Goal: Task Accomplishment & Management: Use online tool/utility

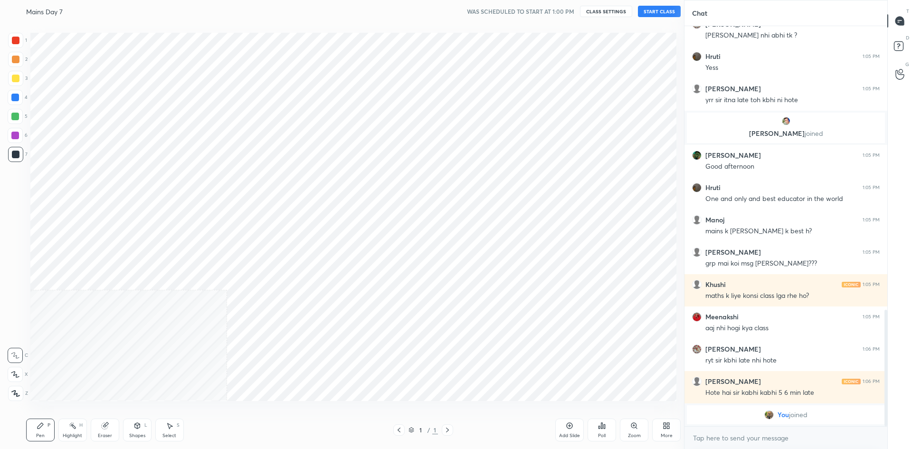
scroll to position [47129, 46871]
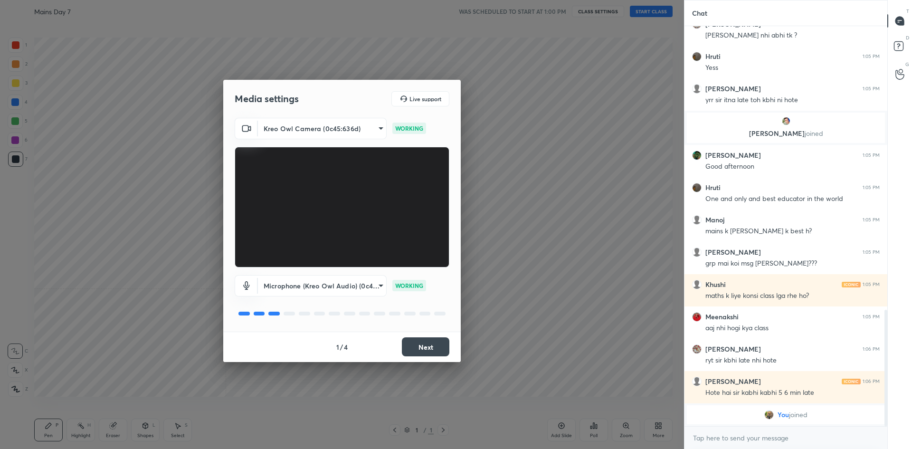
click at [413, 345] on button "Next" at bounding box center [426, 346] width 48 height 19
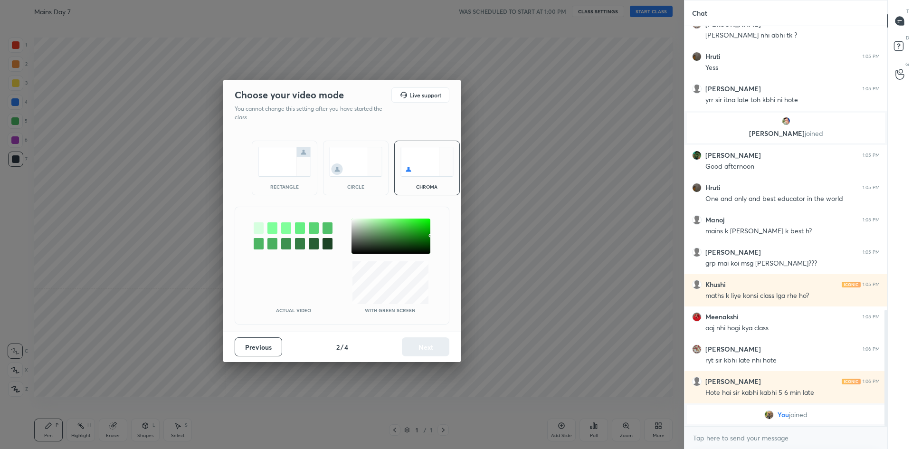
click at [285, 157] on img at bounding box center [284, 162] width 53 height 30
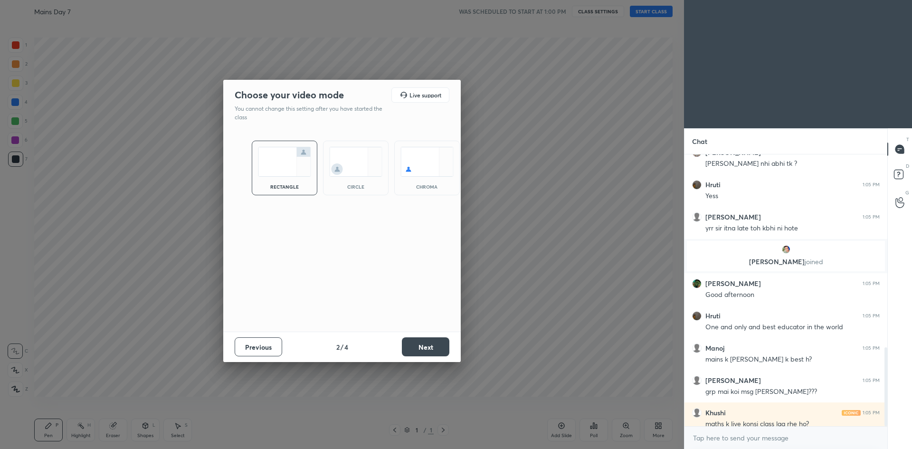
scroll to position [915, 0]
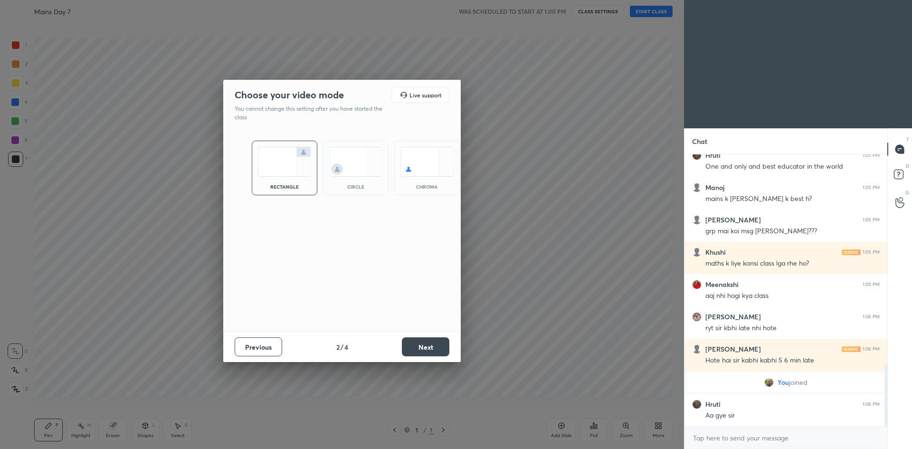
click at [427, 354] on button "Next" at bounding box center [426, 346] width 48 height 19
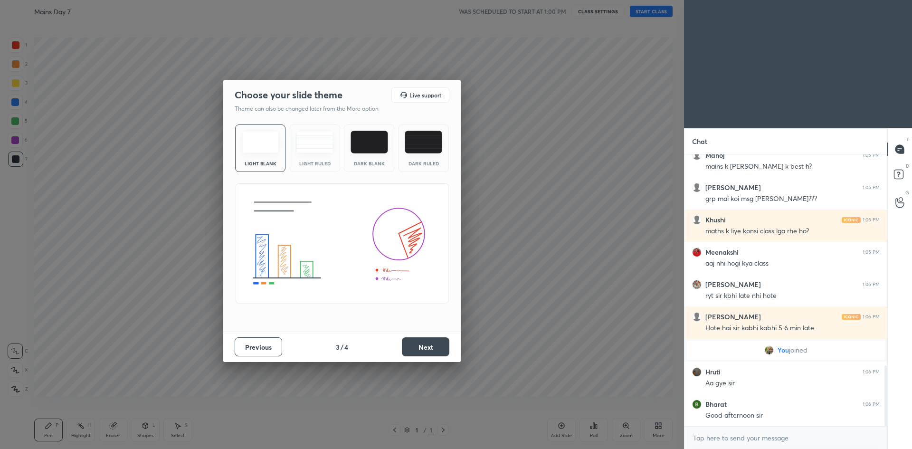
click at [427, 353] on button "Next" at bounding box center [426, 346] width 48 height 19
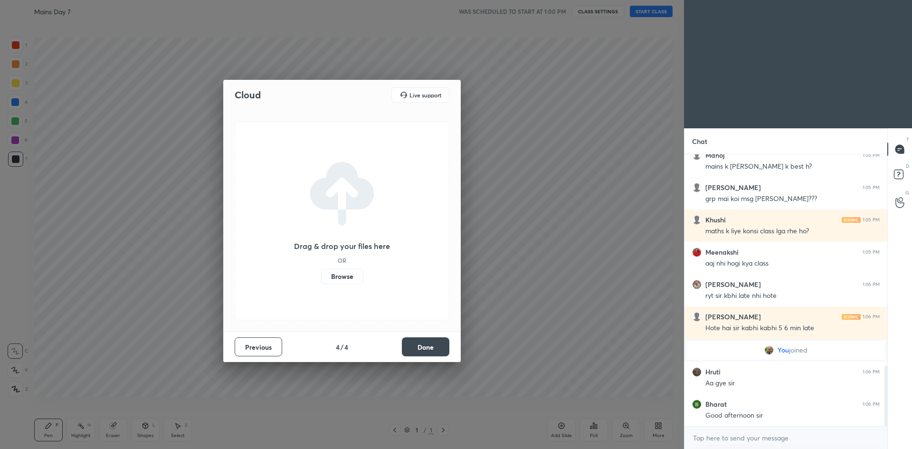
scroll to position [980, 0]
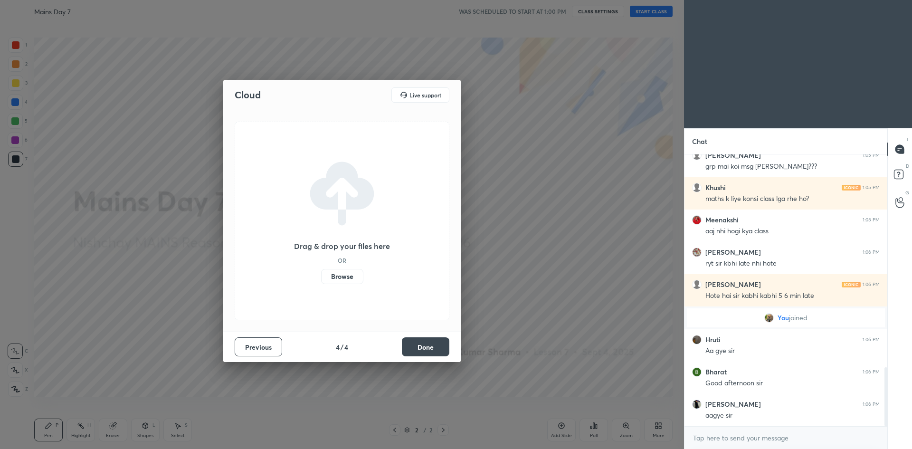
click at [427, 353] on button "Done" at bounding box center [426, 346] width 48 height 19
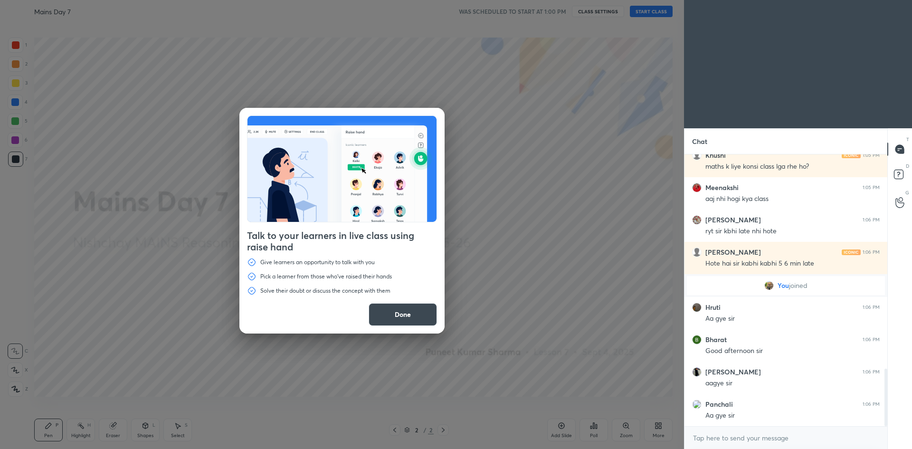
scroll to position [1046, 0]
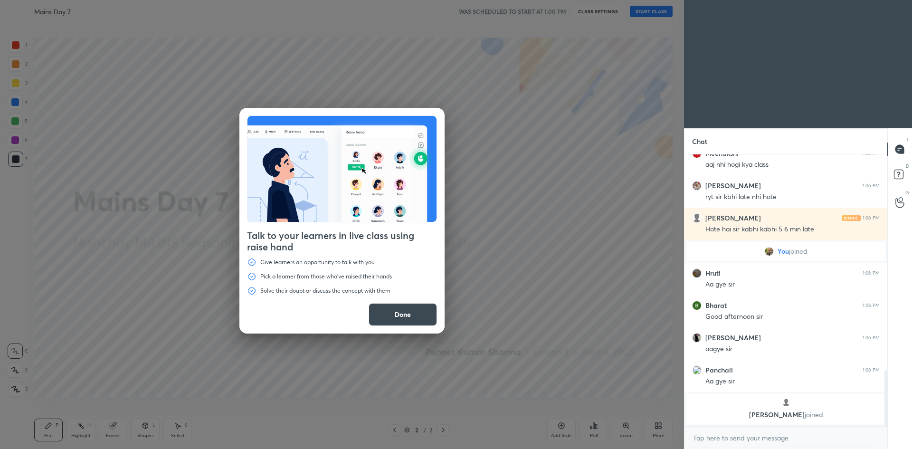
click at [412, 311] on button "Done" at bounding box center [403, 314] width 68 height 23
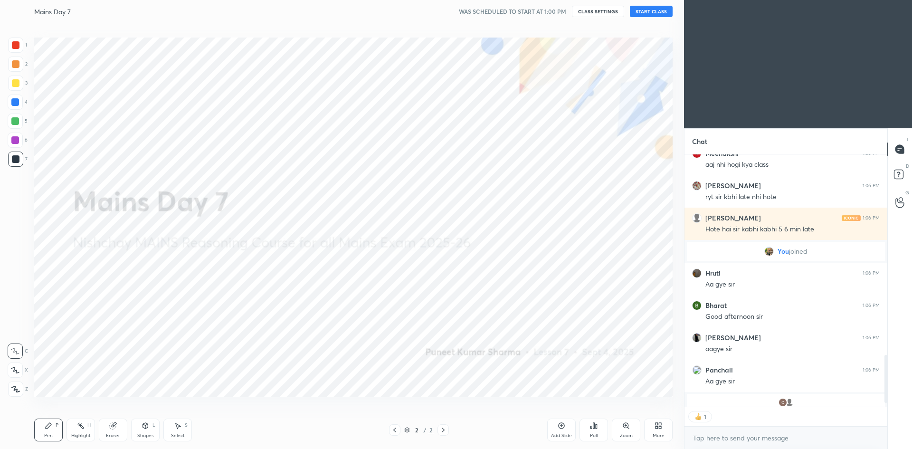
scroll to position [1062, 0]
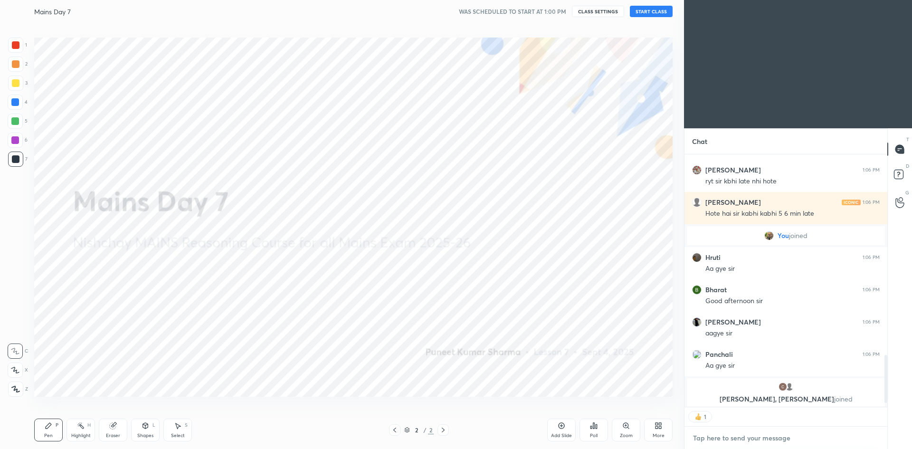
click at [715, 442] on textarea at bounding box center [786, 438] width 188 height 15
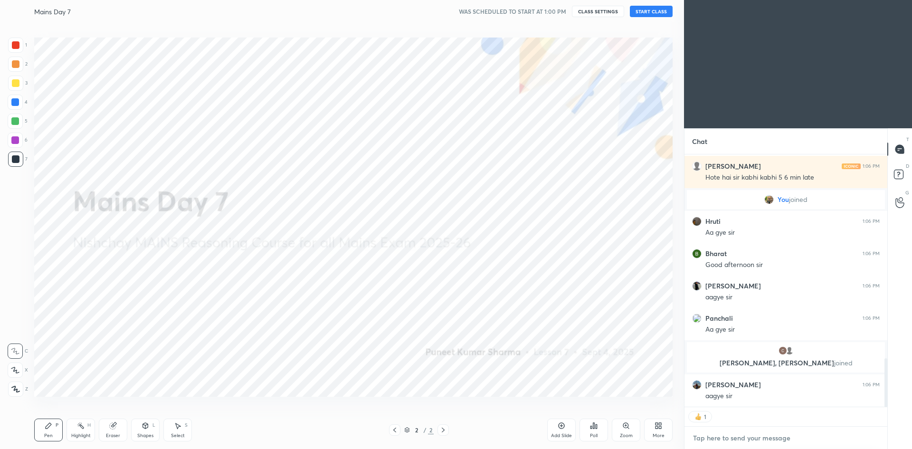
type textarea "x"
type textarea "C"
type textarea "x"
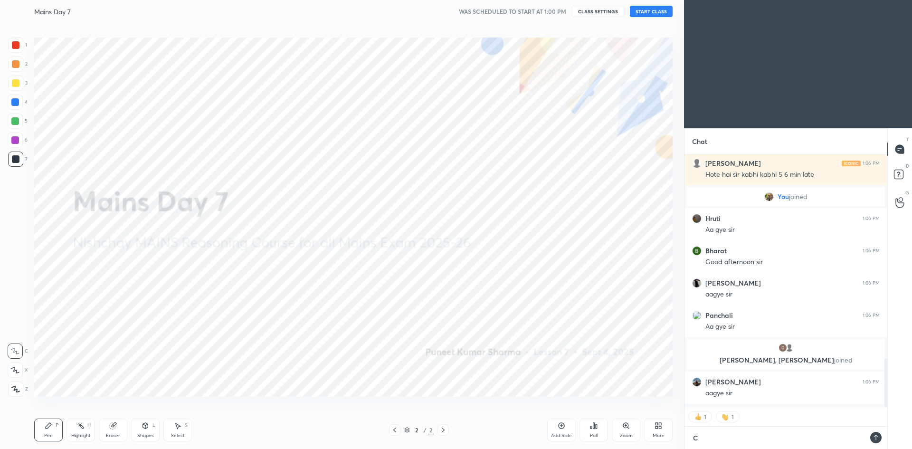
type textarea "CO"
type textarea "x"
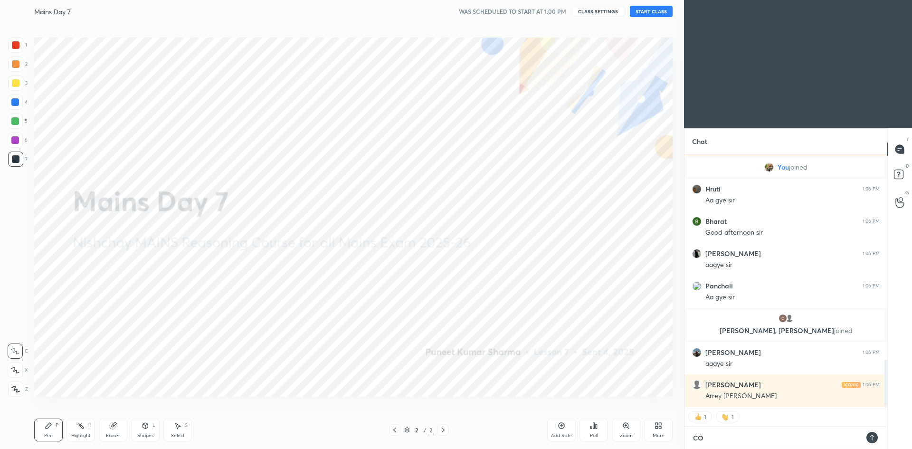
type textarea "COM"
type textarea "x"
type textarea "COMI"
type textarea "x"
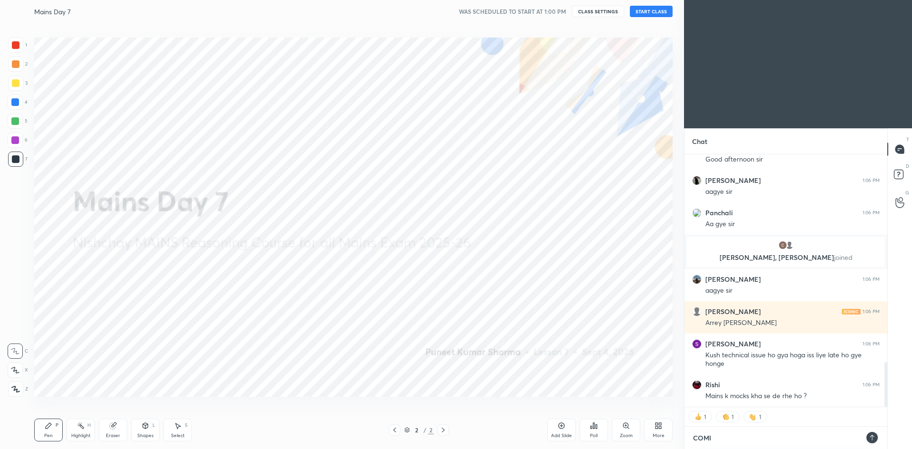
type textarea "COMIN"
type textarea "x"
type textarea "COMING"
type textarea "x"
type textarea "COMING"
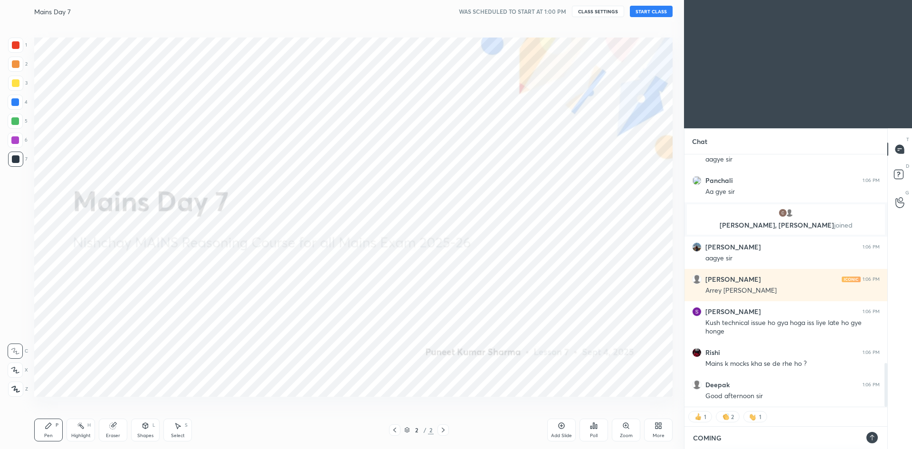
type textarea "x"
type textarea "COMING I"
type textarea "x"
type textarea "COMING IN"
type textarea "x"
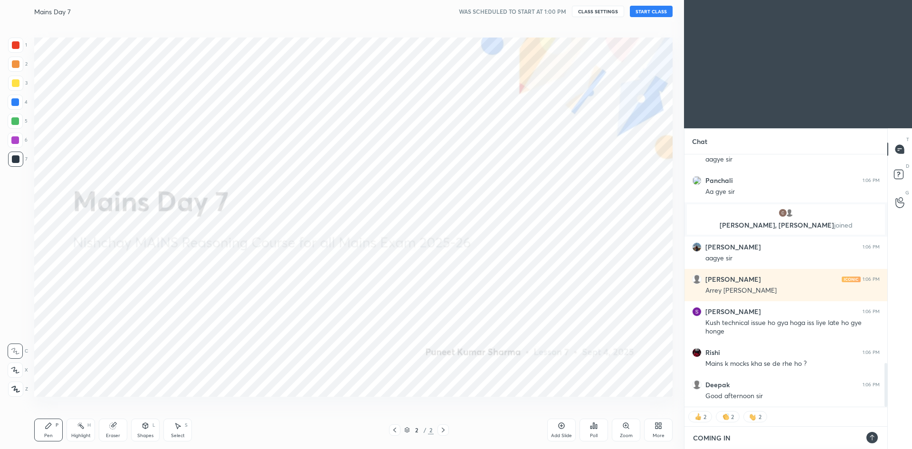
type textarea "COMING IN"
type textarea "x"
type textarea "COMING IN 1"
type textarea "x"
type textarea "COMING IN 1M"
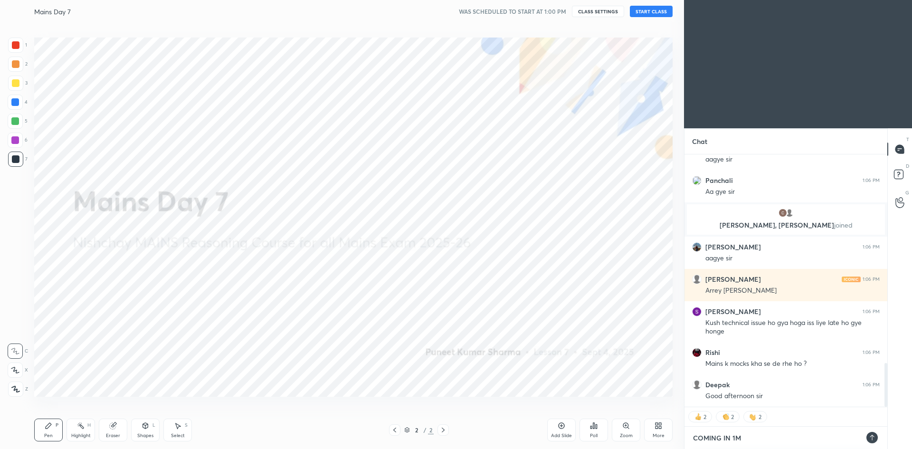
type textarea "x"
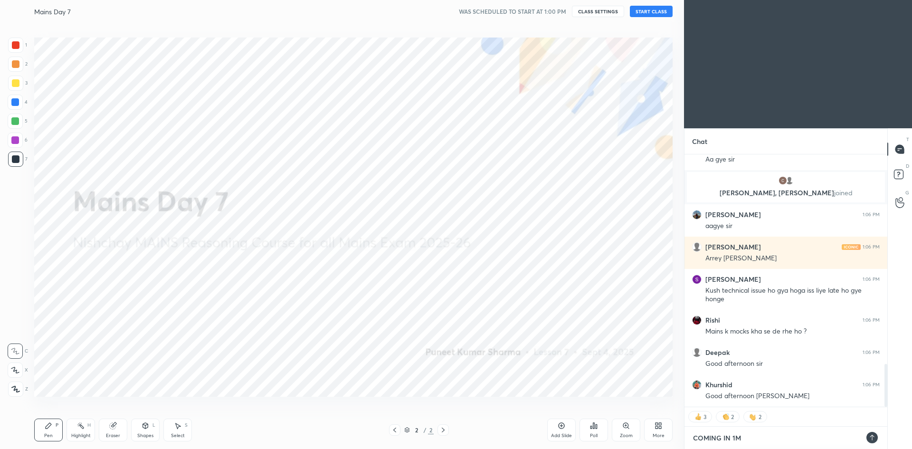
type textarea "COMING IN 1MI"
type textarea "x"
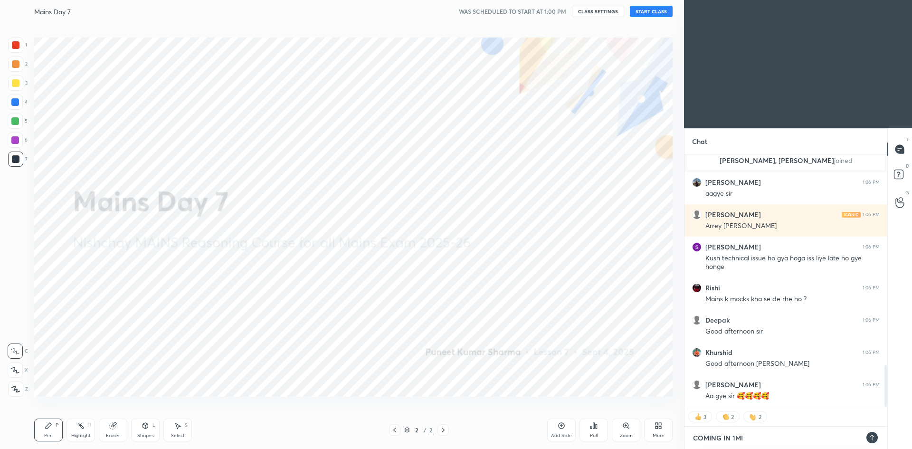
type textarea "COMING IN 1M"
type textarea "x"
type textarea "COMING IN 1"
type textarea "x"
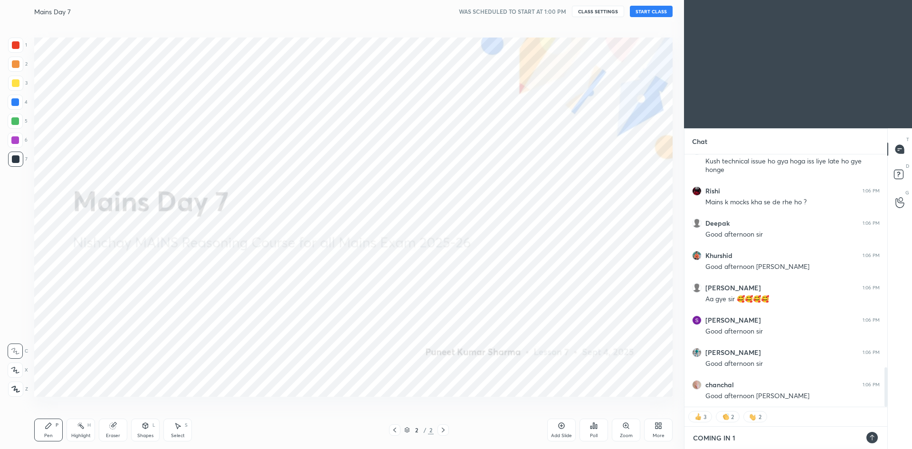
type textarea "COMING IN"
type textarea "x"
type textarea "COMING IN 2"
type textarea "x"
type textarea "COMING IN 2"
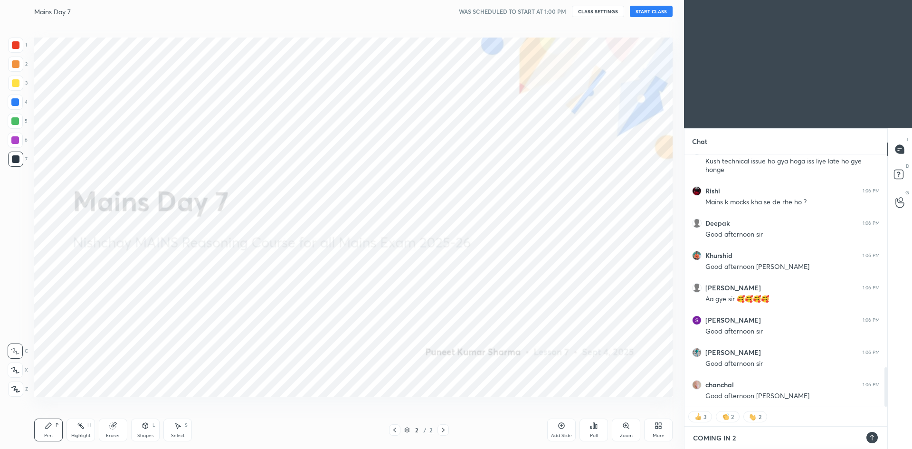
type textarea "x"
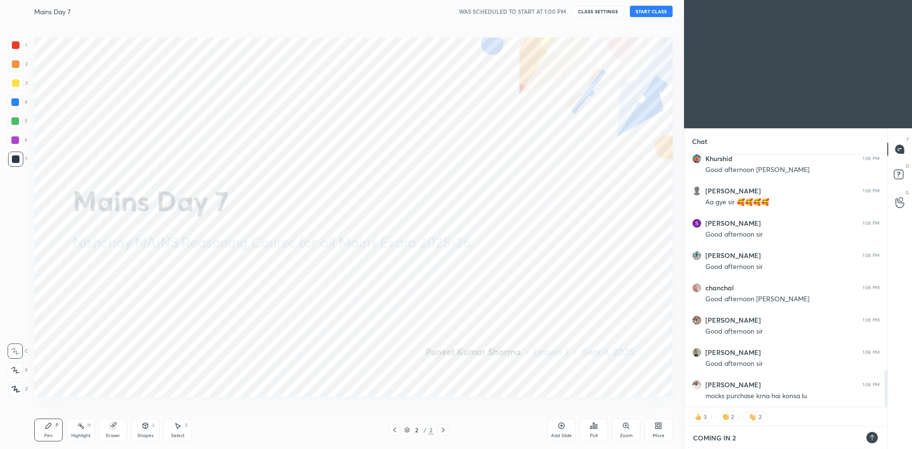
type textarea "COMING IN 2 M"
type textarea "x"
type textarea "COMING IN 2 MI"
type textarea "x"
type textarea "COMING IN 2 MIN"
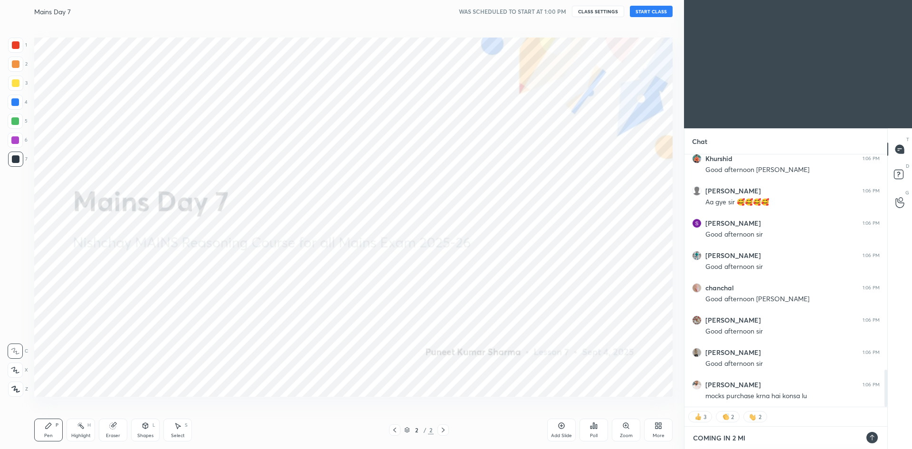
type textarea "x"
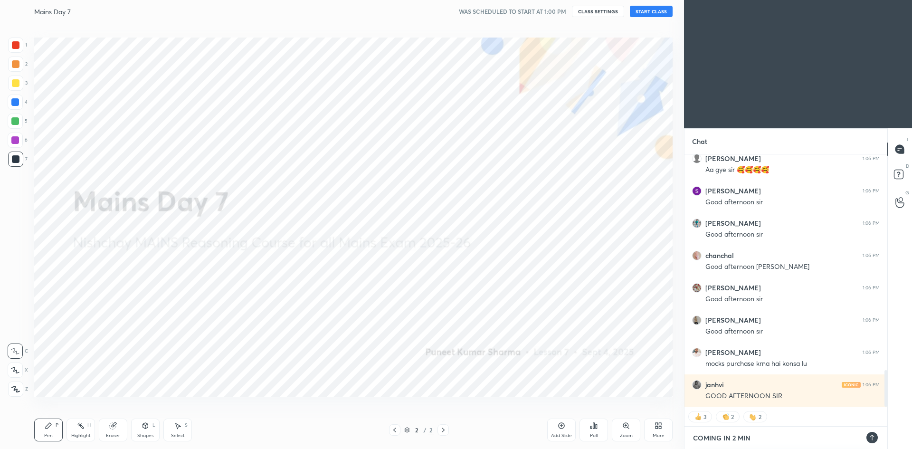
type textarea "COMING IN 2 MIN"
type textarea "x"
type textarea "COMING IN 2 MIN I"
type textarea "x"
type textarea "COMING IN 2 MIN IN"
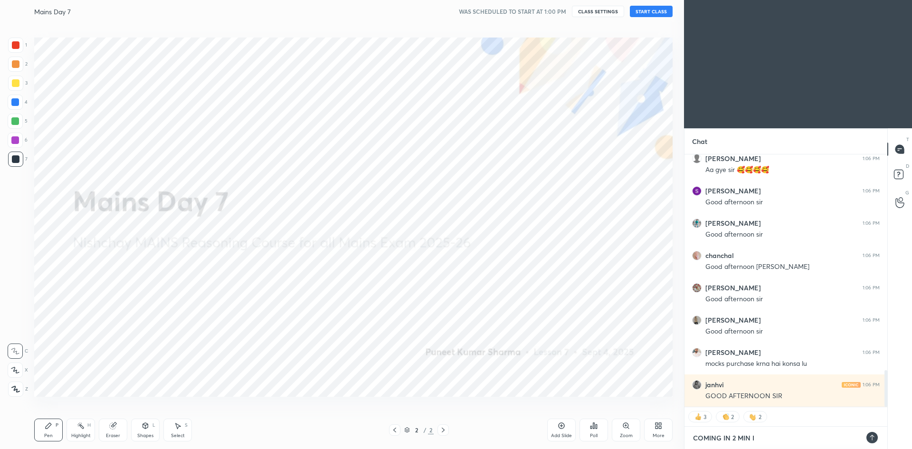
type textarea "x"
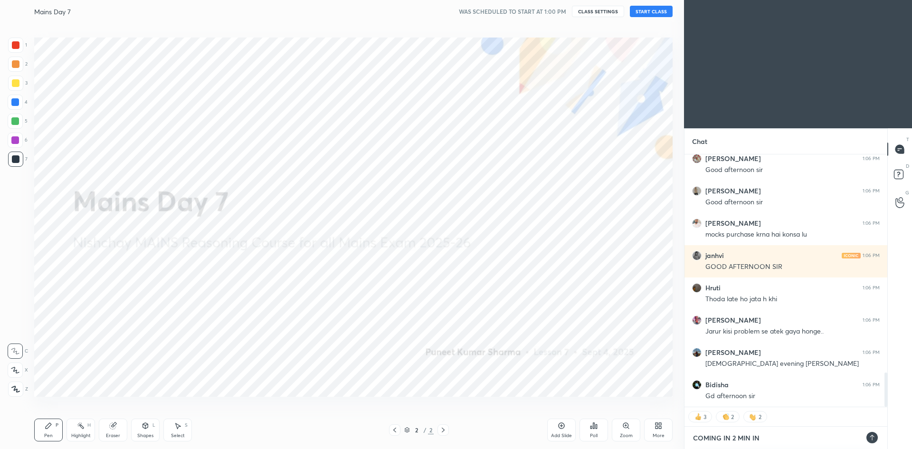
type textarea "COMING IN 2 MIN IN"
type textarea "x"
type textarea "COMING IN 2 MIN IN A"
type textarea "x"
type textarea "COMING IN 2 MIN IN A"
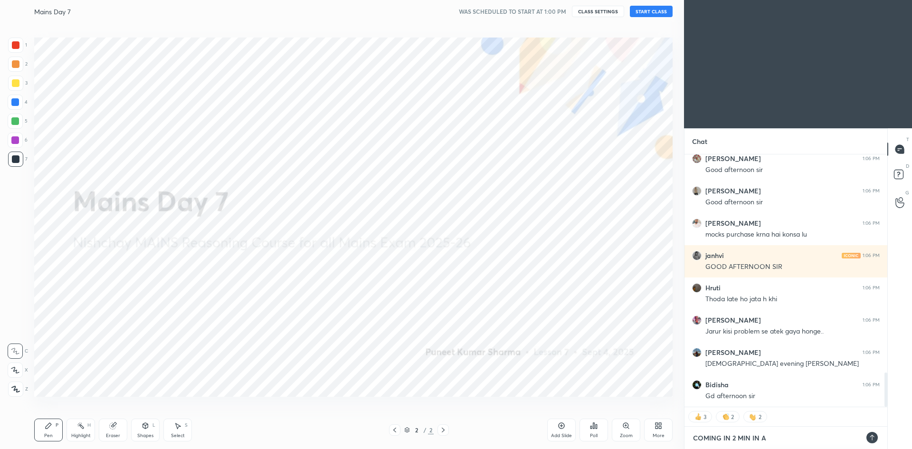
type textarea "x"
type textarea "COMING IN 2 MIN IN A M"
type textarea "x"
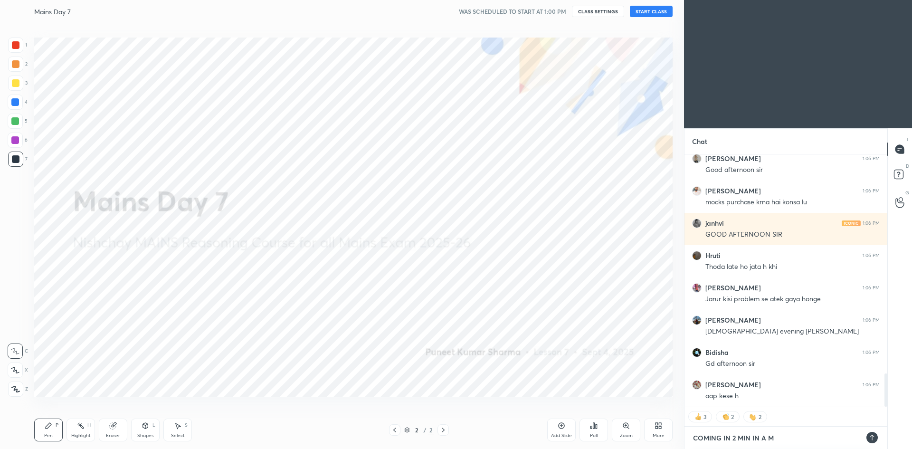
type textarea "COMING IN 2 MIN IN A ME"
type textarea "x"
type textarea "COMING IN 2 MIN IN A MEE"
type textarea "x"
type textarea "COMING IN 2 MIN IN A MEET"
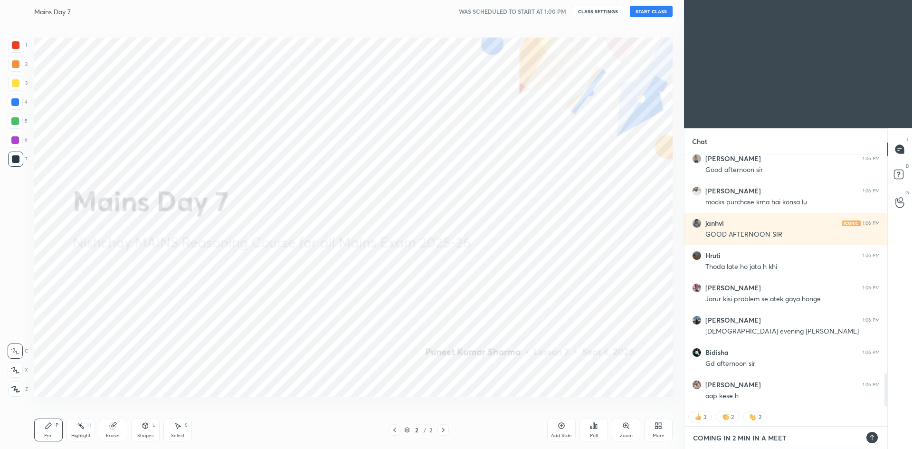
type textarea "x"
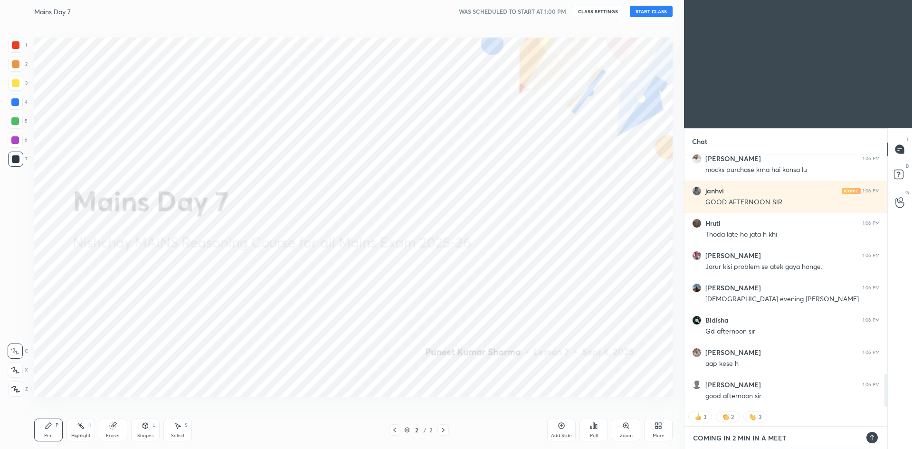
type textarea "COMING IN 2 MIN IN A MEETI"
type textarea "x"
type textarea "COMING IN 2 MIN IN A MEETIN"
type textarea "x"
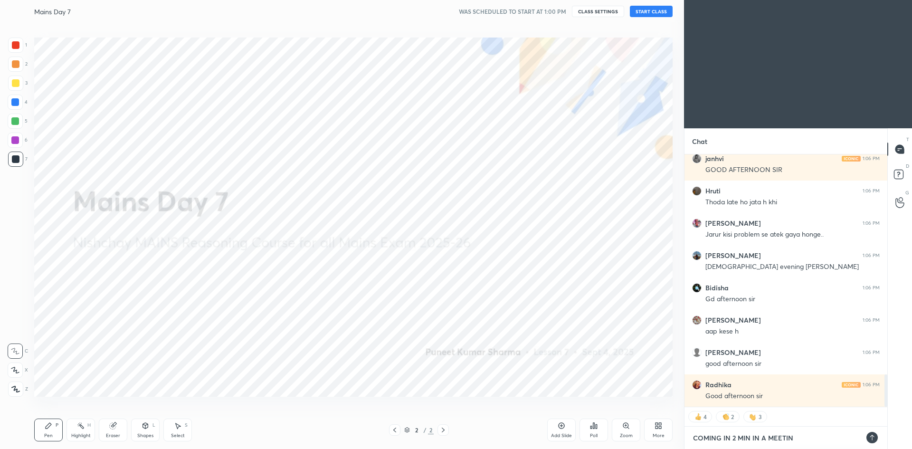
type textarea "COMING IN 2 MIN IN A MEETING"
type textarea "x"
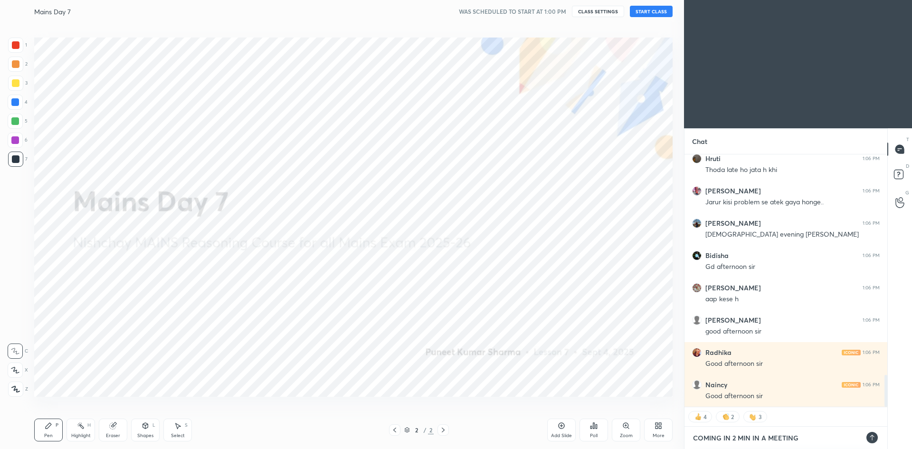
type textarea "COMING IN 2 MIN IN A MEETING"
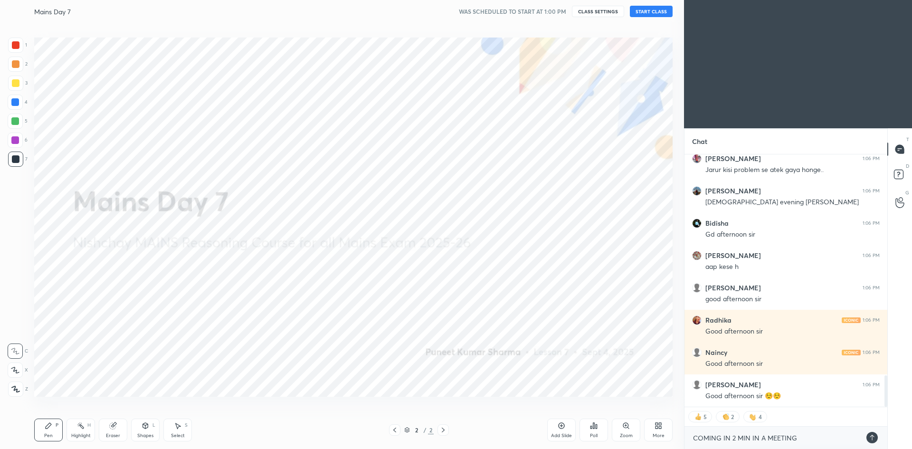
type textarea "x"
click at [874, 437] on icon at bounding box center [872, 438] width 4 height 6
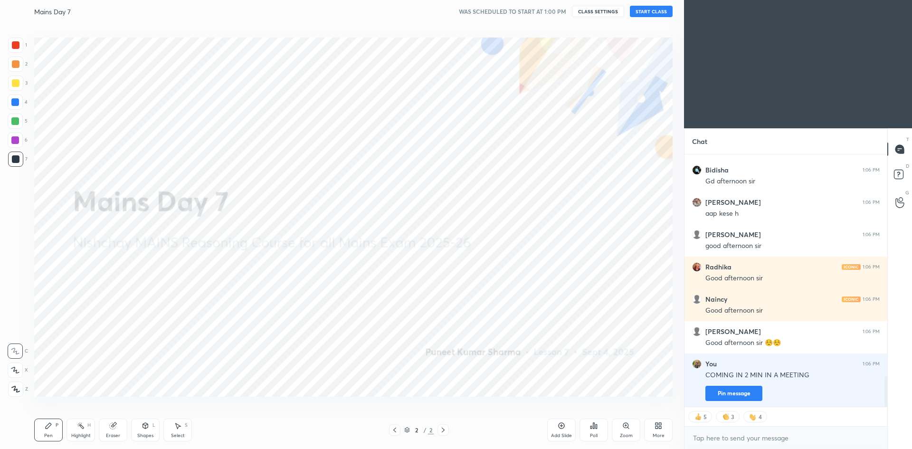
click at [602, 11] on button "CLASS SETTINGS" at bounding box center [598, 11] width 52 height 11
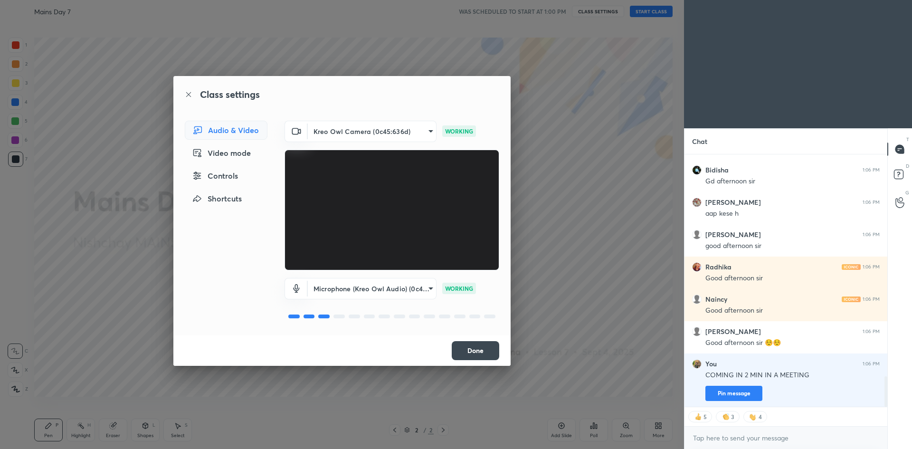
click at [233, 157] on div "Video mode" at bounding box center [226, 153] width 83 height 19
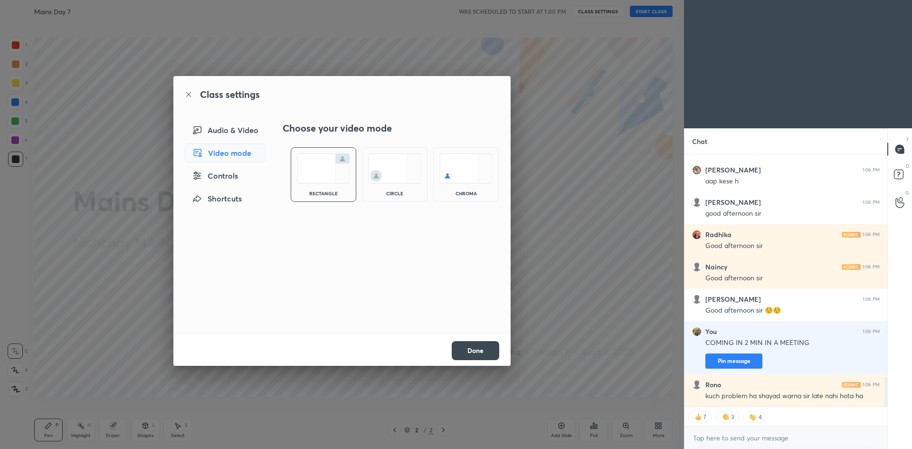
type textarea "x"
click at [382, 175] on img at bounding box center [394, 168] width 53 height 30
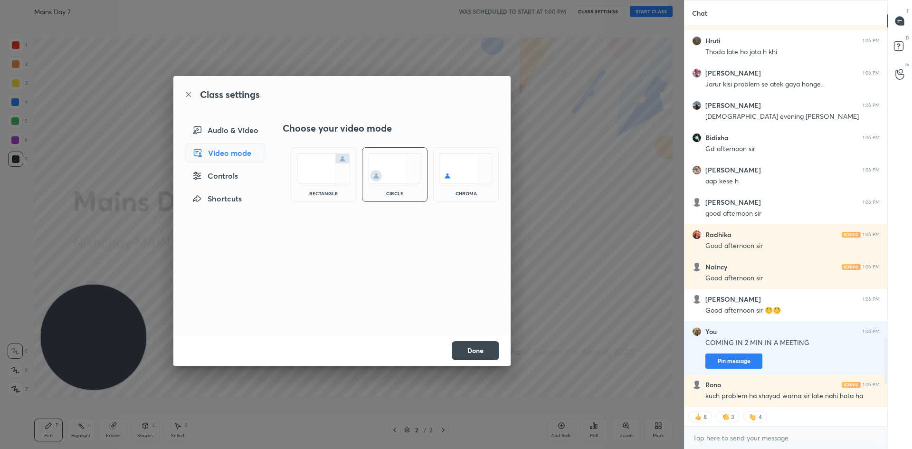
click at [244, 128] on div "Audio & Video" at bounding box center [225, 130] width 81 height 19
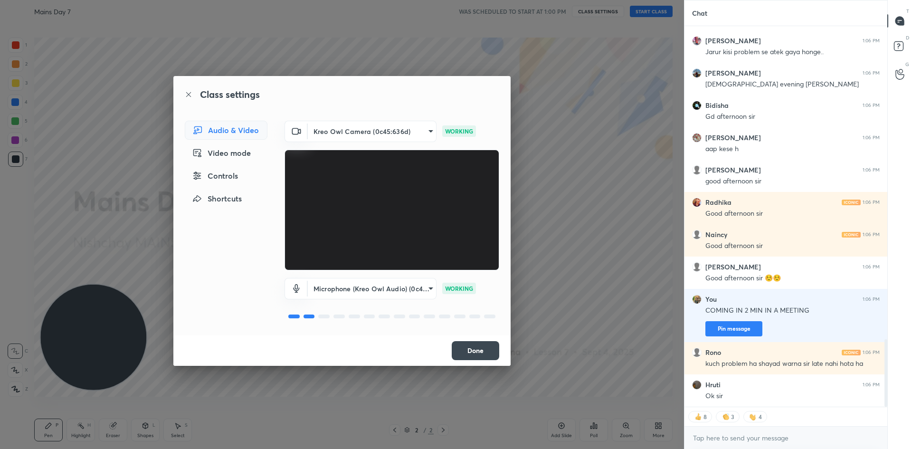
click at [396, 129] on body "1 2 3 4 5 6 7 C X Z C X Z E E Erase all [PERSON_NAME] Day 7 WAS SCHEDULED TO ST…" at bounding box center [456, 224] width 912 height 449
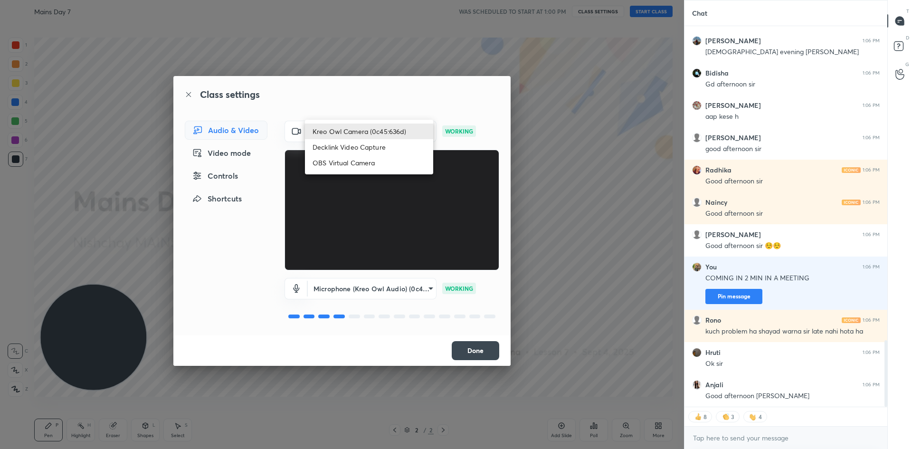
click at [352, 155] on li "OBS Virtual Camera" at bounding box center [369, 163] width 128 height 16
type input "3102be4734495b6b741d7b25dbded6352ad40512ee777d3abe89cd1a4c2368e6"
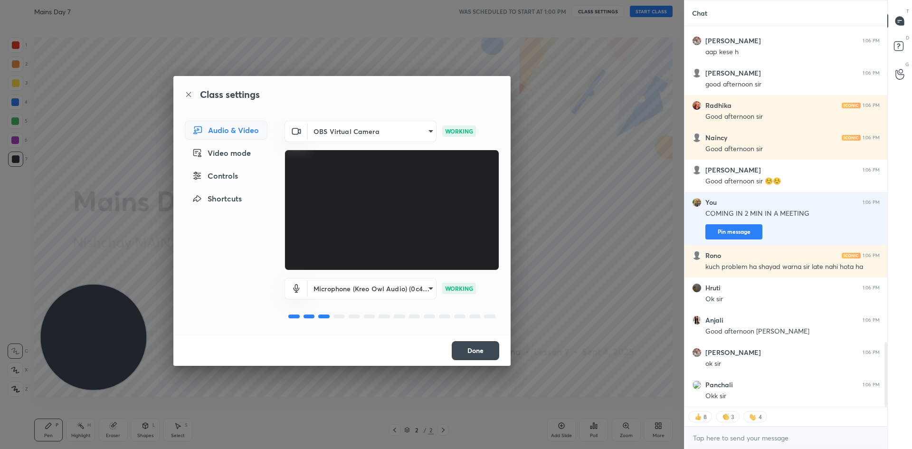
drag, startPoint x: 467, startPoint y: 339, endPoint x: 468, endPoint y: 349, distance: 10.0
click at [467, 343] on div "Done" at bounding box center [341, 350] width 337 height 30
click at [468, 349] on button "Done" at bounding box center [476, 350] width 48 height 19
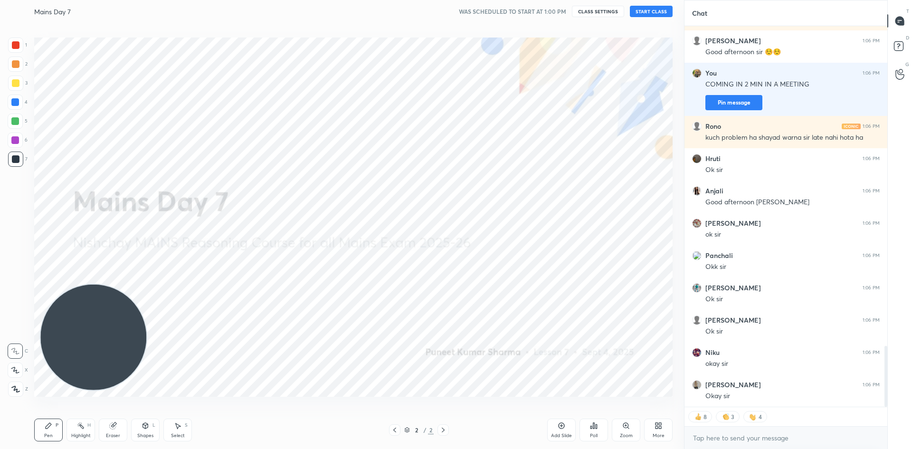
click at [651, 11] on button "START CLASS" at bounding box center [651, 11] width 43 height 11
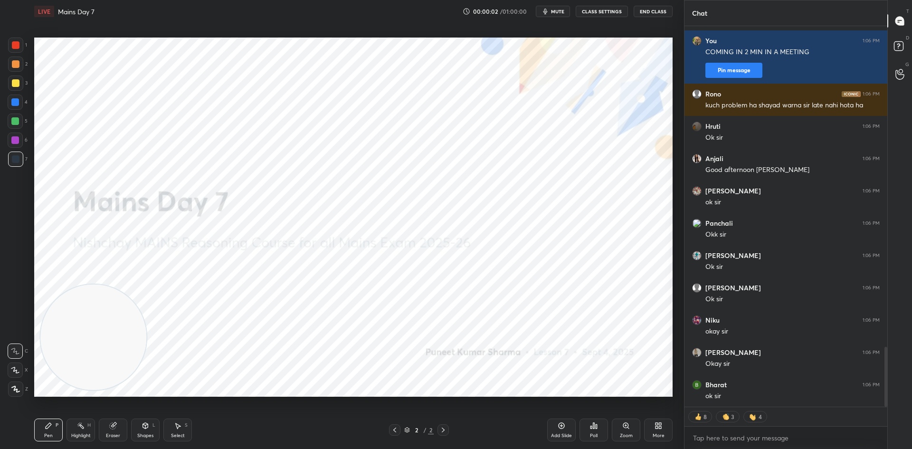
type textarea "x"
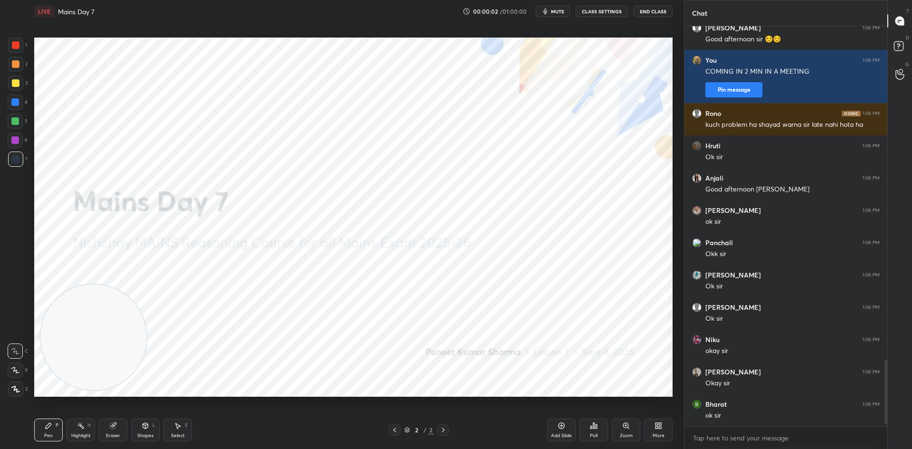
click at [589, 10] on button "CLASS SETTINGS" at bounding box center [602, 11] width 52 height 11
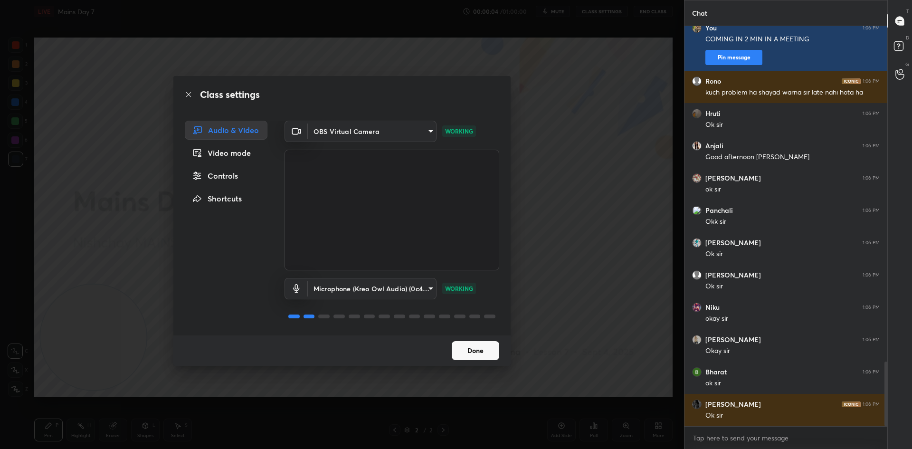
click at [234, 157] on div "Video mode" at bounding box center [226, 153] width 83 height 19
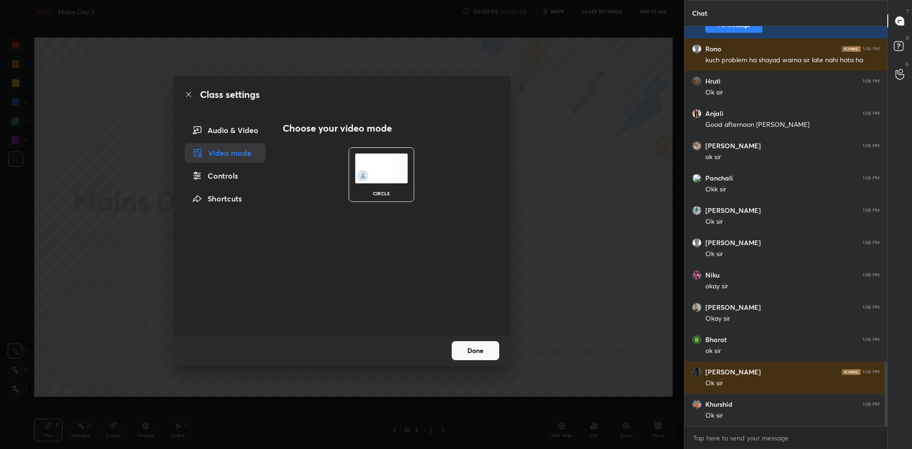
click at [250, 127] on div "Audio & Video" at bounding box center [225, 130] width 81 height 19
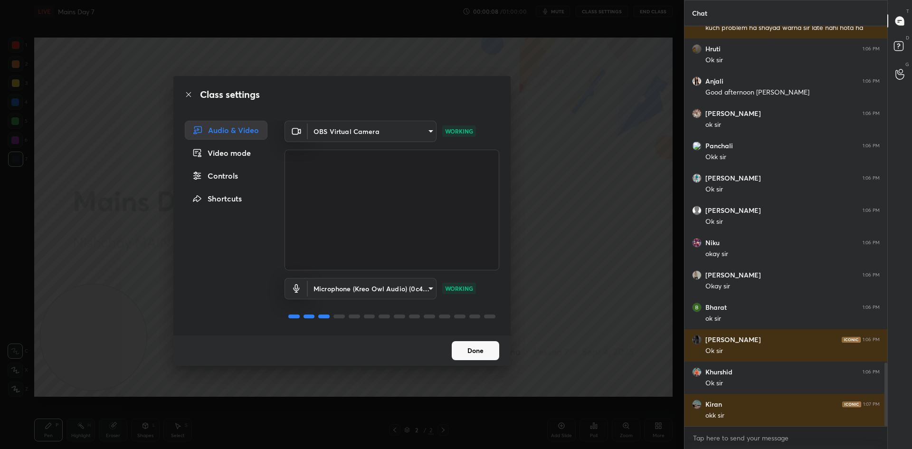
click at [421, 289] on body "1 2 3 4 5 6 7 C X Z C X Z E E Erase all H H LIVE Mains Day 7 00:00:08 / 01:00:0…" at bounding box center [456, 224] width 912 height 449
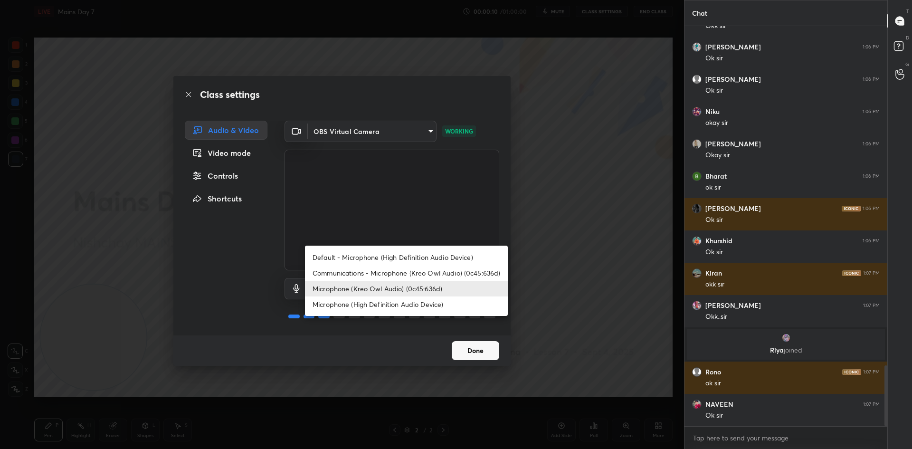
click at [601, 313] on div at bounding box center [456, 224] width 912 height 449
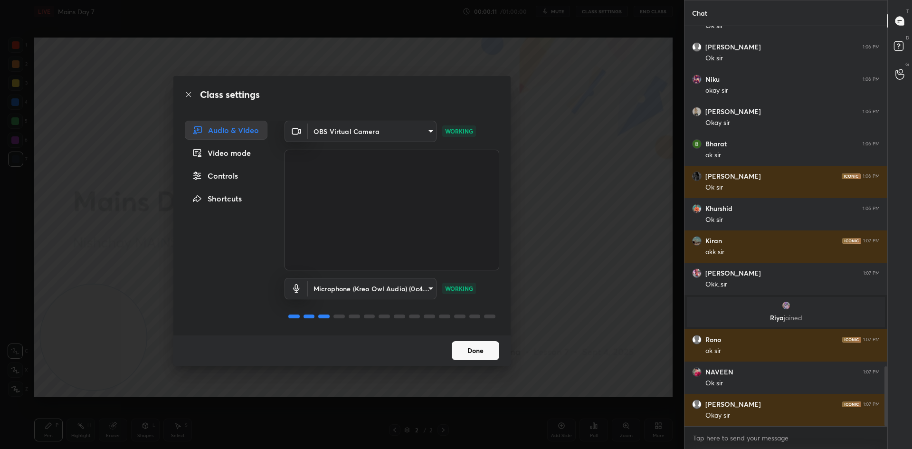
click at [294, 287] on icon at bounding box center [296, 288] width 11 height 9
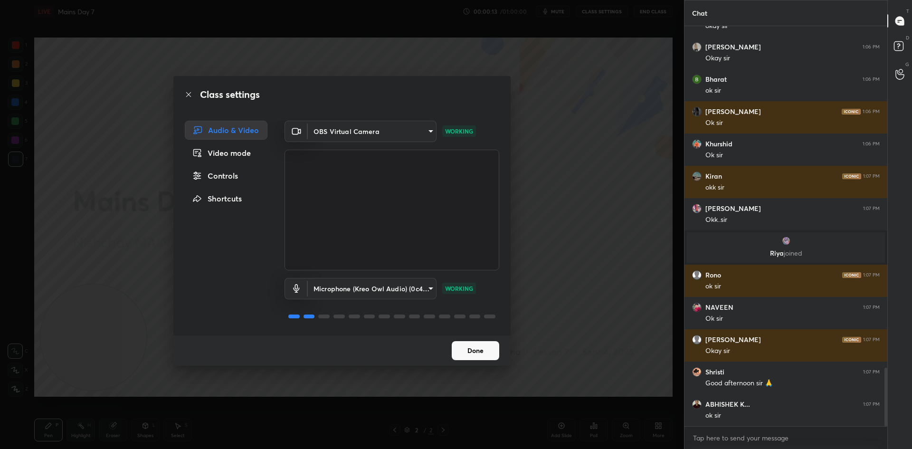
click at [293, 290] on icon at bounding box center [296, 288] width 6 height 9
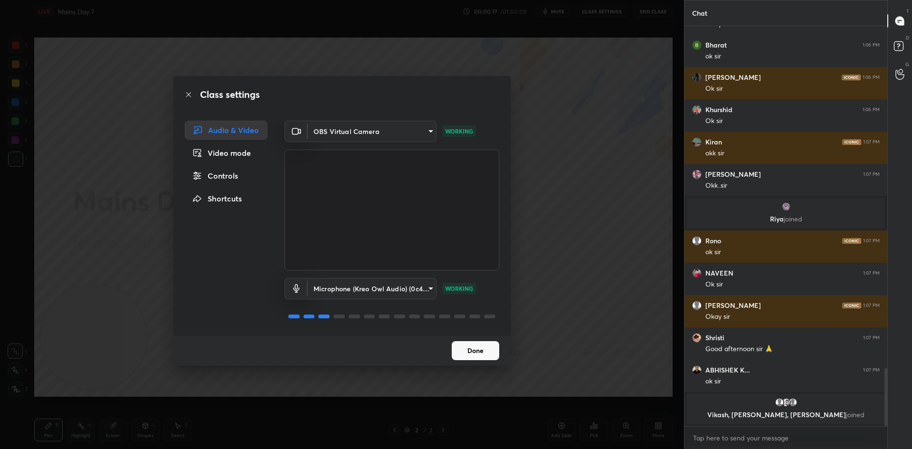
click at [463, 355] on button "Done" at bounding box center [476, 350] width 48 height 19
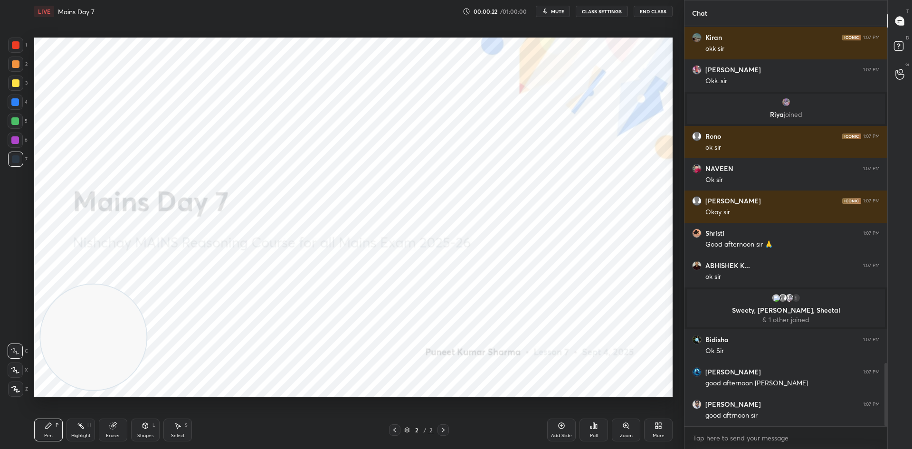
click at [548, 11] on icon "button" at bounding box center [546, 12] width 4 height 6
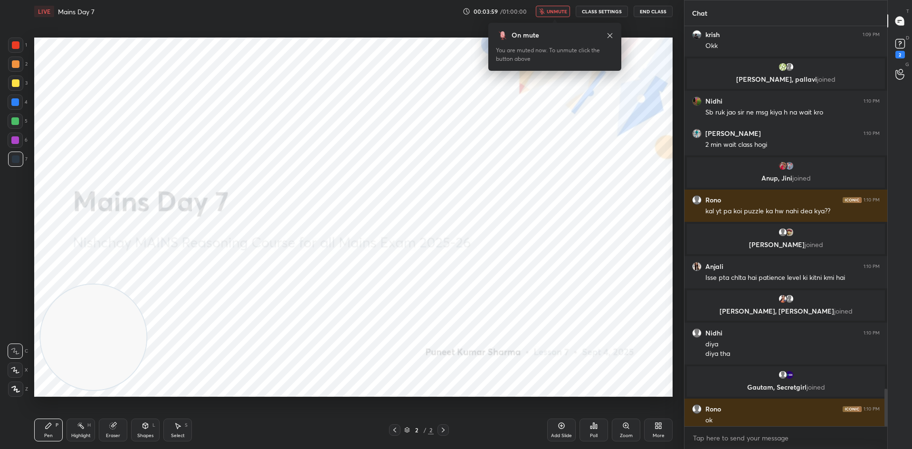
scroll to position [3882, 0]
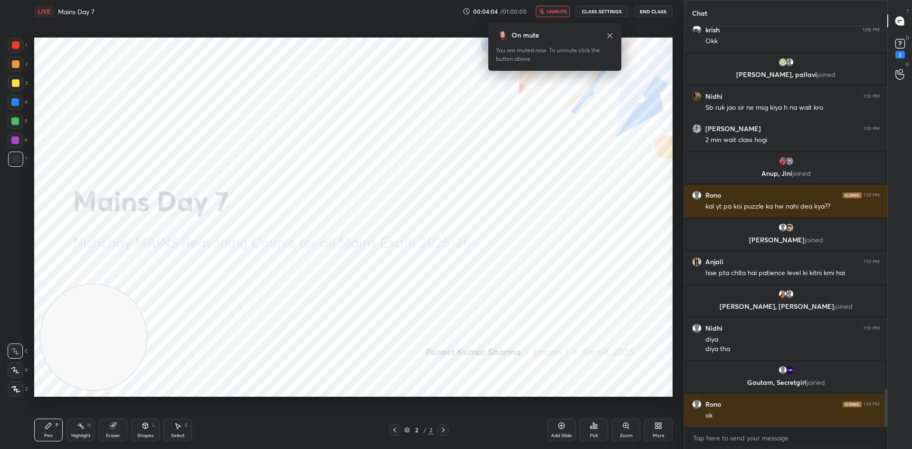
click at [564, 8] on button "unmute" at bounding box center [553, 11] width 34 height 11
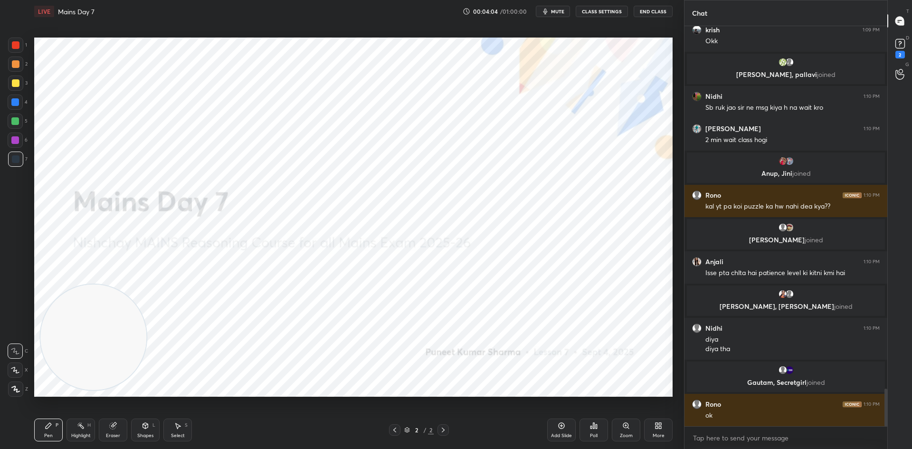
click at [584, 10] on button "CLASS SETTINGS" at bounding box center [602, 11] width 52 height 11
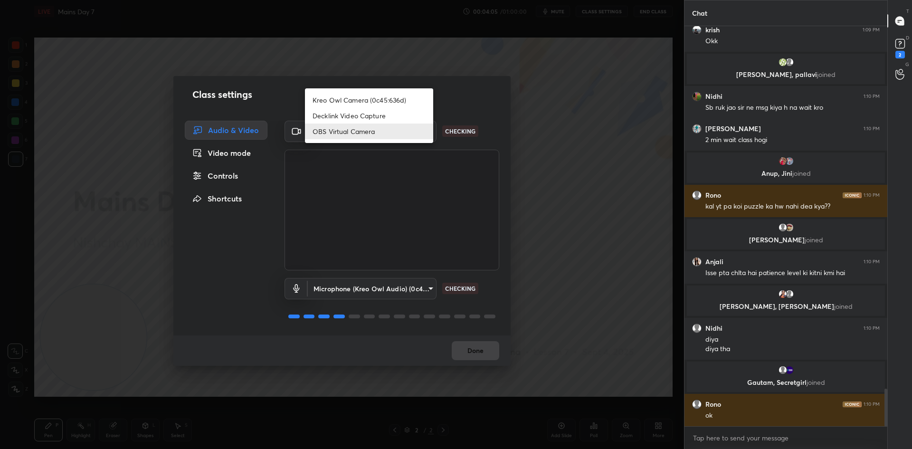
click at [378, 128] on body "1 2 3 4 5 6 7 C X Z C X Z E E Erase all H H LIVE Mains Day 7 00:04:05 / 01:00:0…" at bounding box center [456, 224] width 912 height 449
click at [351, 98] on li "Kreo Owl Camera (0c45:636d)" at bounding box center [369, 100] width 128 height 16
type input "4ecb6acdca5edd3ea7369ccdaf4166e1784ee08bf61e5abf9b9b727ca8407e23"
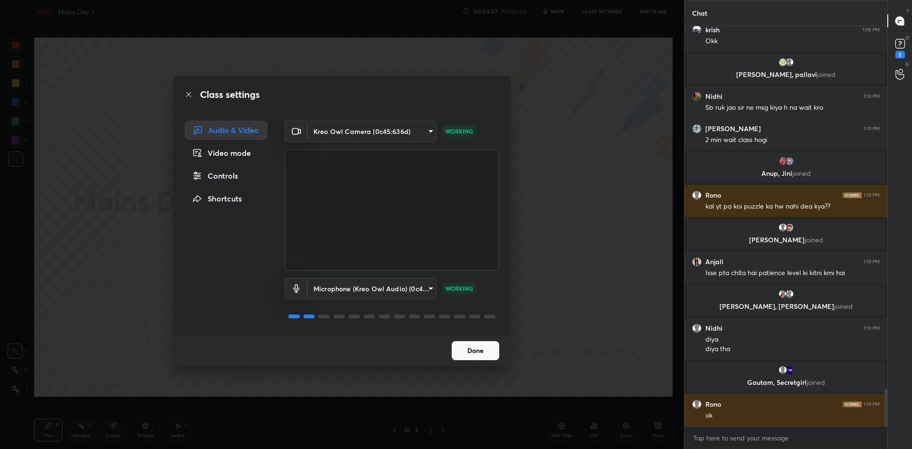
click at [468, 351] on button "Done" at bounding box center [476, 350] width 48 height 19
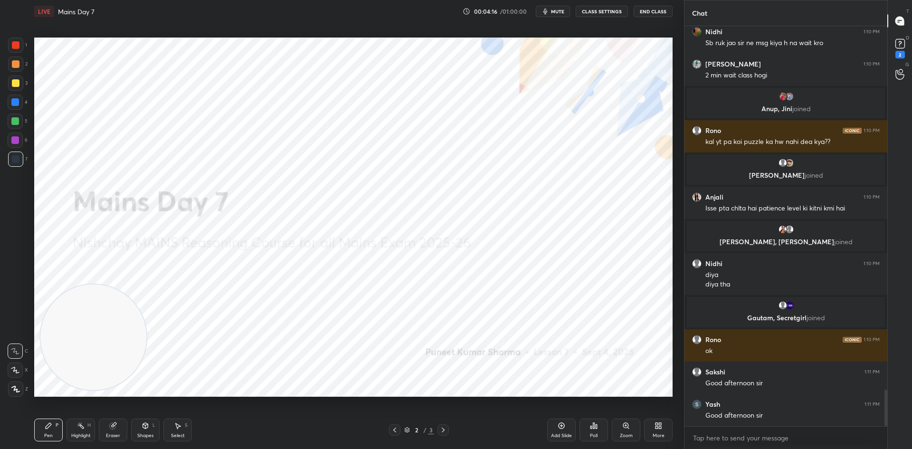
click at [582, 8] on button "CLASS SETTINGS" at bounding box center [602, 11] width 52 height 11
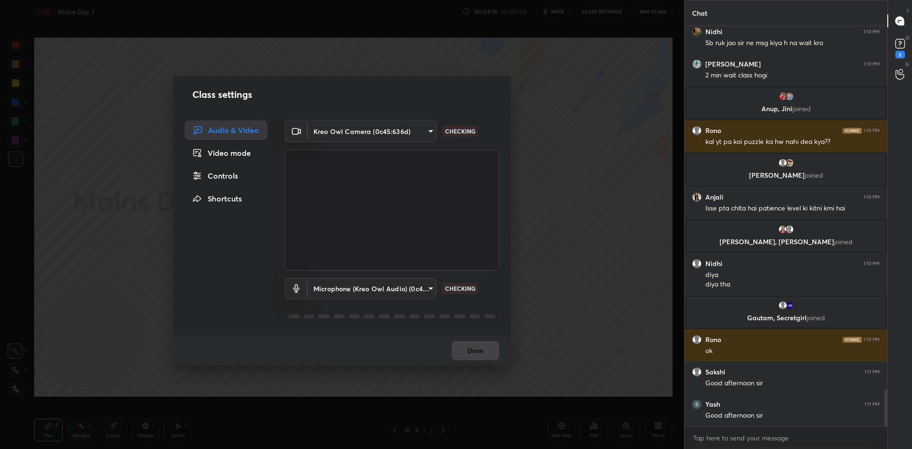
scroll to position [3979, 0]
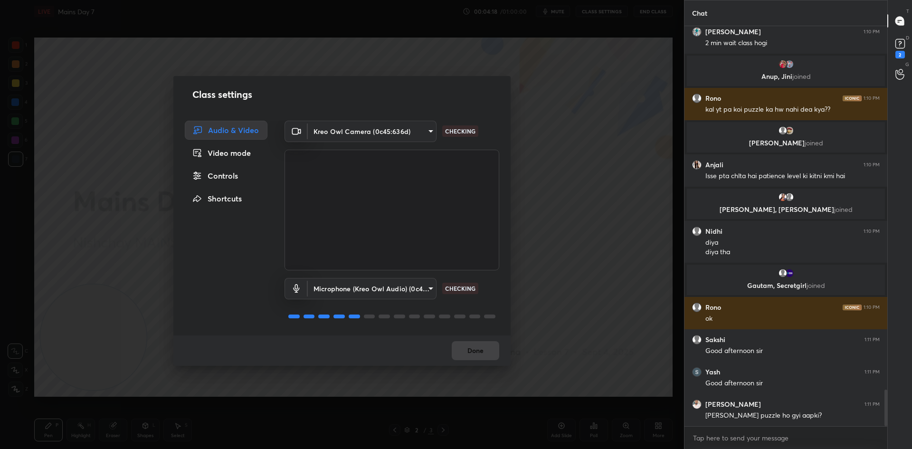
click at [232, 158] on div "Video mode" at bounding box center [226, 153] width 83 height 19
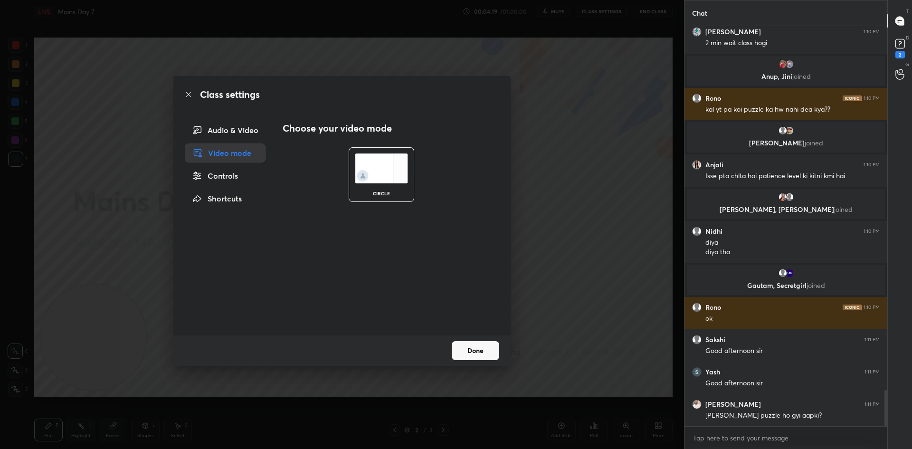
scroll to position [4011, 0]
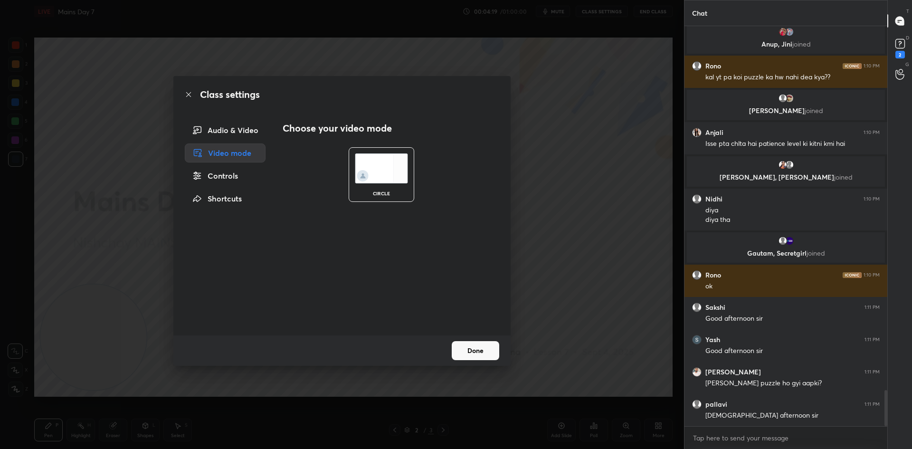
click at [243, 135] on div "Audio & Video" at bounding box center [225, 130] width 81 height 19
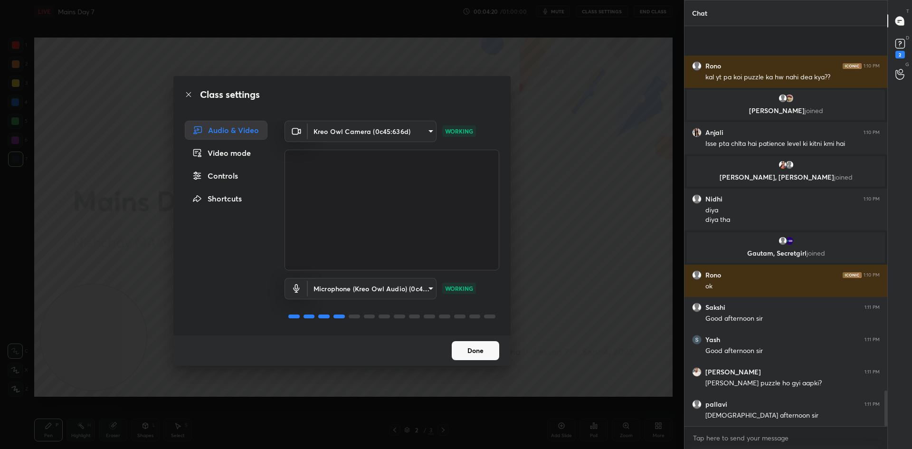
scroll to position [4076, 0]
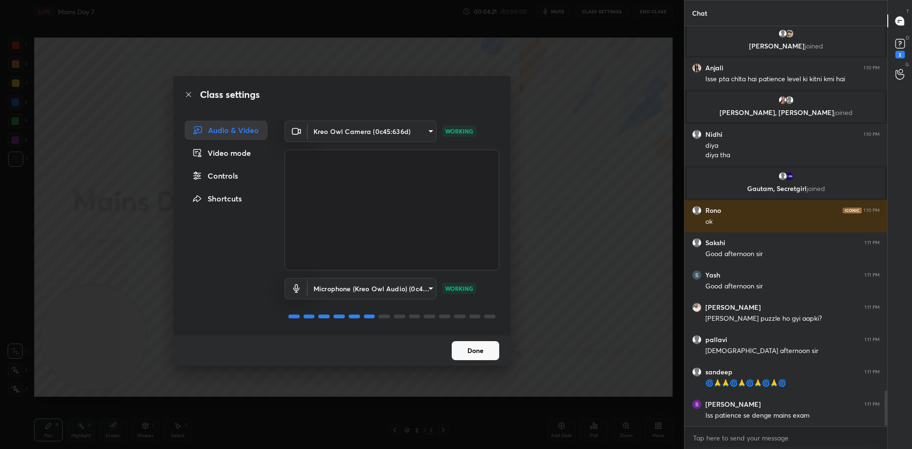
click at [237, 153] on div "Video mode" at bounding box center [226, 153] width 83 height 19
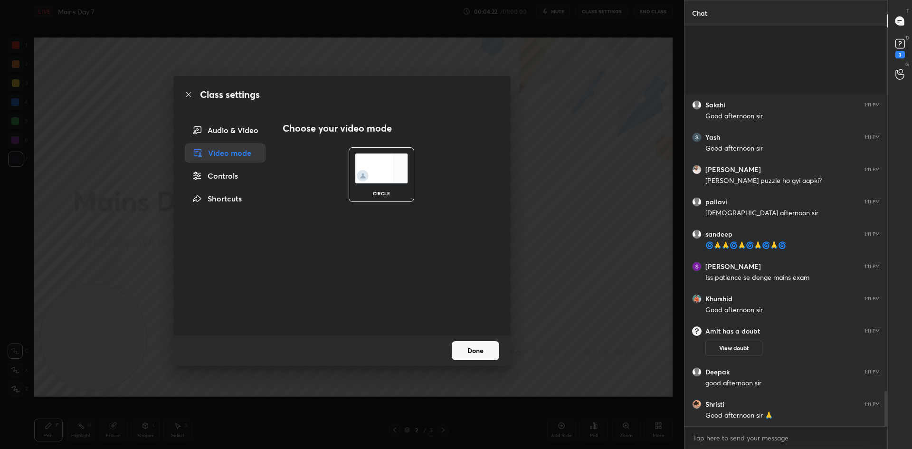
scroll to position [4109, 0]
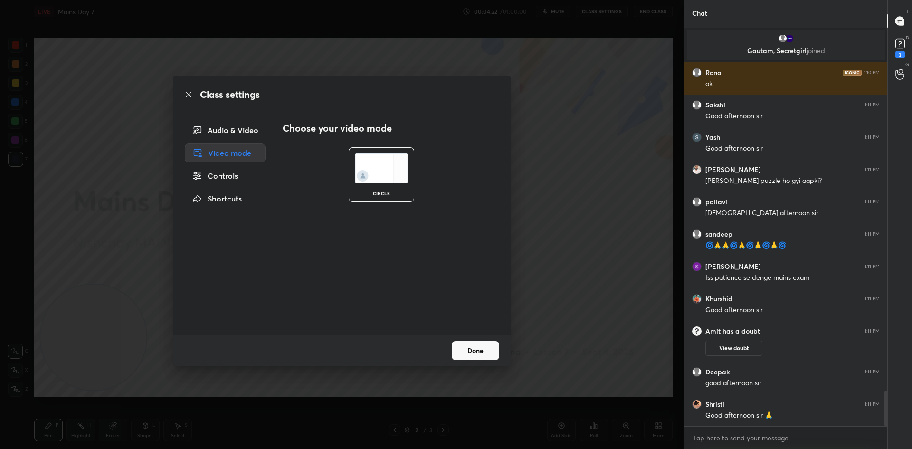
click at [320, 168] on div "circle" at bounding box center [381, 174] width 204 height 77
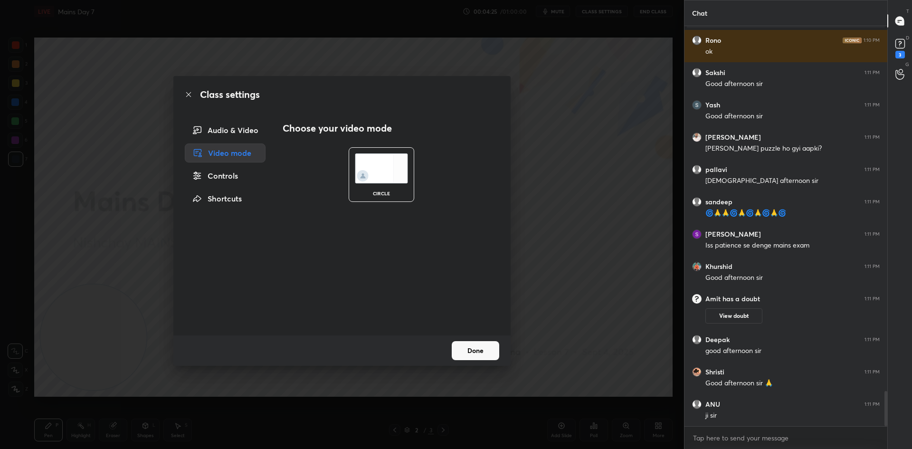
scroll to position [4271, 0]
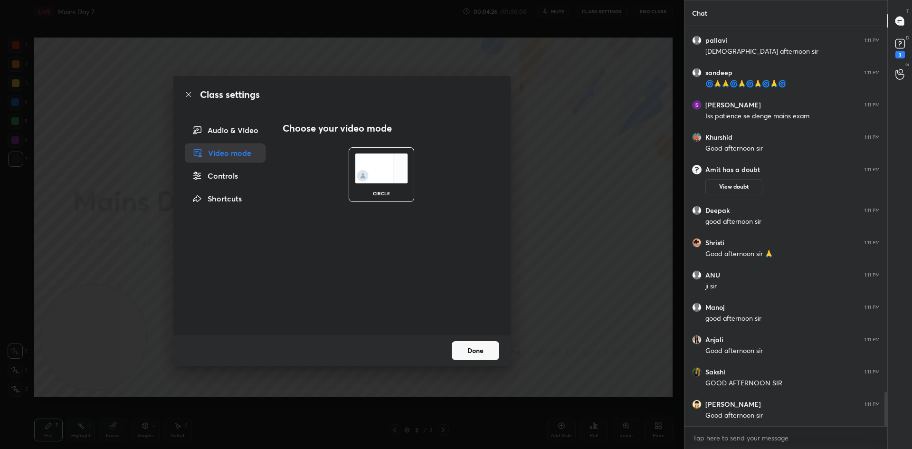
click at [483, 354] on button "Done" at bounding box center [476, 350] width 48 height 19
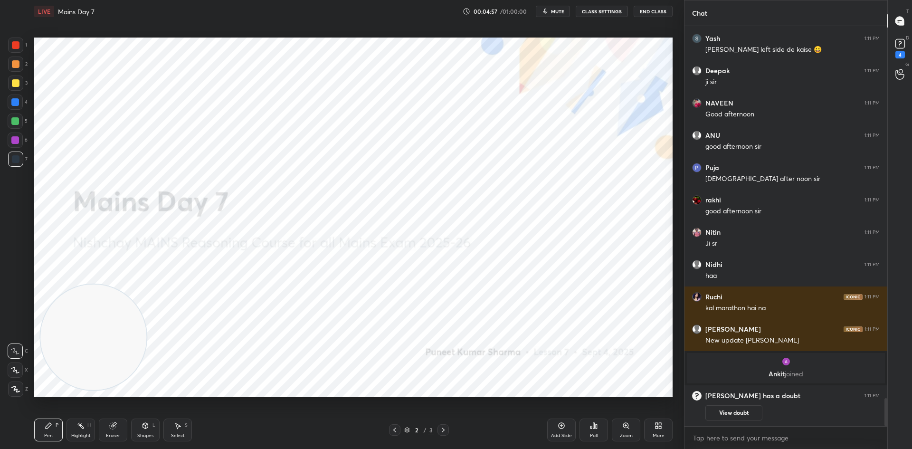
scroll to position [5250, 0]
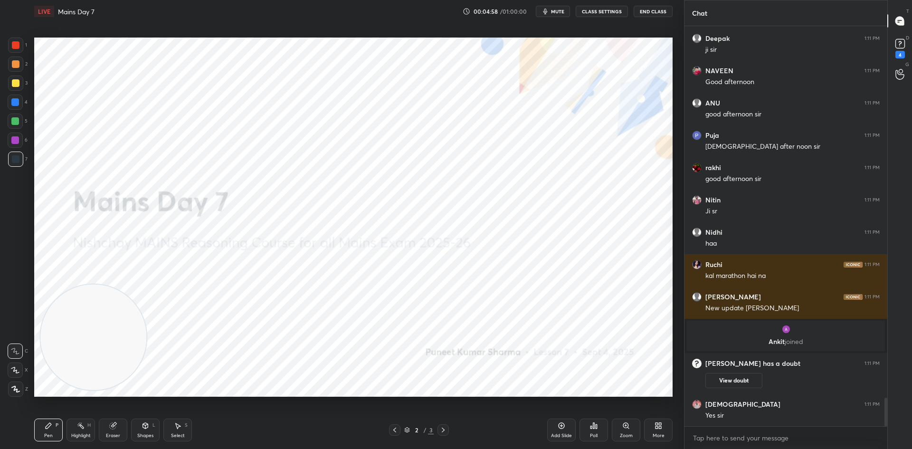
click at [665, 430] on div "More" at bounding box center [658, 430] width 29 height 23
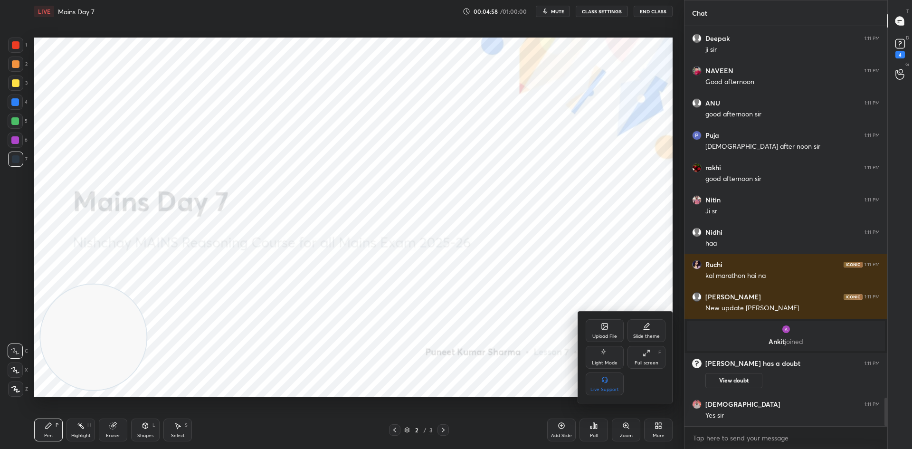
scroll to position [5282, 0]
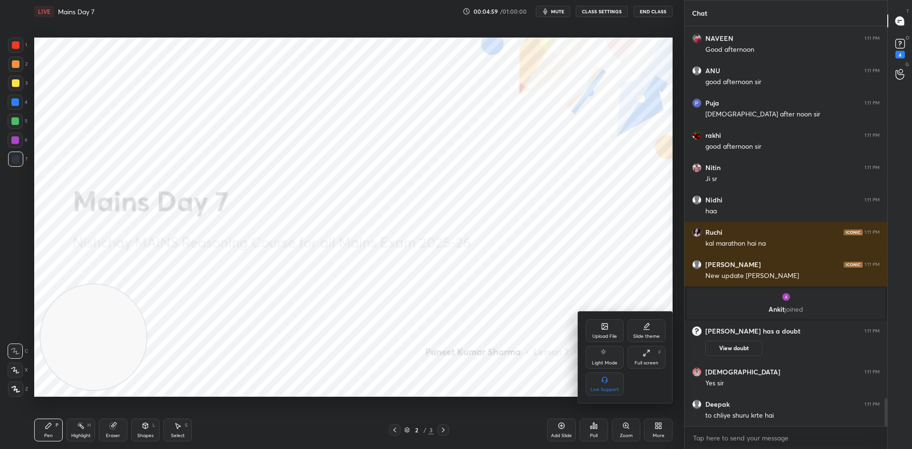
click at [619, 329] on div "Upload File" at bounding box center [605, 330] width 38 height 23
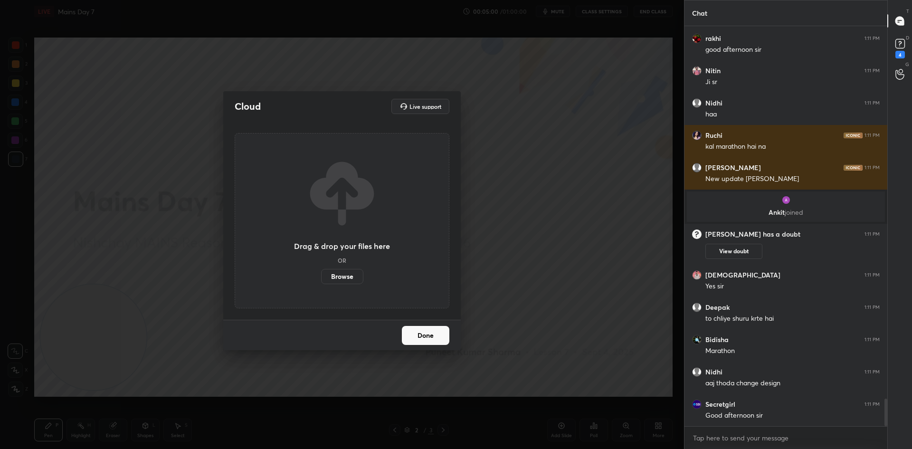
scroll to position [5379, 0]
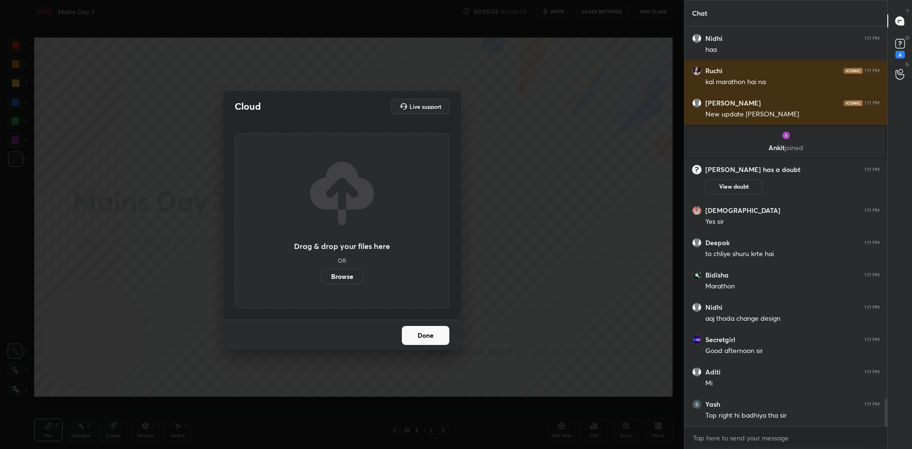
click at [337, 279] on label "Browse" at bounding box center [342, 276] width 42 height 15
click at [321, 279] on input "Browse" at bounding box center [321, 276] width 0 height 15
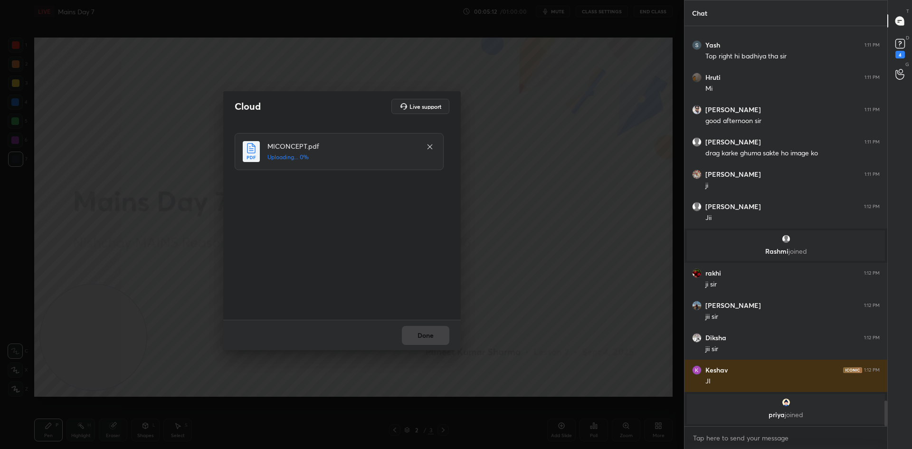
scroll to position [5720, 0]
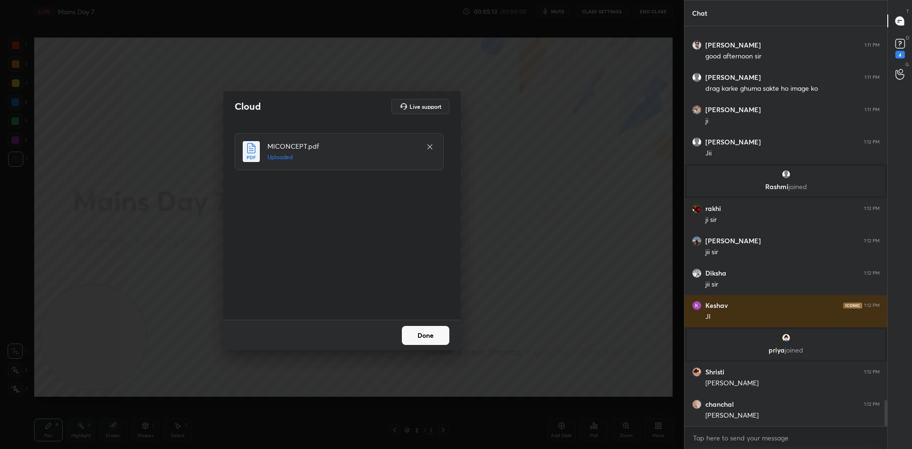
click at [407, 337] on button "Done" at bounding box center [426, 335] width 48 height 19
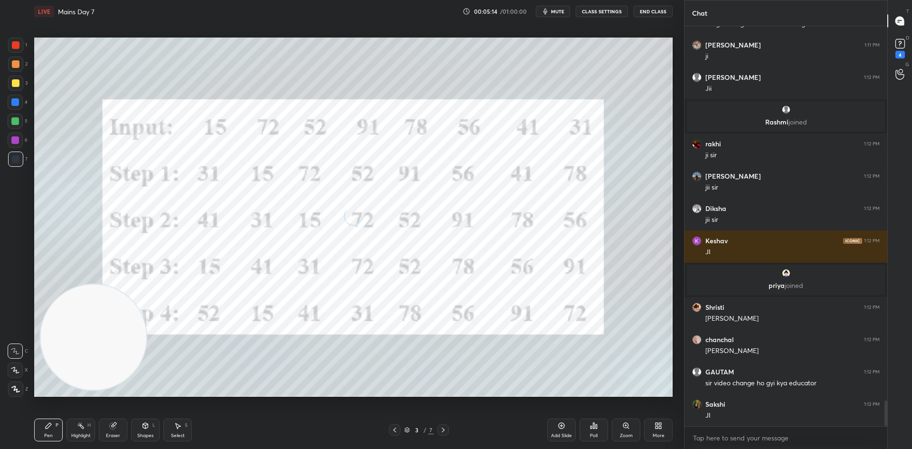
scroll to position [5817, 0]
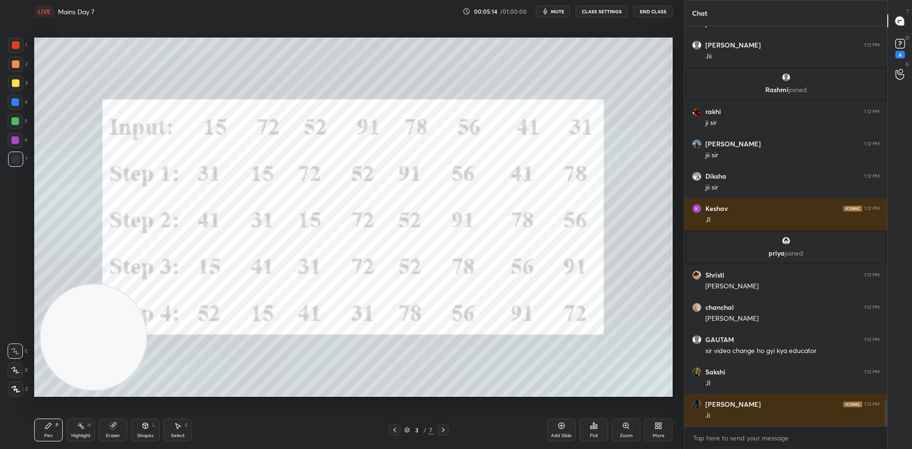
click at [393, 428] on icon at bounding box center [395, 430] width 8 height 8
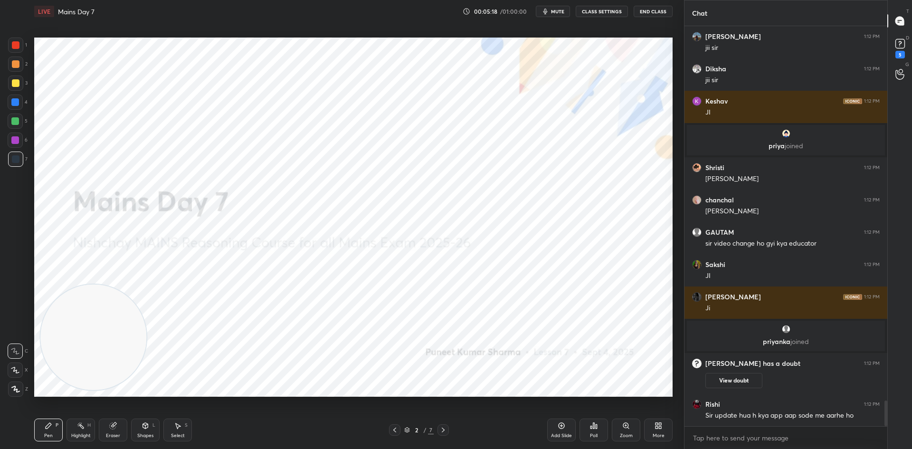
scroll to position [5904, 0]
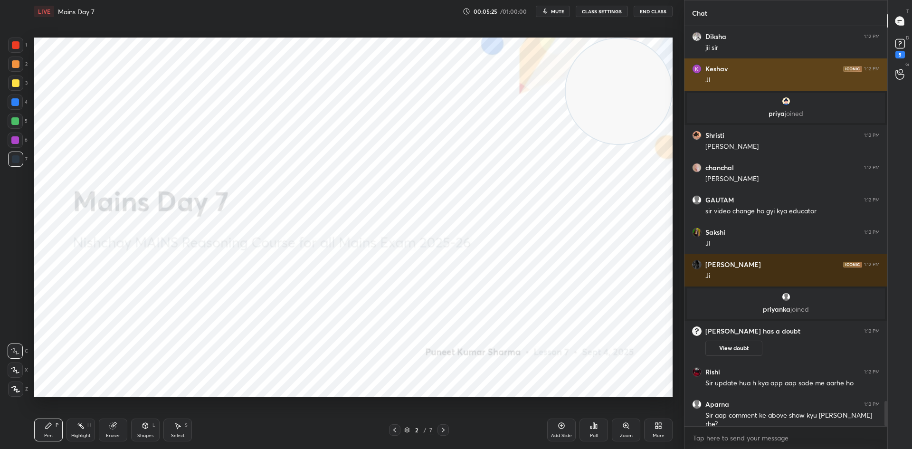
drag, startPoint x: 95, startPoint y: 343, endPoint x: 699, endPoint y: 81, distance: 658.0
click at [699, 81] on div "1 2 3 4 5 6 7 C X Z C X Z E E Erase all H H LIVE Mains Day 7 00:05:25 / 01:00:0…" at bounding box center [456, 224] width 912 height 449
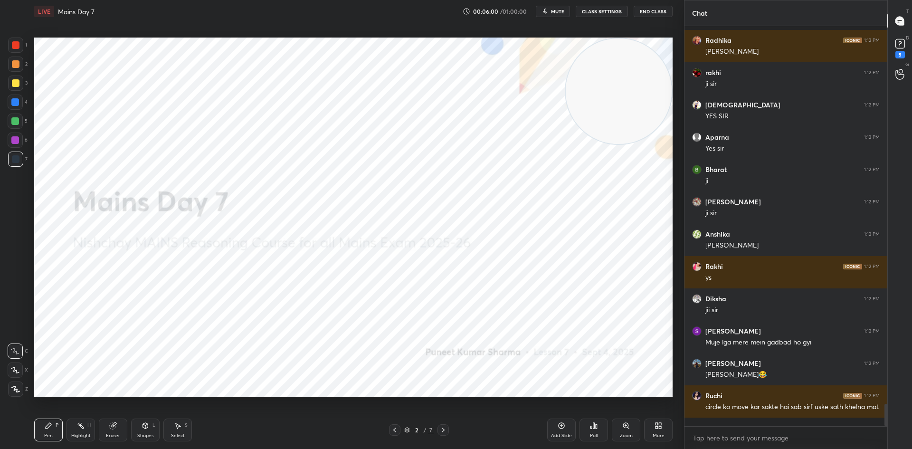
scroll to position [6817, 0]
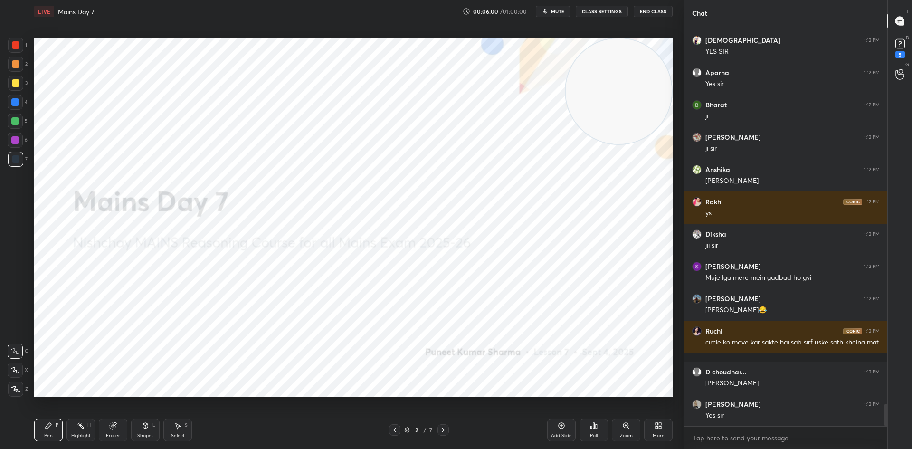
click at [14, 391] on icon at bounding box center [15, 389] width 9 height 7
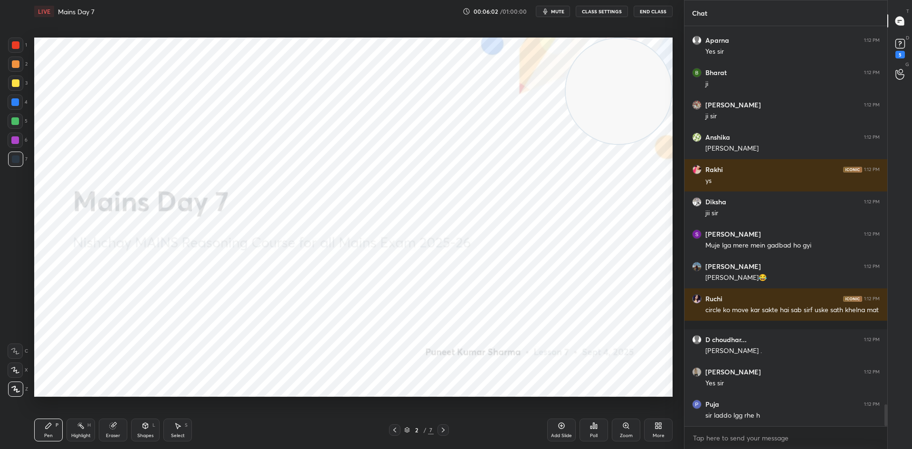
click at [20, 45] on div at bounding box center [15, 45] width 15 height 15
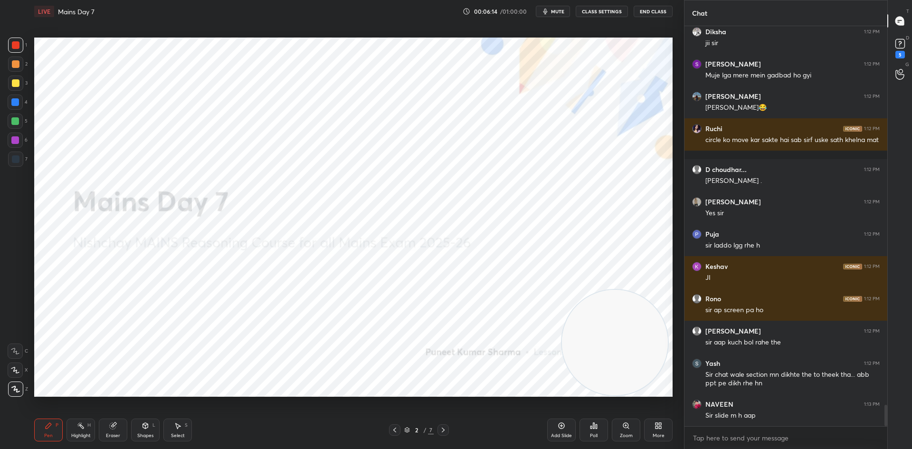
scroll to position [7052, 0]
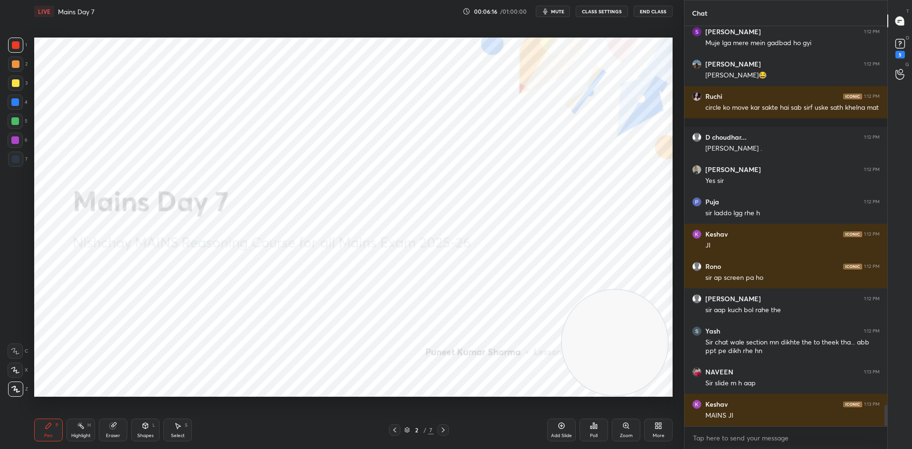
click at [16, 106] on div at bounding box center [15, 102] width 15 height 15
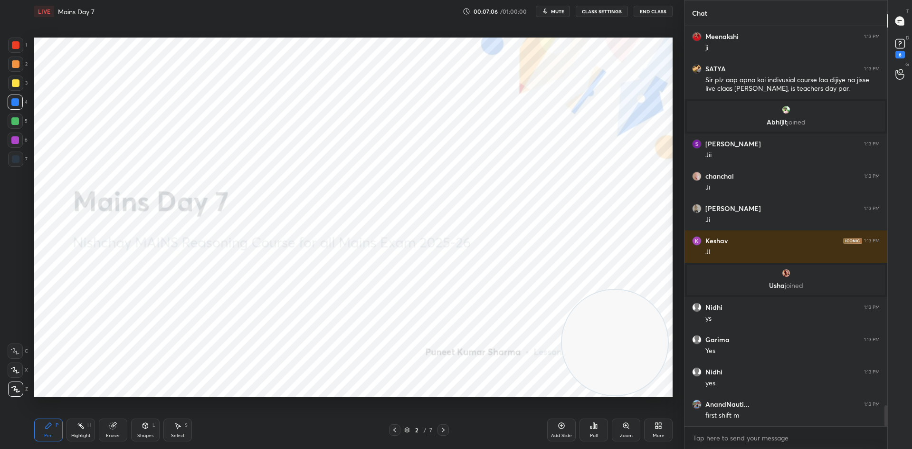
scroll to position [7279, 0]
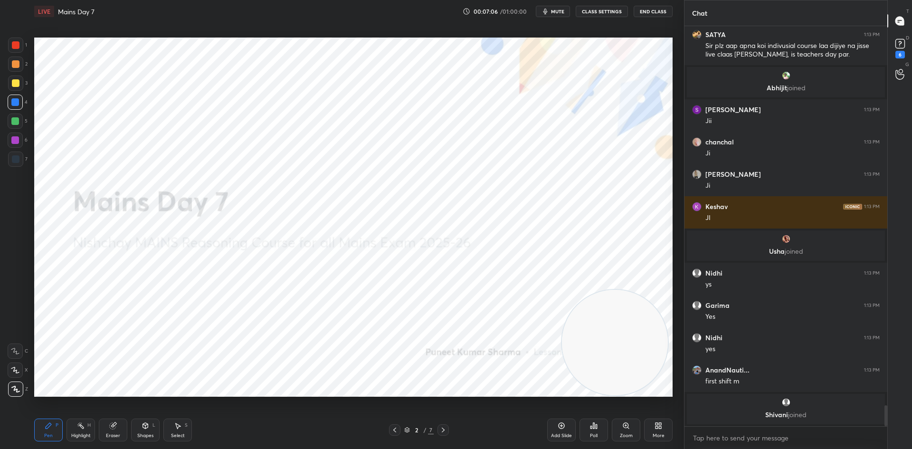
click at [556, 424] on div "Add Slide" at bounding box center [561, 430] width 29 height 23
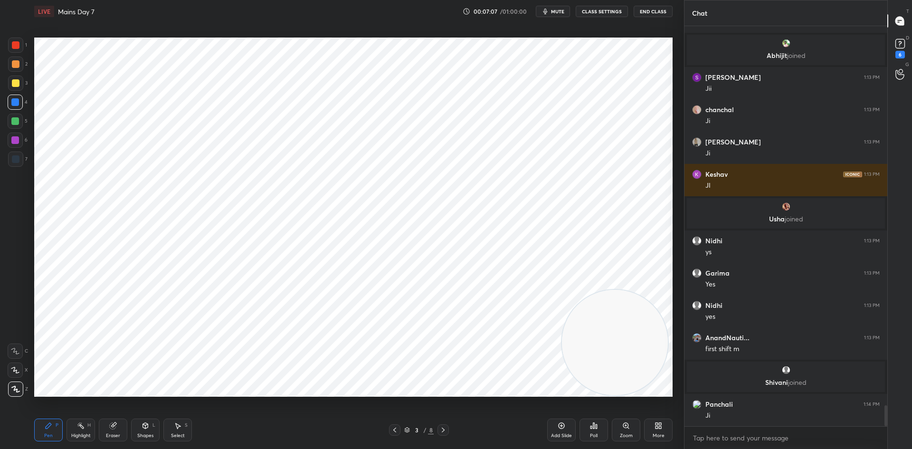
scroll to position [7268, 0]
click at [15, 45] on div at bounding box center [16, 45] width 8 height 8
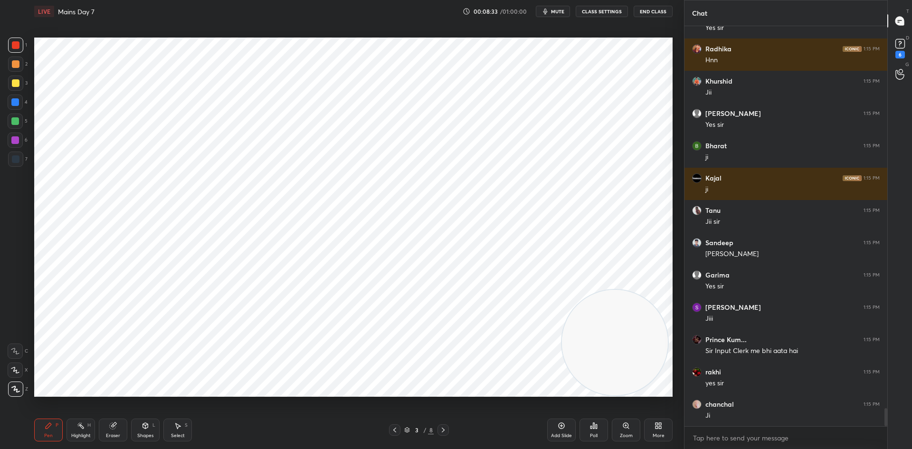
scroll to position [8570, 0]
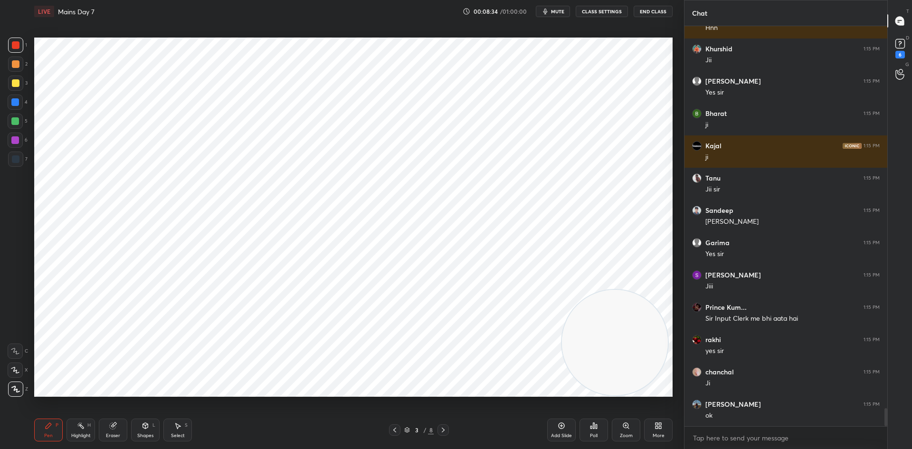
click at [22, 104] on div at bounding box center [15, 102] width 15 height 15
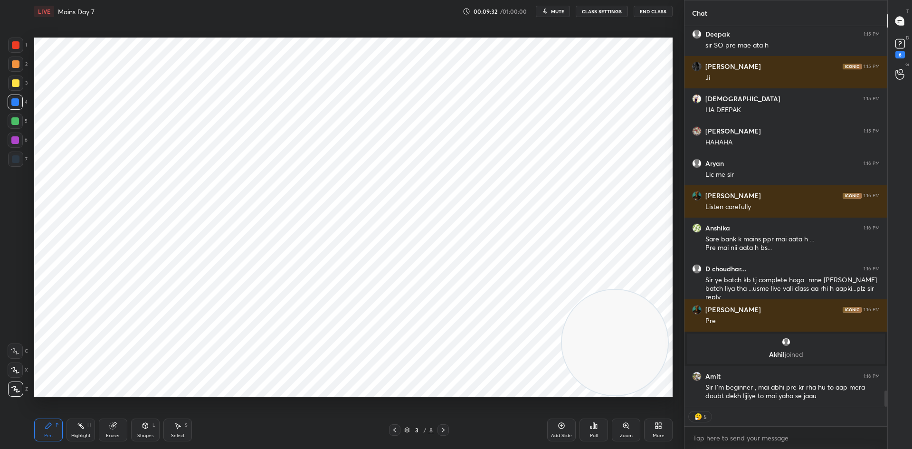
scroll to position [8477, 0]
type textarea "x"
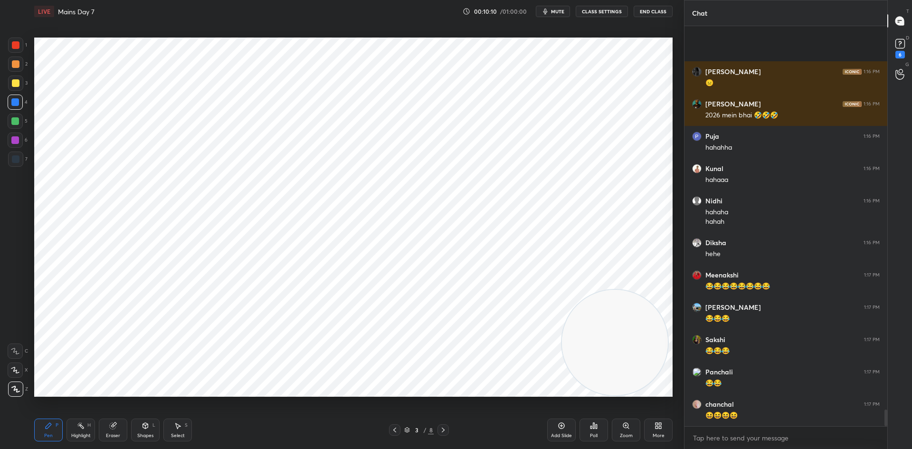
scroll to position [9186, 0]
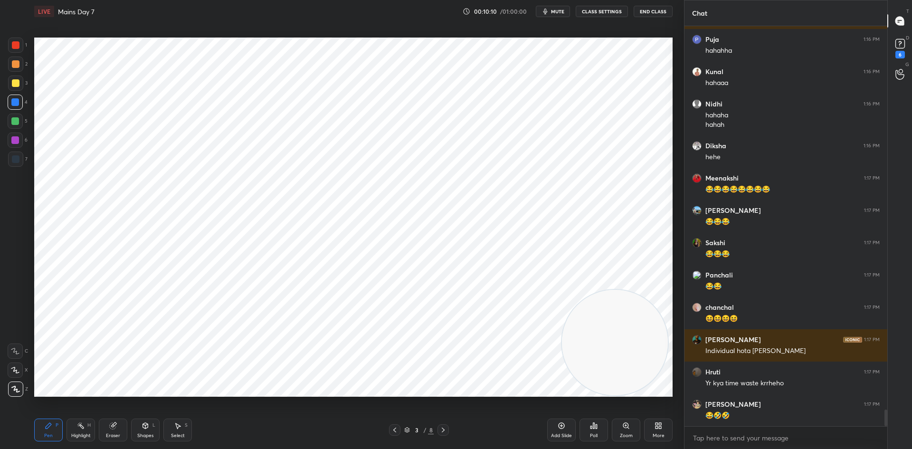
click at [594, 11] on button "CLASS SETTINGS" at bounding box center [602, 11] width 52 height 11
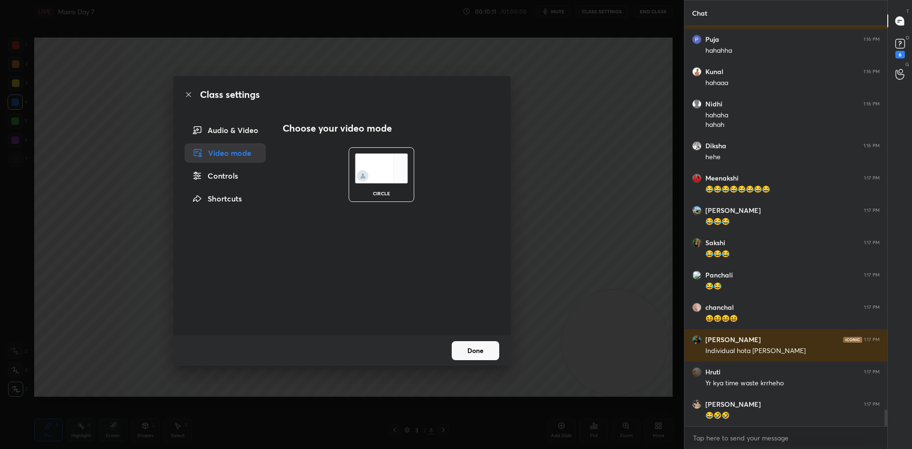
scroll to position [9220, 0]
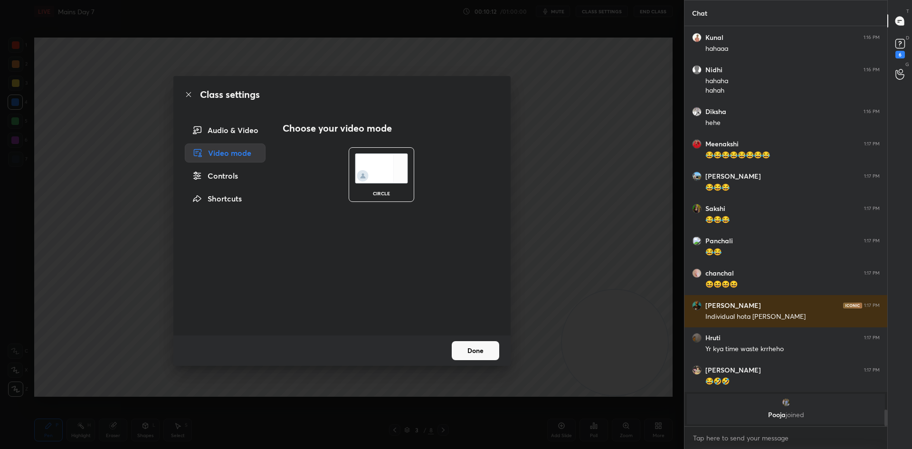
click at [547, 208] on div "Class settings Audio & Video Video mode Controls Shortcuts Choose your video mo…" at bounding box center [342, 224] width 684 height 449
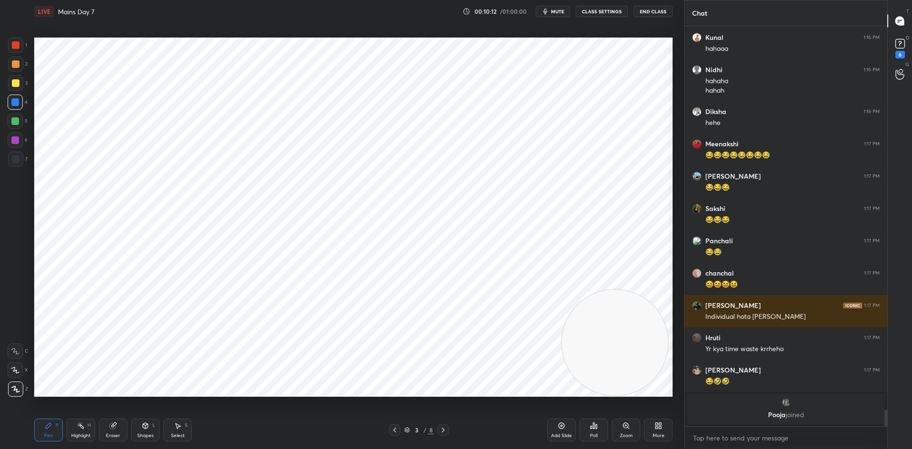
click at [557, 434] on div "Add Slide" at bounding box center [561, 435] width 21 height 5
click at [601, 11] on button "CLASS SETTINGS" at bounding box center [602, 11] width 52 height 11
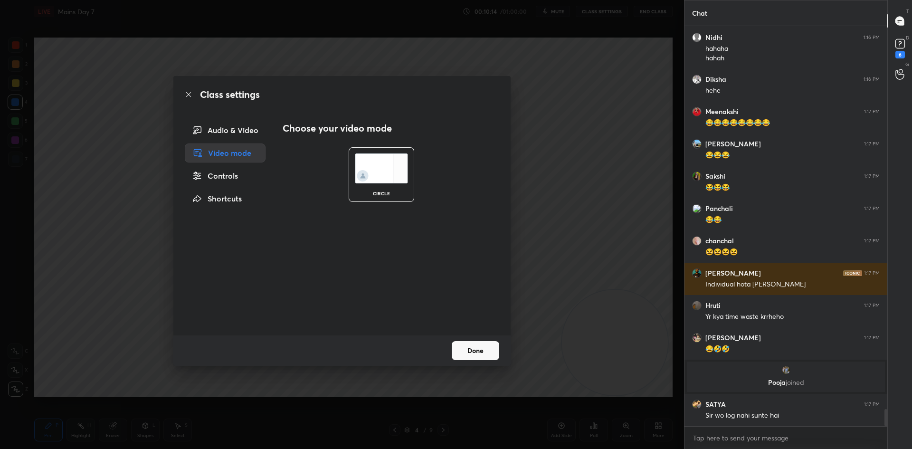
scroll to position [9037, 0]
click at [240, 130] on div "Audio & Video" at bounding box center [225, 130] width 81 height 19
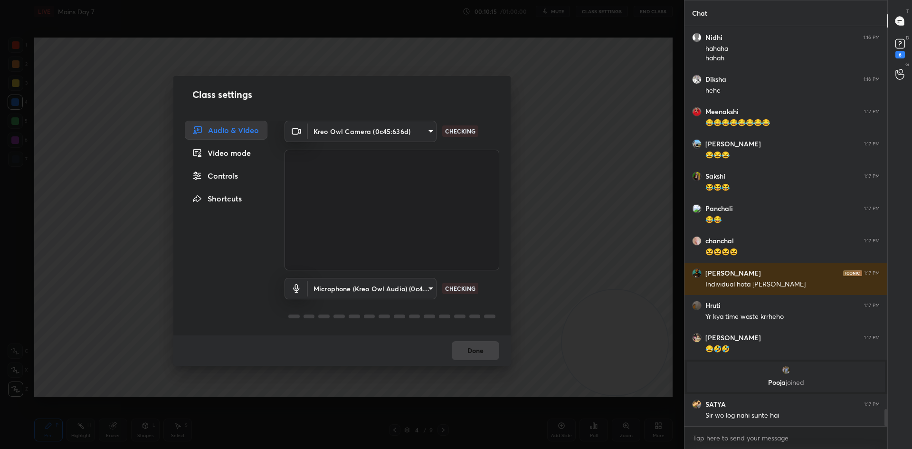
click at [563, 110] on div "Class settings Audio & Video Video mode Controls Shortcuts Kreo Owl Camera (0c4…" at bounding box center [342, 224] width 684 height 449
click at [560, 82] on div "Class settings Audio & Video Video mode Controls Shortcuts Kreo Owl Camera (0c4…" at bounding box center [342, 224] width 684 height 449
click at [546, 199] on div "Class settings Audio & Video Video mode Controls Shortcuts Kreo Owl Camera (0c4…" at bounding box center [342, 224] width 684 height 449
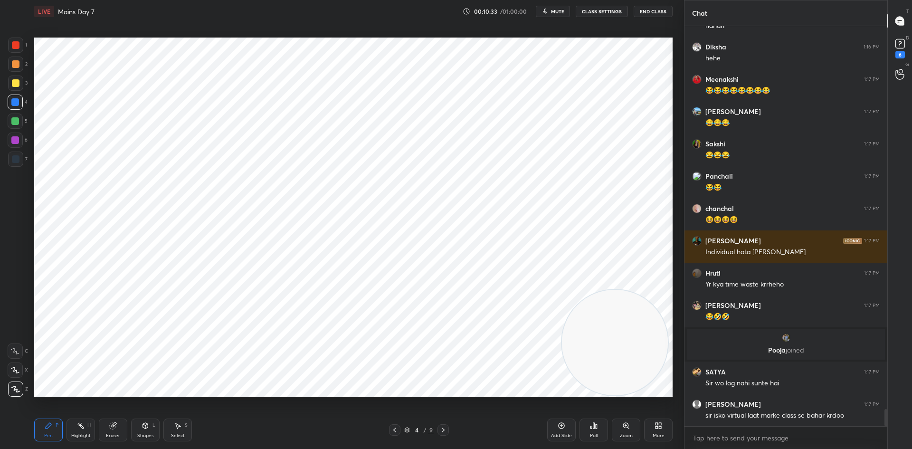
scroll to position [9102, 0]
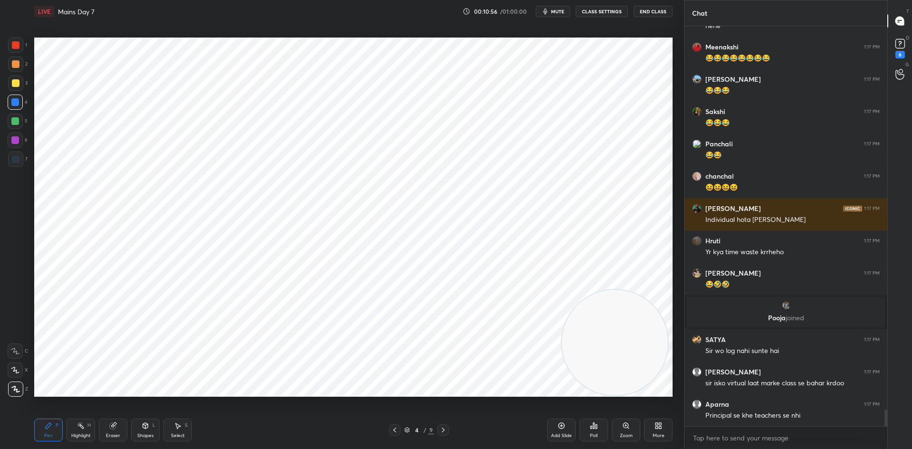
click at [120, 428] on div "Eraser" at bounding box center [113, 430] width 29 height 23
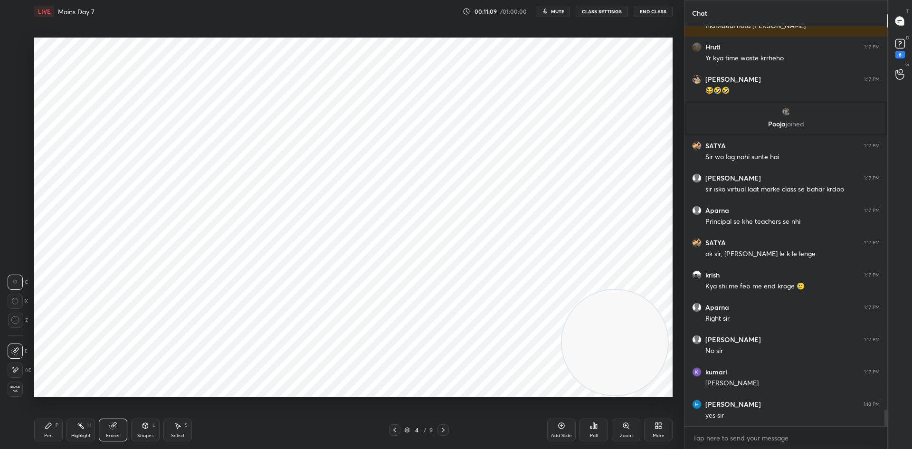
scroll to position [9360, 0]
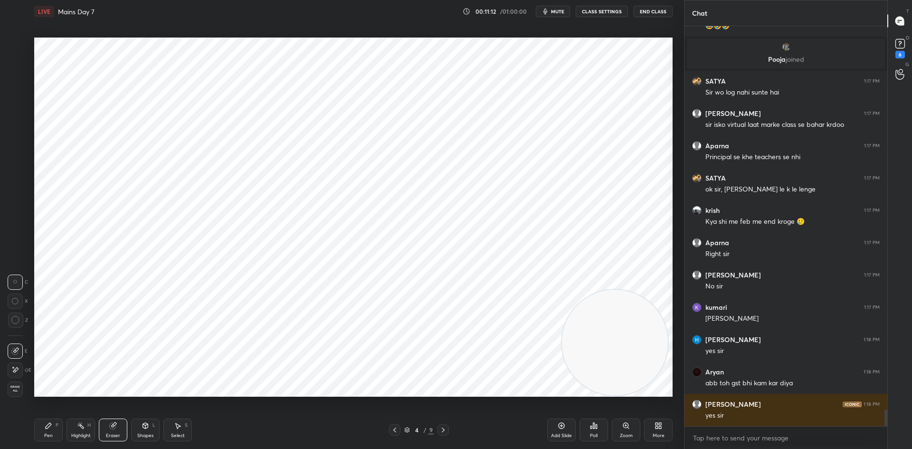
click at [590, 11] on button "CLASS SETTINGS" at bounding box center [602, 11] width 52 height 11
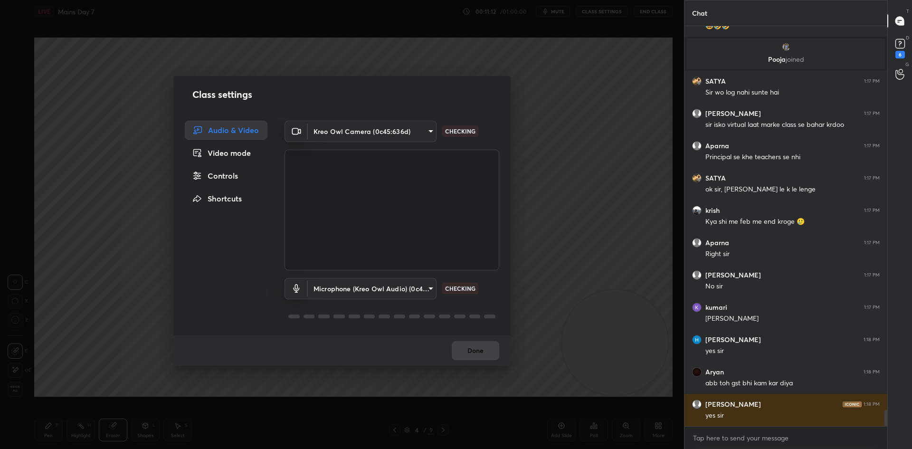
scroll to position [9394, 0]
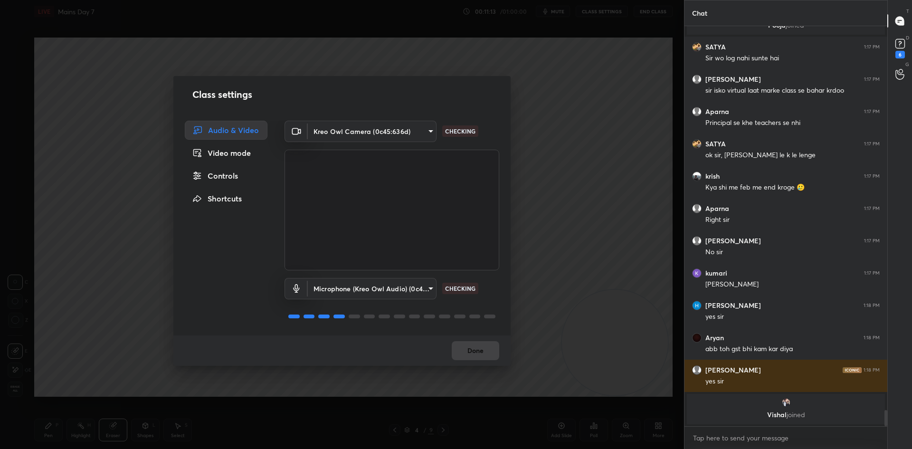
click at [209, 178] on div "Controls" at bounding box center [226, 175] width 83 height 19
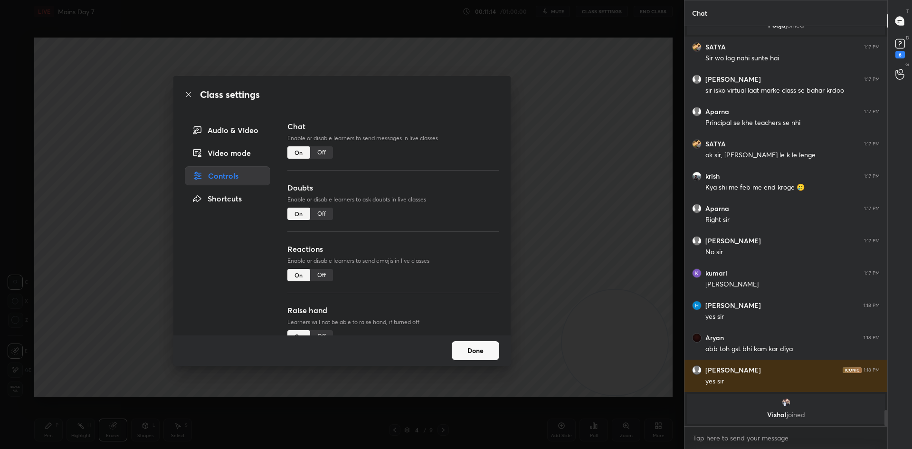
click at [323, 153] on div "Off" at bounding box center [321, 152] width 23 height 12
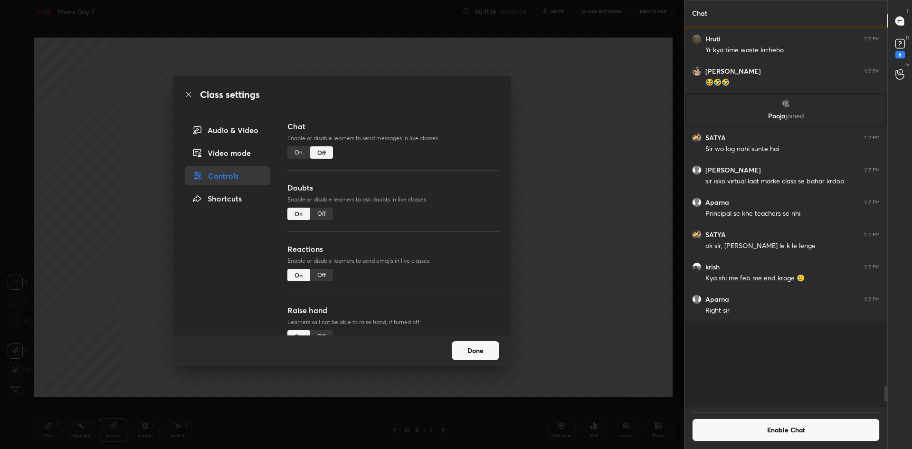
scroll to position [378, 200]
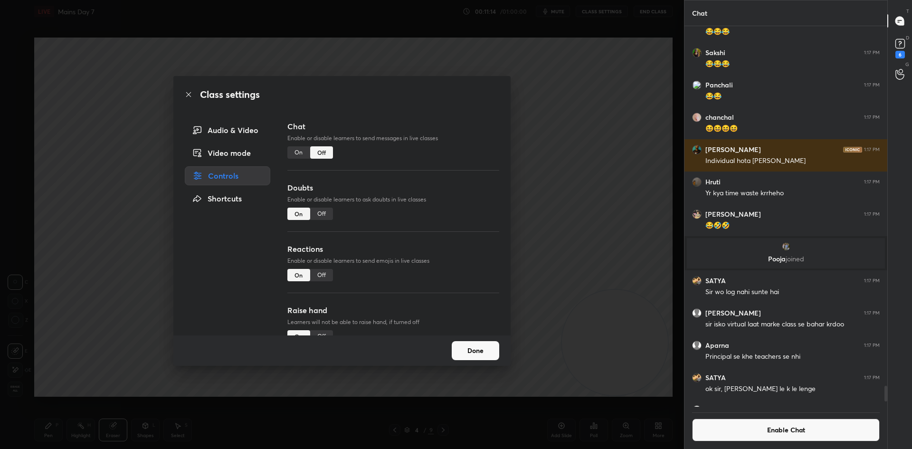
click at [549, 187] on div "Class settings Audio & Video Video mode Controls Shortcuts Chat Enable or disab…" at bounding box center [342, 224] width 684 height 449
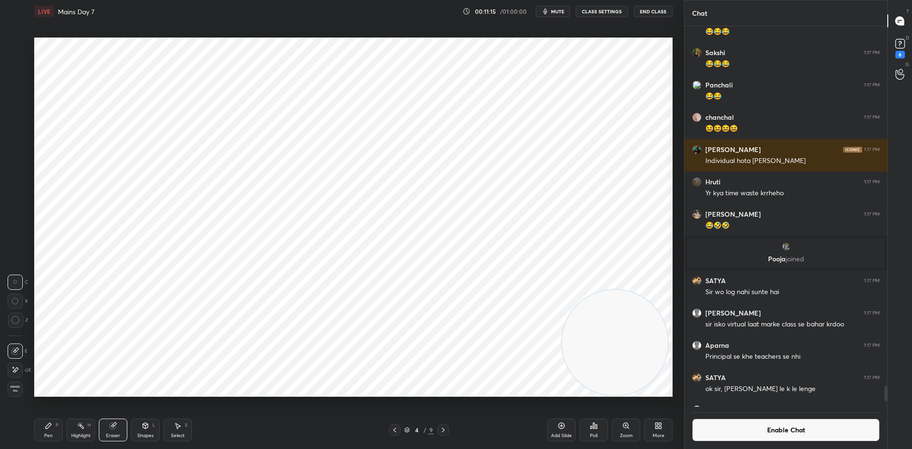
click at [17, 389] on span "Erase all" at bounding box center [15, 388] width 14 height 7
click at [54, 427] on div "Pen P" at bounding box center [48, 430] width 29 height 23
click at [18, 47] on div at bounding box center [16, 45] width 8 height 8
click at [8, 101] on div at bounding box center [15, 102] width 15 height 15
click at [744, 429] on button "Enable Chat" at bounding box center [786, 430] width 188 height 23
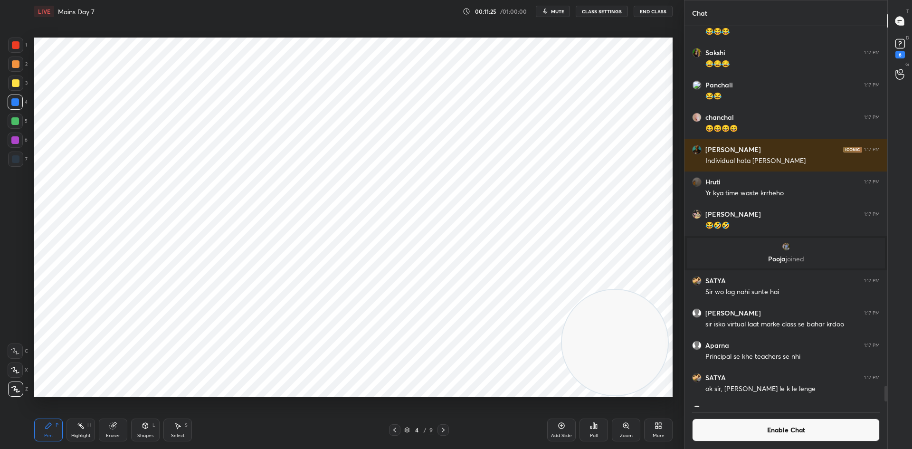
scroll to position [9075, 0]
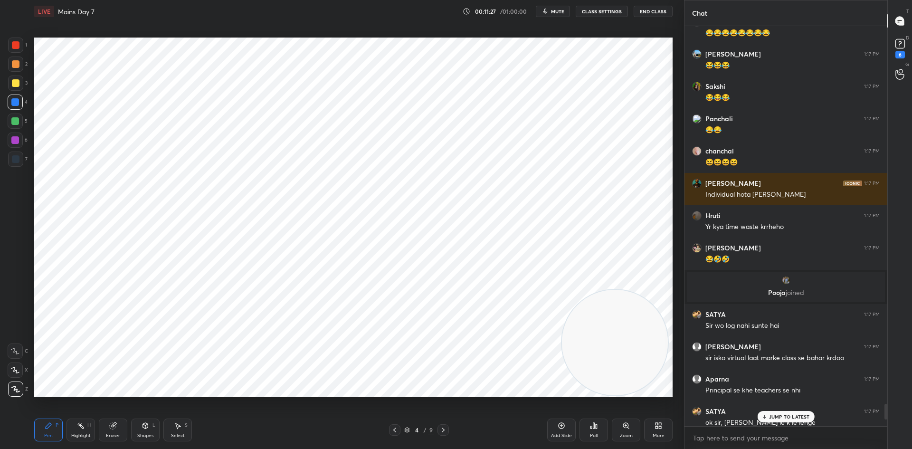
click at [766, 417] on icon at bounding box center [764, 417] width 3 height 1
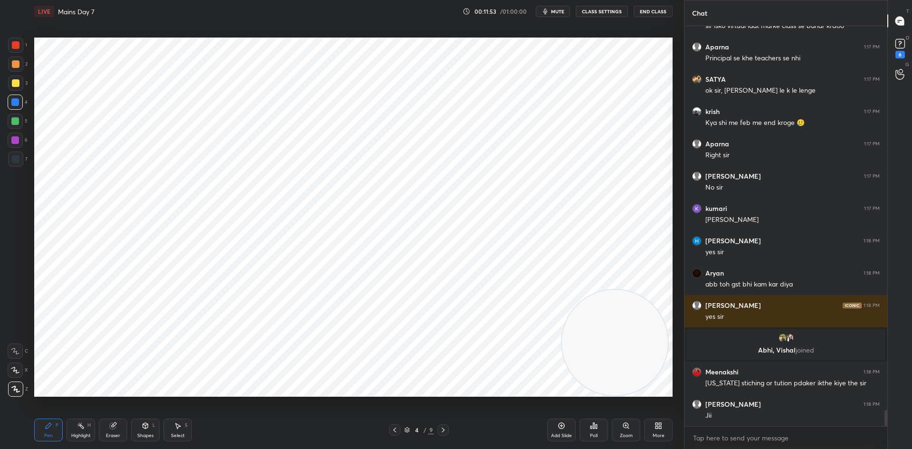
scroll to position [9442, 0]
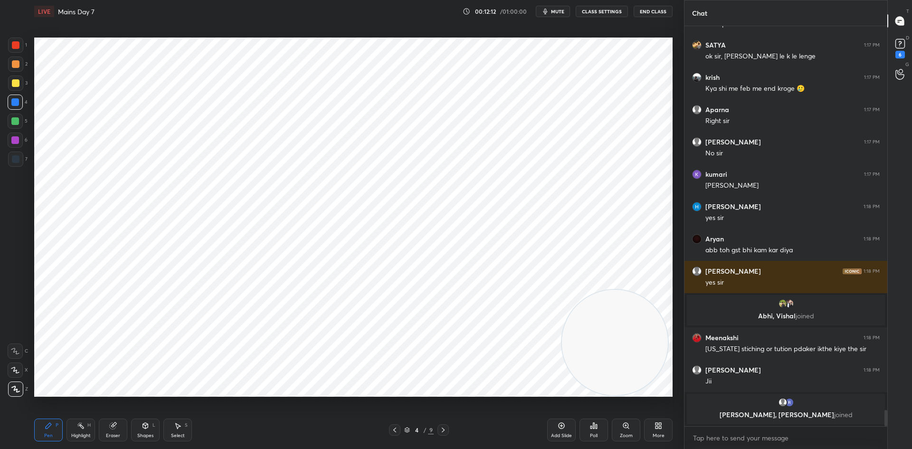
click at [16, 169] on div "7" at bounding box center [17, 161] width 19 height 19
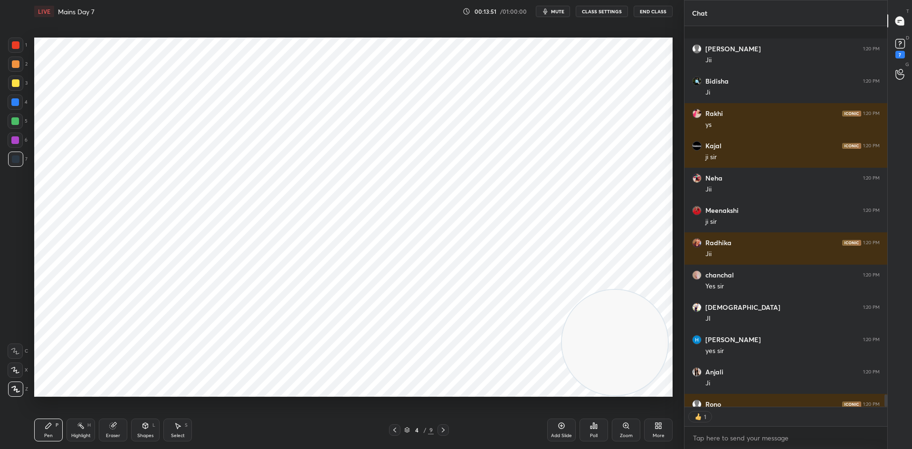
scroll to position [11552, 0]
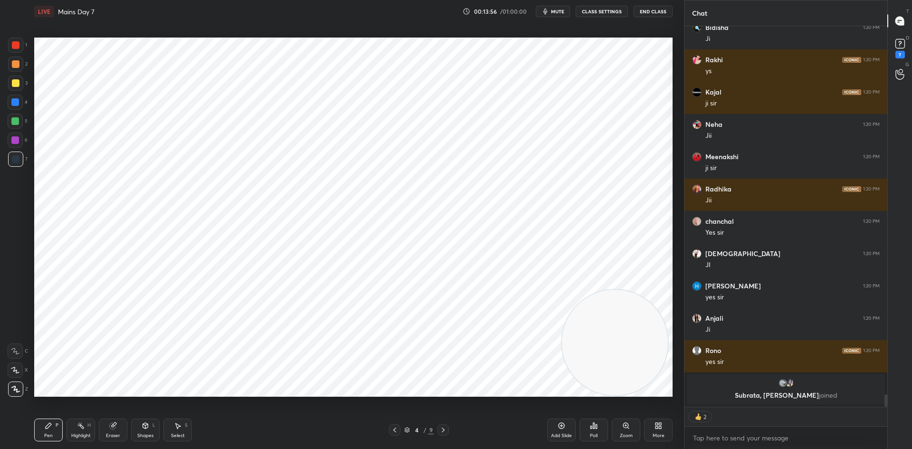
click at [19, 46] on div at bounding box center [16, 45] width 8 height 8
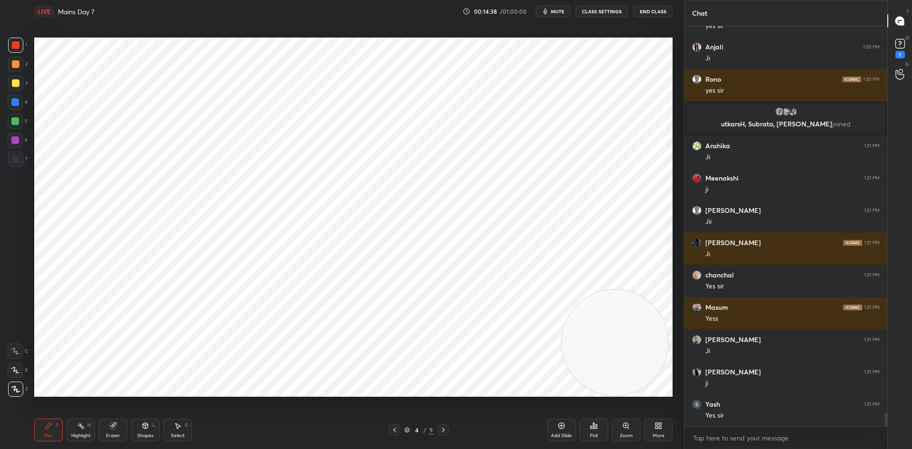
scroll to position [11645, 0]
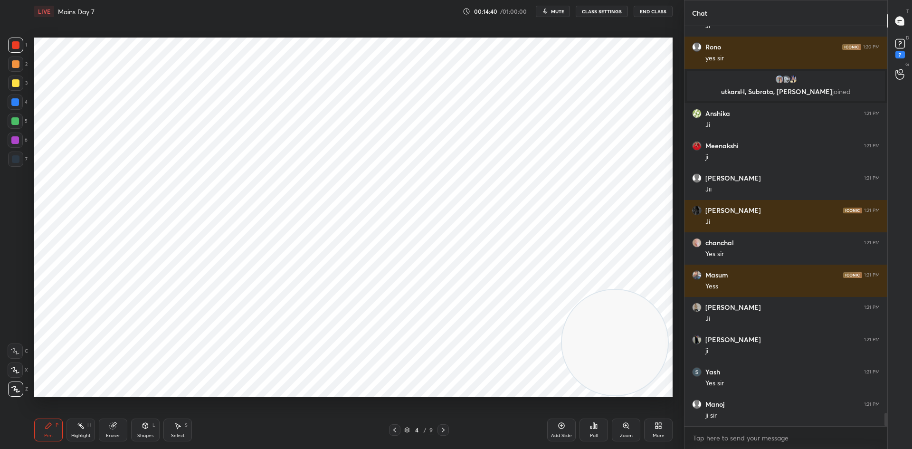
click at [17, 105] on div at bounding box center [15, 102] width 8 height 8
click at [20, 45] on div at bounding box center [15, 45] width 15 height 15
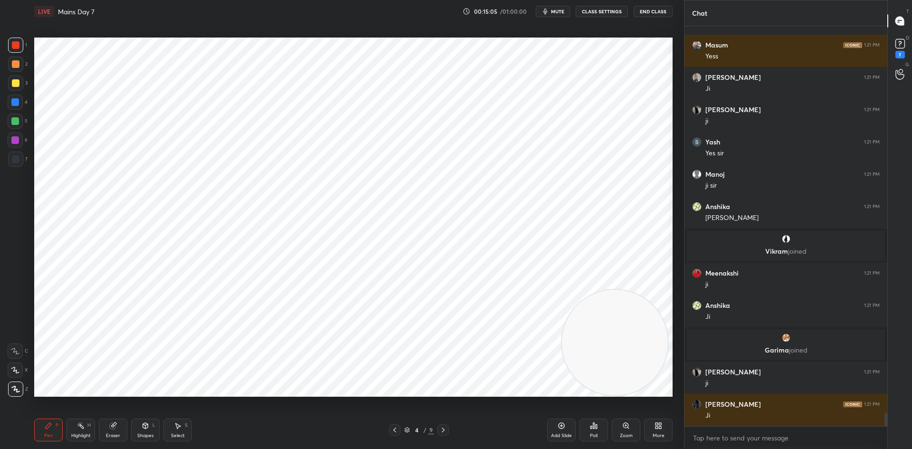
scroll to position [11787, 0]
click at [546, 425] on div "4 / 9" at bounding box center [419, 429] width 257 height 11
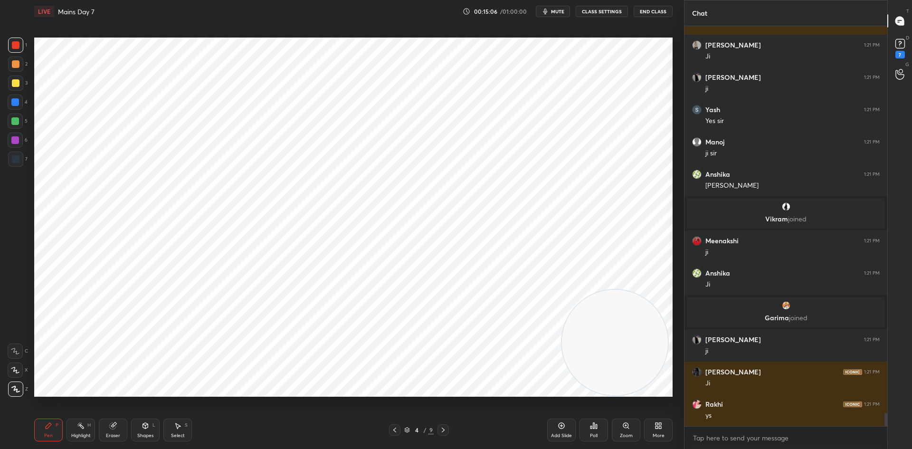
scroll to position [11820, 0]
click at [575, 440] on div "Add Slide" at bounding box center [561, 430] width 29 height 23
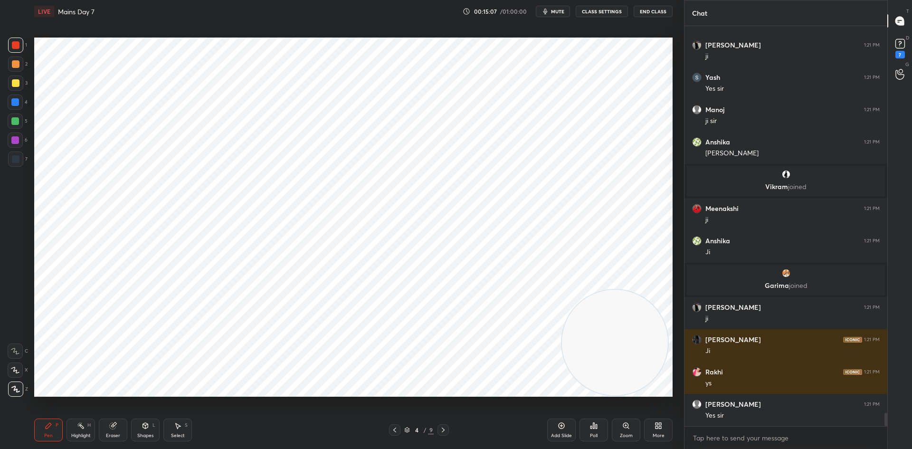
click at [570, 431] on div "Add Slide" at bounding box center [561, 430] width 29 height 23
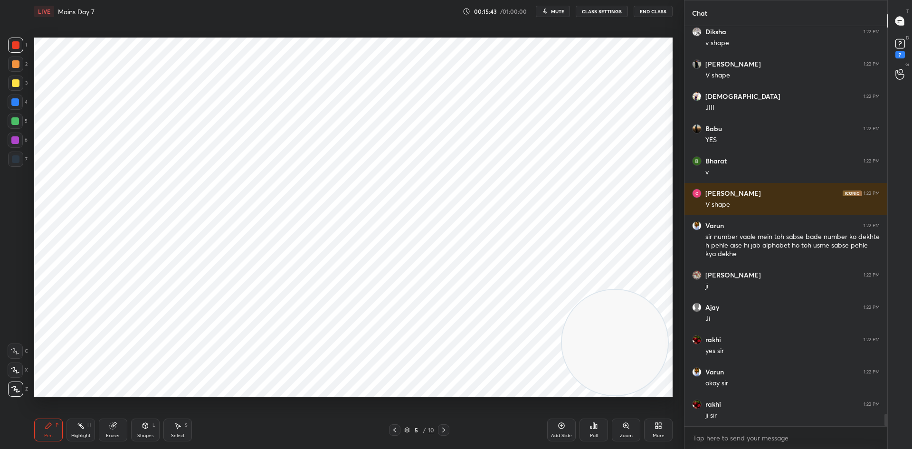
scroll to position [12354, 0]
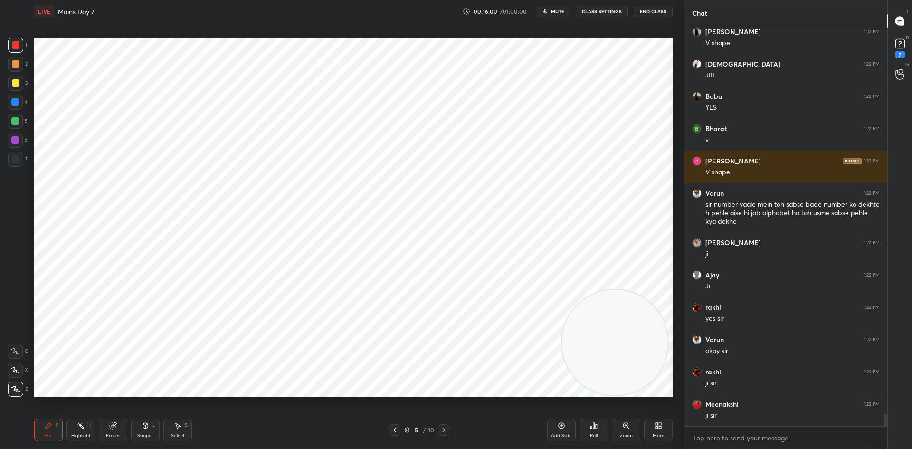
click at [563, 428] on icon at bounding box center [562, 426] width 8 height 8
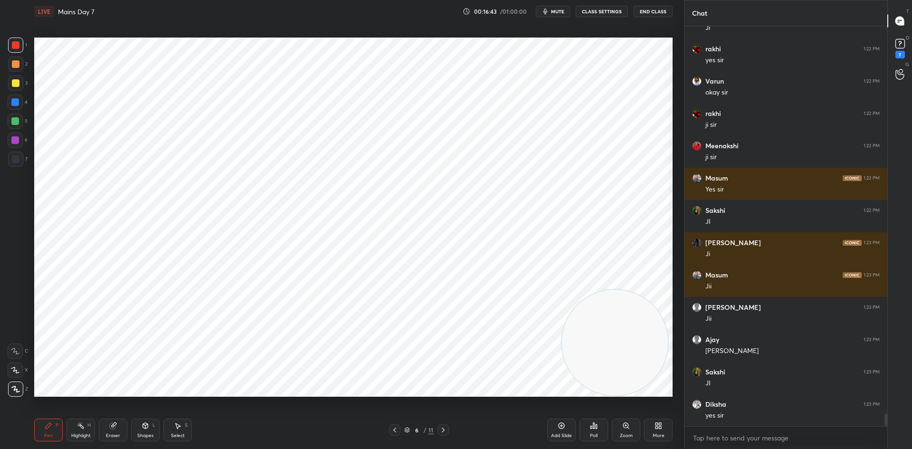
scroll to position [12646, 0]
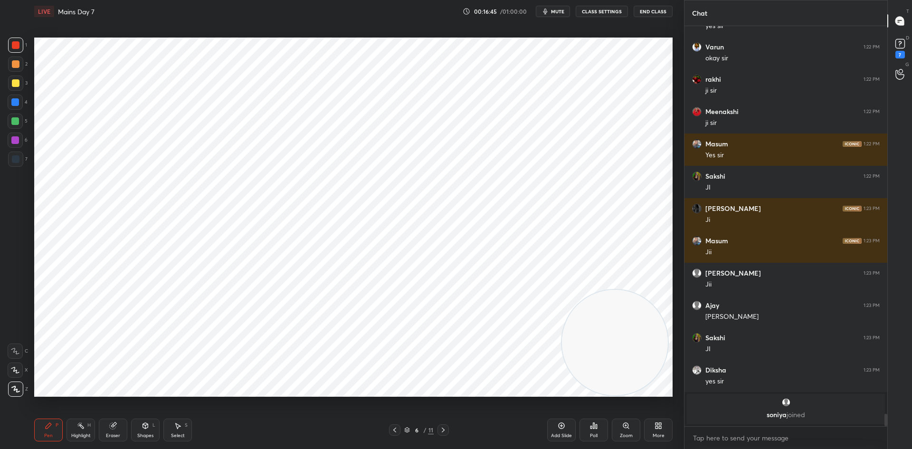
click at [17, 163] on div at bounding box center [15, 159] width 15 height 15
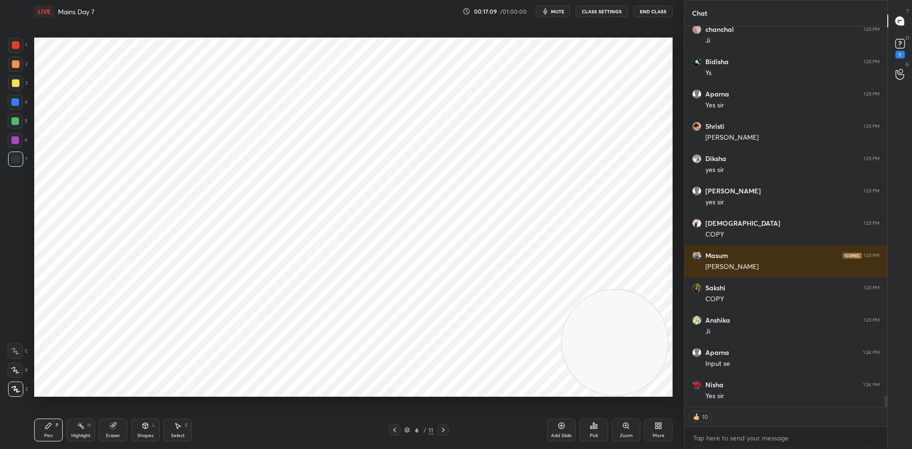
scroll to position [13035, 0]
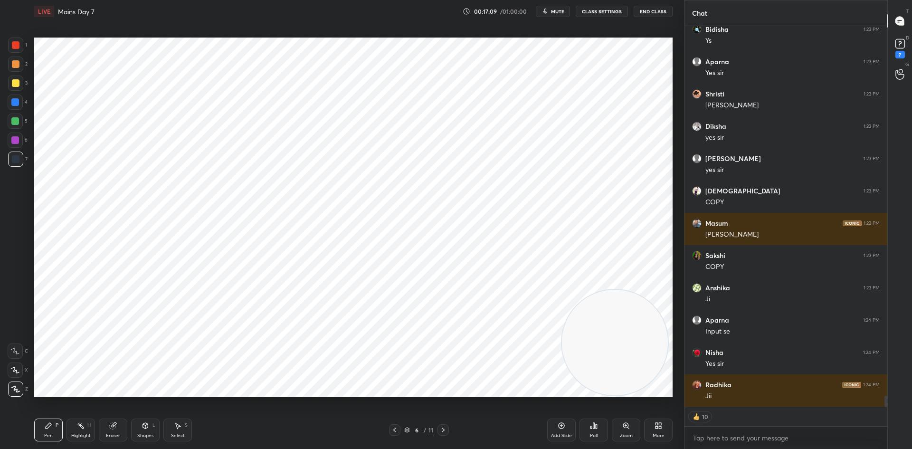
type textarea "x"
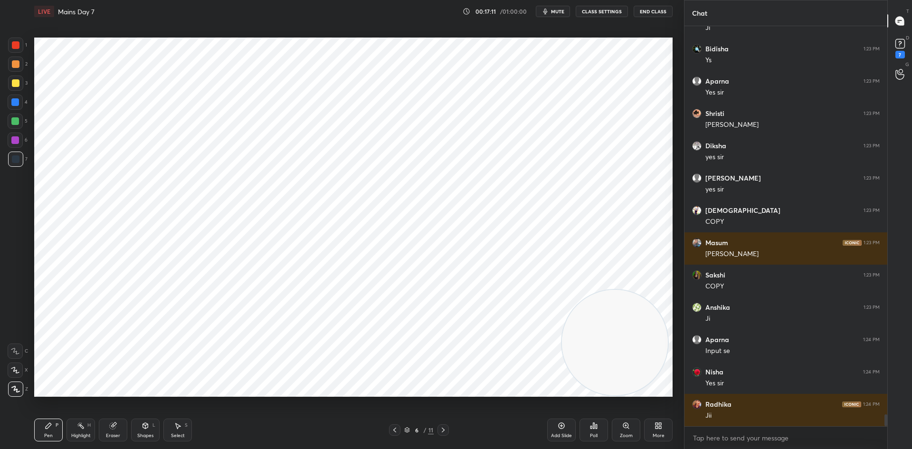
scroll to position [13047, 0]
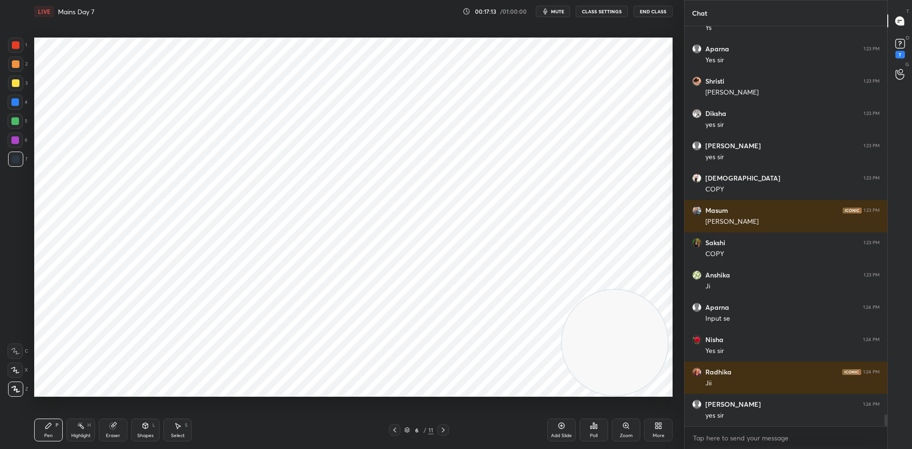
click at [603, 10] on button "CLASS SETTINGS" at bounding box center [602, 11] width 52 height 11
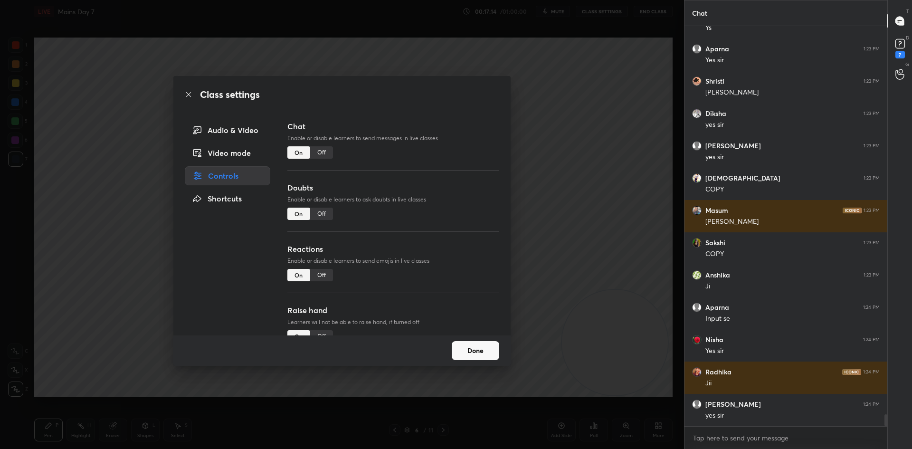
click at [324, 150] on div "Off" at bounding box center [321, 152] width 23 height 12
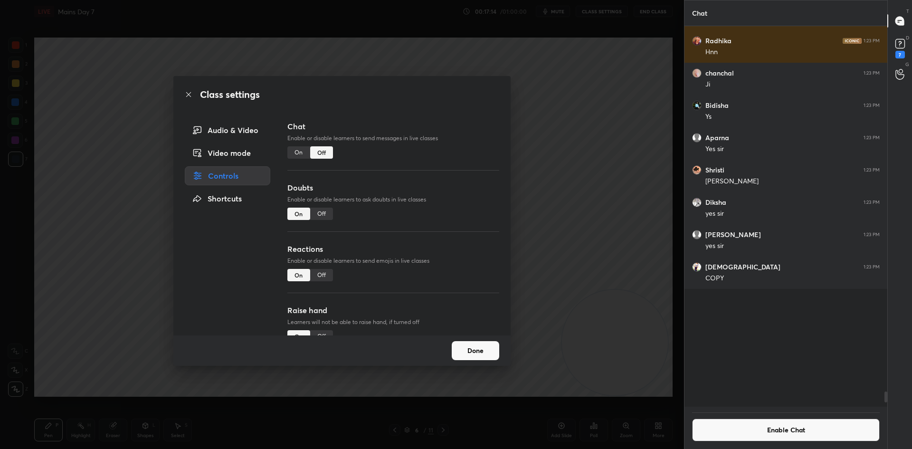
scroll to position [378, 200]
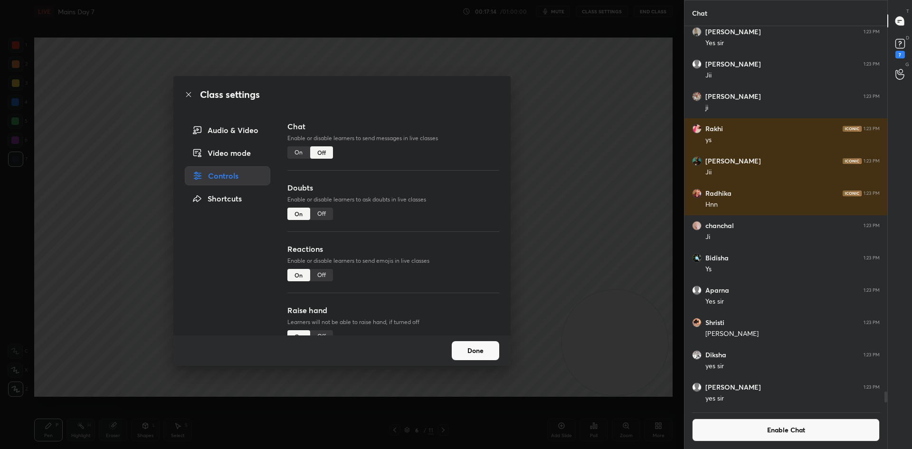
click at [571, 218] on div "Class settings Audio & Video Video mode Controls Shortcuts Chat Enable or disab…" at bounding box center [342, 224] width 684 height 449
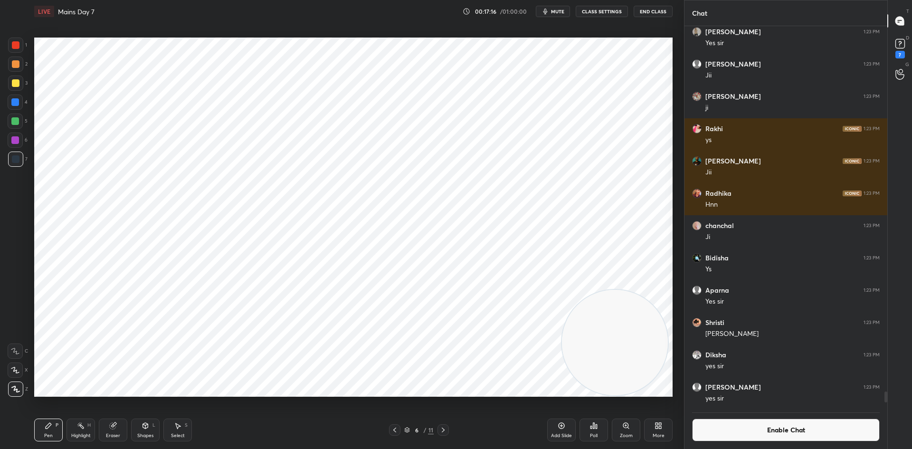
click at [392, 432] on icon at bounding box center [395, 430] width 8 height 8
click at [445, 425] on div at bounding box center [443, 429] width 11 height 11
click at [446, 429] on icon at bounding box center [444, 430] width 8 height 8
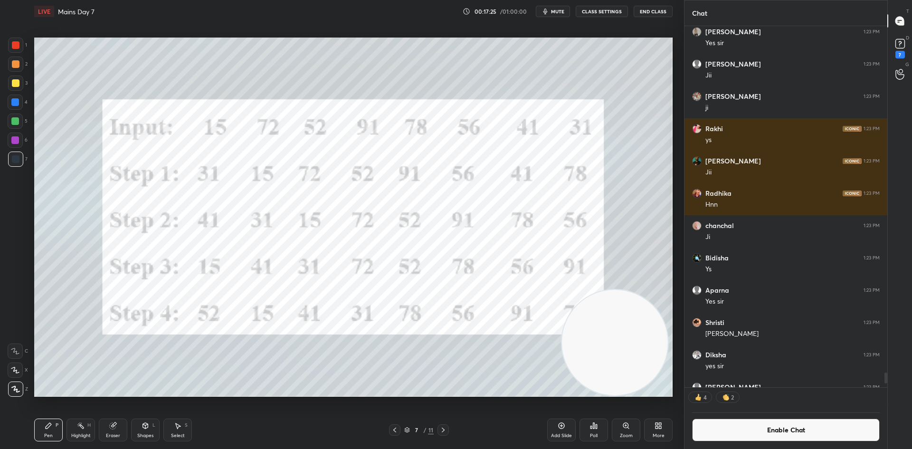
click at [15, 82] on div at bounding box center [16, 83] width 8 height 8
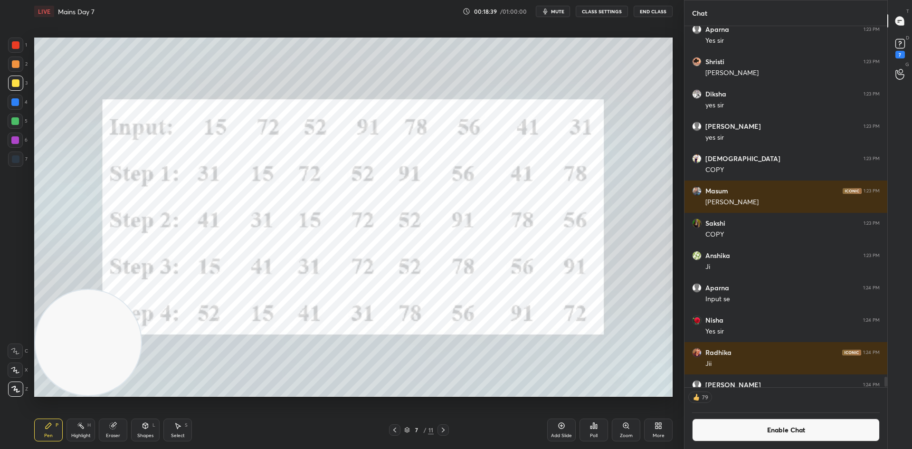
click at [578, 423] on div "Add Slide Poll Zoom More" at bounding box center [609, 429] width 125 height 53
click at [601, 425] on div "Poll" at bounding box center [594, 430] width 29 height 23
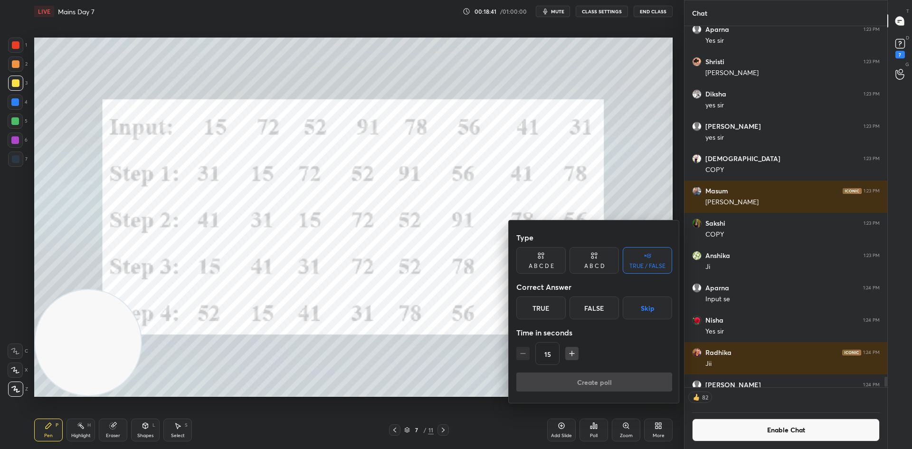
click at [637, 308] on button "Skip" at bounding box center [647, 308] width 49 height 23
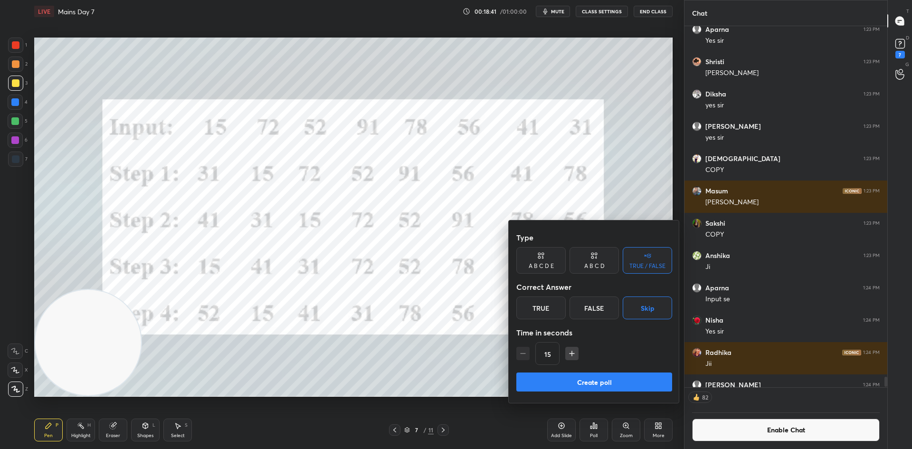
click at [607, 384] on button "Create poll" at bounding box center [595, 382] width 156 height 19
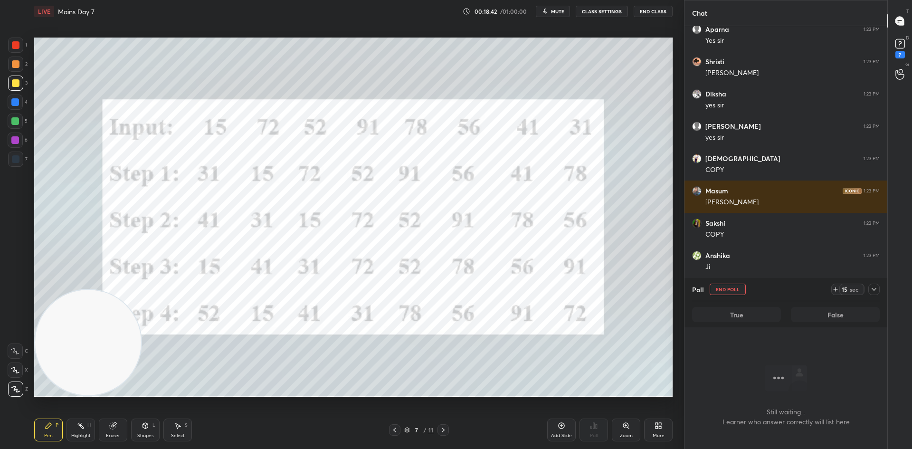
scroll to position [278, 200]
click at [728, 289] on button "End Poll" at bounding box center [728, 289] width 36 height 11
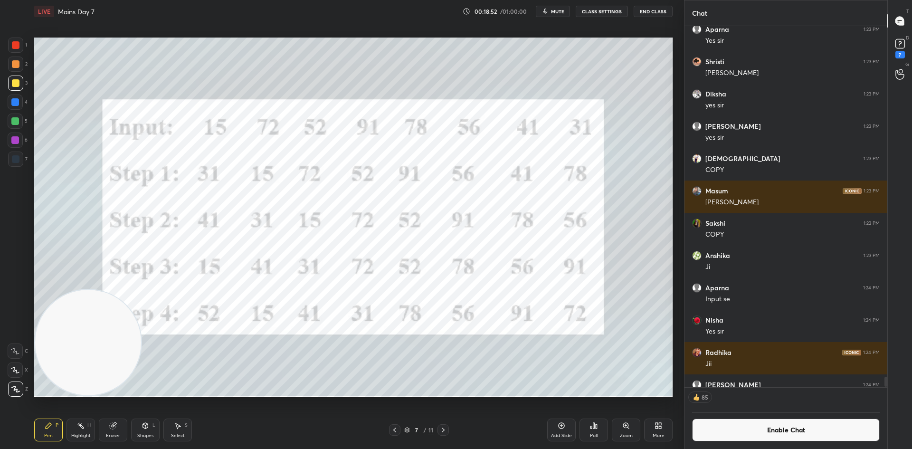
scroll to position [328, 200]
click at [733, 431] on button "Enable Chat" at bounding box center [786, 430] width 188 height 23
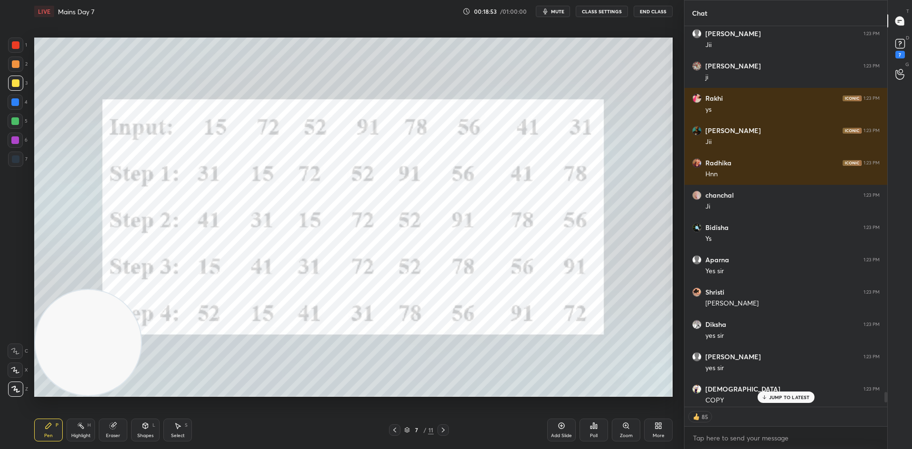
click at [771, 396] on p "JUMP TO LATEST" at bounding box center [789, 397] width 41 height 6
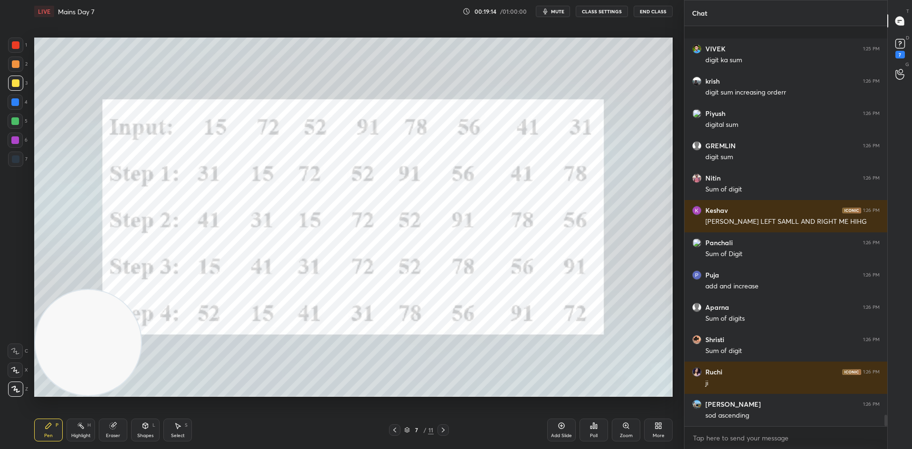
scroll to position [13637, 0]
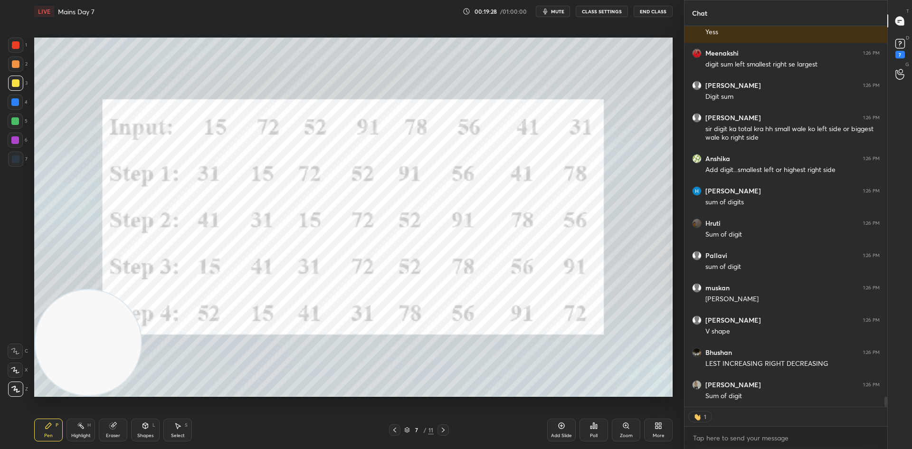
click at [16, 122] on div at bounding box center [15, 121] width 8 height 8
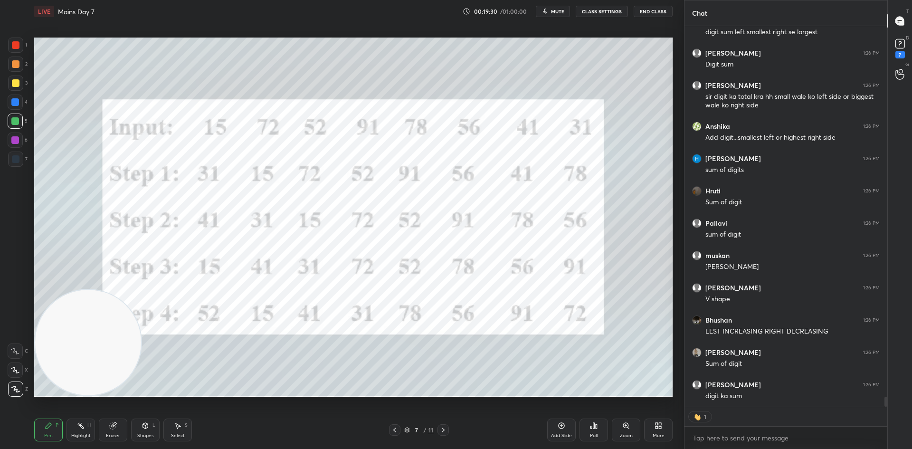
click at [585, 10] on button "CLASS SETTINGS" at bounding box center [602, 11] width 52 height 11
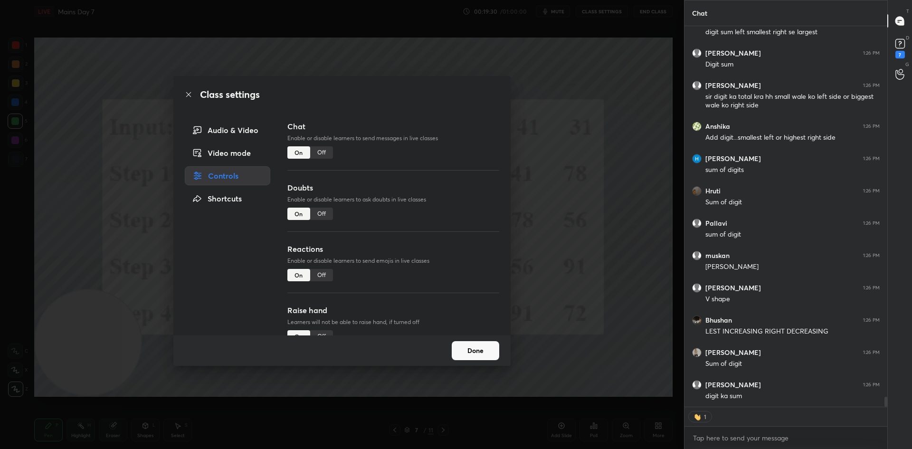
type textarea "x"
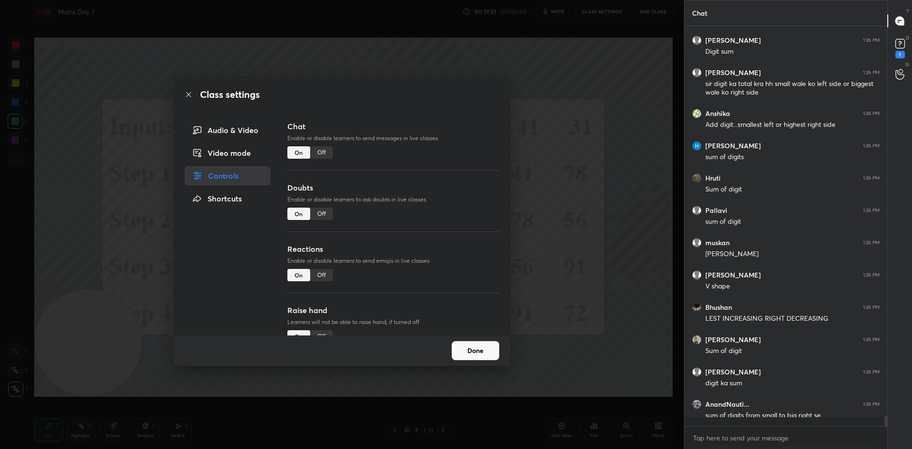
click at [324, 151] on div "Off" at bounding box center [321, 152] width 23 height 12
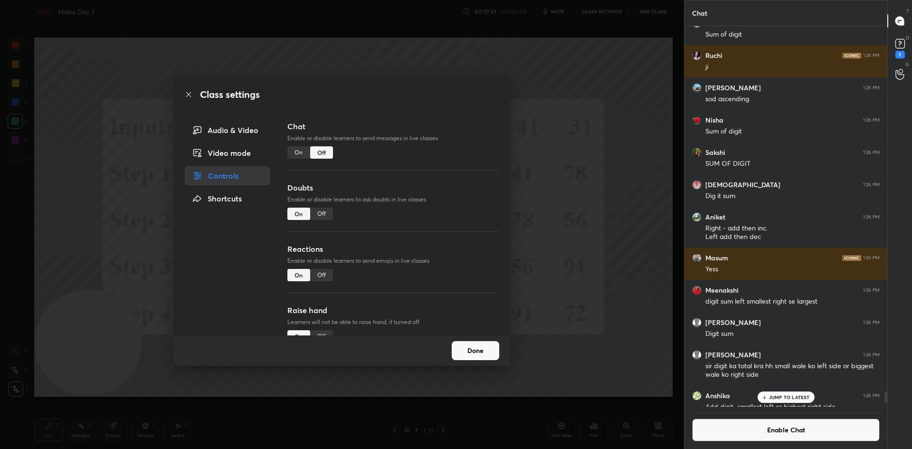
click at [591, 214] on div "Class settings Audio & Video Video mode Controls Shortcuts Chat Enable or disab…" at bounding box center [342, 224] width 684 height 449
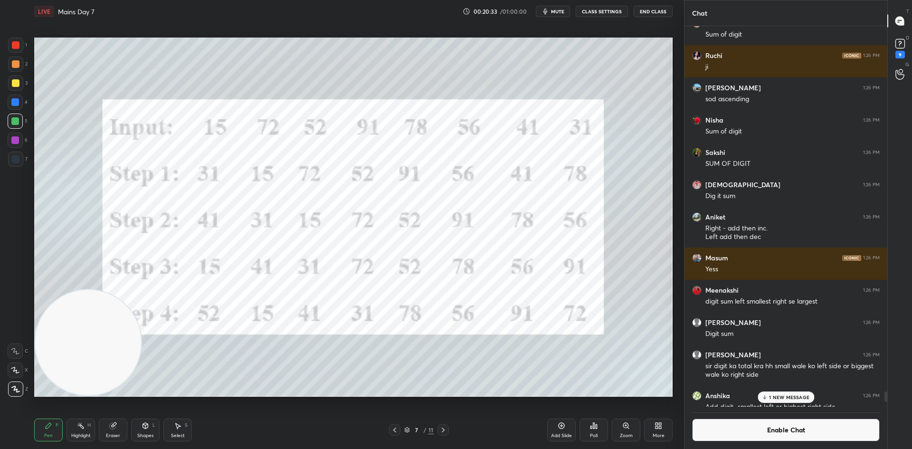
click at [19, 85] on div at bounding box center [16, 83] width 8 height 8
click at [19, 45] on div at bounding box center [16, 45] width 8 height 8
click at [17, 85] on div at bounding box center [16, 83] width 8 height 8
click at [26, 51] on div "1" at bounding box center [17, 45] width 19 height 15
click at [118, 427] on div "Eraser" at bounding box center [113, 430] width 29 height 23
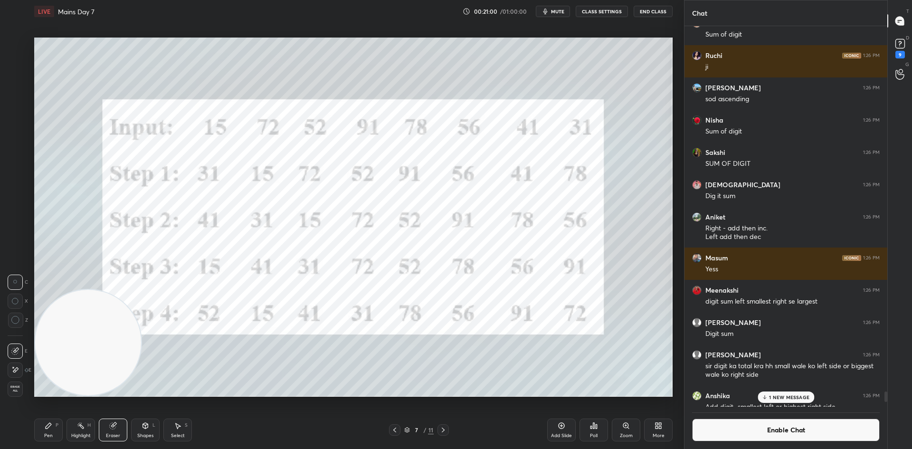
click at [46, 430] on div "Pen P" at bounding box center [48, 430] width 29 height 23
click at [738, 432] on button "Enable Chat" at bounding box center [786, 430] width 188 height 23
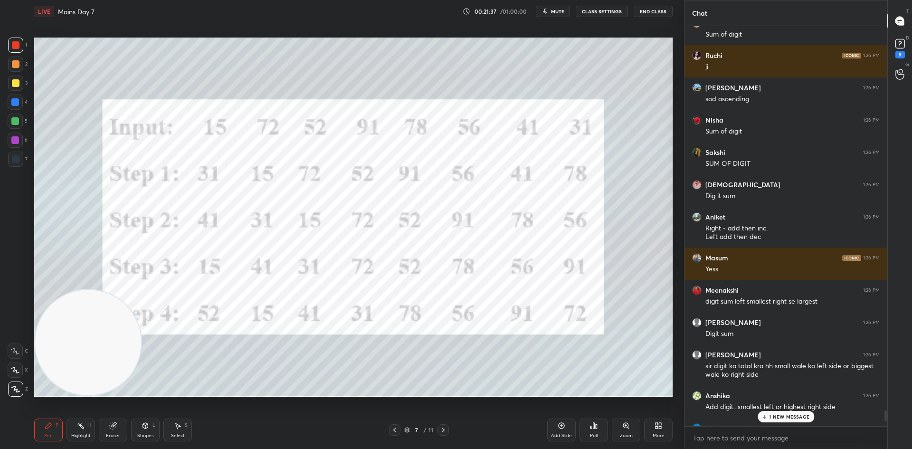
click at [779, 420] on p "1 NEW MESSAGE" at bounding box center [789, 417] width 40 height 6
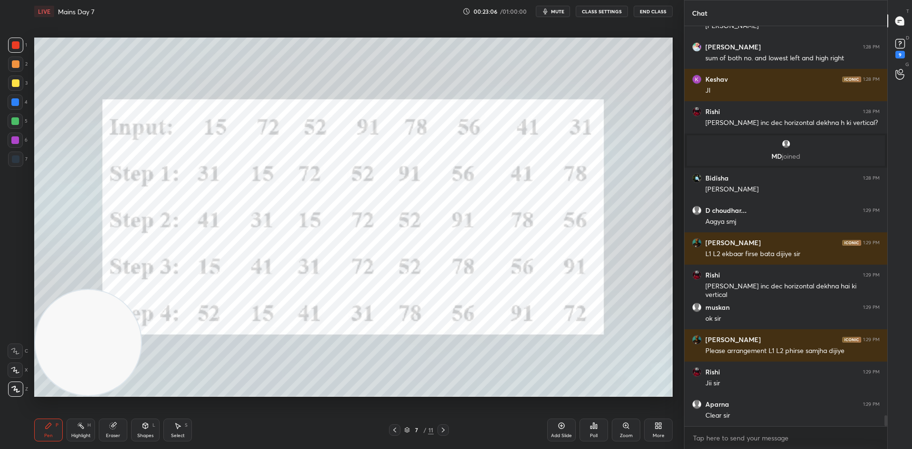
scroll to position [14480, 0]
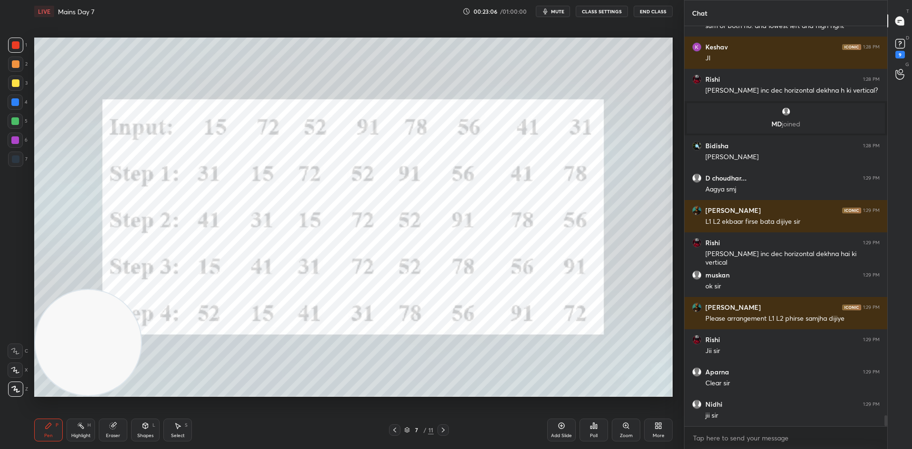
click at [117, 424] on div "Eraser" at bounding box center [113, 430] width 29 height 23
click at [20, 387] on span "Erase all" at bounding box center [15, 388] width 14 height 7
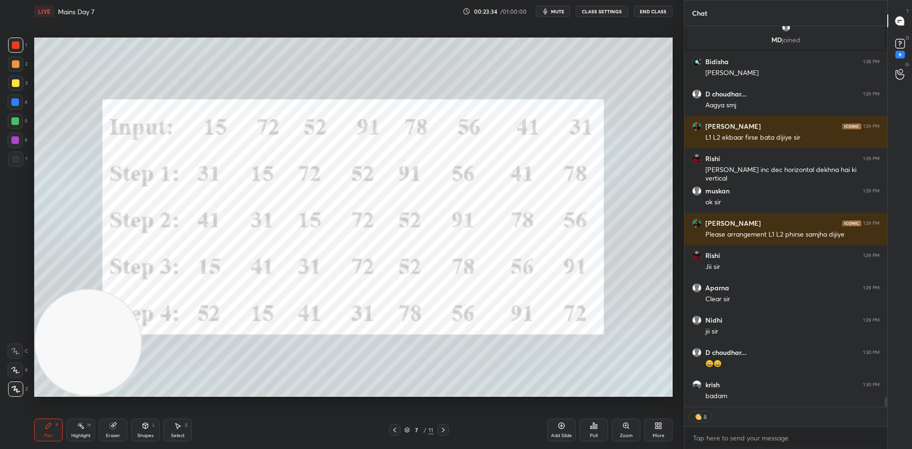
scroll to position [14597, 0]
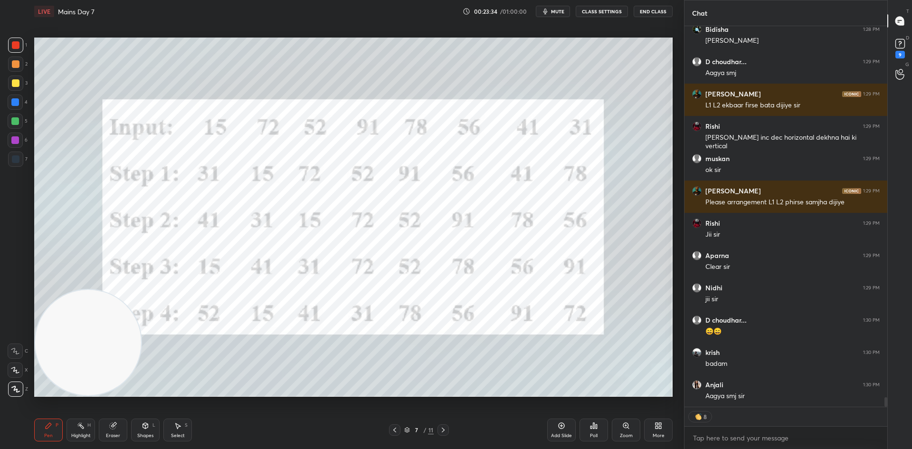
click at [20, 156] on div at bounding box center [15, 159] width 15 height 15
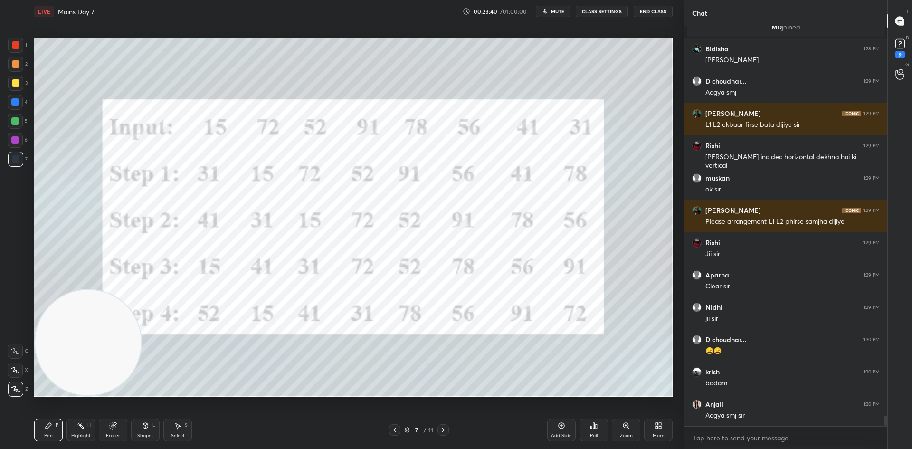
scroll to position [14610, 0]
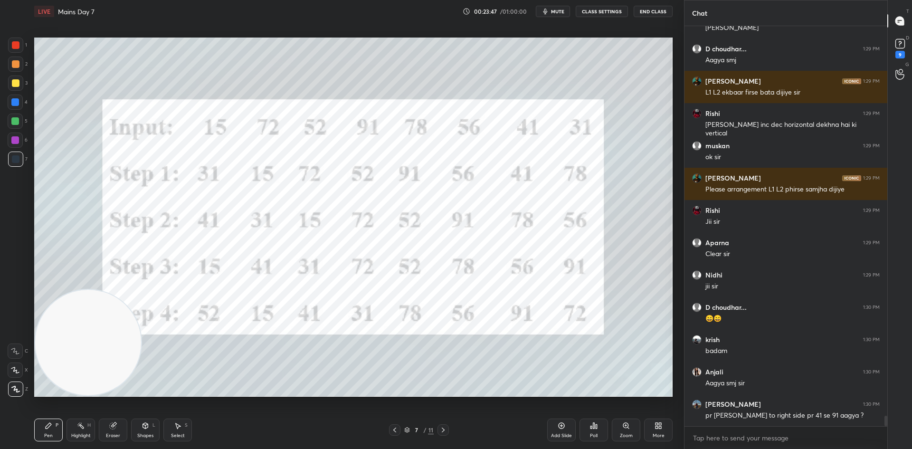
click at [19, 47] on div at bounding box center [16, 45] width 8 height 8
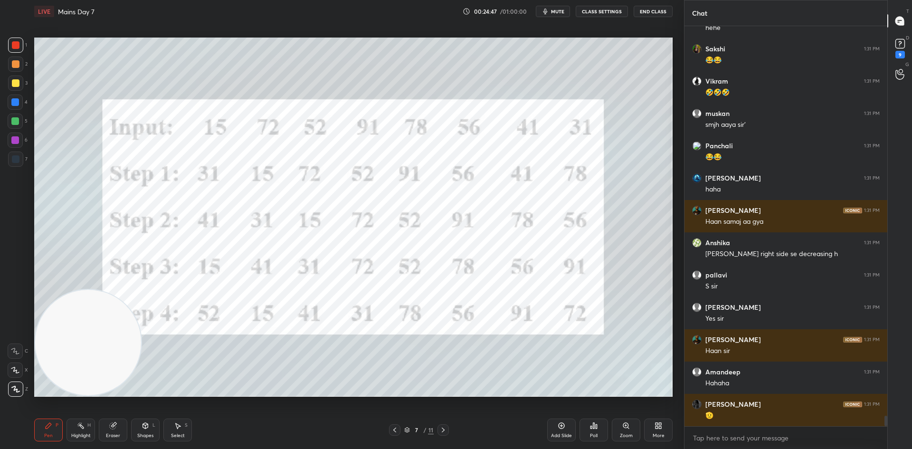
scroll to position [15089, 0]
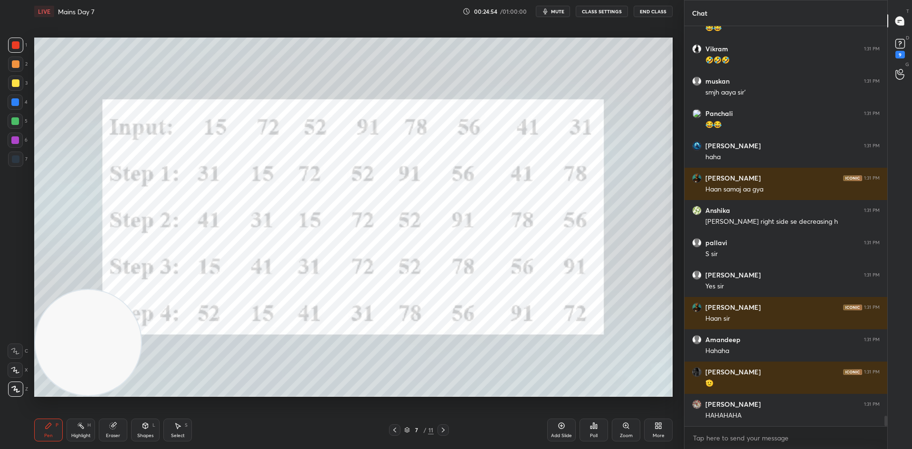
click at [20, 86] on div at bounding box center [15, 83] width 15 height 15
click at [18, 119] on div at bounding box center [15, 121] width 8 height 8
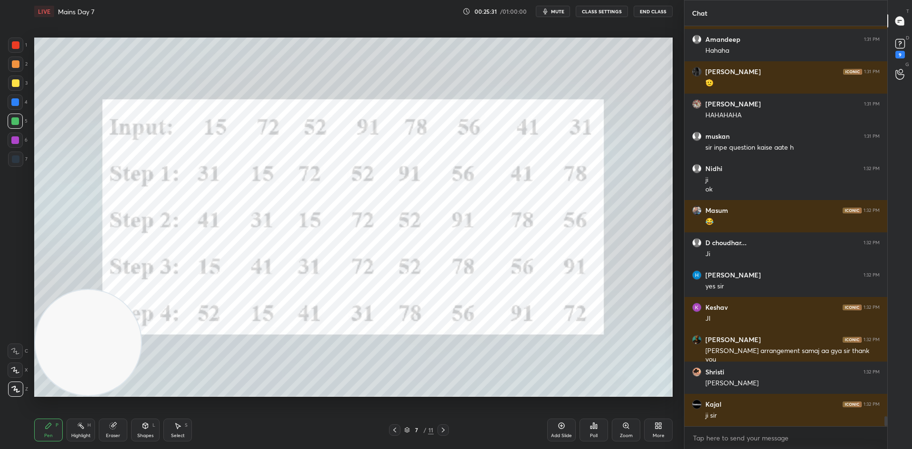
scroll to position [15421, 0]
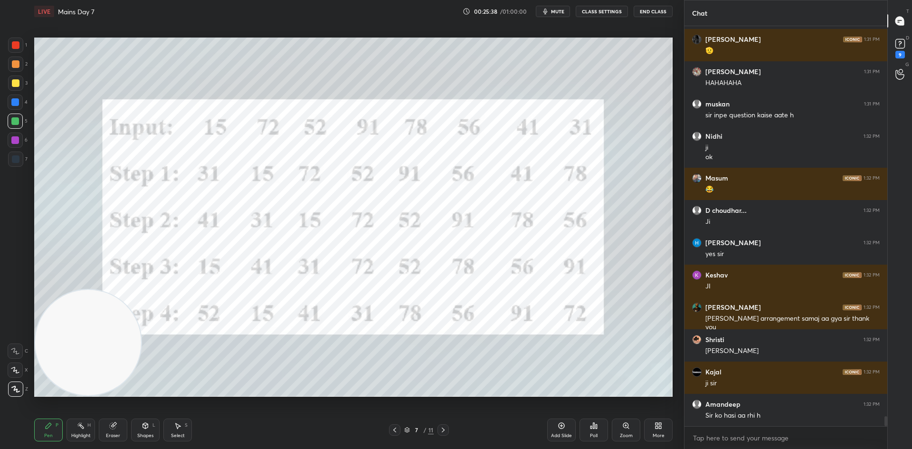
click at [564, 428] on icon at bounding box center [562, 426] width 6 height 6
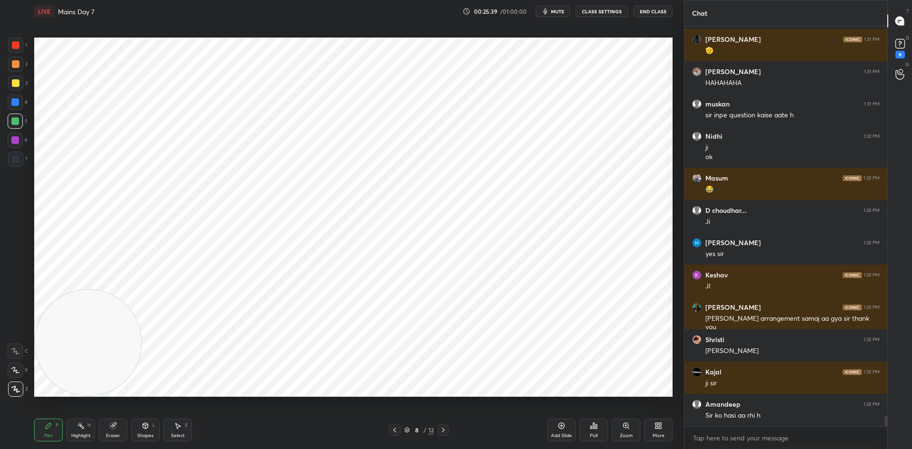
click at [388, 428] on div "8 / 12" at bounding box center [419, 429] width 257 height 11
click at [397, 433] on icon at bounding box center [395, 430] width 8 height 8
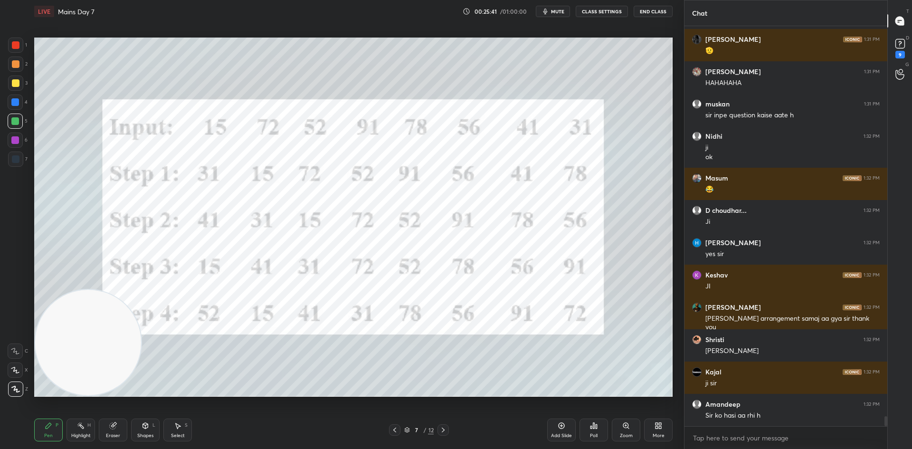
click at [650, 428] on div "More" at bounding box center [658, 430] width 29 height 23
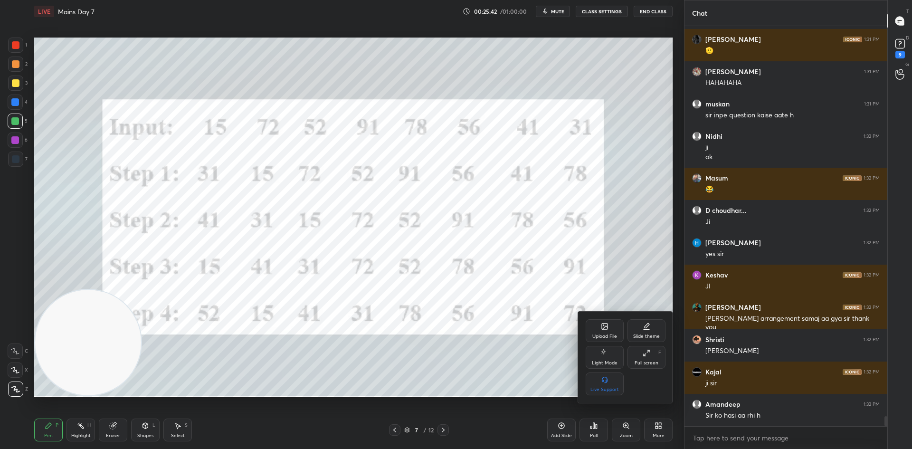
click at [647, 334] on div "Slide theme" at bounding box center [646, 336] width 27 height 5
click at [603, 378] on rect at bounding box center [604, 380] width 7 height 4
click at [563, 379] on div at bounding box center [456, 224] width 912 height 449
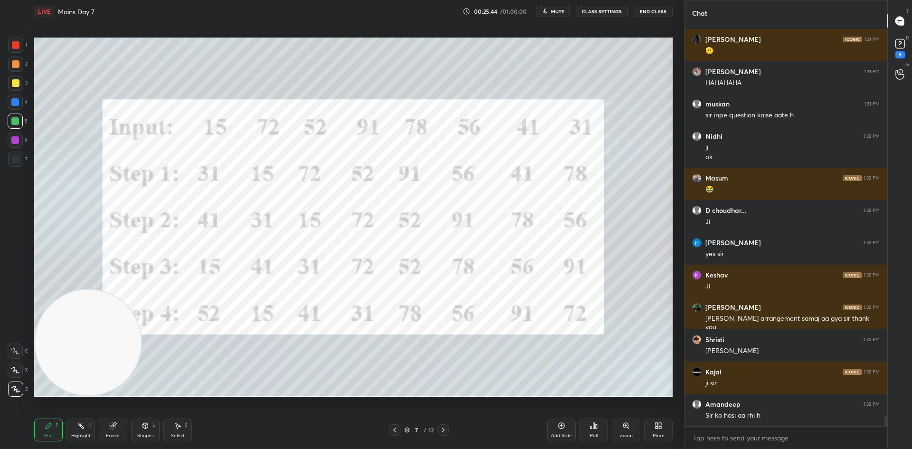
click at [566, 425] on div "Add Slide" at bounding box center [561, 430] width 29 height 23
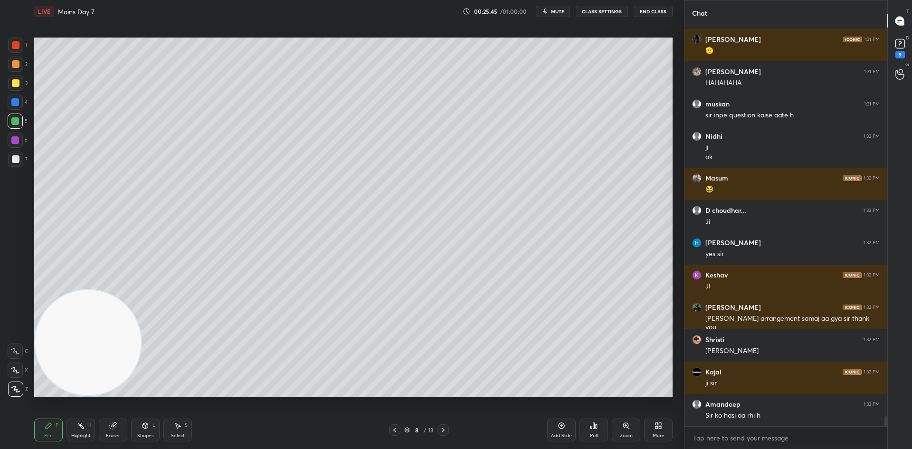
click at [395, 428] on icon at bounding box center [395, 430] width 8 height 8
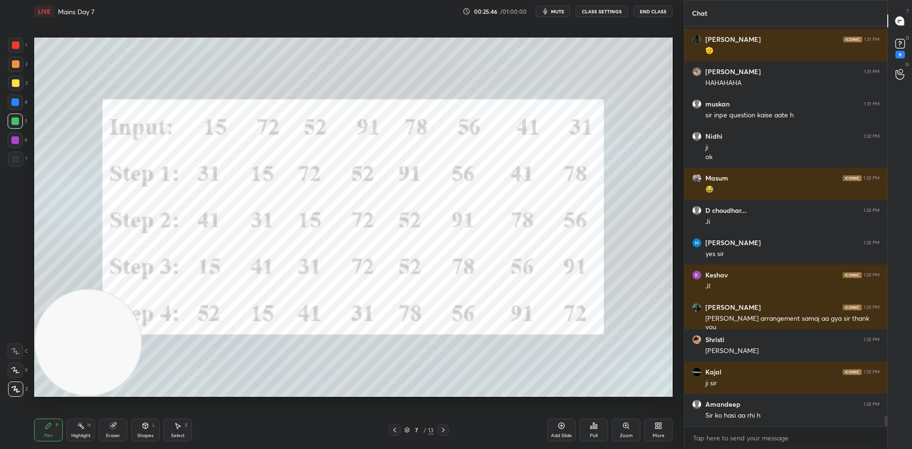
scroll to position [15454, 0]
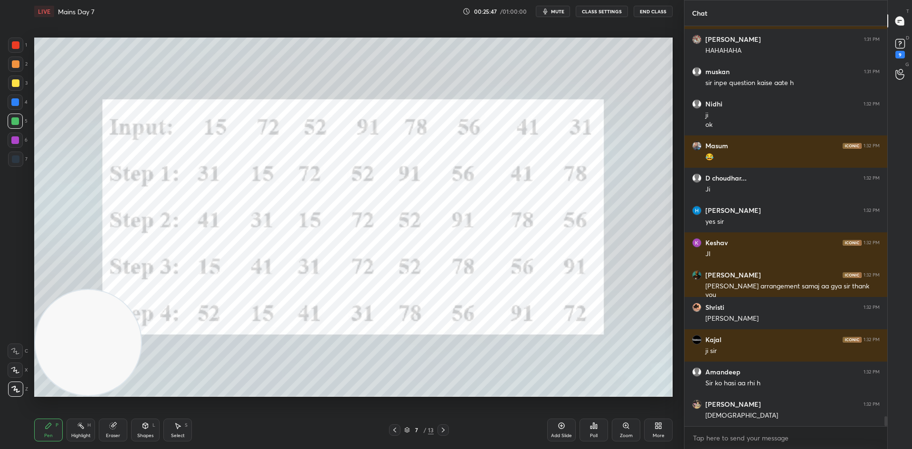
click at [17, 80] on div at bounding box center [16, 83] width 8 height 8
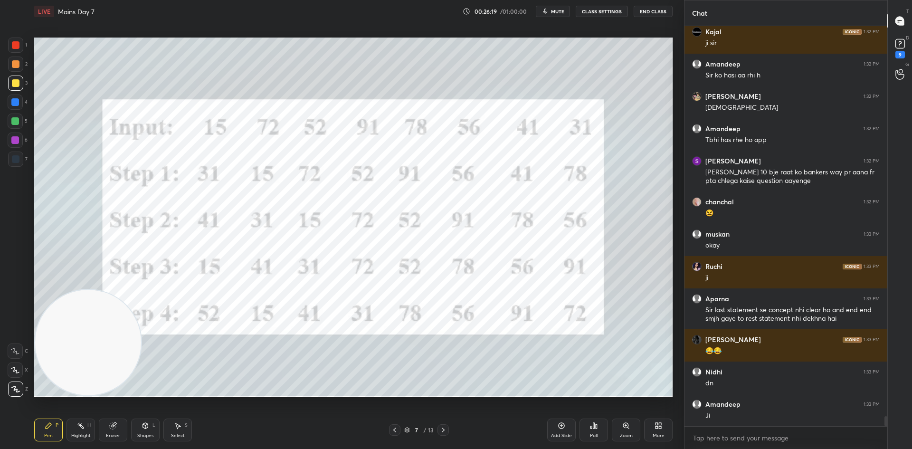
scroll to position [15794, 0]
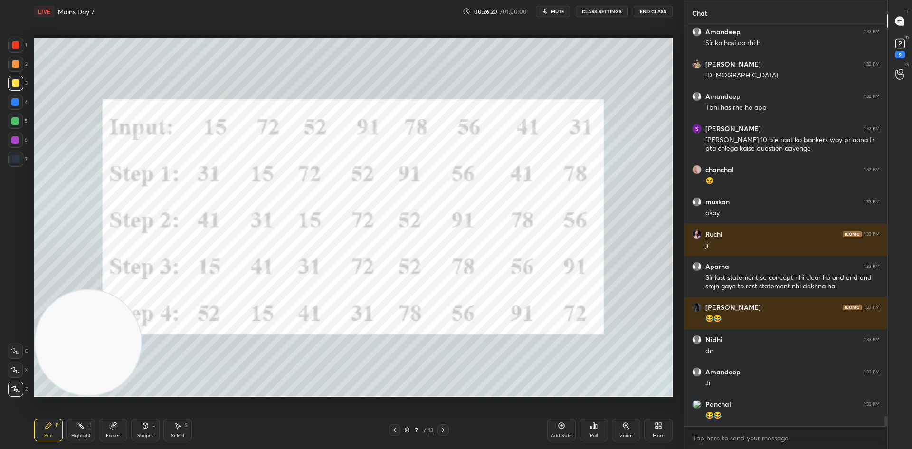
click at [21, 46] on div at bounding box center [15, 45] width 15 height 15
click at [554, 427] on div "Add Slide" at bounding box center [561, 430] width 29 height 23
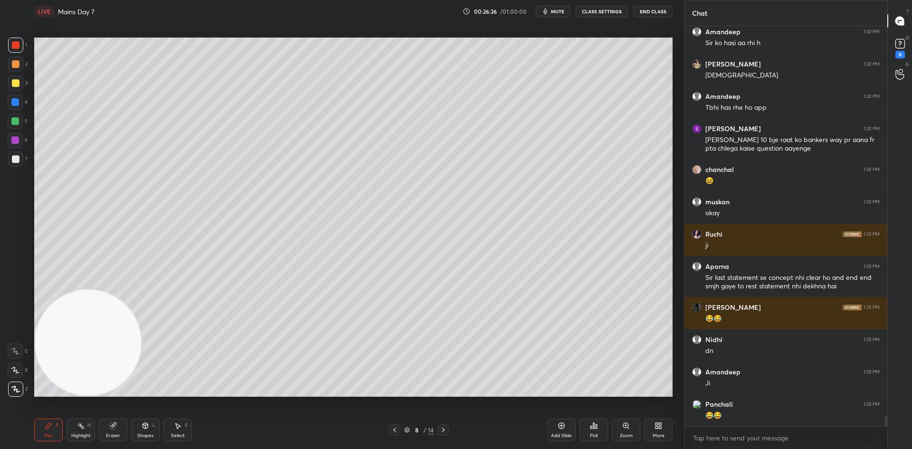
click at [19, 158] on div at bounding box center [15, 159] width 15 height 15
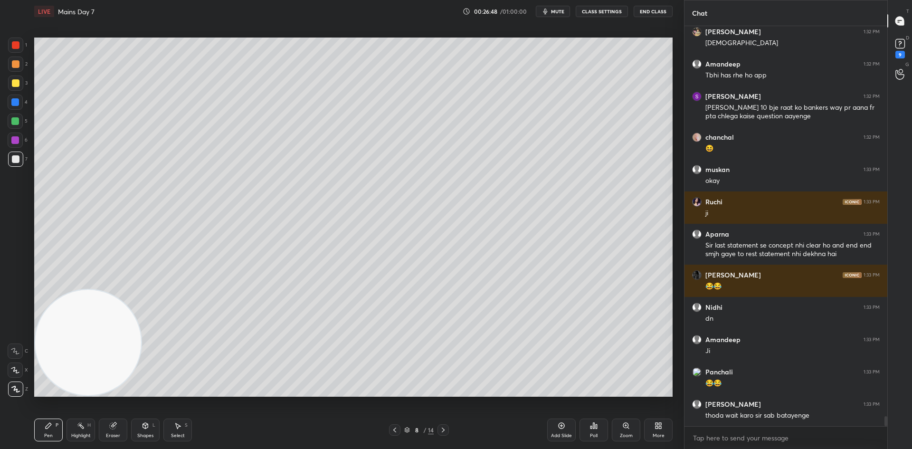
scroll to position [15859, 0]
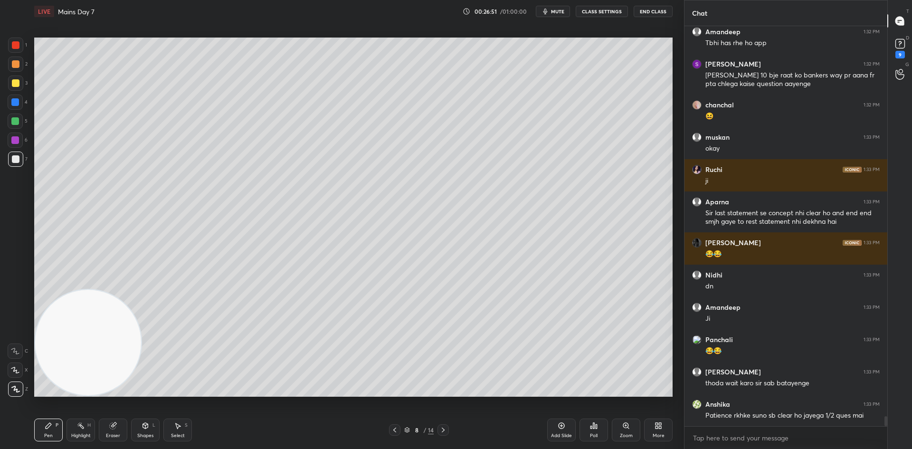
click at [117, 428] on div "Eraser" at bounding box center [113, 430] width 29 height 23
click at [59, 427] on div "Pen P" at bounding box center [48, 430] width 29 height 23
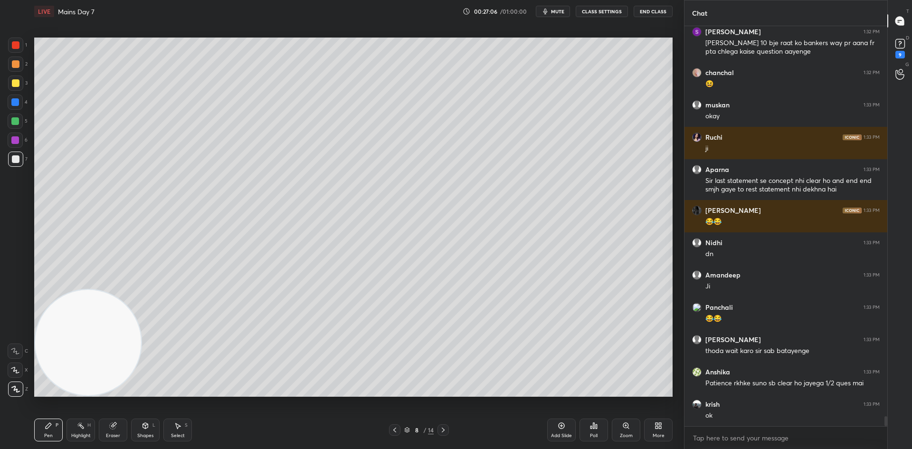
click at [21, 84] on div at bounding box center [15, 83] width 15 height 15
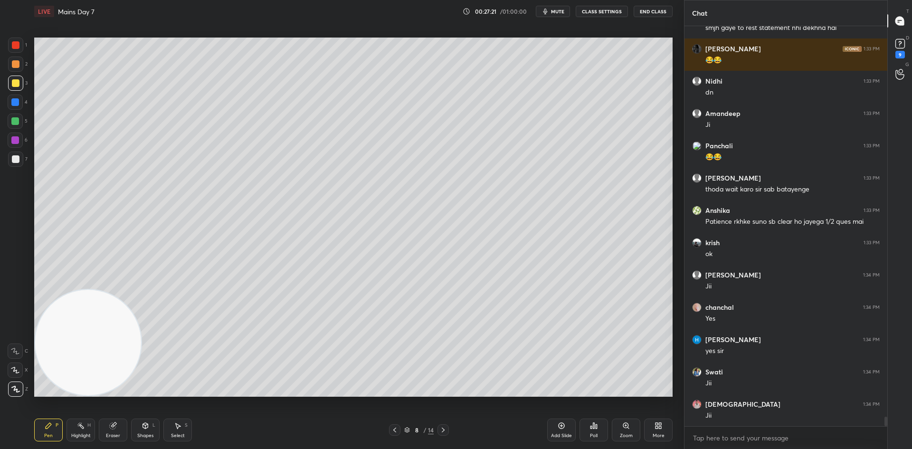
scroll to position [16085, 0]
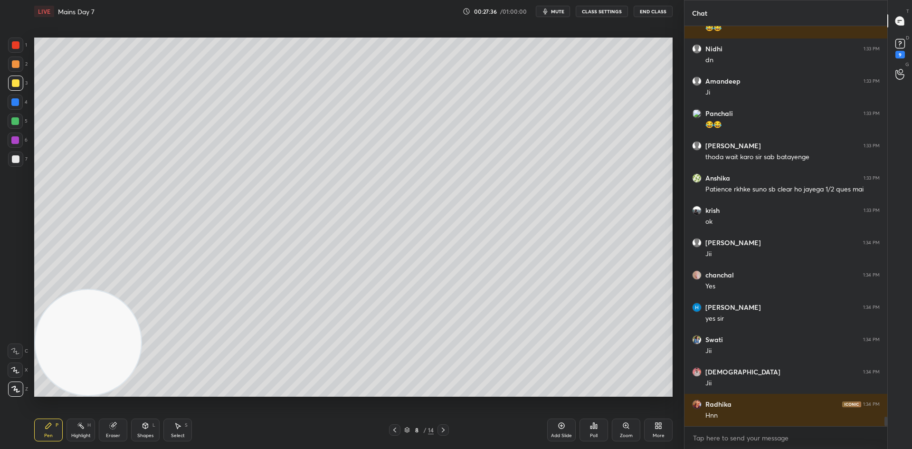
click at [395, 432] on icon at bounding box center [395, 430] width 8 height 8
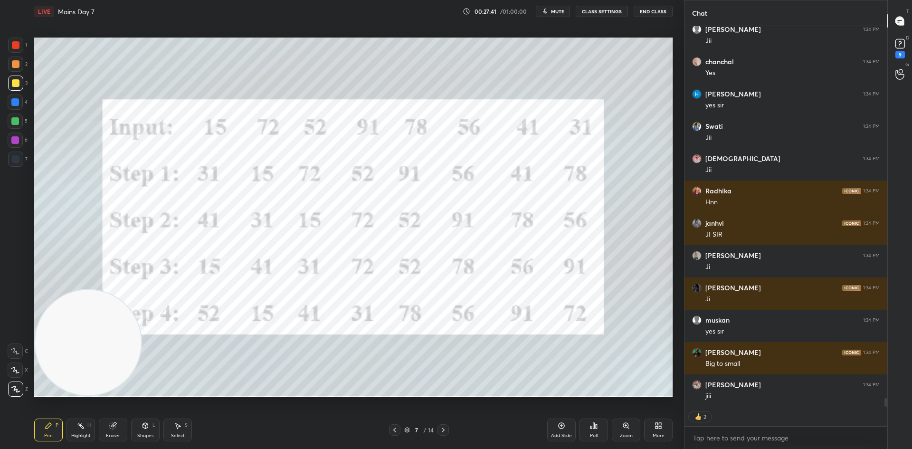
scroll to position [16330, 0]
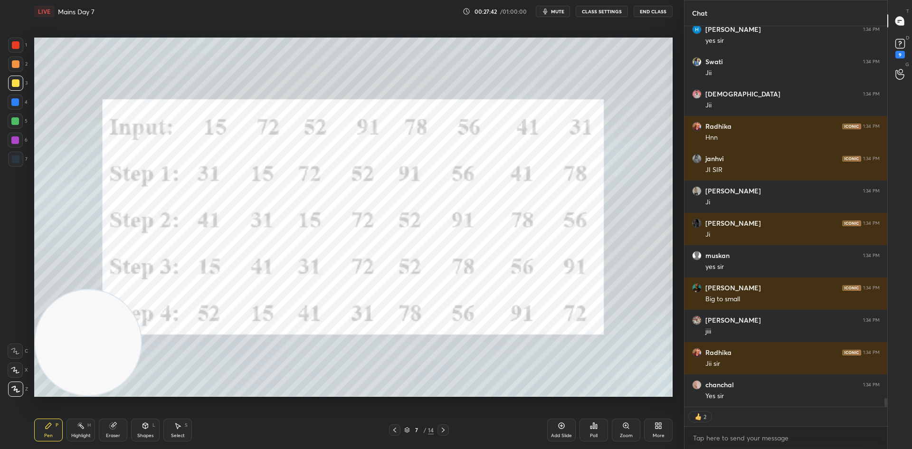
click at [440, 431] on icon at bounding box center [444, 430] width 8 height 8
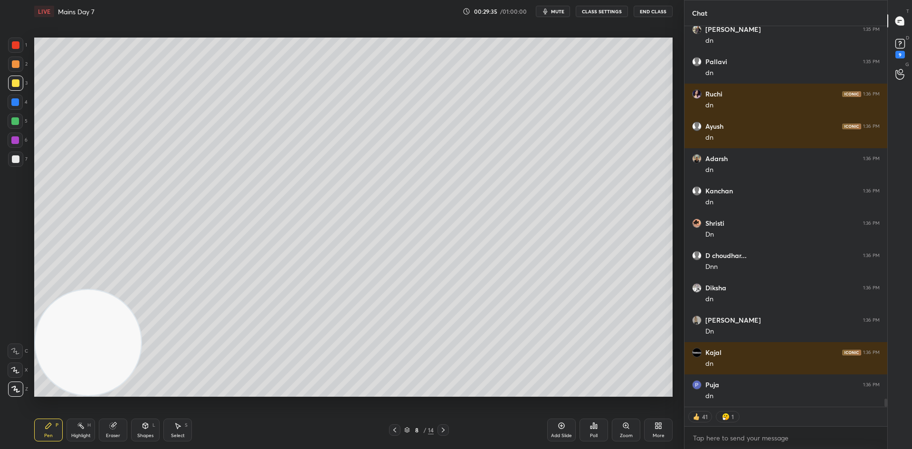
scroll to position [17978, 0]
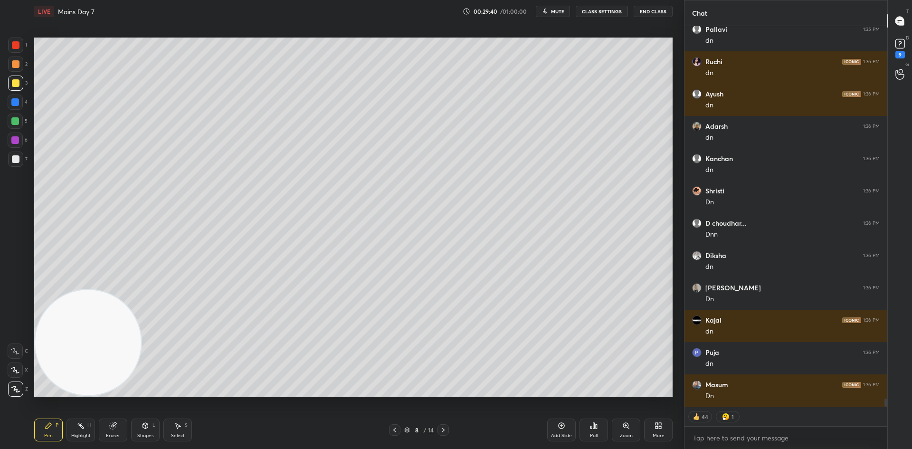
click at [17, 158] on div at bounding box center [16, 159] width 8 height 8
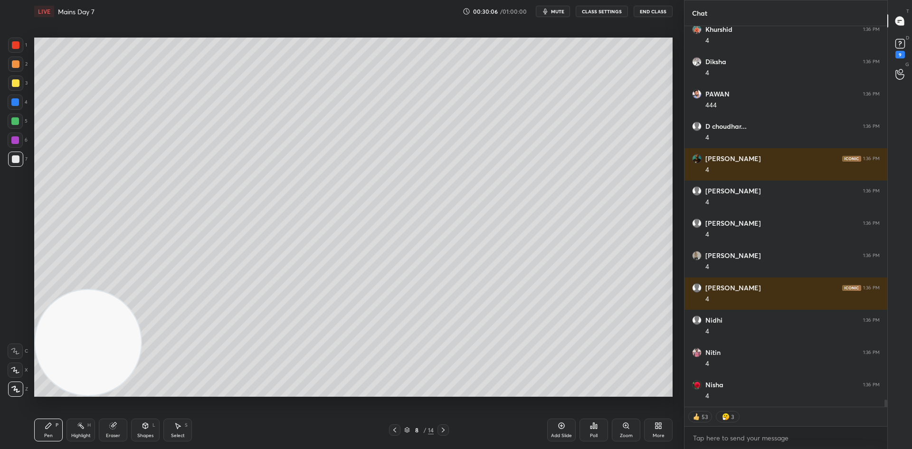
scroll to position [20586, 0]
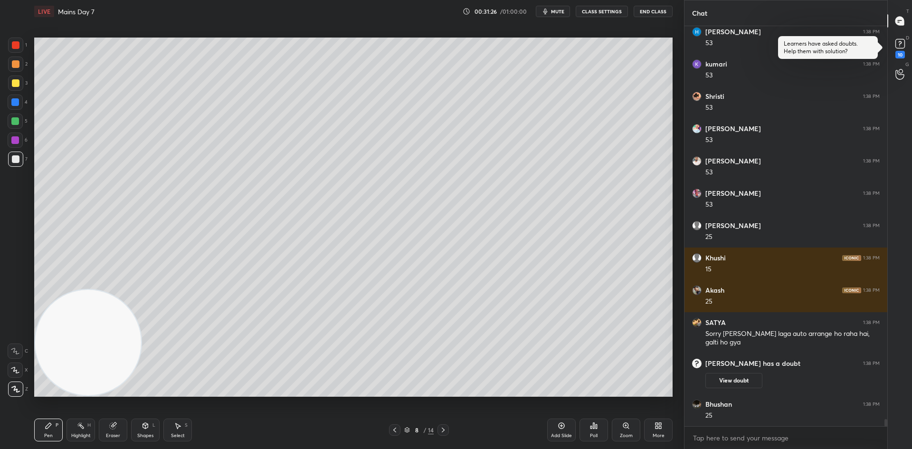
click at [16, 83] on div at bounding box center [16, 83] width 8 height 8
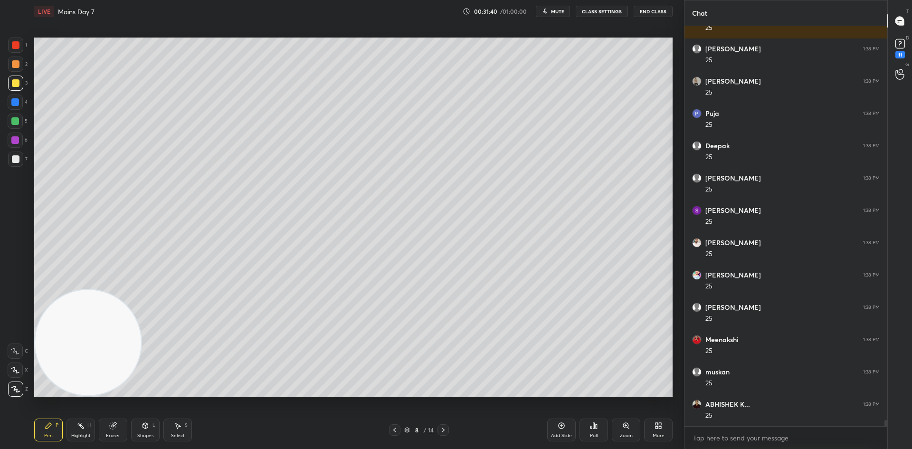
click at [181, 421] on div "Select S" at bounding box center [177, 430] width 29 height 23
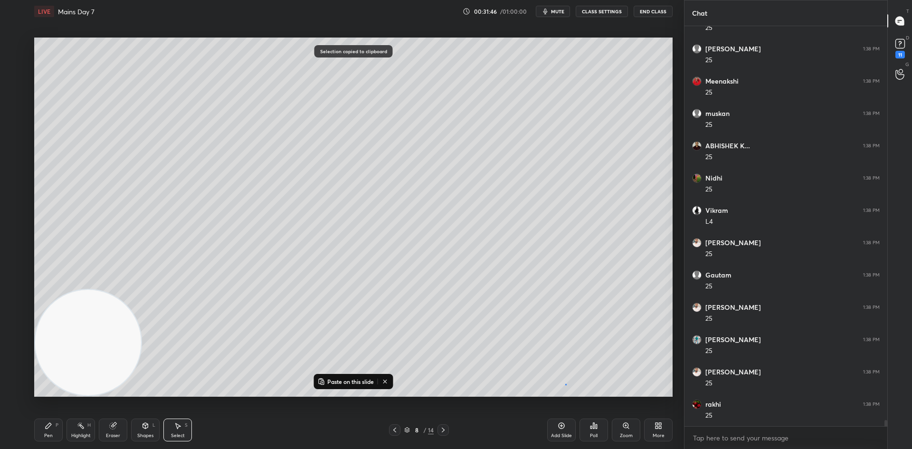
click at [565, 387] on div "0 ° Undo Copy Paste here Duplicate Duplicate to new slide Delete" at bounding box center [353, 217] width 639 height 359
click at [562, 425] on icon at bounding box center [561, 425] width 3 height 3
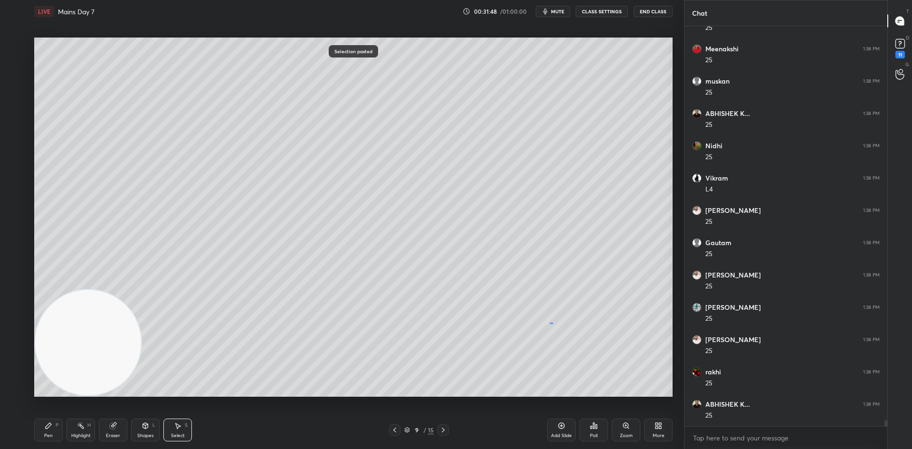
click at [551, 323] on div "0 ° Undo Copy Paste here Duplicate Duplicate to new slide Delete" at bounding box center [353, 217] width 639 height 359
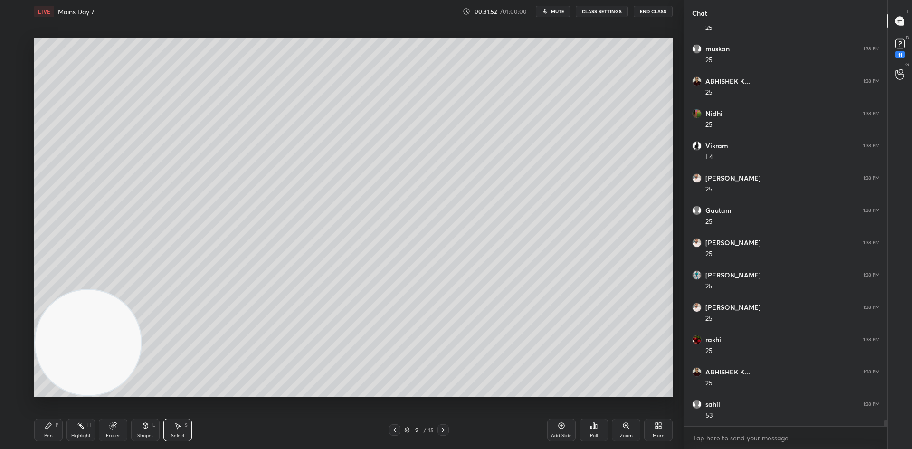
click at [53, 423] on div "Pen P" at bounding box center [48, 430] width 29 height 23
click at [18, 163] on div at bounding box center [15, 159] width 15 height 15
click at [19, 65] on div at bounding box center [15, 64] width 15 height 15
click at [19, 120] on div at bounding box center [15, 121] width 8 height 8
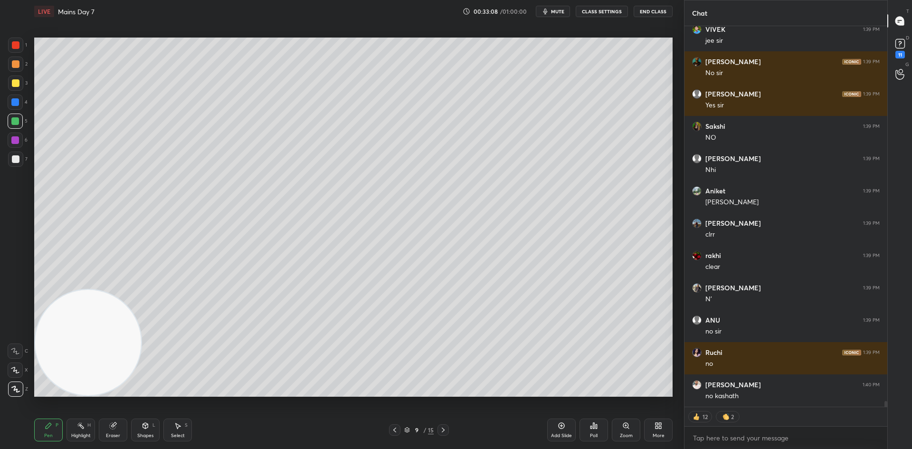
scroll to position [25835, 0]
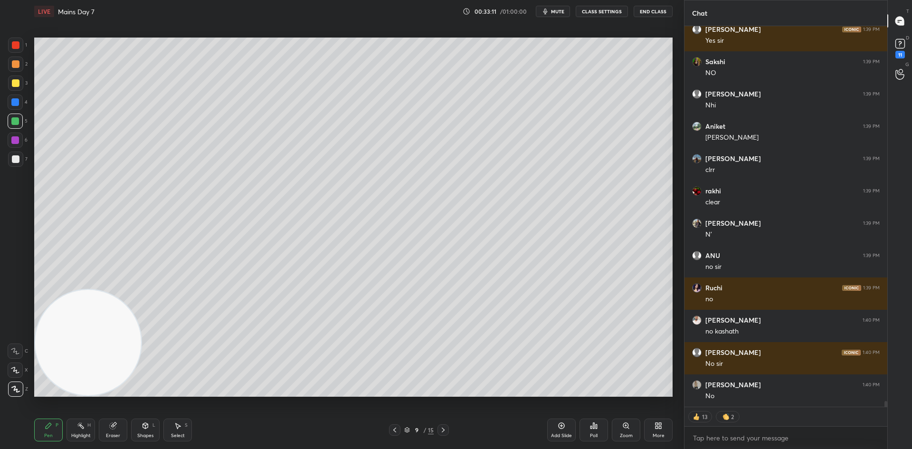
click at [24, 86] on div "3" at bounding box center [17, 83] width 19 height 15
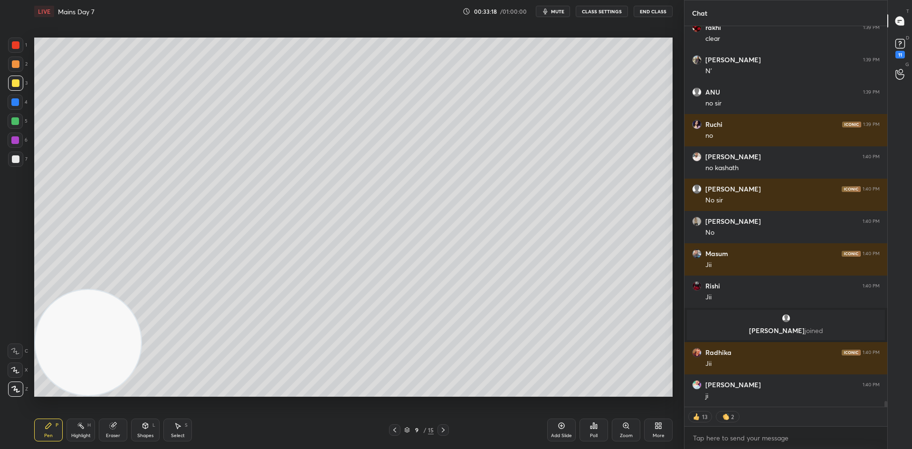
scroll to position [25629, 0]
type textarea "x"
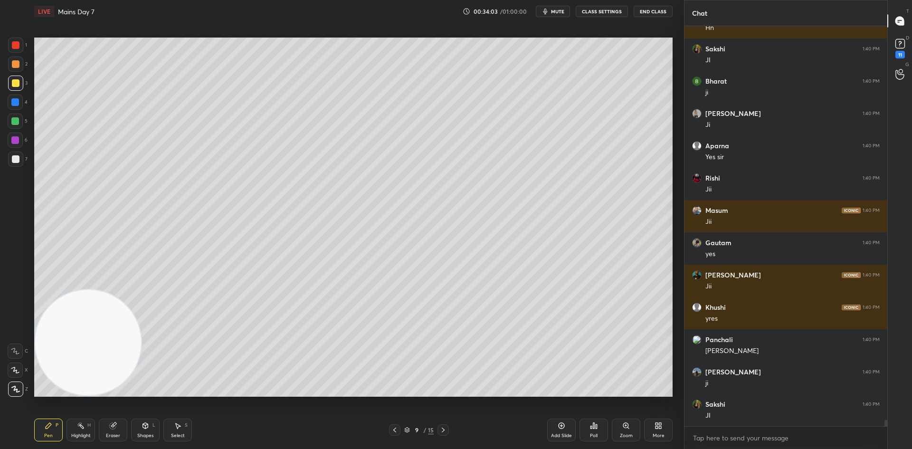
scroll to position [26449, 0]
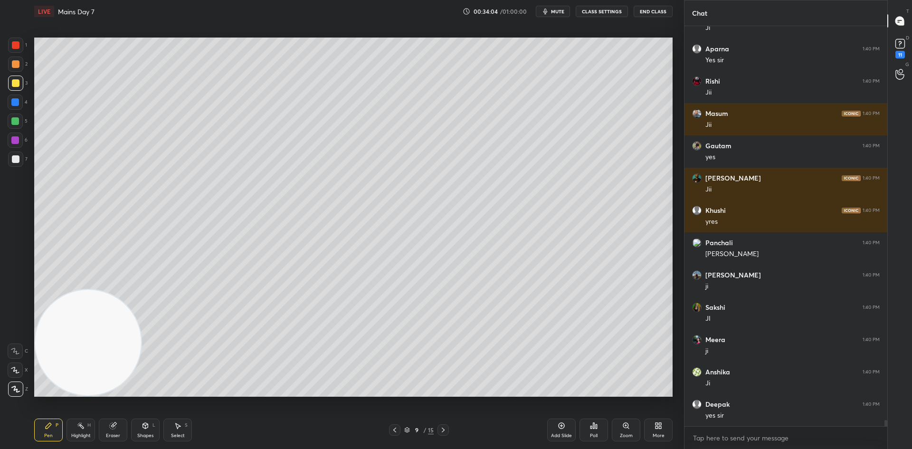
click at [20, 65] on div at bounding box center [15, 64] width 15 height 15
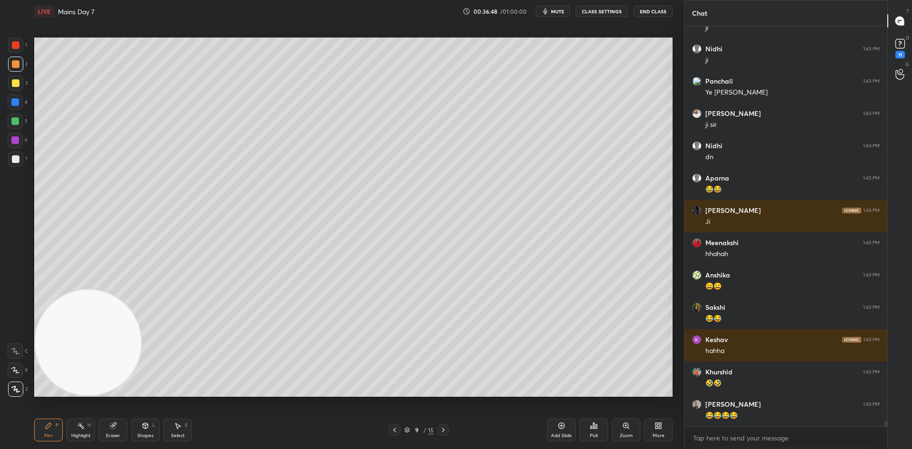
scroll to position [28753, 0]
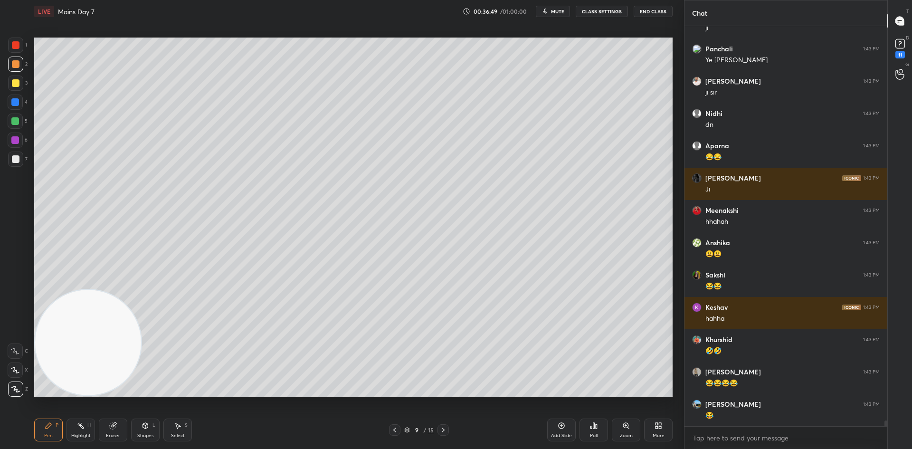
click at [570, 426] on div "Add Slide" at bounding box center [561, 430] width 29 height 23
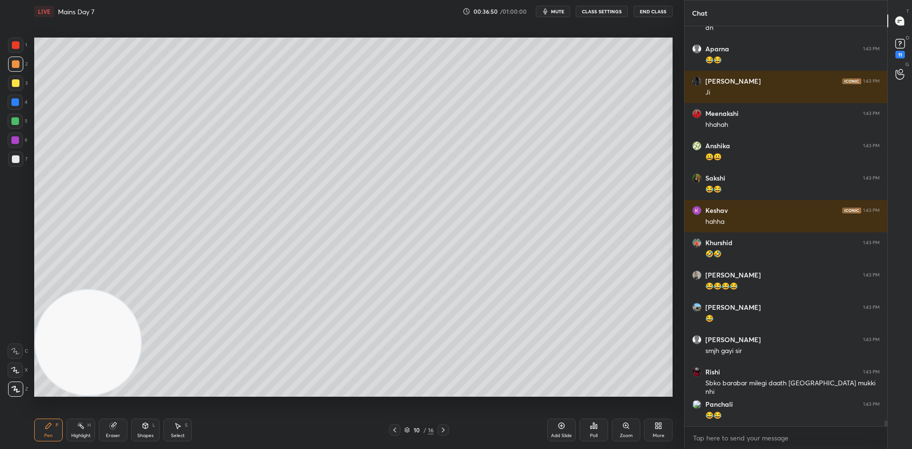
click at [599, 10] on button "CLASS SETTINGS" at bounding box center [602, 11] width 52 height 11
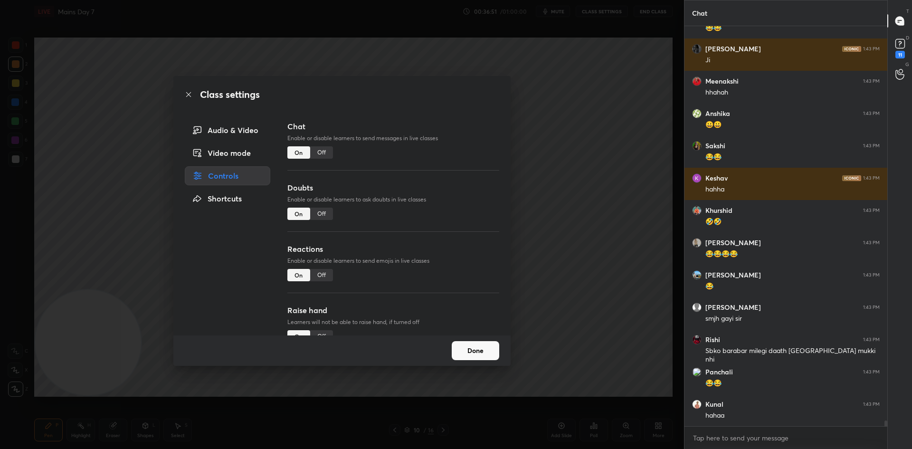
click at [314, 152] on div "Off" at bounding box center [321, 152] width 23 height 12
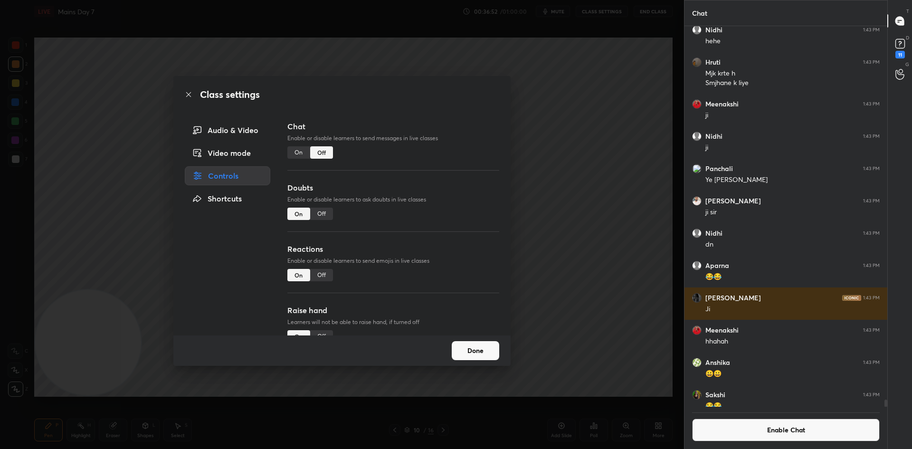
click at [599, 172] on div "Class settings Audio & Video Video mode Controls Shortcuts Chat Enable or disab…" at bounding box center [342, 224] width 684 height 449
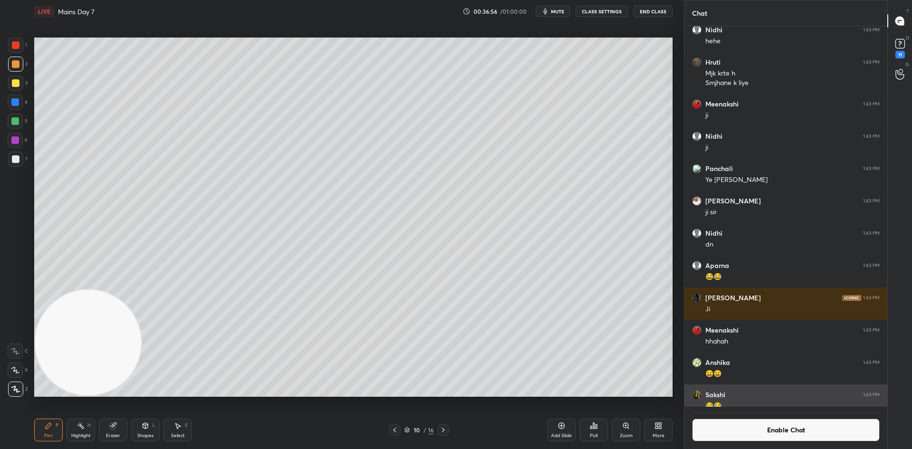
click at [715, 405] on div "😂😂" at bounding box center [793, 407] width 174 height 10
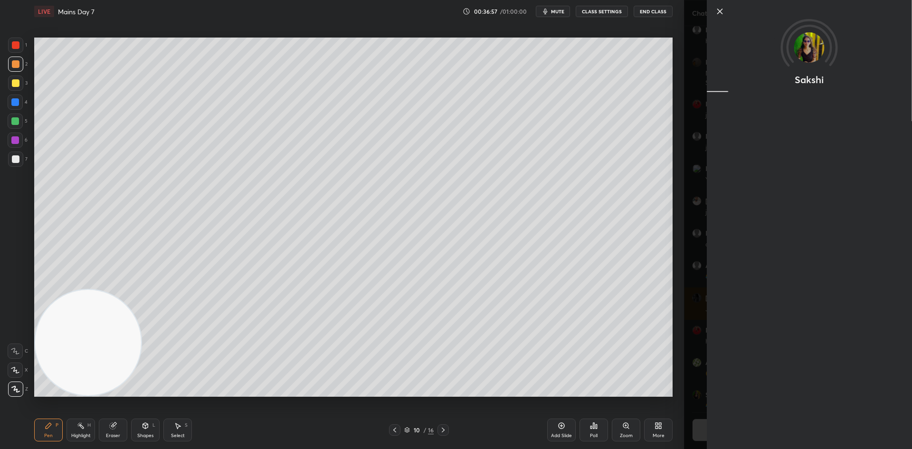
click at [720, 424] on div "Sakshi" at bounding box center [809, 224] width 205 height 449
click at [695, 382] on div "Sakshi" at bounding box center [798, 224] width 228 height 449
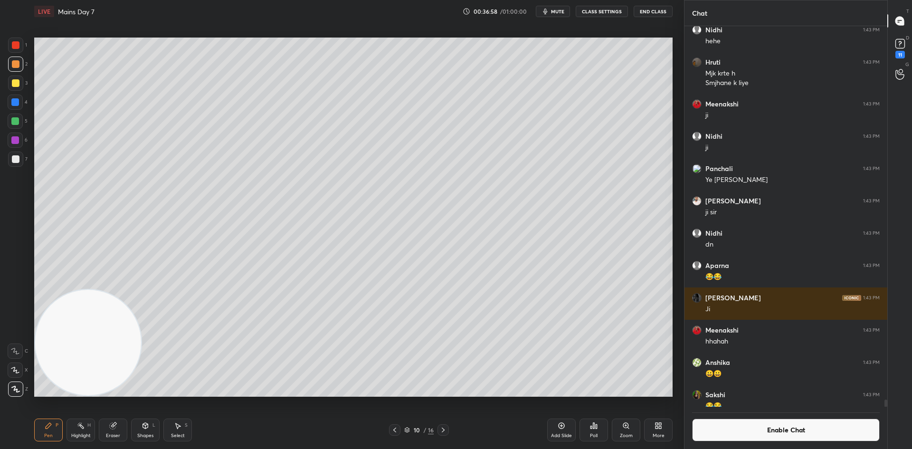
click at [725, 429] on button "Enable Chat" at bounding box center [786, 430] width 188 height 23
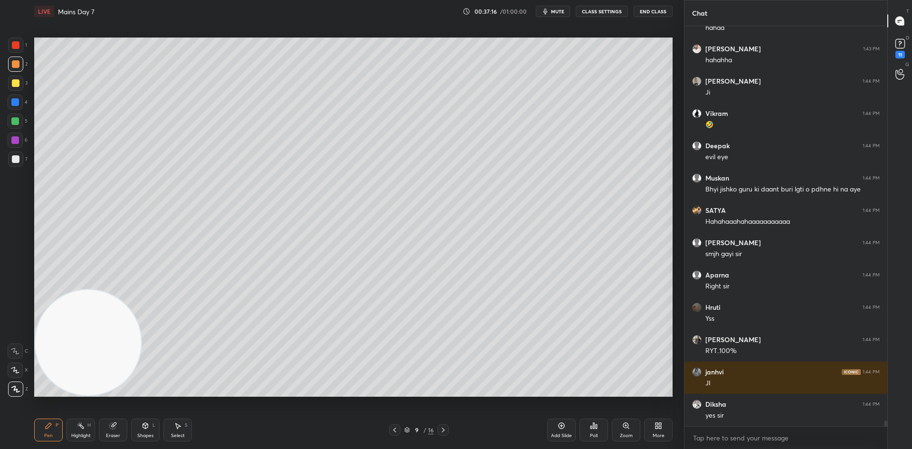
scroll to position [28725, 0]
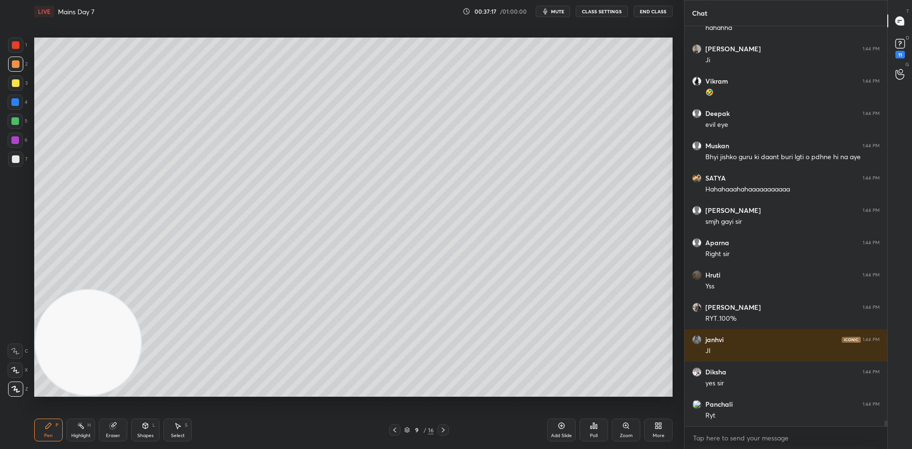
click at [18, 122] on div at bounding box center [15, 121] width 8 height 8
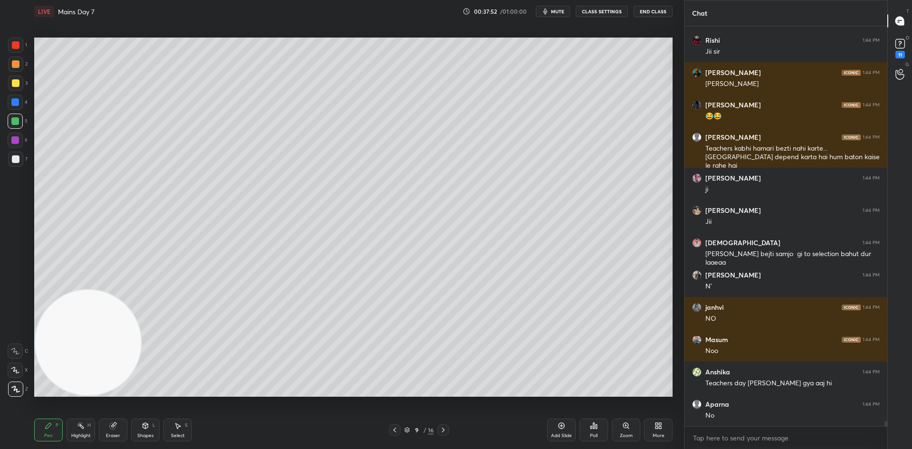
scroll to position [29251, 0]
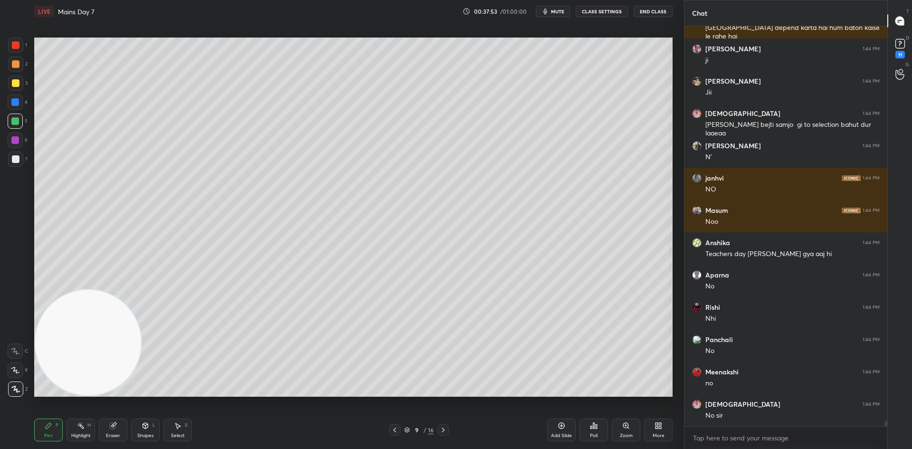
click at [395, 427] on icon at bounding box center [395, 430] width 8 height 8
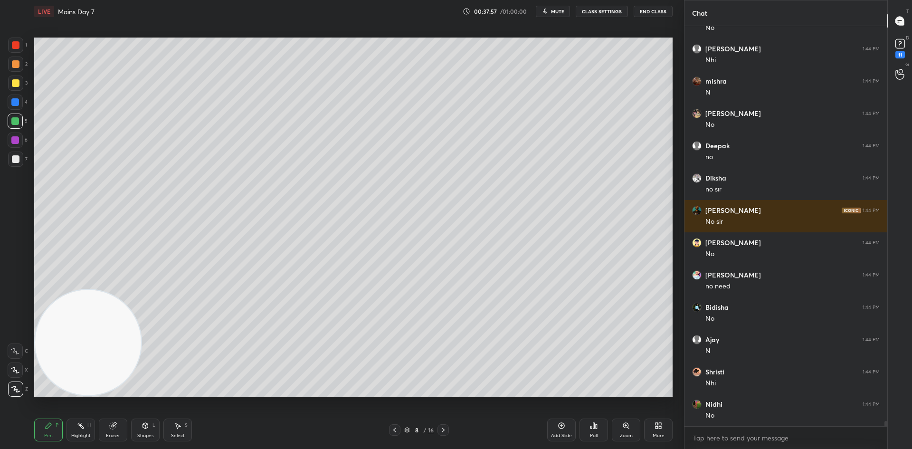
scroll to position [29865, 0]
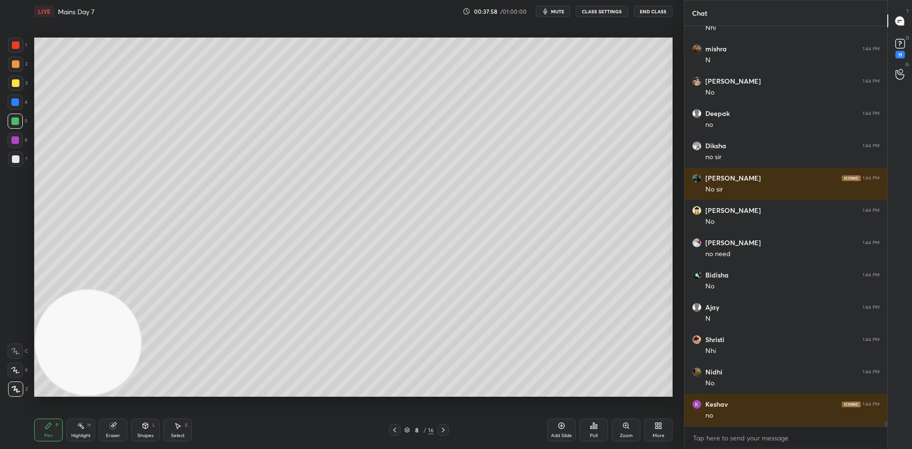
click at [447, 429] on div at bounding box center [443, 429] width 11 height 11
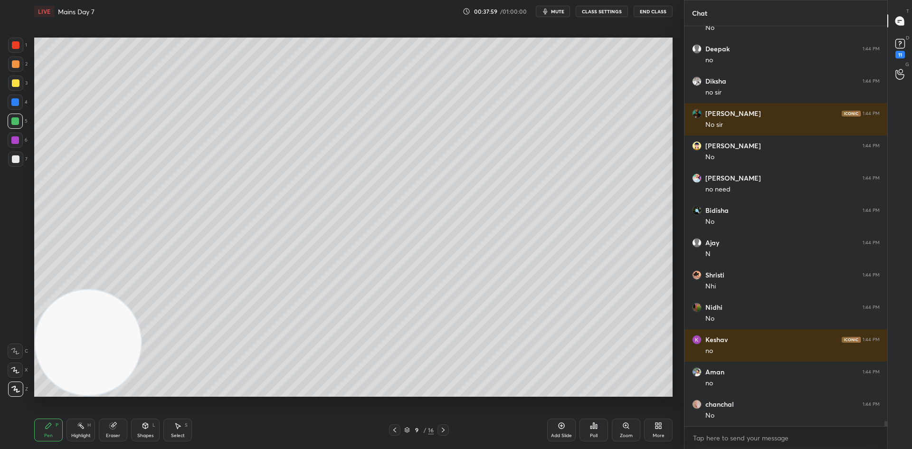
click at [14, 141] on div at bounding box center [15, 140] width 8 height 8
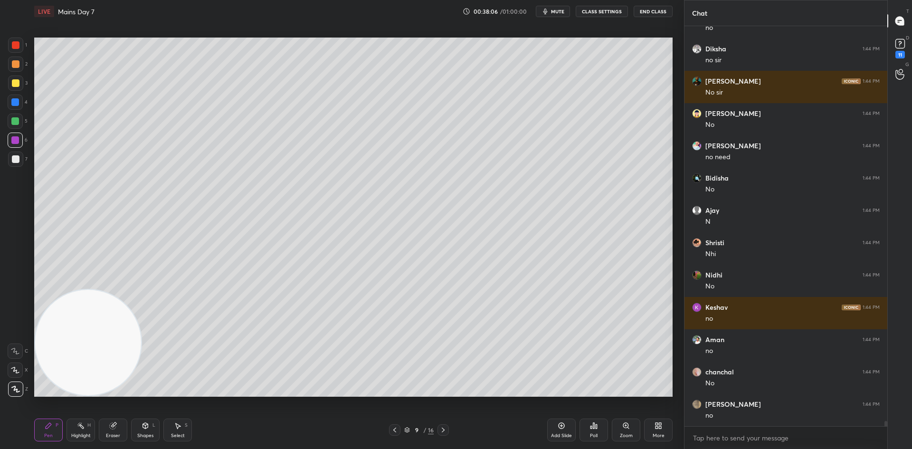
scroll to position [29994, 0]
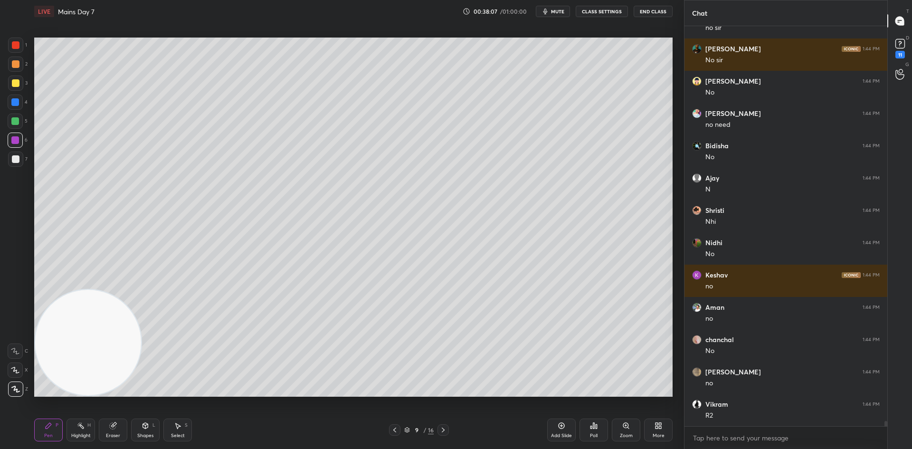
click at [396, 429] on icon at bounding box center [395, 430] width 8 height 8
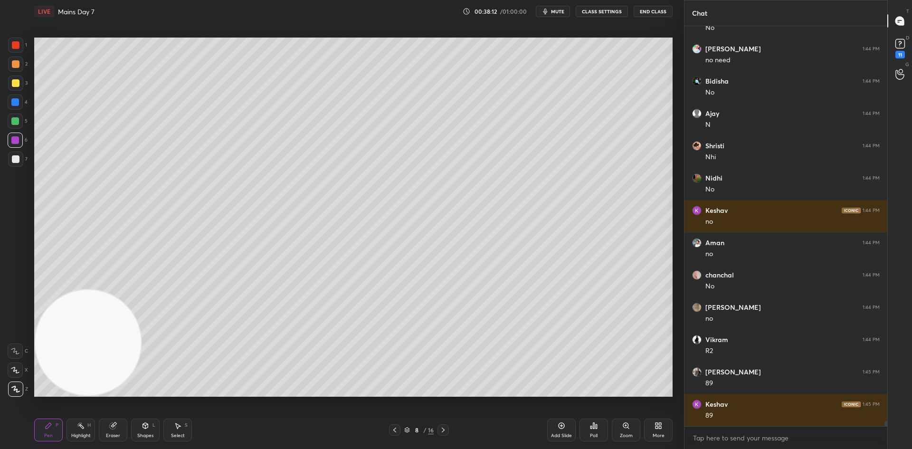
scroll to position [30091, 0]
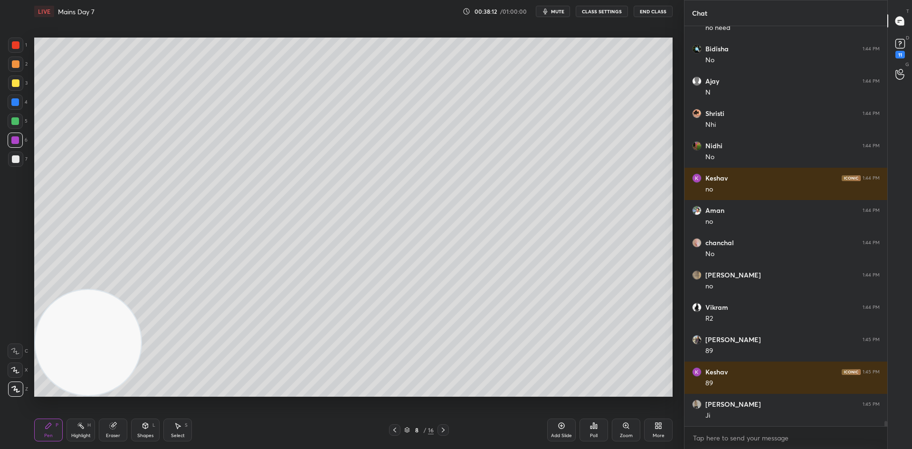
click at [446, 428] on icon at bounding box center [444, 430] width 8 height 8
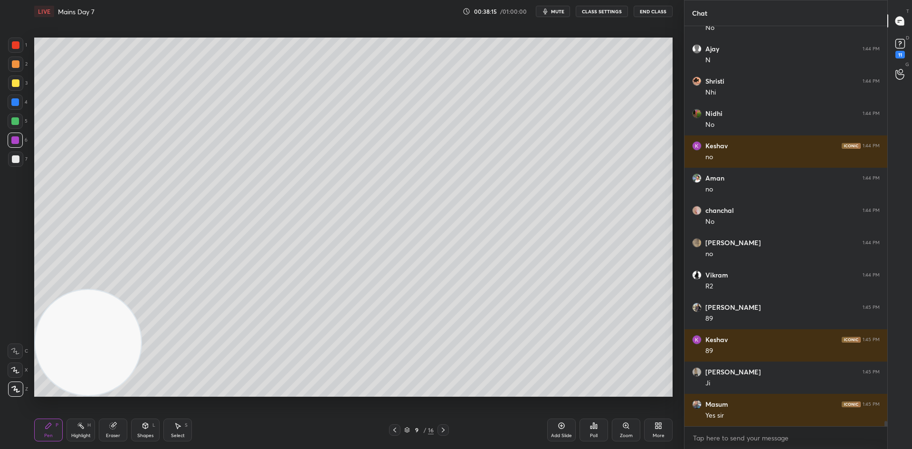
scroll to position [30156, 0]
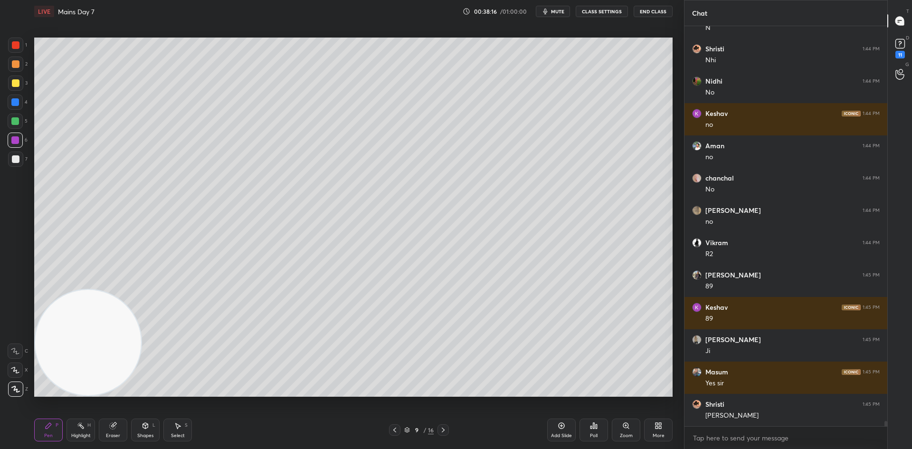
click at [16, 60] on div at bounding box center [16, 64] width 8 height 8
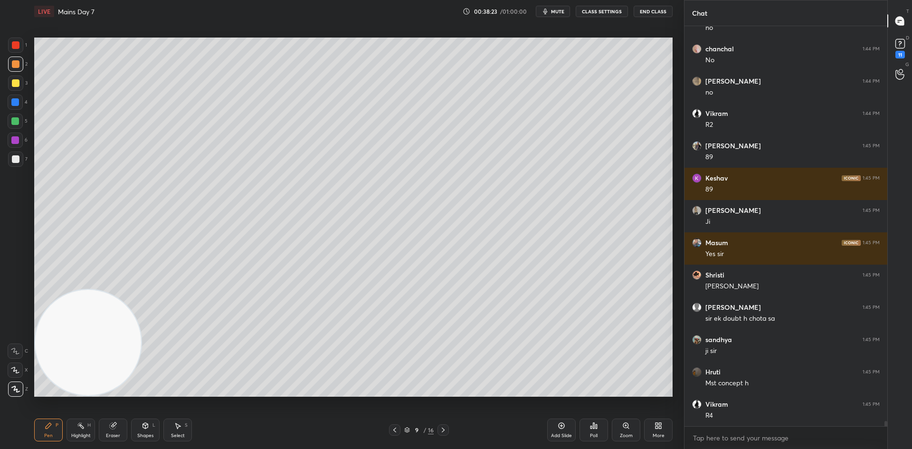
scroll to position [30317, 0]
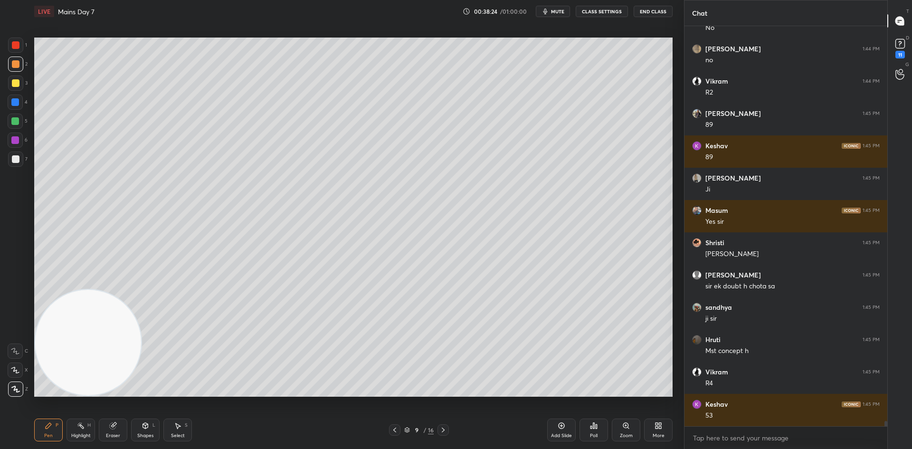
click at [397, 428] on icon at bounding box center [395, 430] width 8 height 8
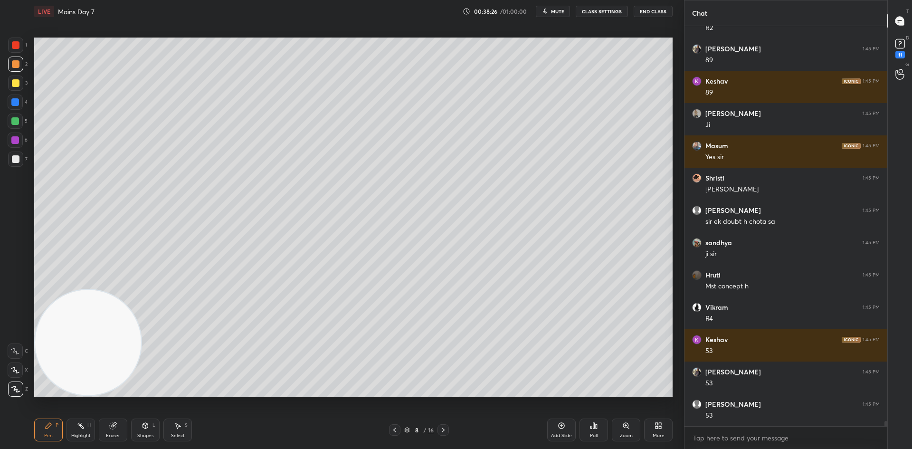
scroll to position [30414, 0]
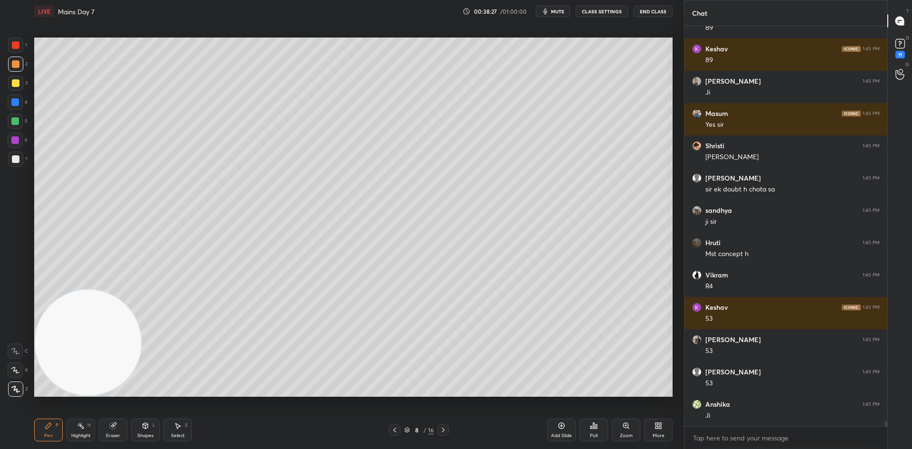
click at [442, 431] on icon at bounding box center [444, 430] width 8 height 8
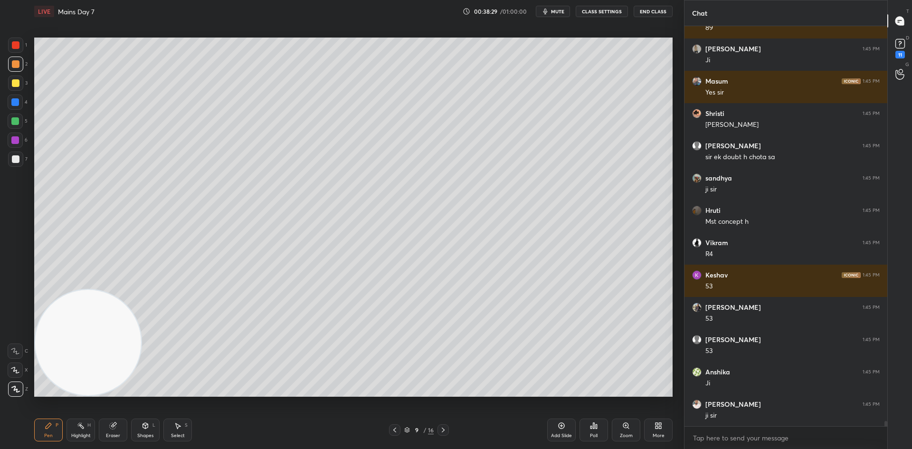
click at [19, 123] on div at bounding box center [15, 121] width 8 height 8
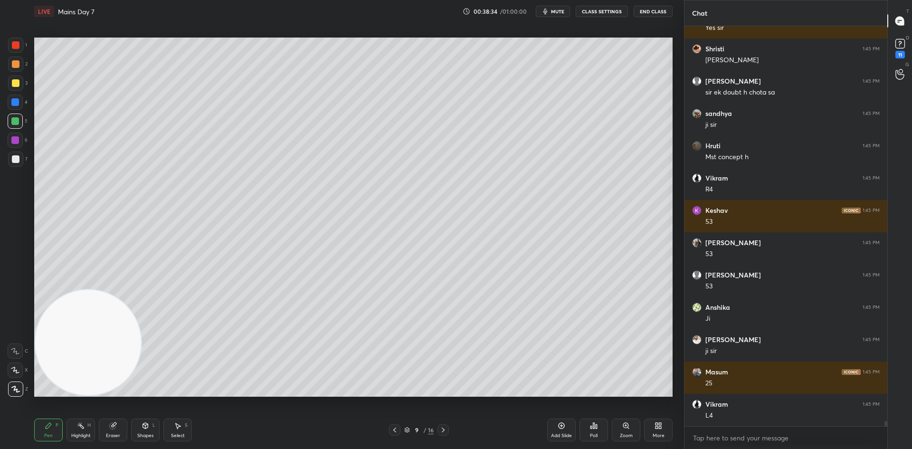
scroll to position [30543, 0]
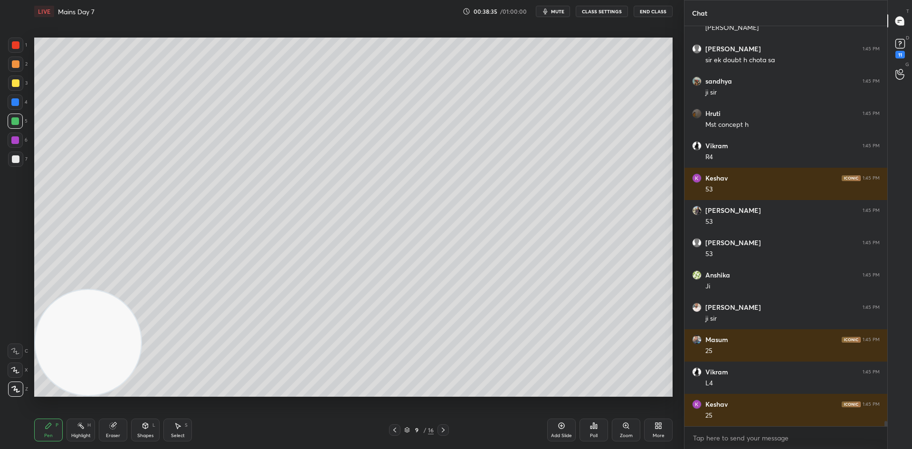
click at [397, 430] on icon at bounding box center [395, 430] width 8 height 8
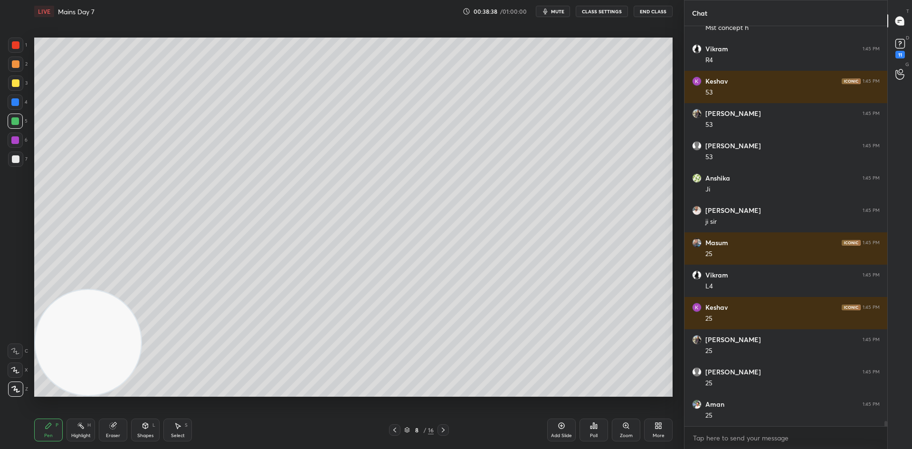
scroll to position [30673, 0]
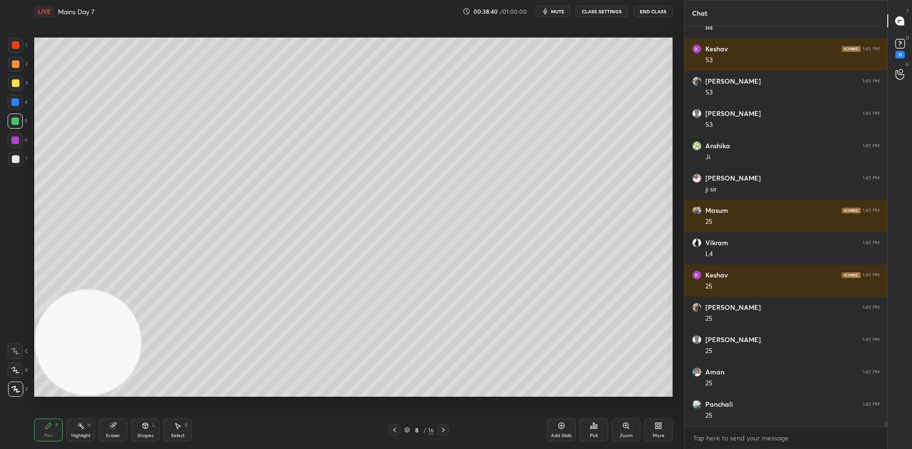
click at [444, 431] on icon at bounding box center [443, 430] width 3 height 5
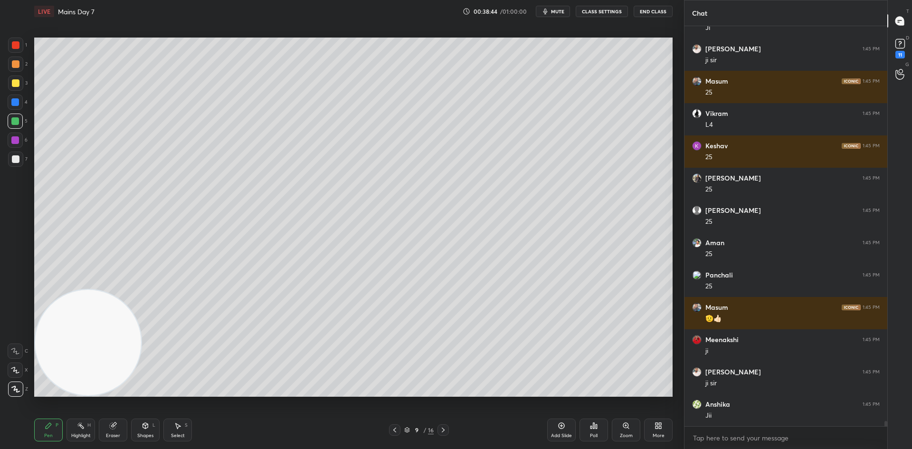
scroll to position [30834, 0]
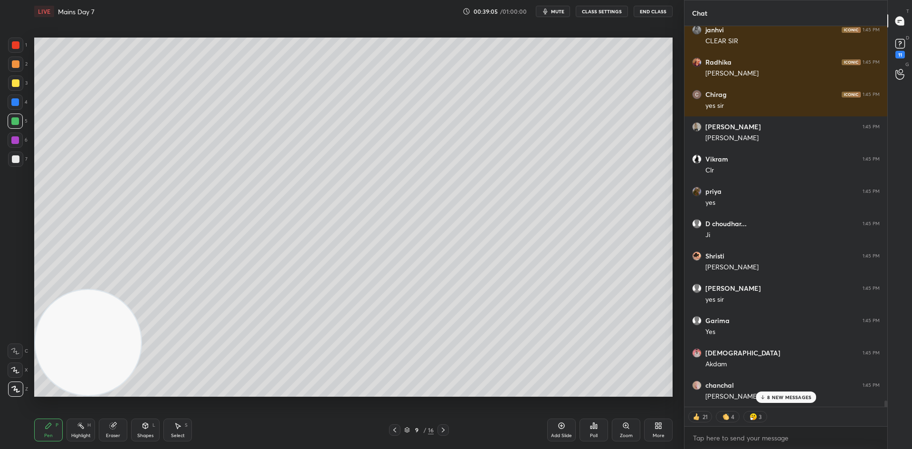
click at [771, 393] on div "8 NEW MESSAGES" at bounding box center [786, 397] width 60 height 11
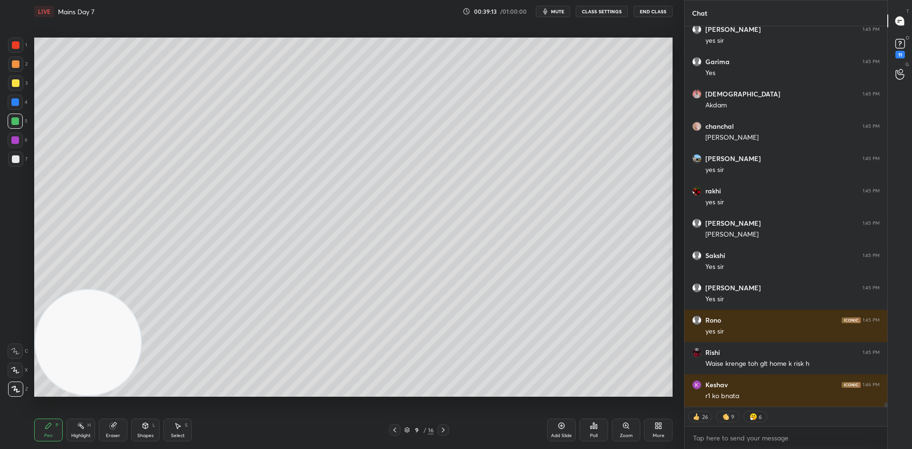
scroll to position [32146, 0]
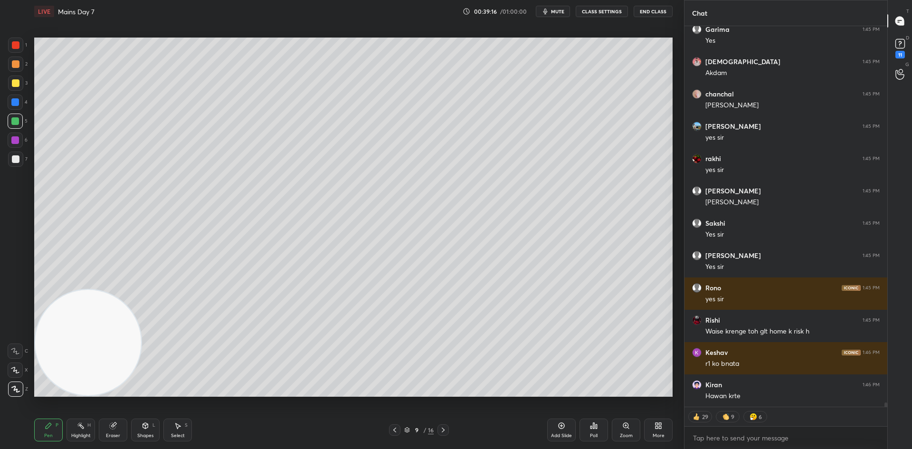
click at [17, 80] on div at bounding box center [16, 83] width 8 height 8
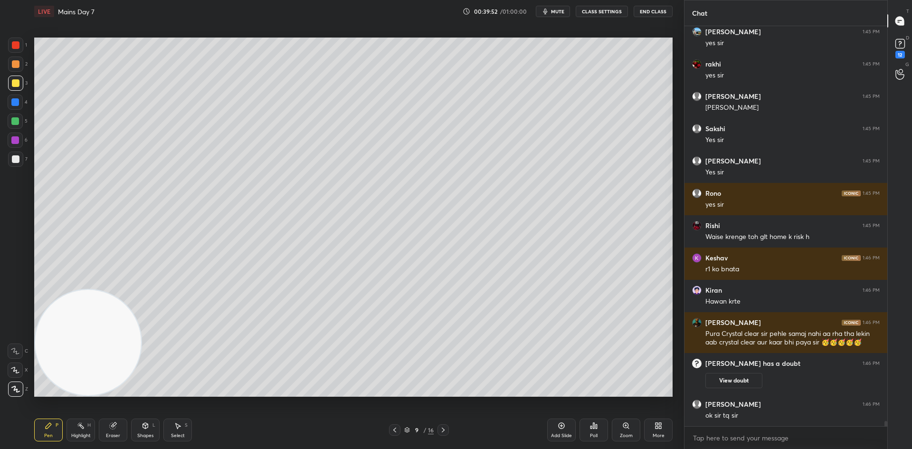
scroll to position [31177, 0]
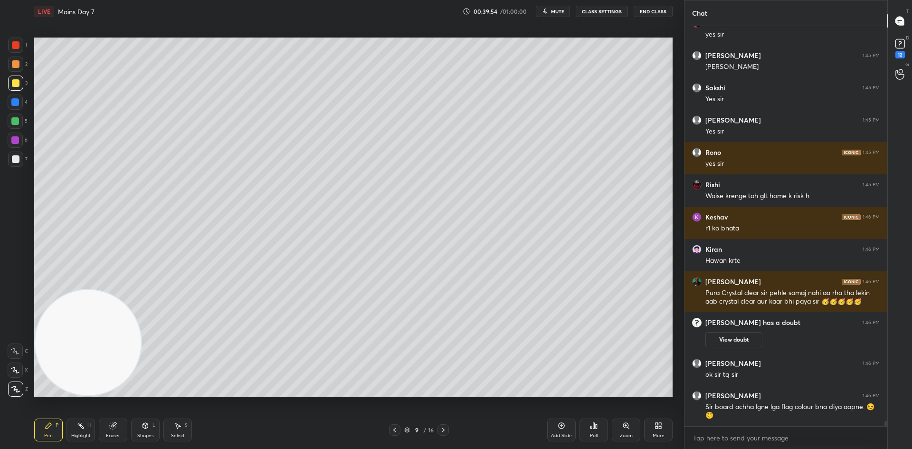
click at [565, 428] on div "Add Slide" at bounding box center [561, 430] width 29 height 23
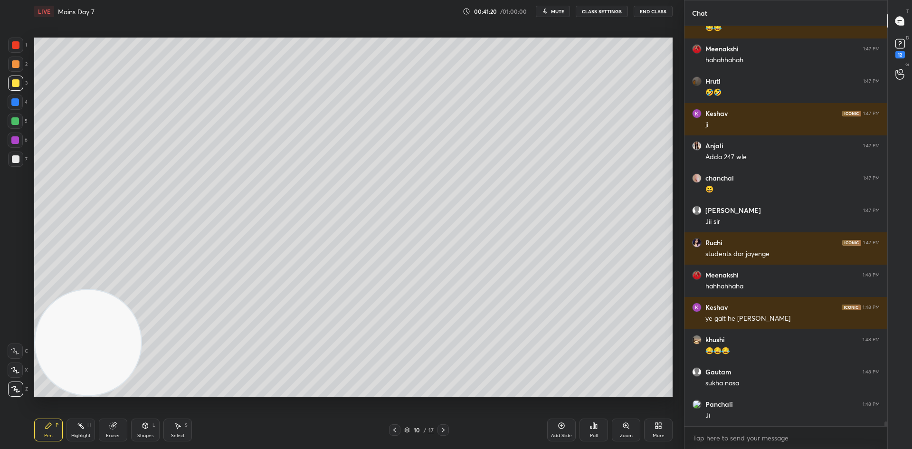
scroll to position [32414, 0]
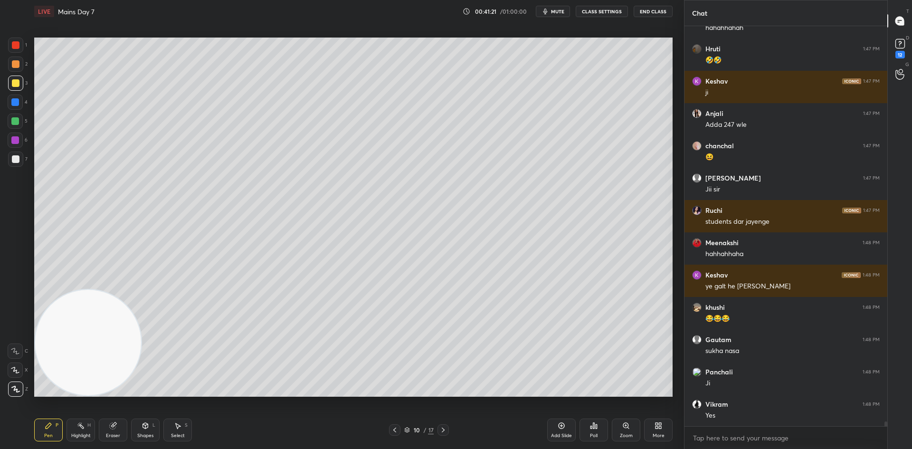
click at [602, 11] on button "CLASS SETTINGS" at bounding box center [602, 11] width 52 height 11
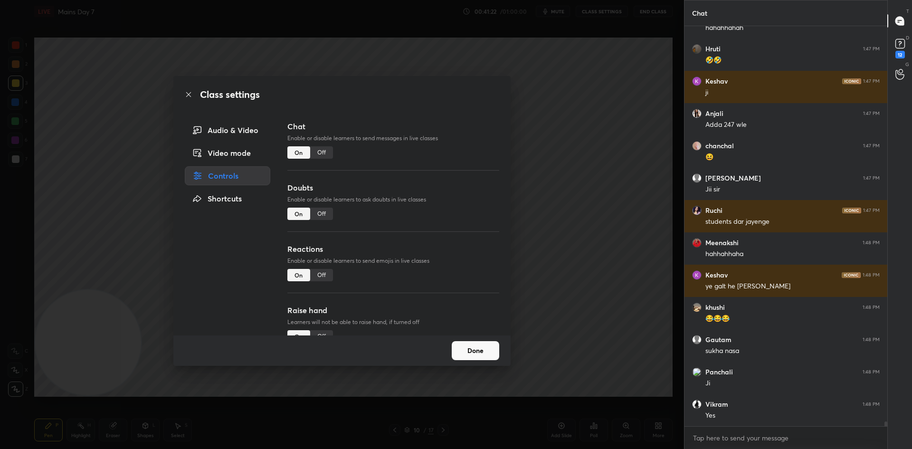
click at [573, 222] on div "Class settings Audio & Video Video mode Controls Shortcuts Chat Enable or disab…" at bounding box center [342, 224] width 684 height 449
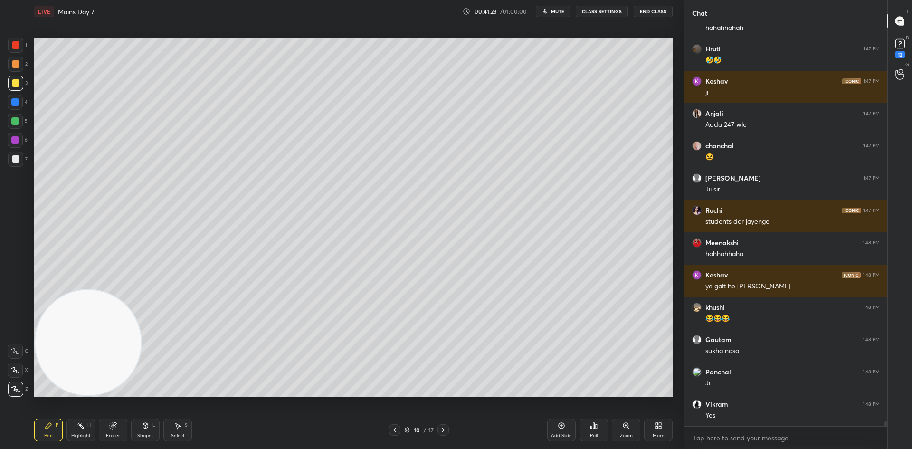
click at [564, 421] on div "Add Slide" at bounding box center [561, 430] width 29 height 23
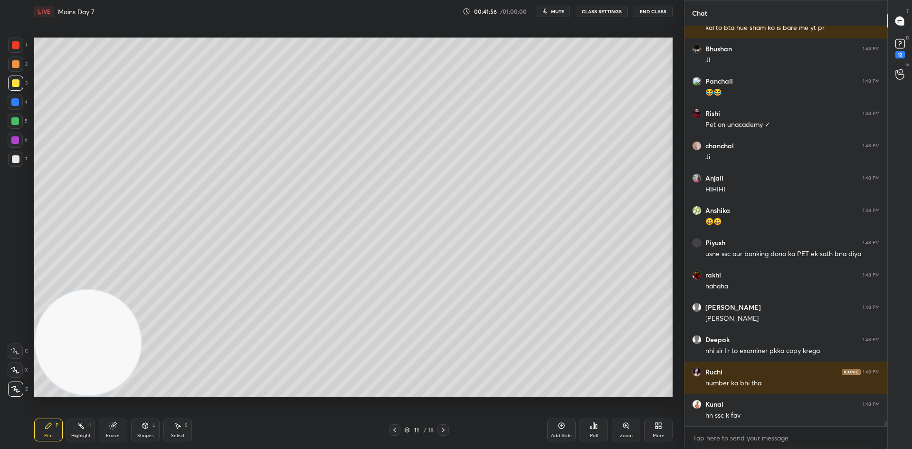
scroll to position [33028, 0]
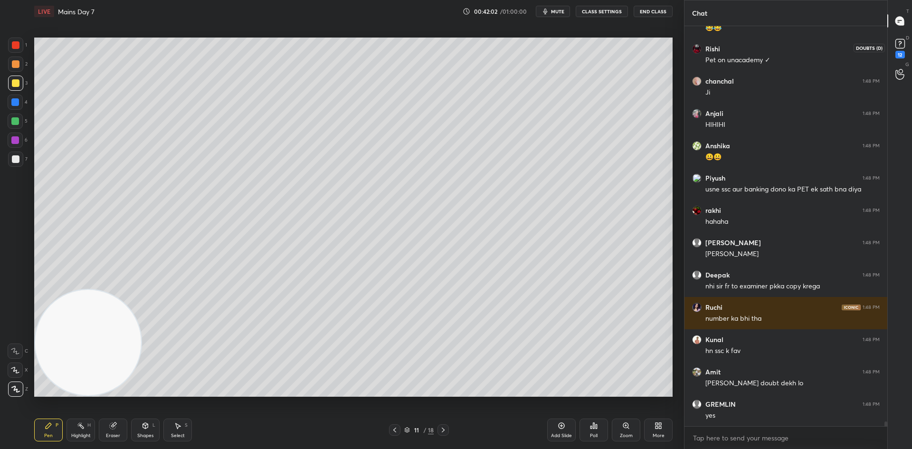
click at [900, 50] on icon at bounding box center [900, 44] width 14 height 14
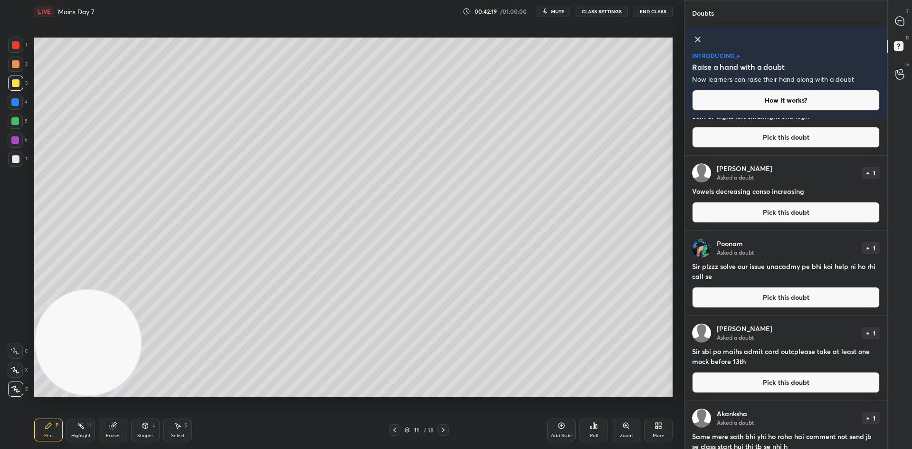
scroll to position [631, 0]
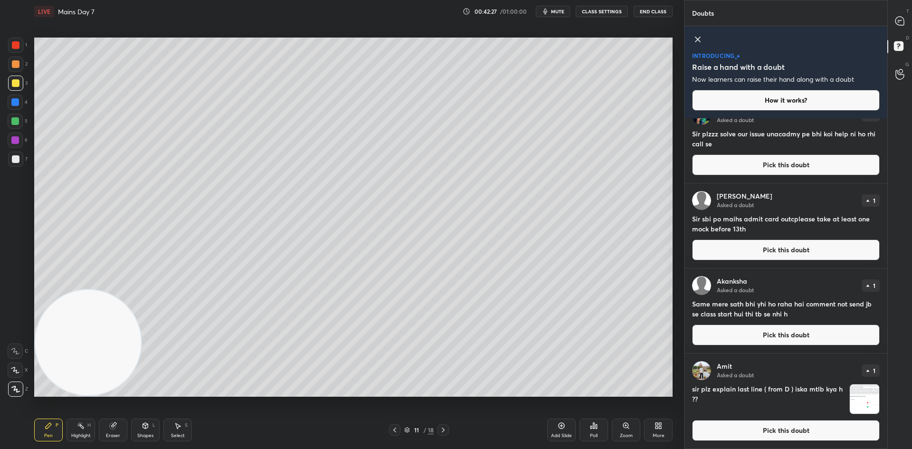
click at [741, 421] on button "Pick this doubt" at bounding box center [786, 430] width 188 height 21
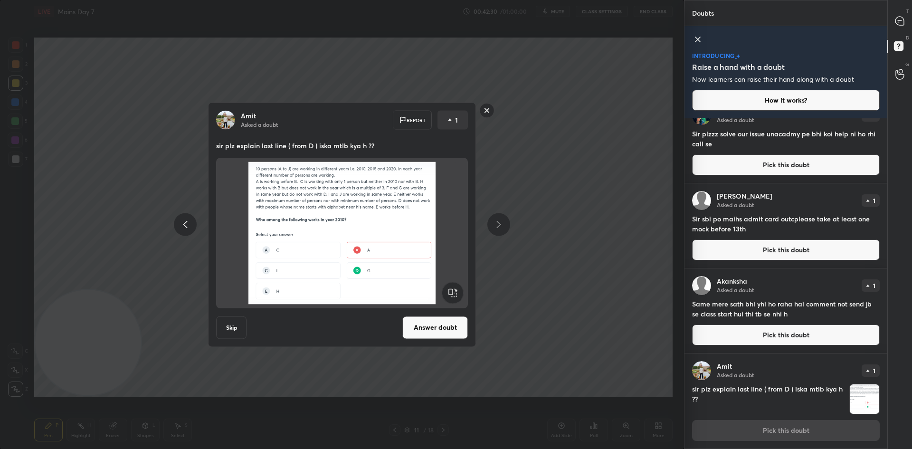
click at [489, 110] on rect at bounding box center [487, 110] width 15 height 15
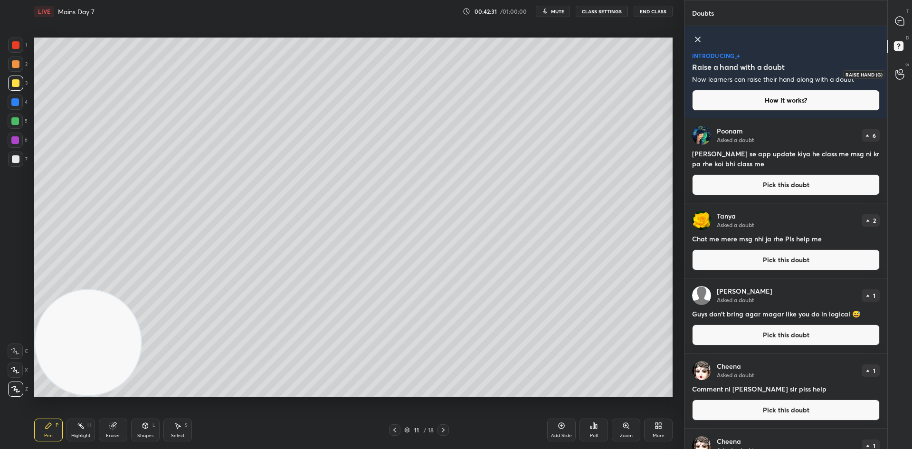
click at [900, 72] on circle at bounding box center [901, 71] width 4 height 4
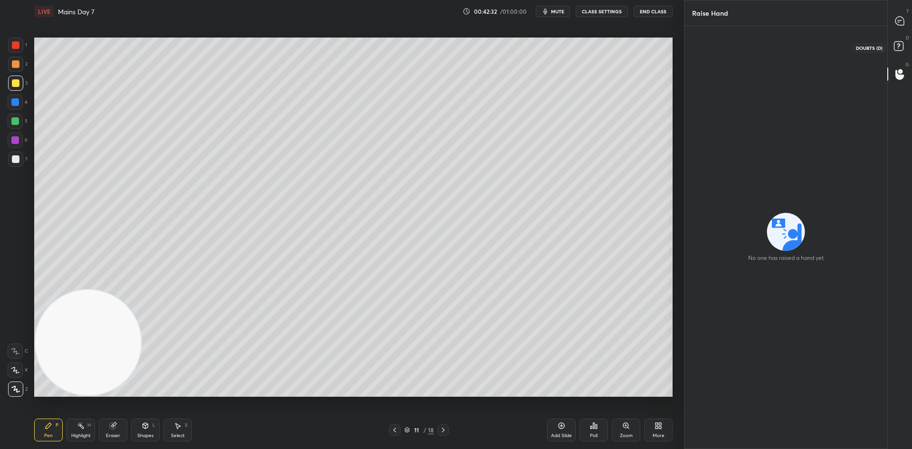
click at [898, 42] on rect at bounding box center [898, 46] width 9 height 9
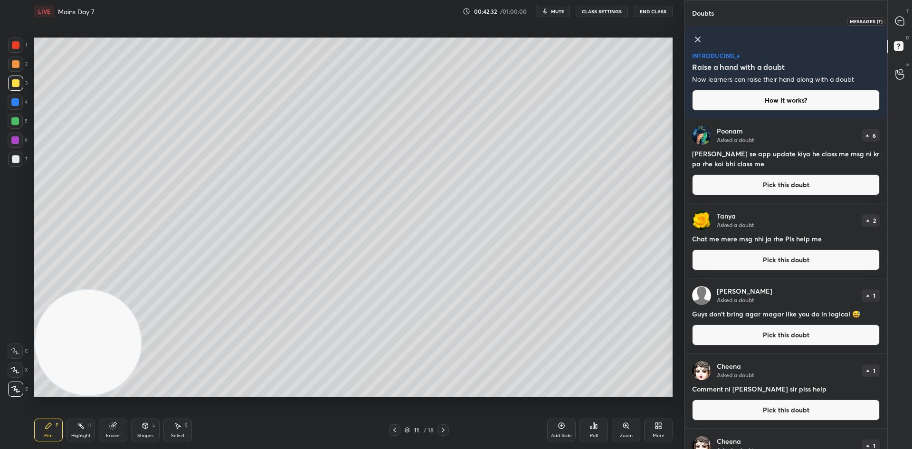
click at [901, 25] on icon at bounding box center [900, 21] width 9 height 9
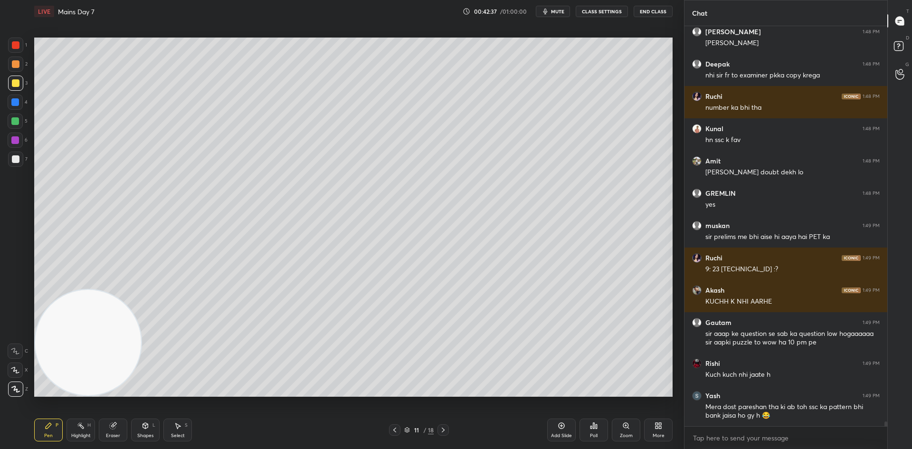
scroll to position [33537, 0]
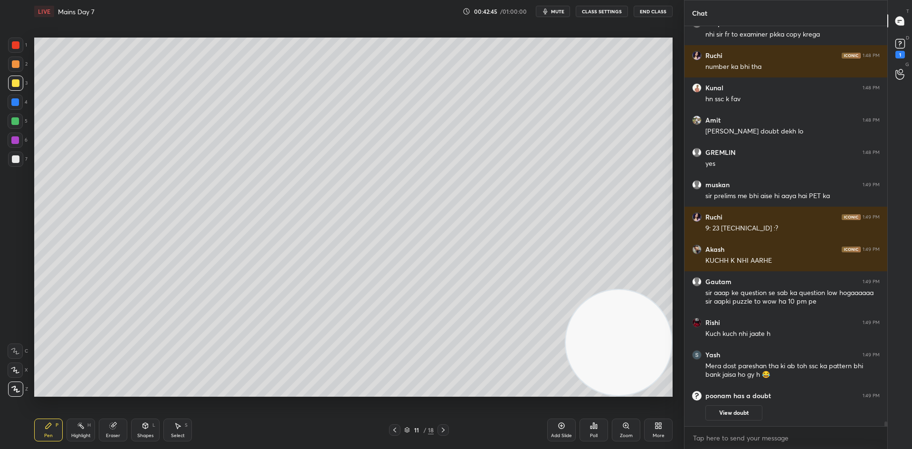
click at [18, 45] on div at bounding box center [16, 45] width 8 height 8
click at [18, 63] on div at bounding box center [16, 64] width 8 height 8
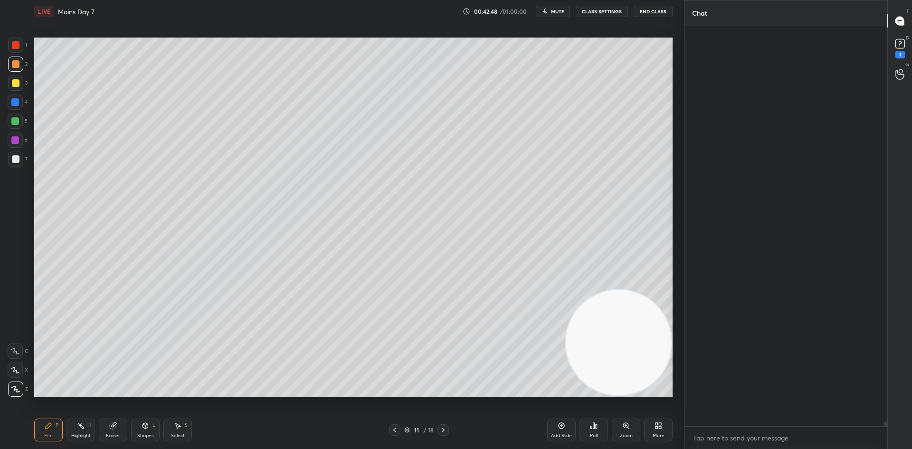
click at [17, 61] on div at bounding box center [16, 64] width 8 height 8
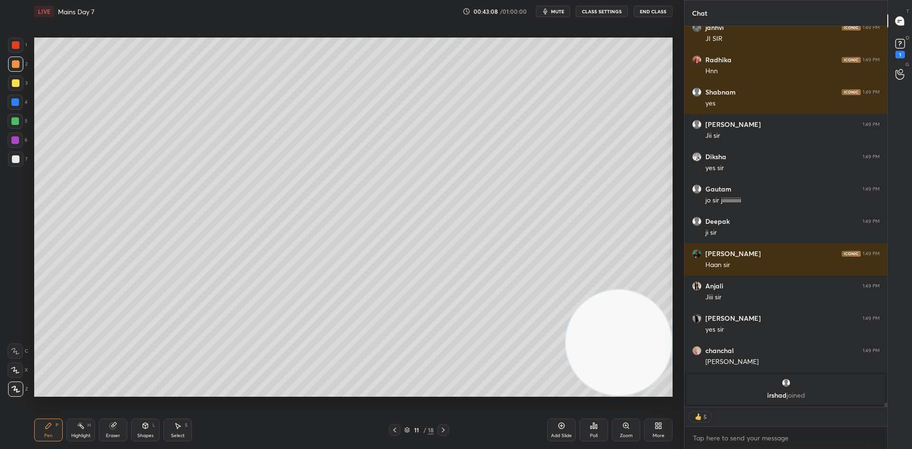
scroll to position [33179, 0]
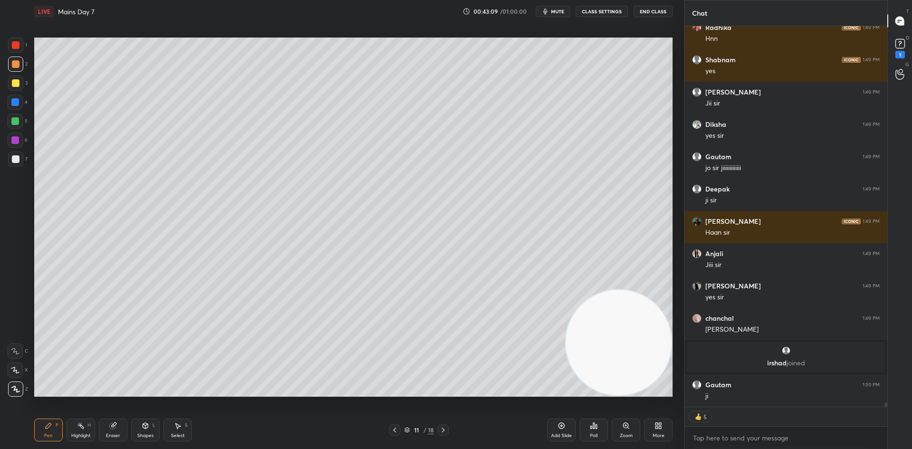
type textarea "x"
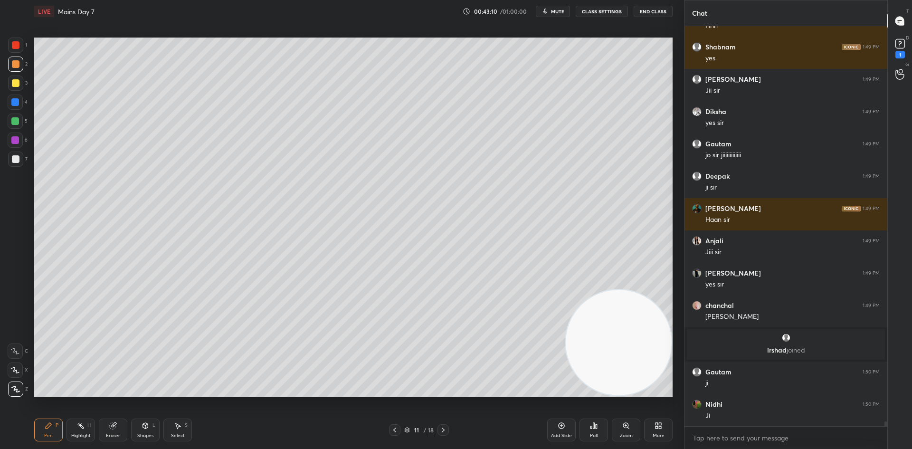
scroll to position [33257, 0]
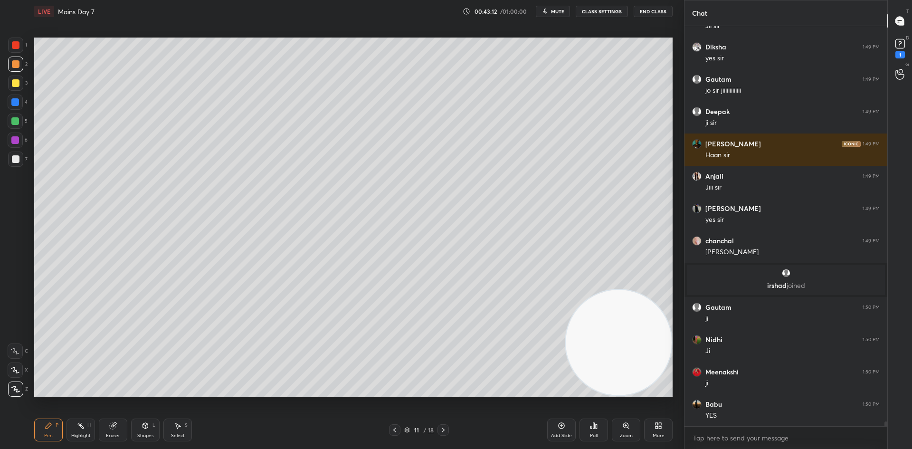
click at [590, 13] on button "CLASS SETTINGS" at bounding box center [602, 11] width 52 height 11
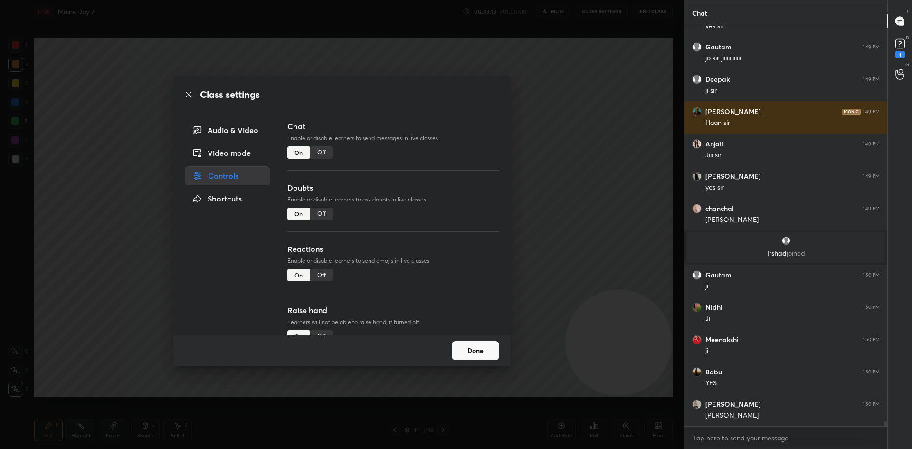
click at [331, 153] on div "Off" at bounding box center [321, 152] width 23 height 12
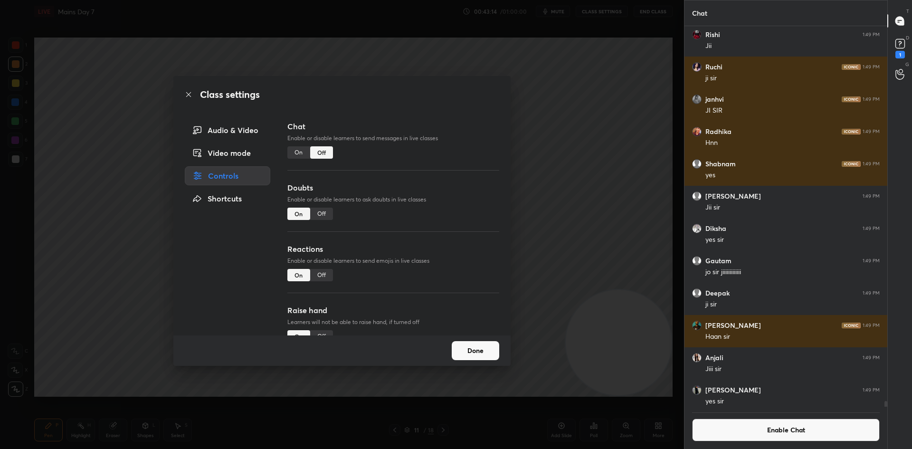
click at [577, 182] on div "Class settings Audio & Video Video mode Controls Shortcuts Chat Enable or disab…" at bounding box center [342, 224] width 684 height 449
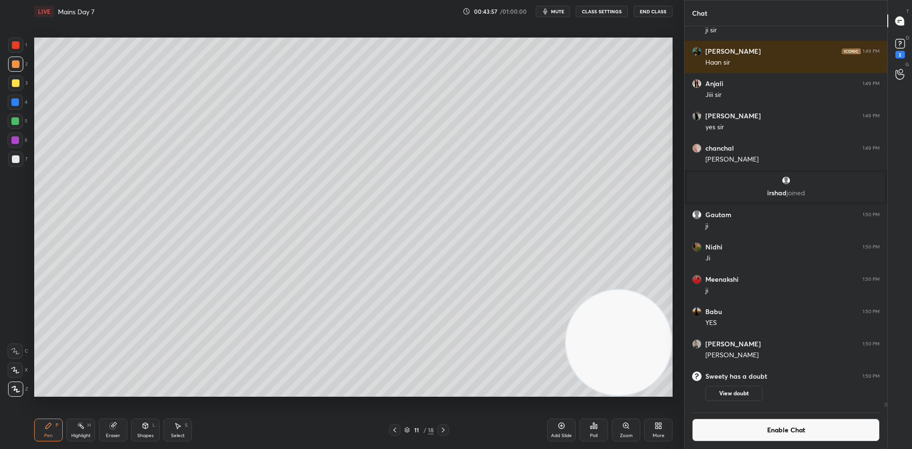
scroll to position [358, 200]
click at [741, 437] on button "Enable Chat" at bounding box center [786, 430] width 188 height 23
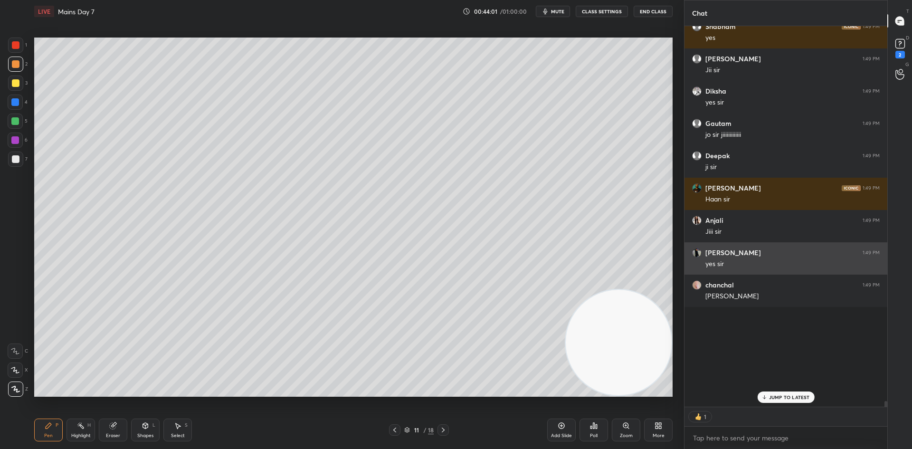
scroll to position [378, 200]
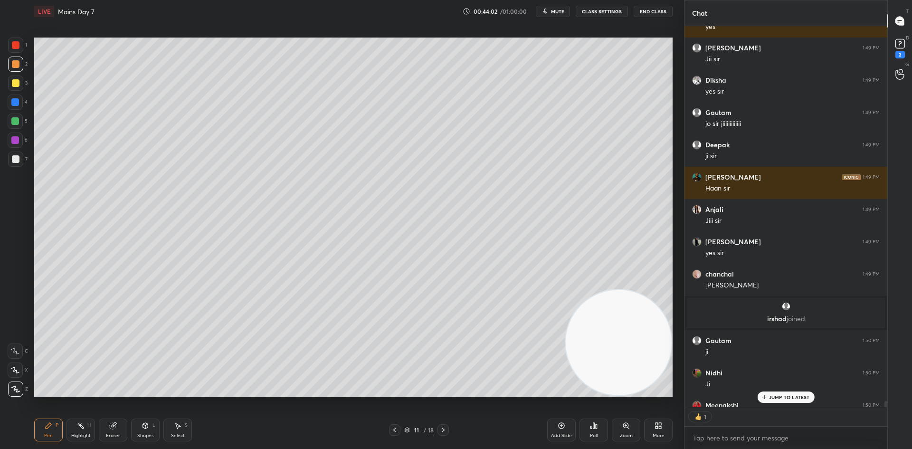
click at [781, 397] on p "JUMP TO LATEST" at bounding box center [789, 397] width 41 height 6
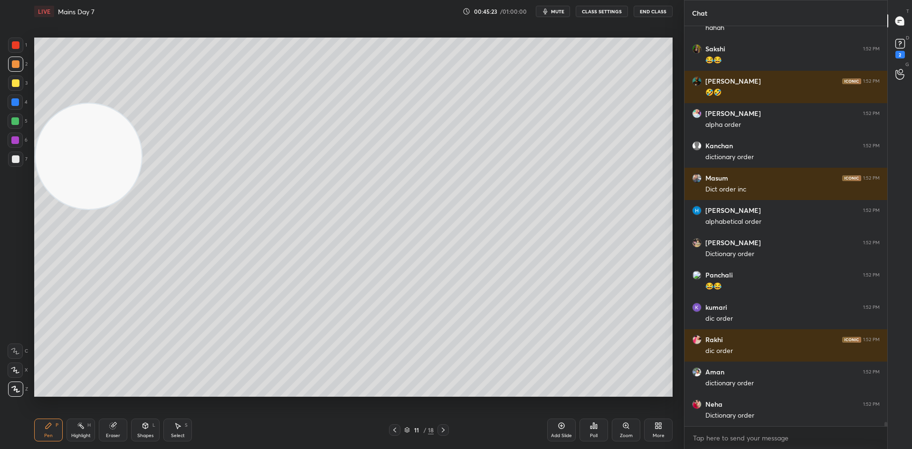
scroll to position [35197, 0]
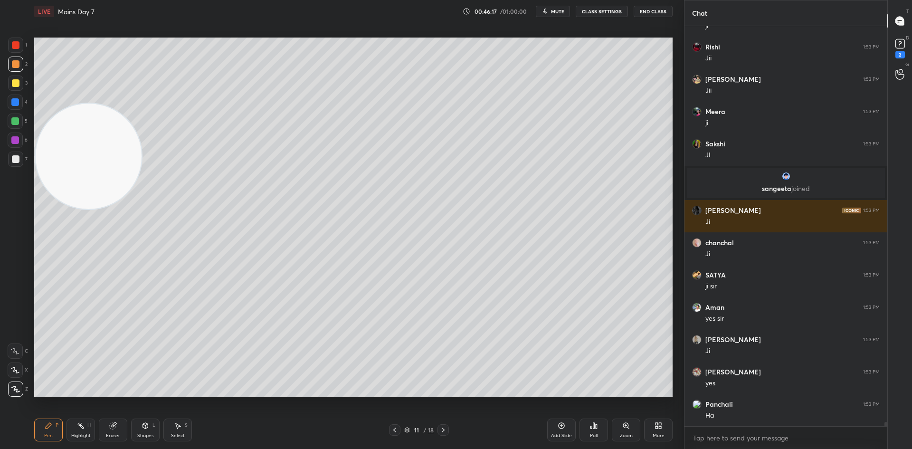
click at [16, 161] on div at bounding box center [16, 159] width 8 height 8
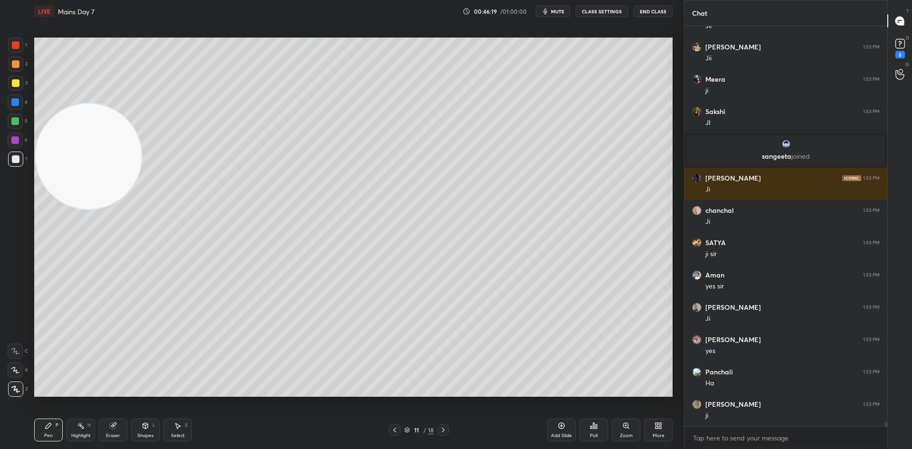
click at [397, 428] on icon at bounding box center [395, 430] width 8 height 8
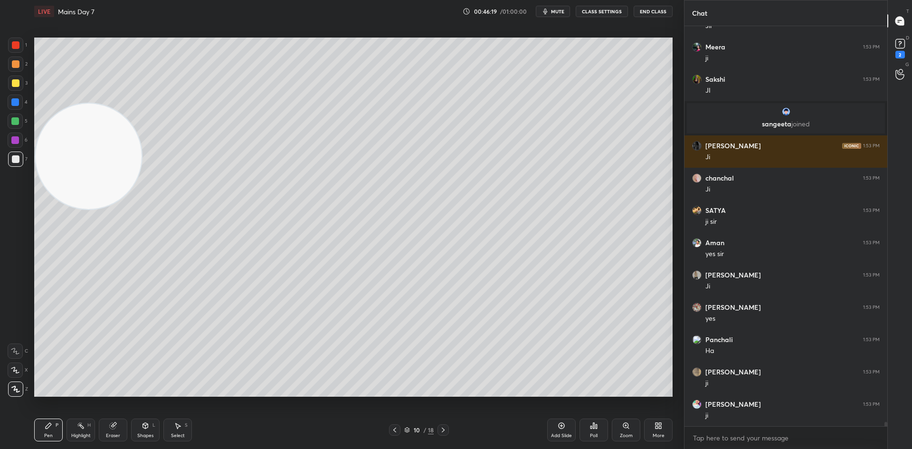
click at [399, 431] on div at bounding box center [394, 429] width 11 height 11
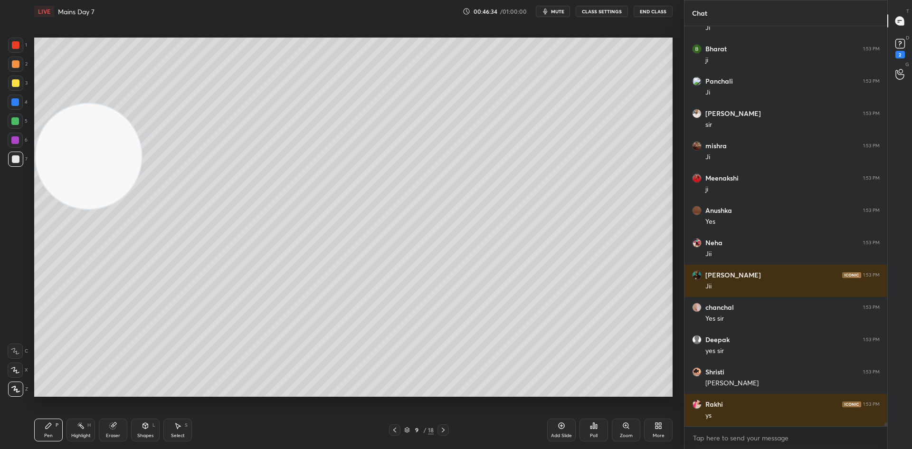
click at [558, 430] on div "Add Slide" at bounding box center [561, 430] width 29 height 23
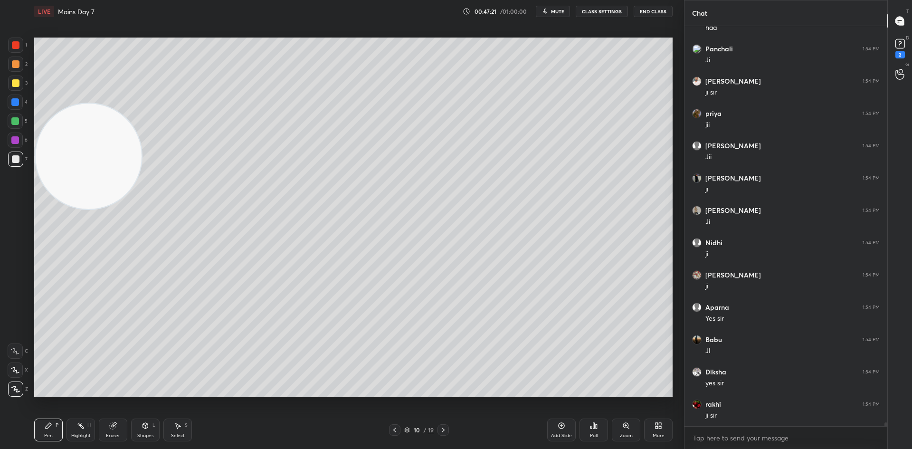
scroll to position [40637, 0]
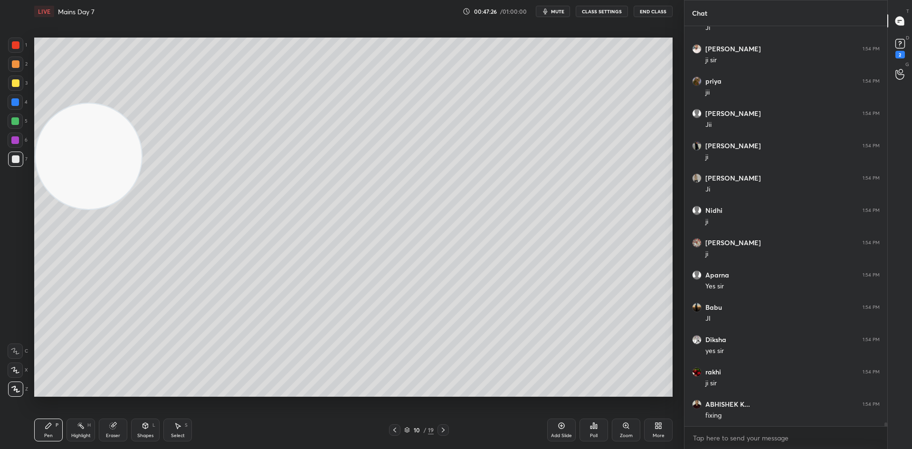
click at [445, 429] on icon at bounding box center [444, 430] width 8 height 8
click at [445, 428] on icon at bounding box center [444, 430] width 8 height 8
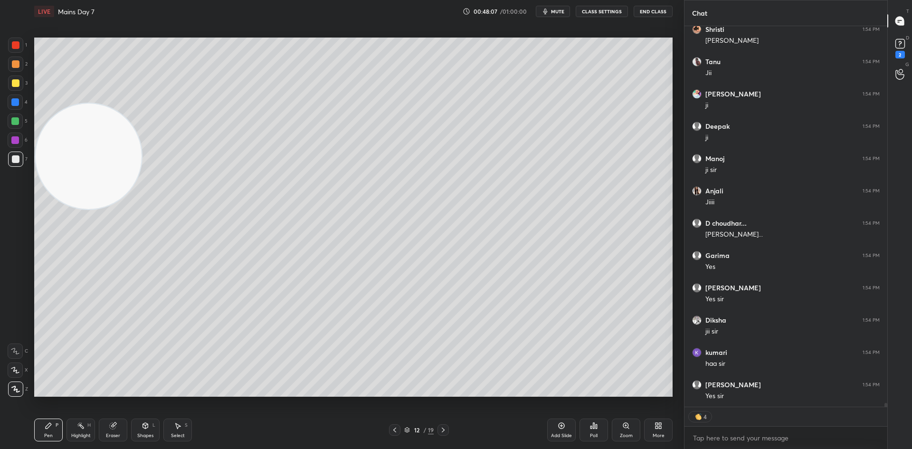
scroll to position [39795, 0]
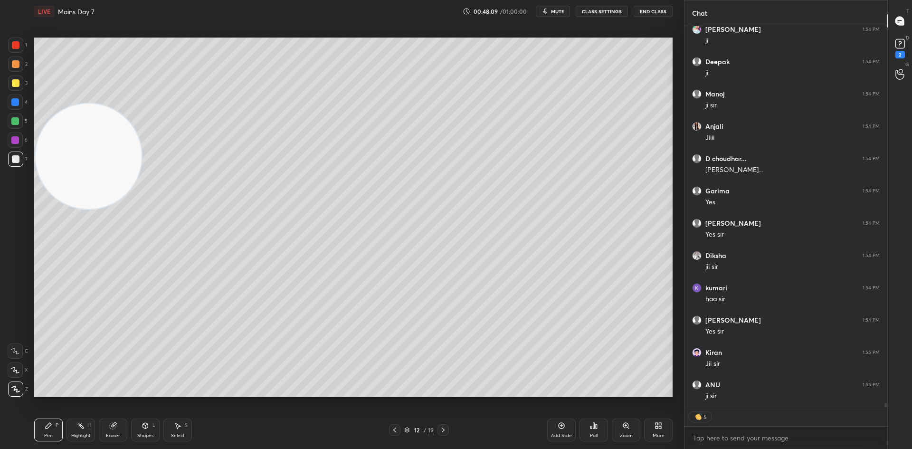
click at [181, 426] on icon at bounding box center [178, 426] width 8 height 8
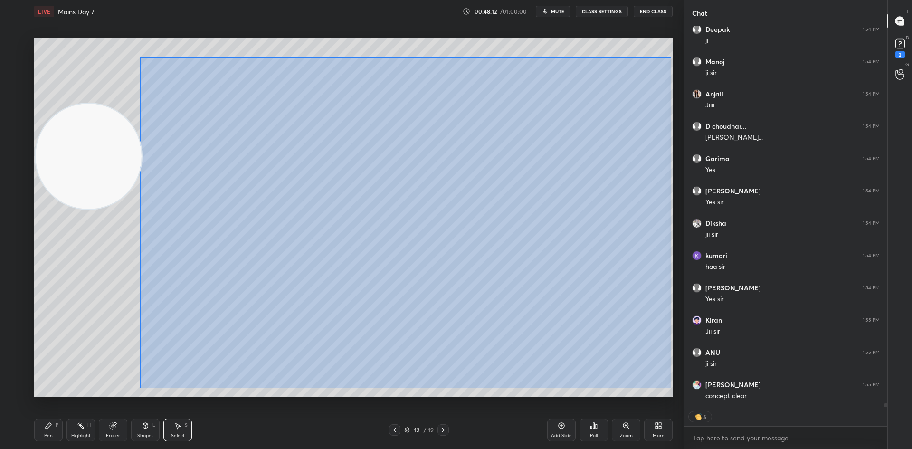
scroll to position [39891, 0]
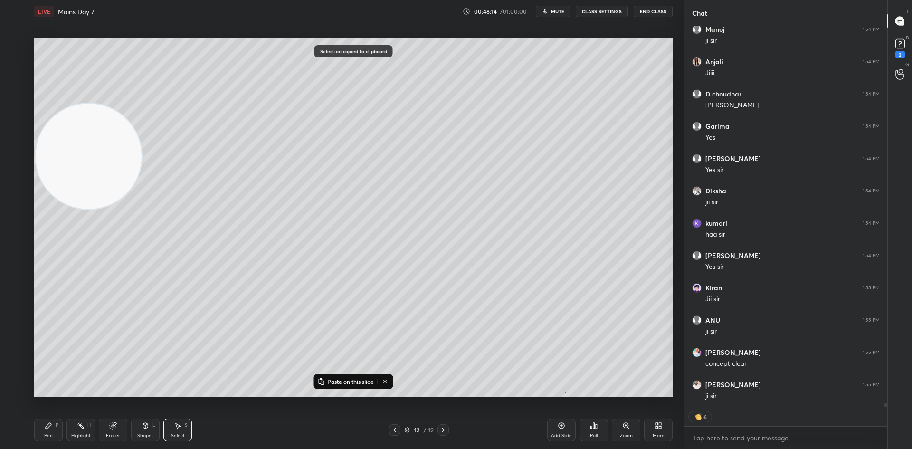
click at [565, 396] on div "0 ° Undo Copy Paste here Duplicate Duplicate to new slide Delete" at bounding box center [353, 217] width 639 height 359
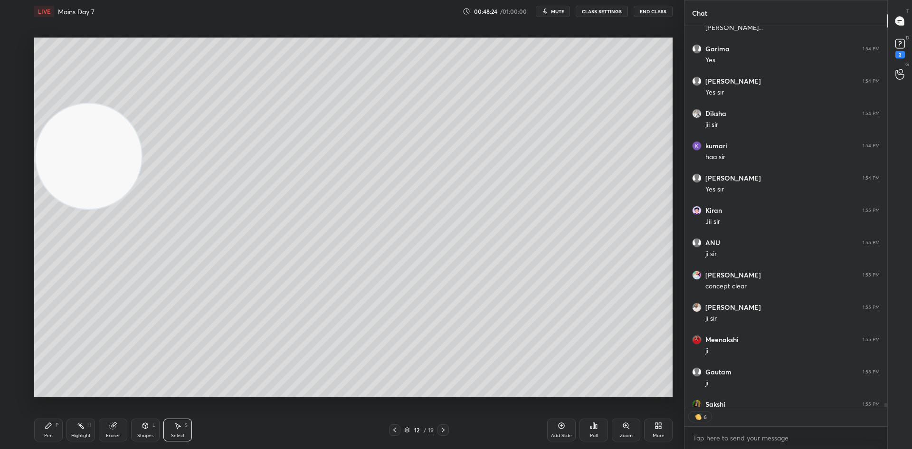
scroll to position [39969, 0]
click at [57, 429] on div "Pen P" at bounding box center [48, 430] width 29 height 23
click at [572, 429] on div "Add Slide" at bounding box center [561, 430] width 29 height 23
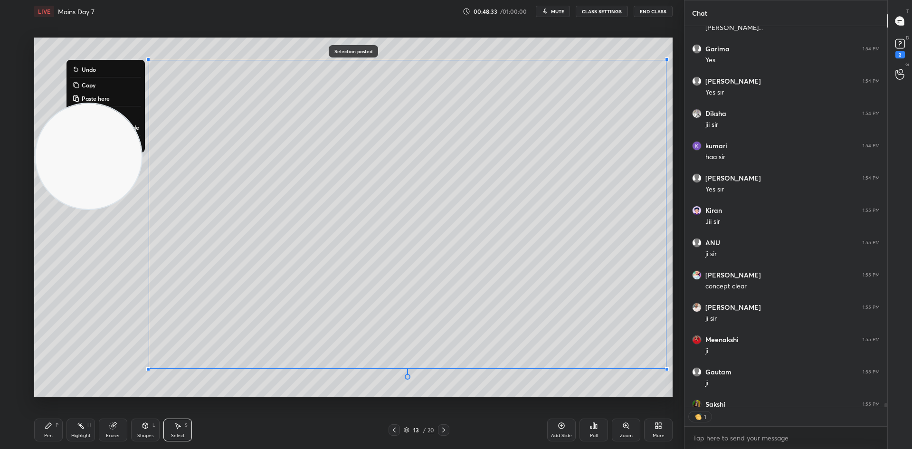
click at [514, 383] on div "0 ° Undo Copy Paste here Duplicate Duplicate to new slide Delete" at bounding box center [353, 217] width 639 height 359
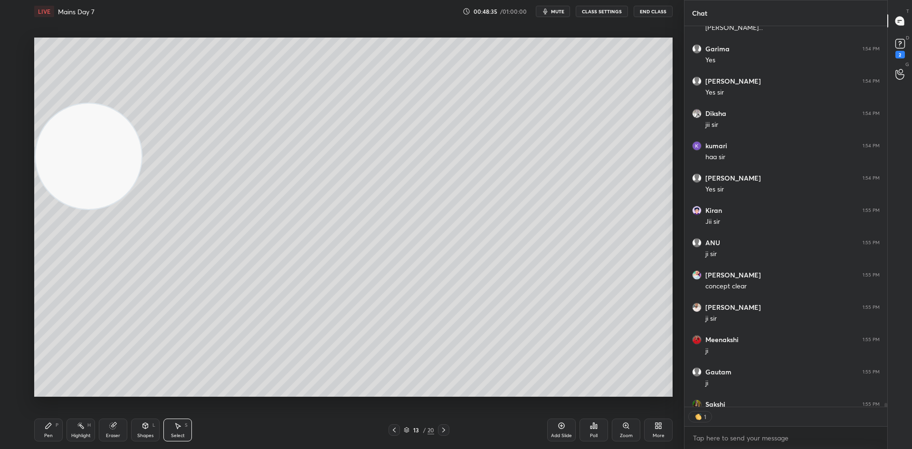
click at [56, 421] on div "Pen P" at bounding box center [48, 430] width 29 height 23
click at [18, 83] on div at bounding box center [16, 83] width 8 height 8
click at [120, 423] on div "Eraser" at bounding box center [113, 430] width 29 height 23
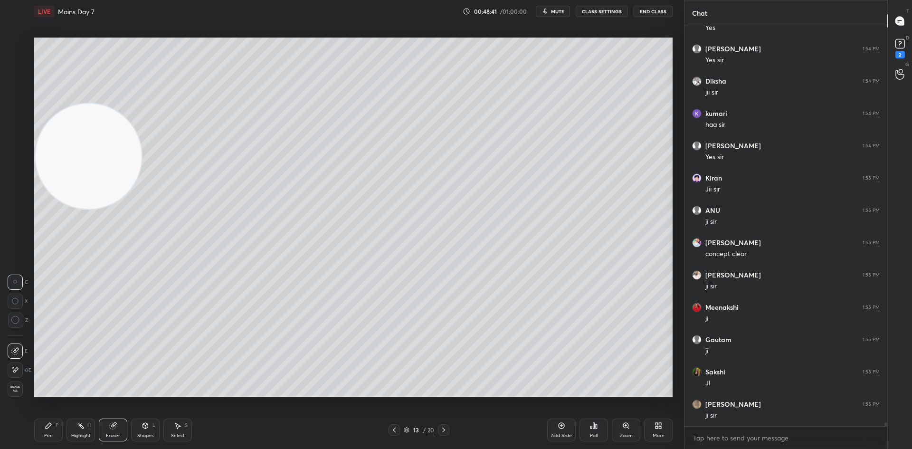
scroll to position [40034, 0]
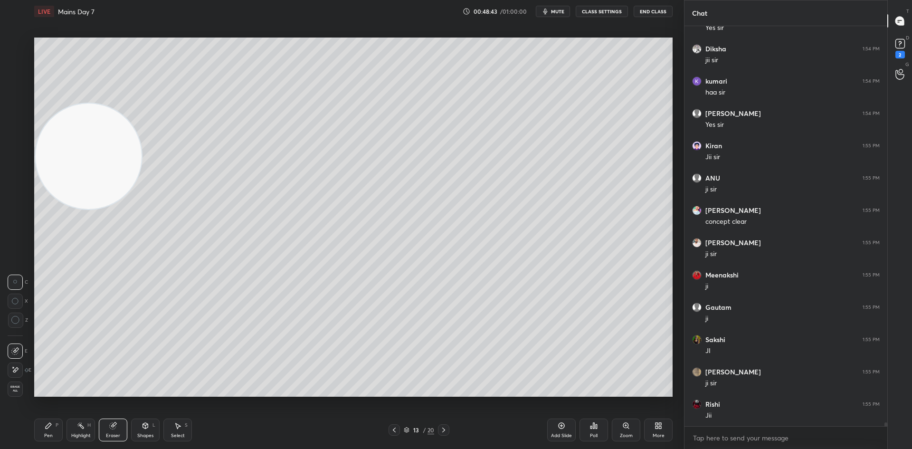
click at [49, 425] on icon at bounding box center [49, 426] width 6 height 6
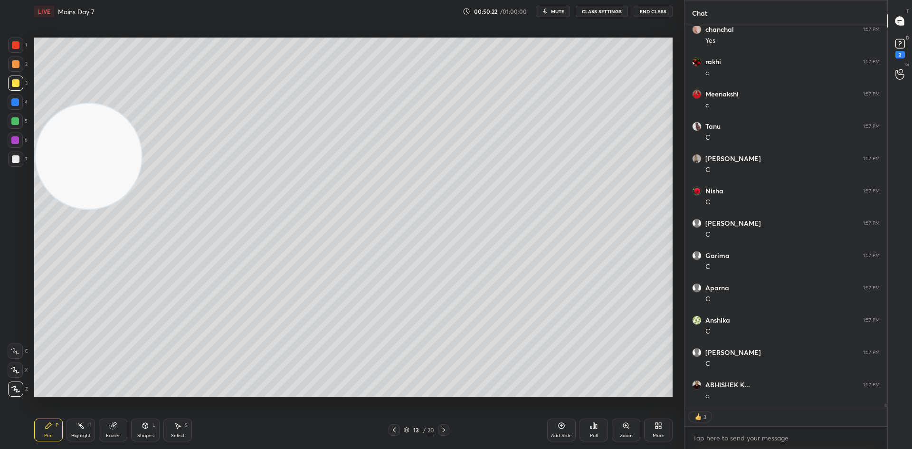
scroll to position [42066, 0]
type textarea "x"
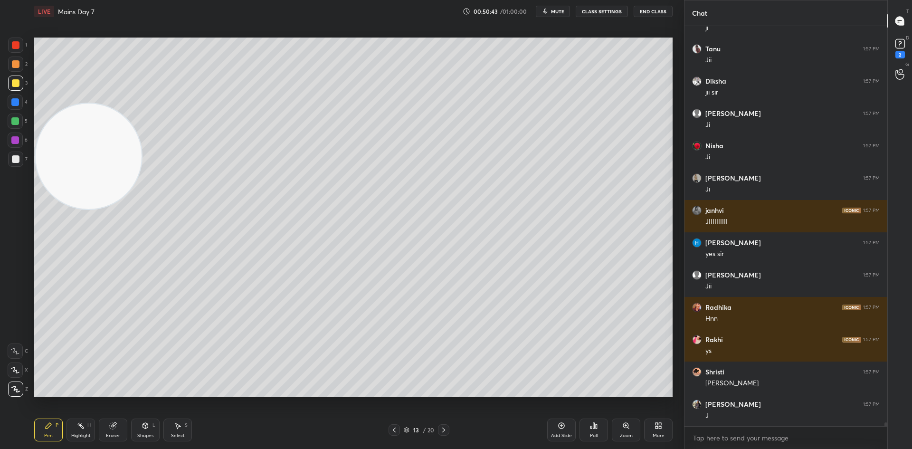
scroll to position [42822, 0]
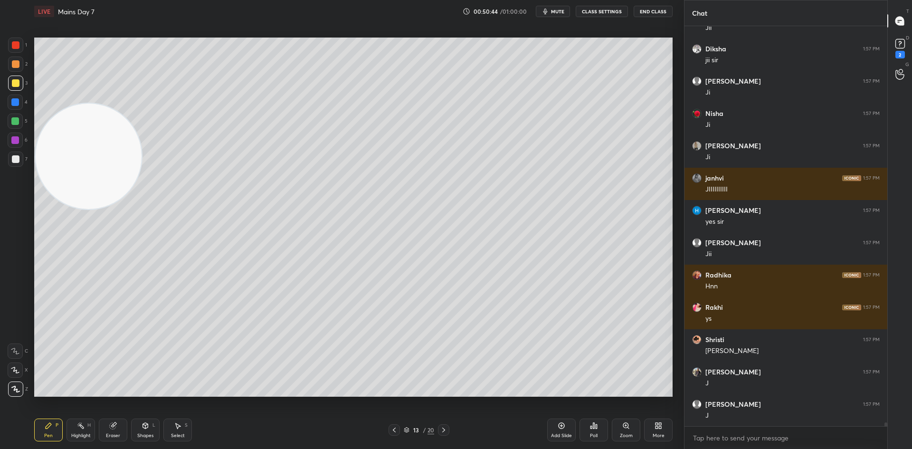
click at [563, 428] on icon at bounding box center [562, 426] width 6 height 6
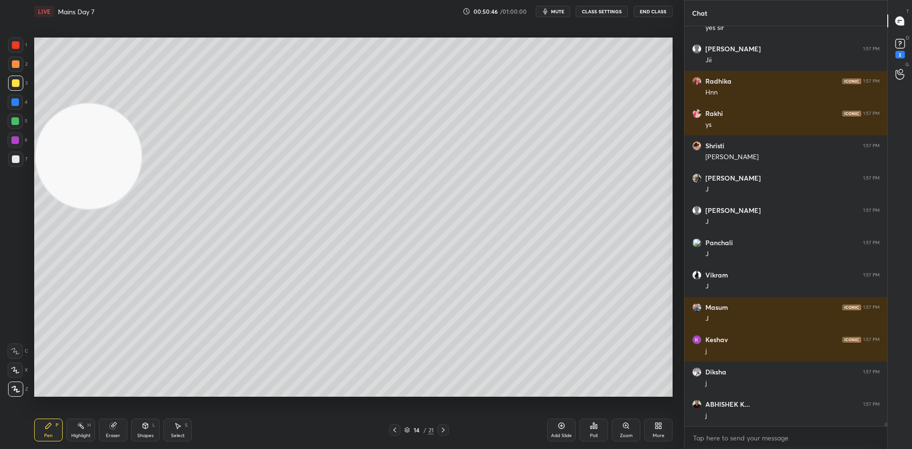
click at [599, 13] on button "CLASS SETTINGS" at bounding box center [602, 11] width 52 height 11
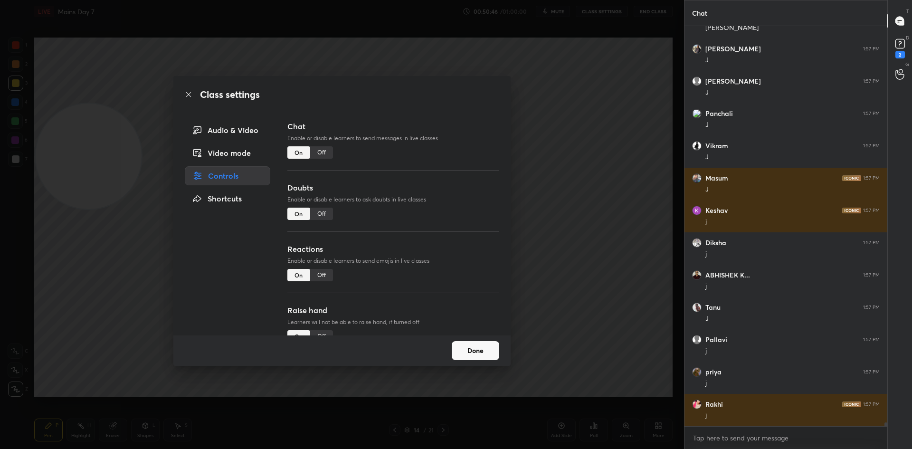
click at [322, 151] on div "Off" at bounding box center [321, 152] width 23 height 12
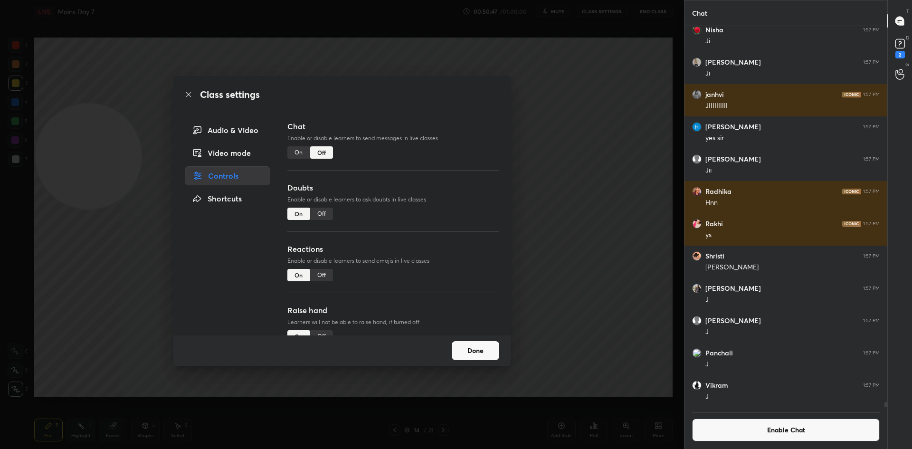
click at [637, 176] on div "Class settings Audio & Video Video mode Controls Shortcuts Chat Enable or disab…" at bounding box center [342, 224] width 684 height 449
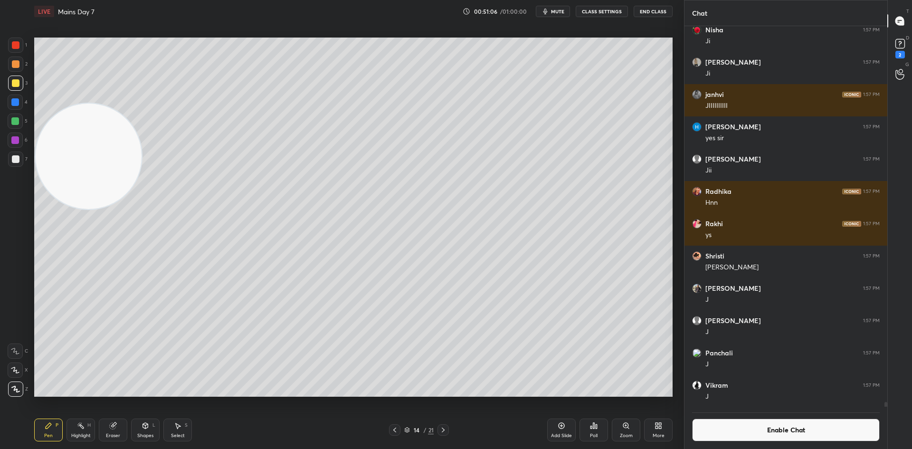
click at [756, 430] on button "Enable Chat" at bounding box center [786, 430] width 188 height 23
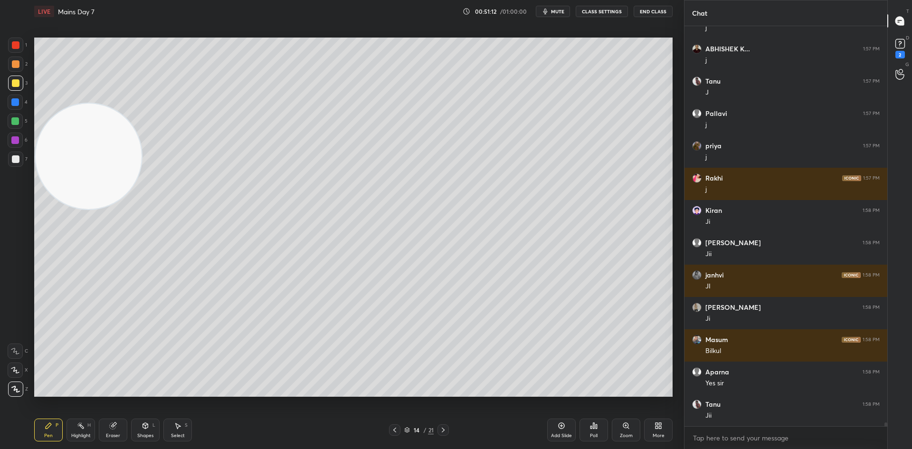
scroll to position [42360, 0]
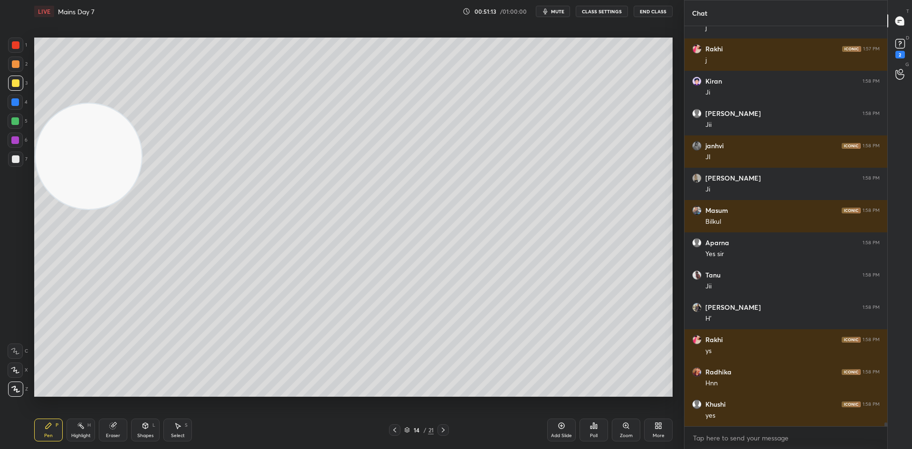
click at [398, 431] on icon at bounding box center [395, 430] width 8 height 8
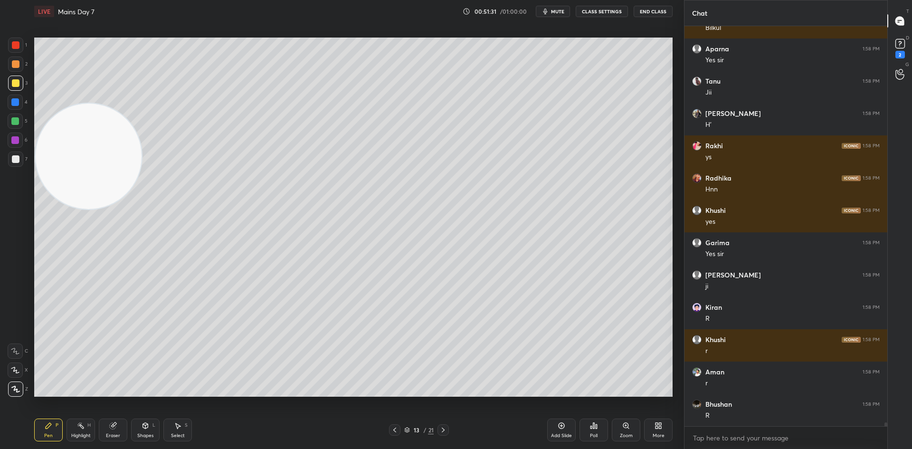
scroll to position [42586, 0]
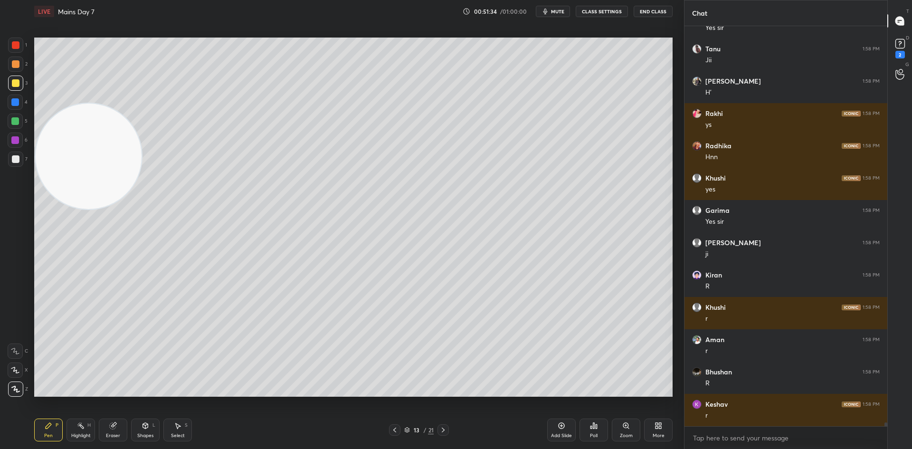
click at [394, 429] on icon at bounding box center [394, 430] width 3 height 5
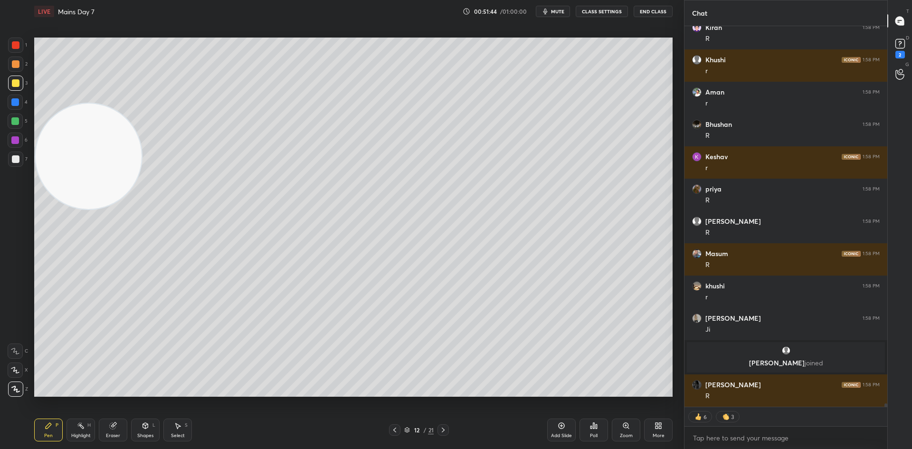
scroll to position [42609, 0]
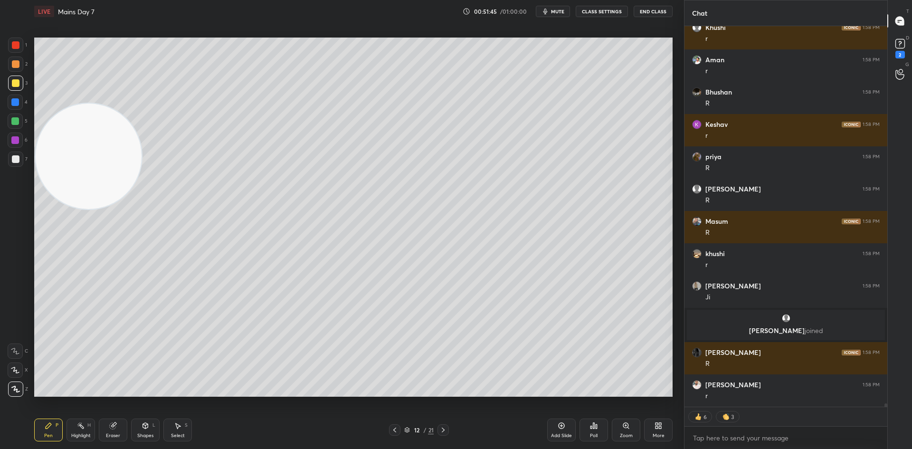
click at [444, 431] on icon at bounding box center [444, 430] width 8 height 8
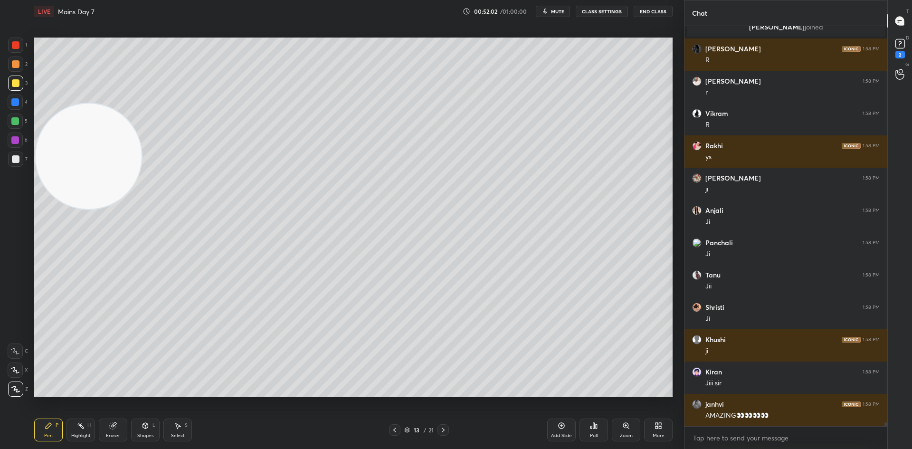
scroll to position [42945, 0]
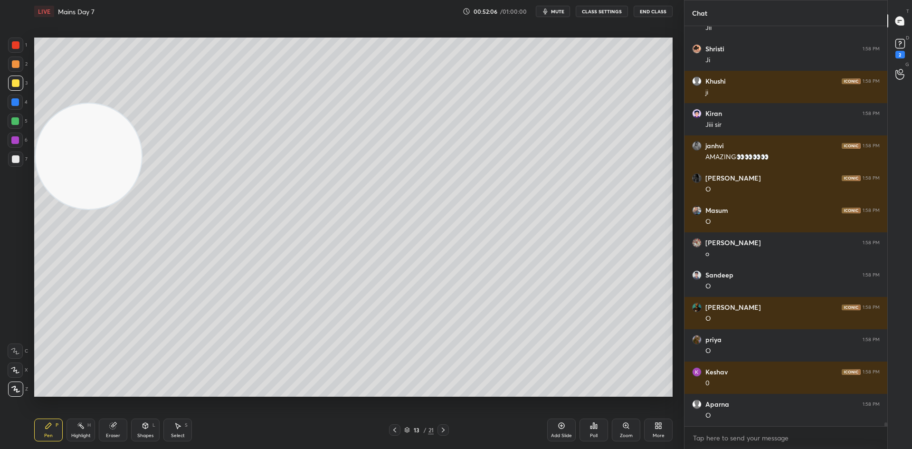
click at [20, 103] on div at bounding box center [15, 102] width 15 height 15
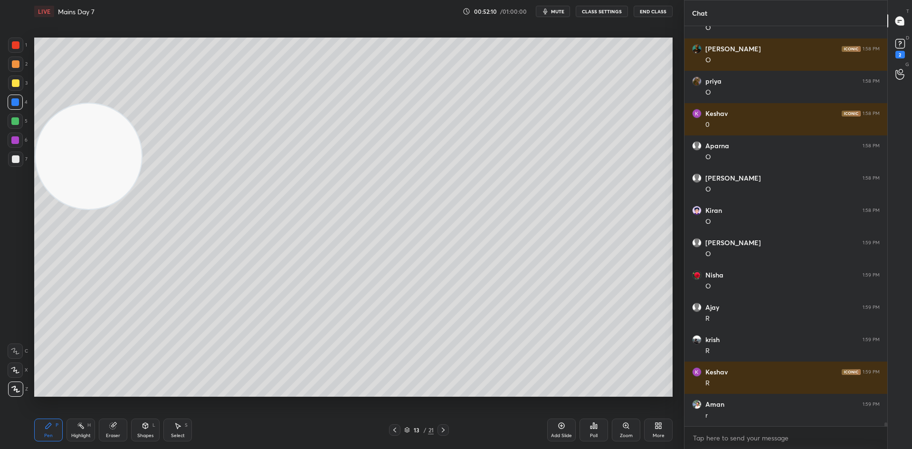
scroll to position [43495, 0]
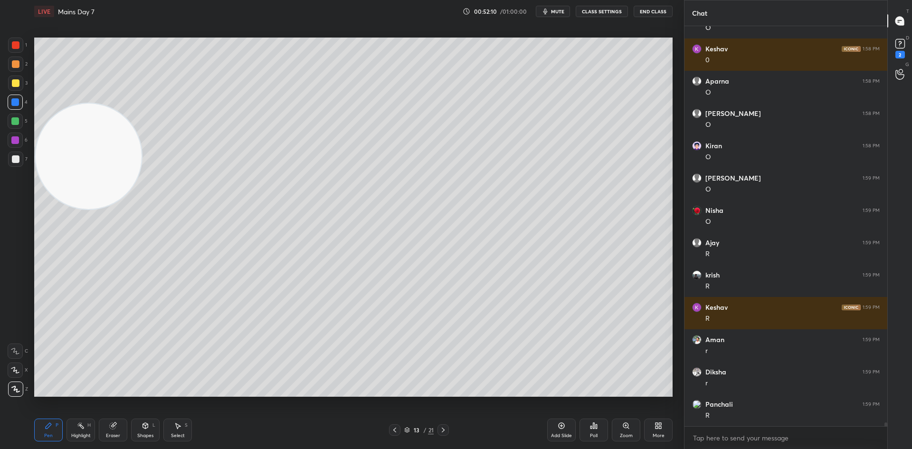
click at [395, 430] on icon at bounding box center [395, 430] width 8 height 8
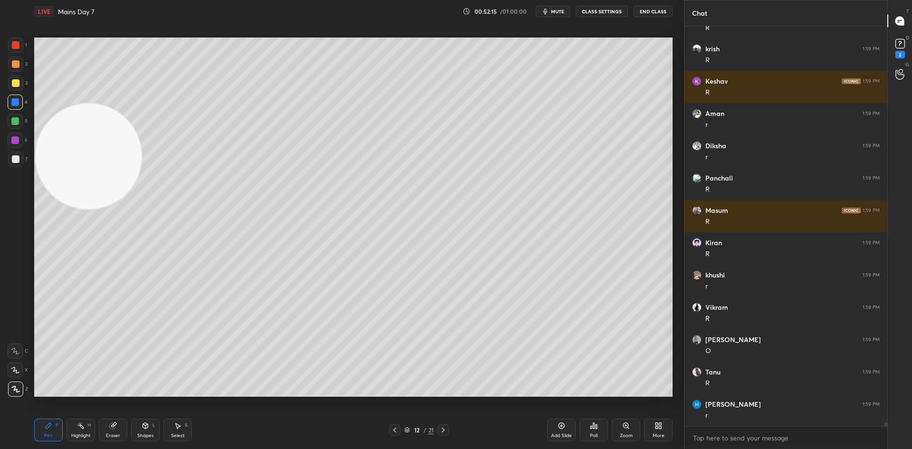
scroll to position [43753, 0]
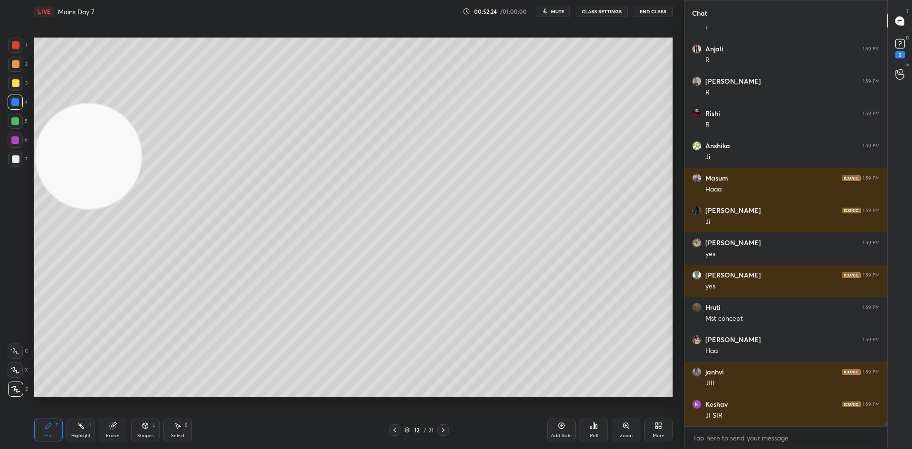
click at [450, 425] on div "12 / 21" at bounding box center [419, 429] width 257 height 11
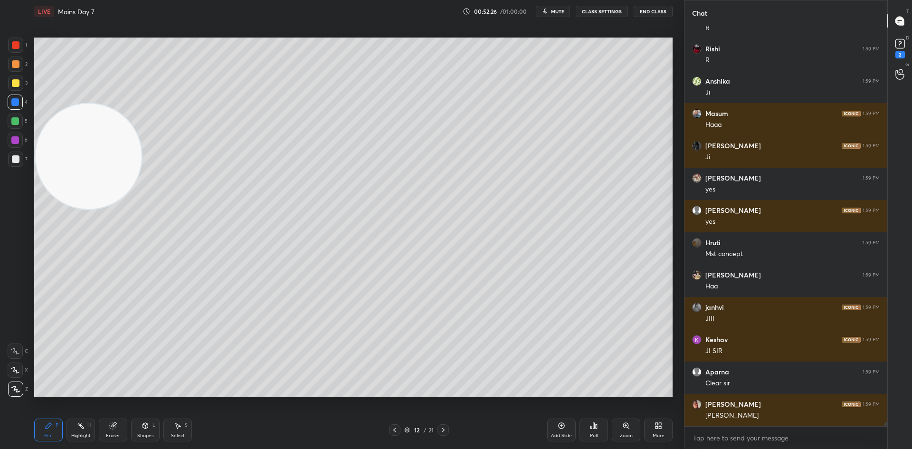
click at [443, 430] on icon at bounding box center [444, 430] width 8 height 8
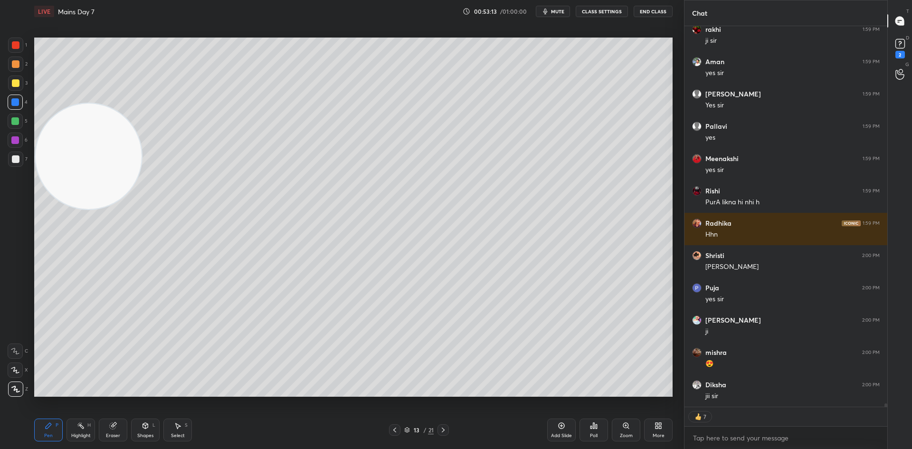
click at [559, 430] on div "Add Slide" at bounding box center [561, 430] width 29 height 23
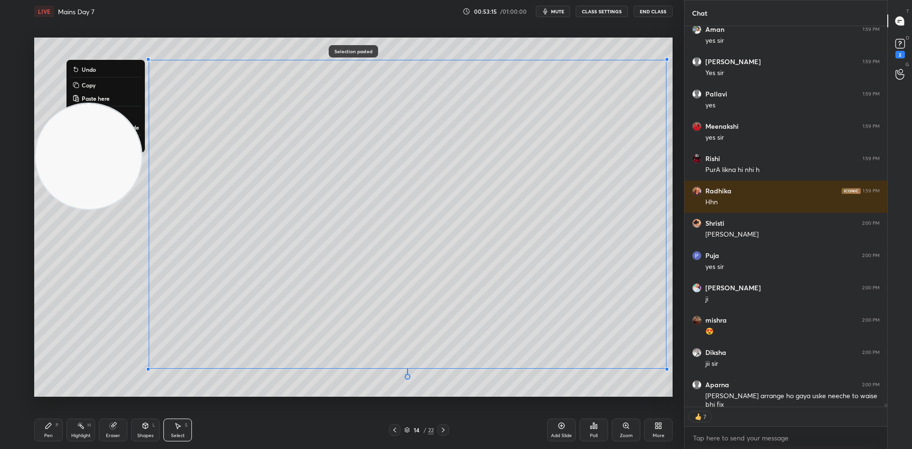
click at [538, 391] on div "0 ° Undo Copy Paste here Duplicate Duplicate to new slide Delete" at bounding box center [353, 217] width 639 height 359
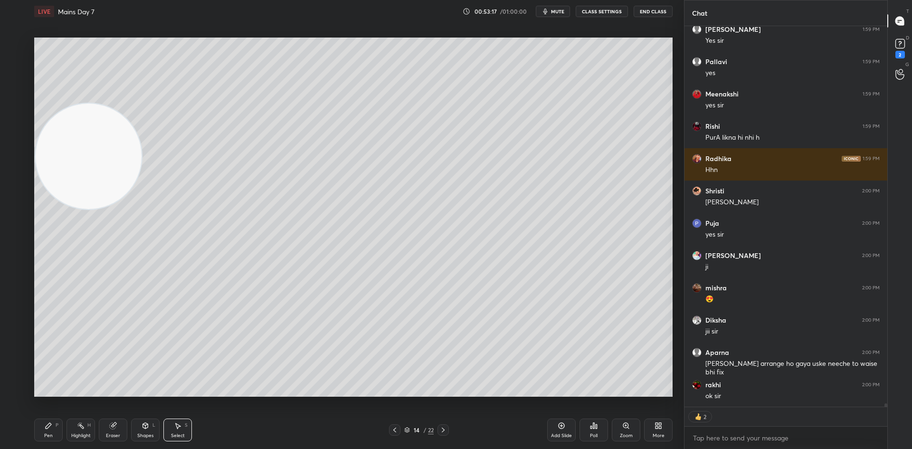
click at [116, 423] on icon at bounding box center [113, 424] width 5 height 5
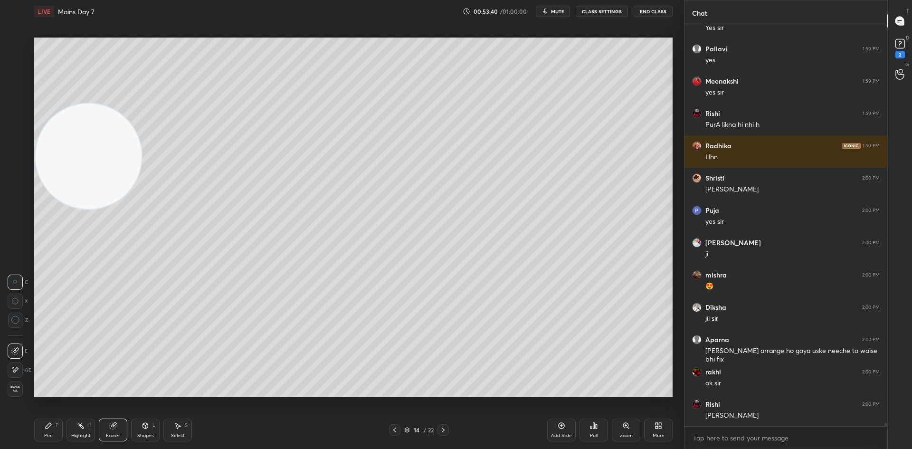
click at [54, 428] on div "Pen P" at bounding box center [48, 430] width 29 height 23
click at [25, 161] on div "7" at bounding box center [17, 159] width 19 height 15
click at [15, 85] on div at bounding box center [16, 83] width 8 height 8
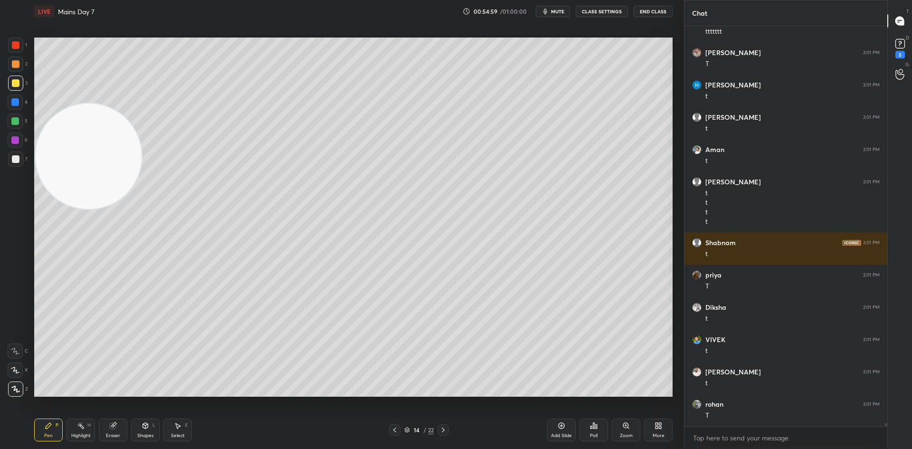
scroll to position [47465, 0]
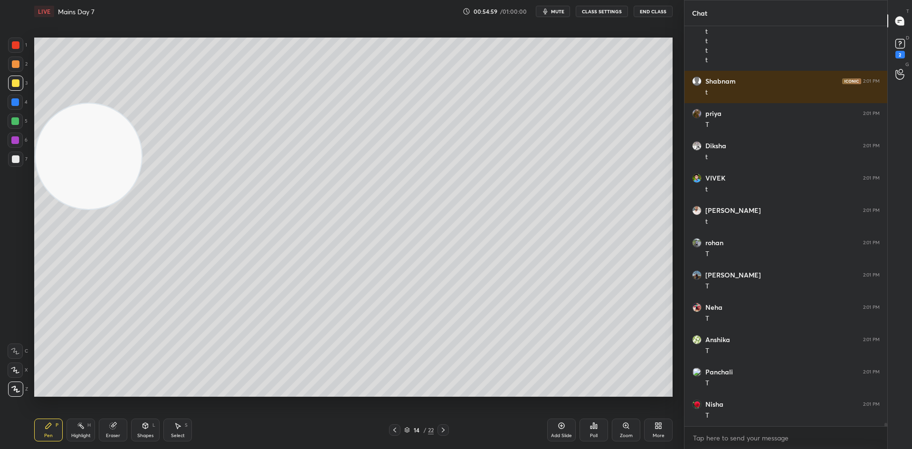
click at [16, 165] on div at bounding box center [15, 159] width 15 height 15
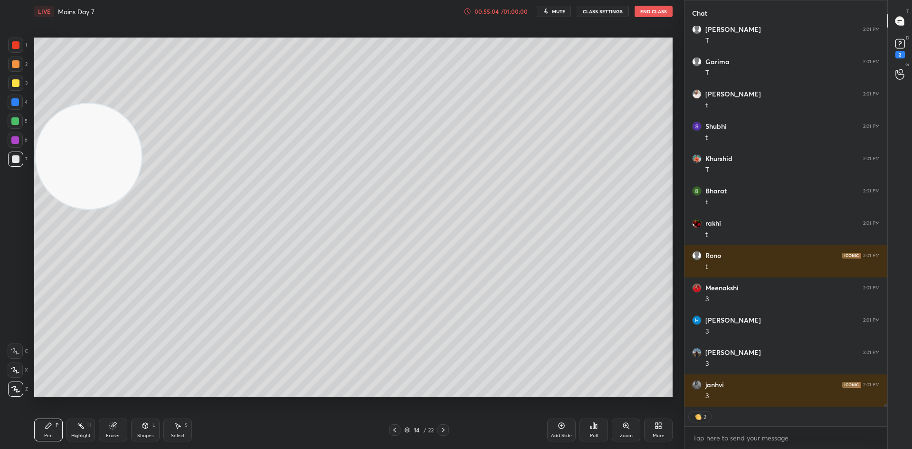
scroll to position [48196, 0]
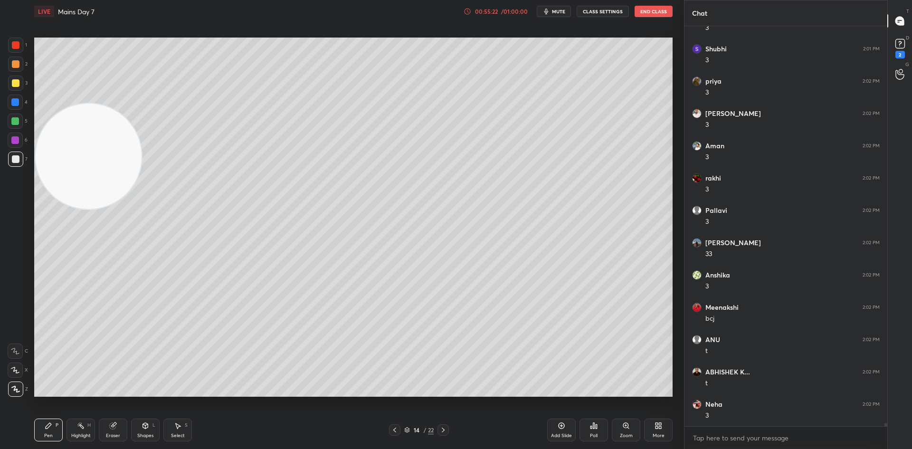
click at [114, 430] on div "Eraser" at bounding box center [113, 430] width 29 height 23
click at [48, 435] on div "Pen" at bounding box center [48, 435] width 9 height 5
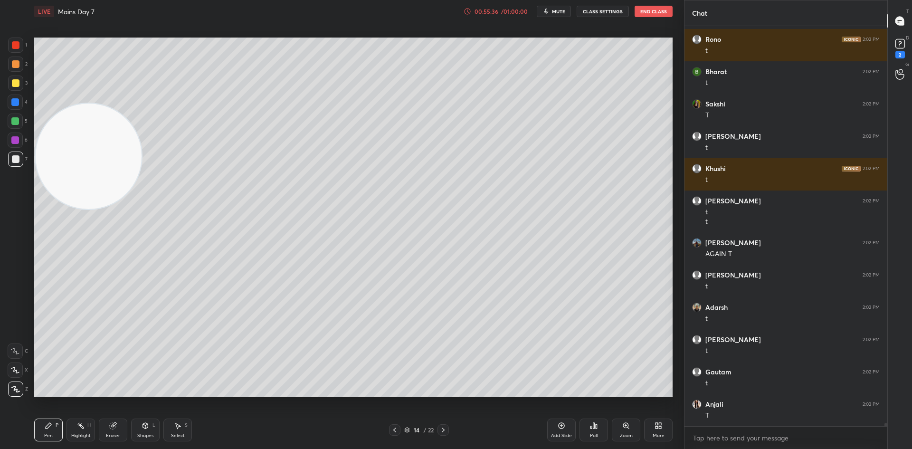
click at [16, 69] on div at bounding box center [15, 64] width 15 height 15
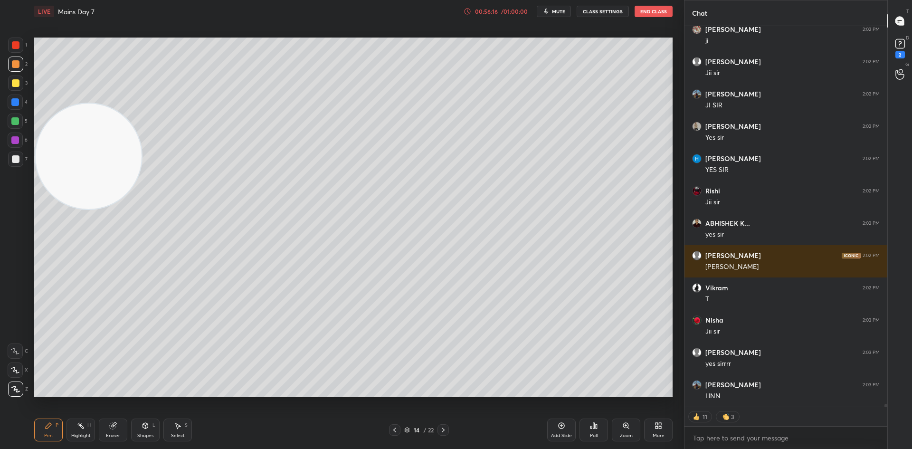
scroll to position [51060, 0]
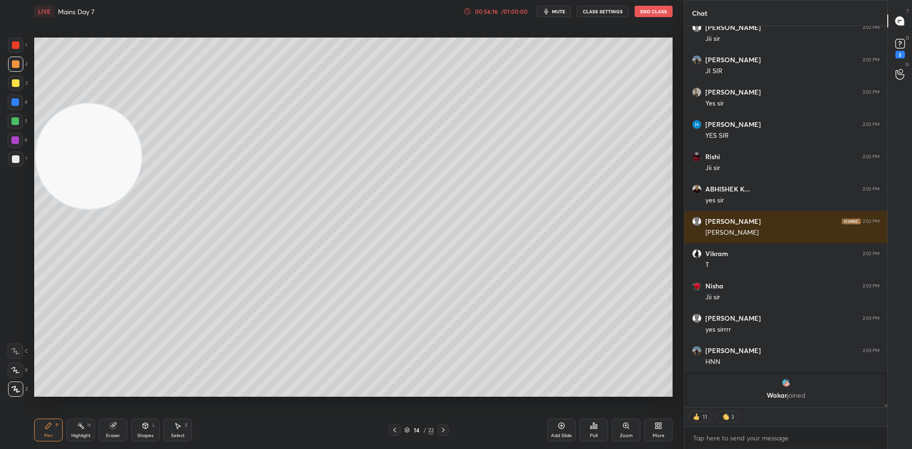
click at [171, 421] on div "Select S" at bounding box center [177, 430] width 29 height 23
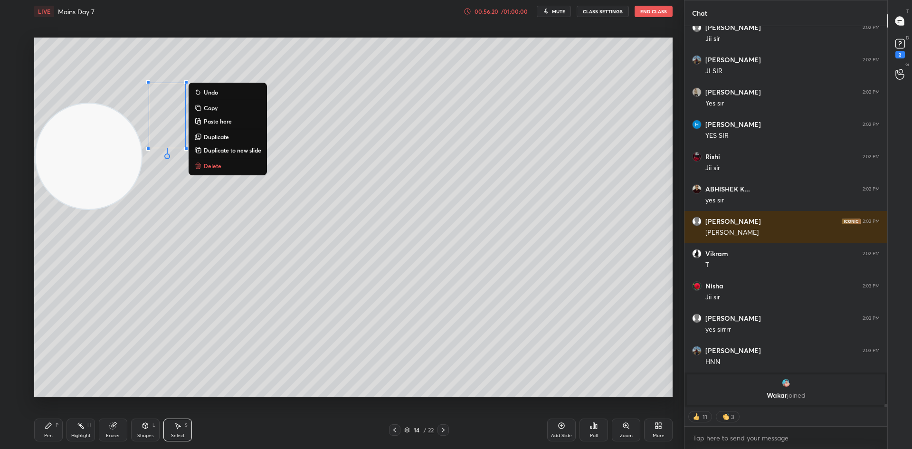
click at [308, 217] on div "0 ° Undo Copy Paste here Duplicate Duplicate to new slide Delete" at bounding box center [353, 217] width 639 height 359
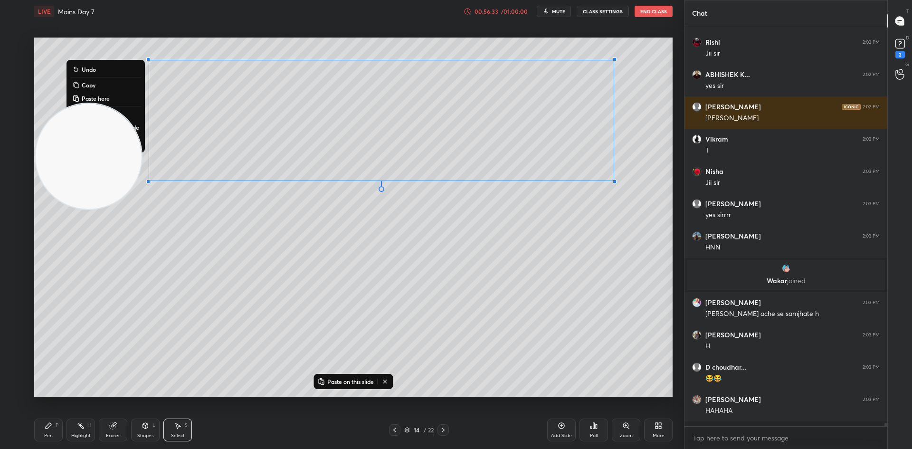
scroll to position [48879, 0]
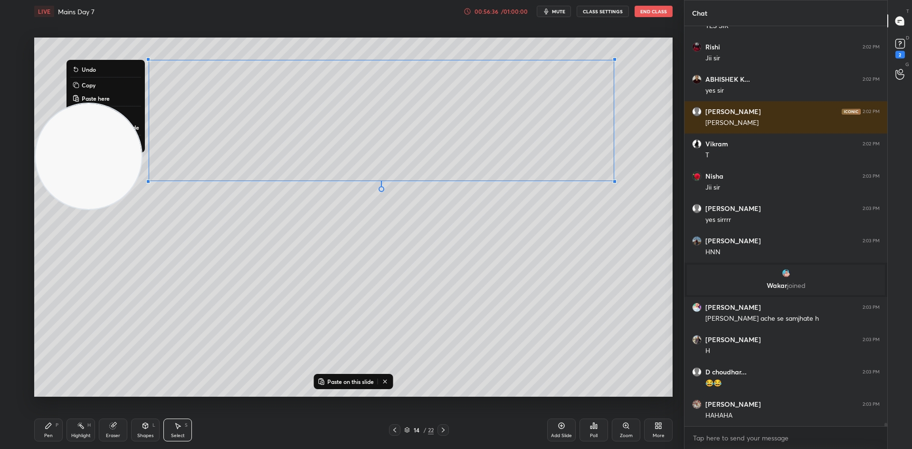
click at [566, 421] on div "Add Slide" at bounding box center [561, 430] width 29 height 23
click at [559, 334] on div "0 ° Undo Copy Paste here Duplicate Duplicate to new slide Delete" at bounding box center [353, 217] width 639 height 359
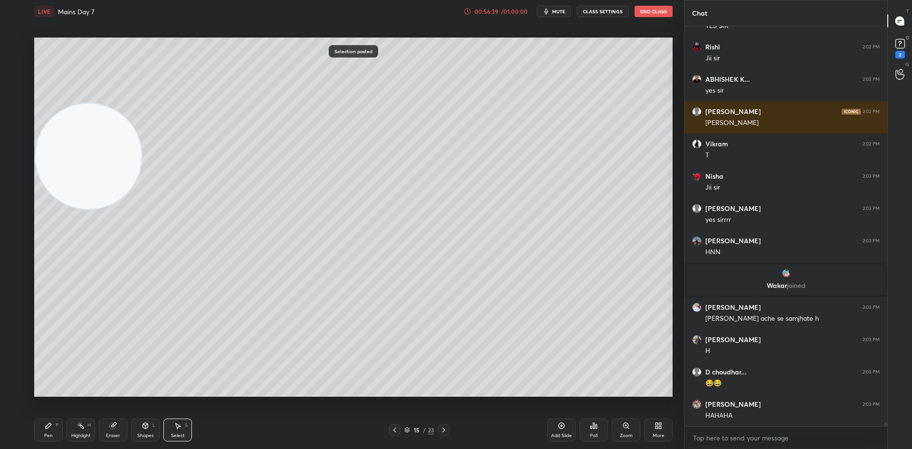
click at [58, 427] on div "P" at bounding box center [57, 425] width 3 height 5
click at [14, 79] on div at bounding box center [16, 83] width 8 height 8
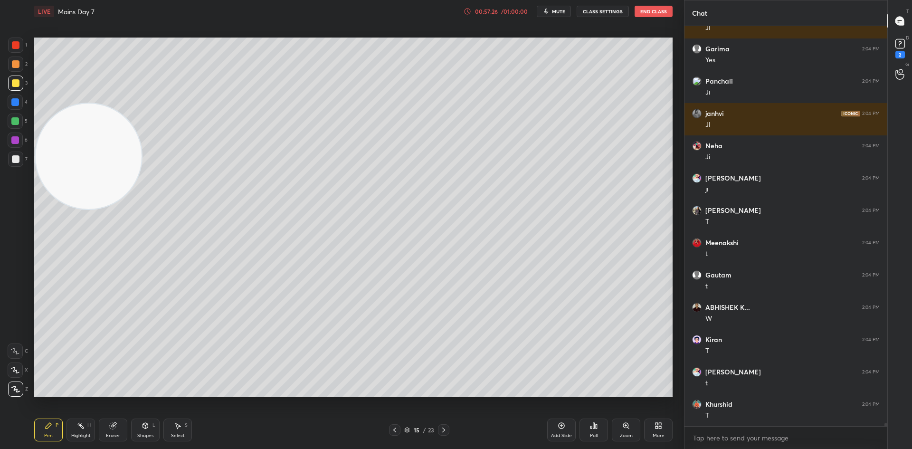
scroll to position [49978, 0]
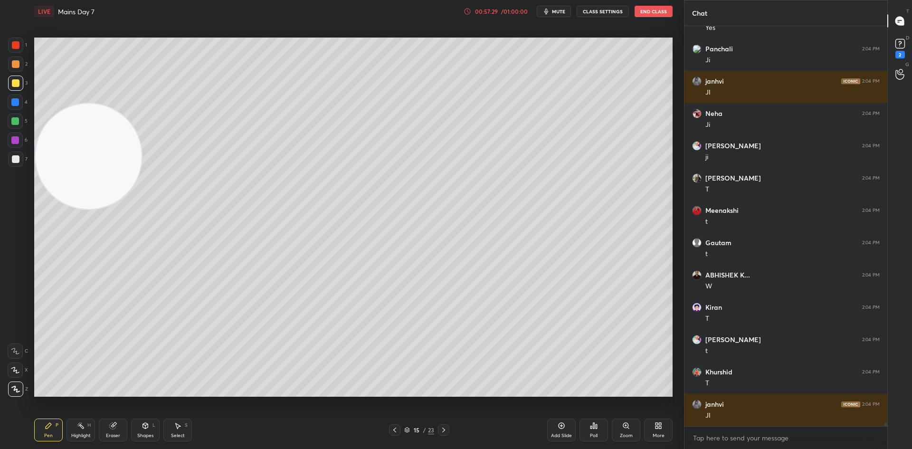
click at [398, 431] on icon at bounding box center [395, 430] width 8 height 8
click at [397, 429] on icon at bounding box center [395, 430] width 8 height 8
click at [396, 428] on icon at bounding box center [395, 430] width 8 height 8
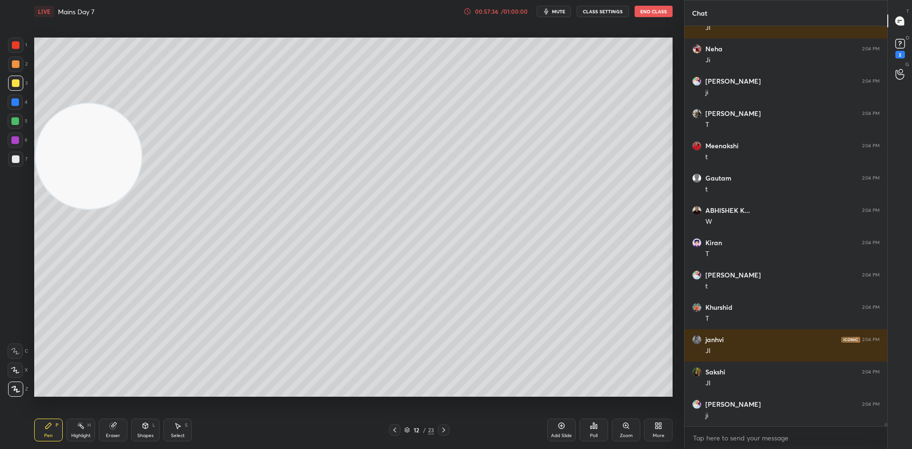
scroll to position [50107, 0]
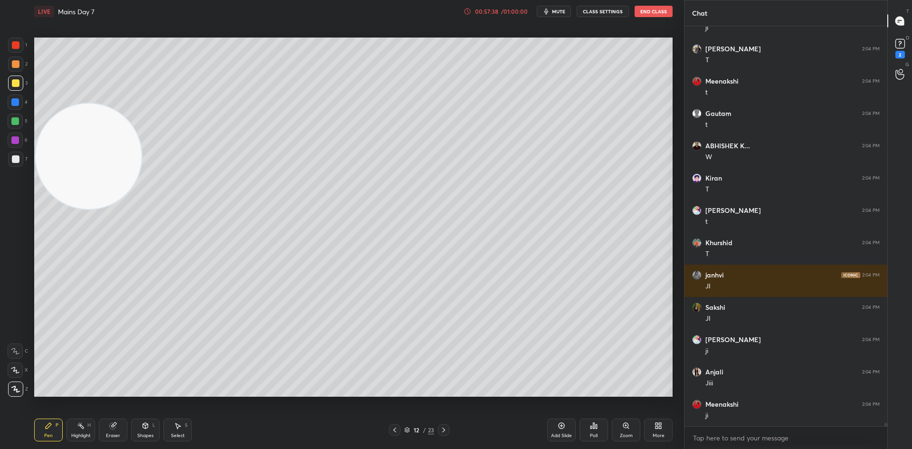
click at [446, 429] on icon at bounding box center [444, 430] width 8 height 8
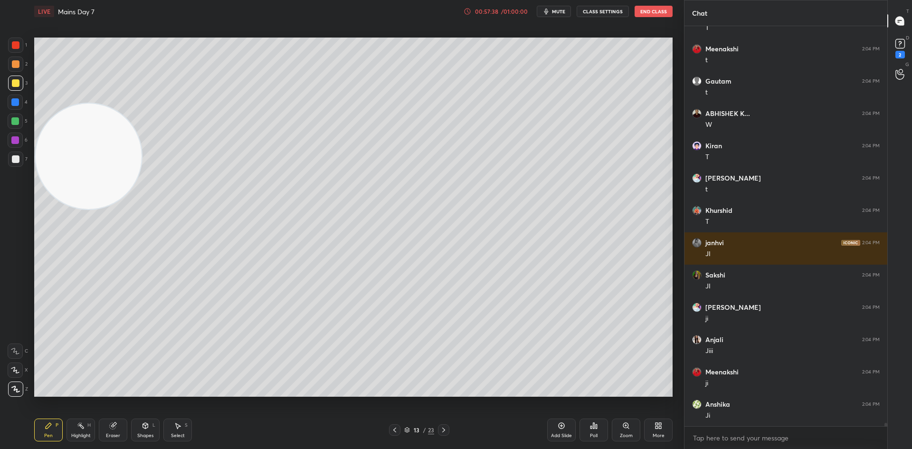
scroll to position [50173, 0]
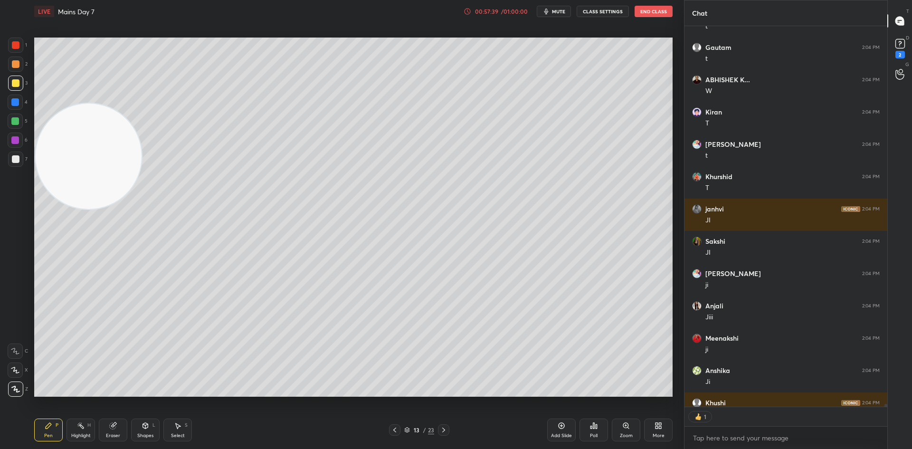
click at [448, 431] on div at bounding box center [443, 429] width 11 height 11
click at [446, 429] on icon at bounding box center [444, 430] width 8 height 8
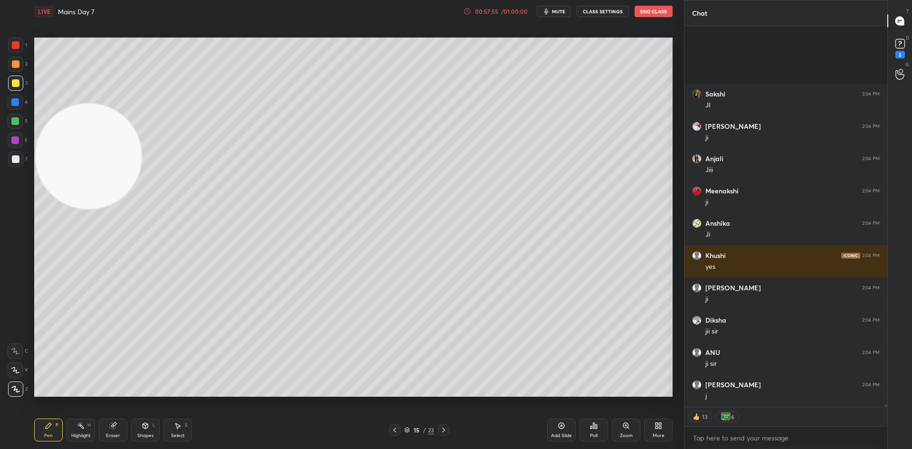
scroll to position [50418, 0]
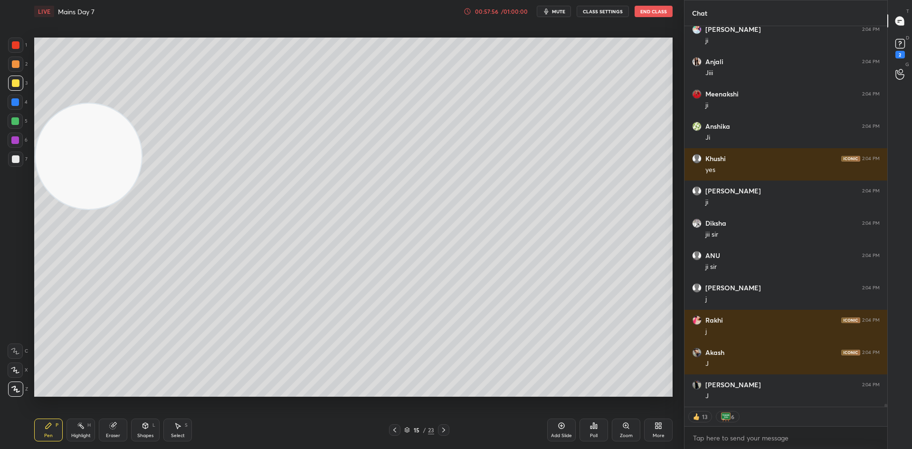
click at [18, 121] on div at bounding box center [15, 121] width 8 height 8
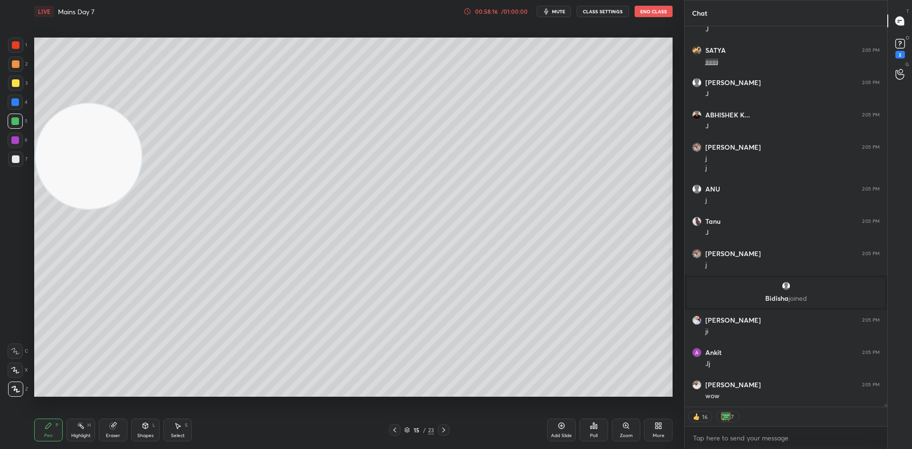
scroll to position [51109, 0]
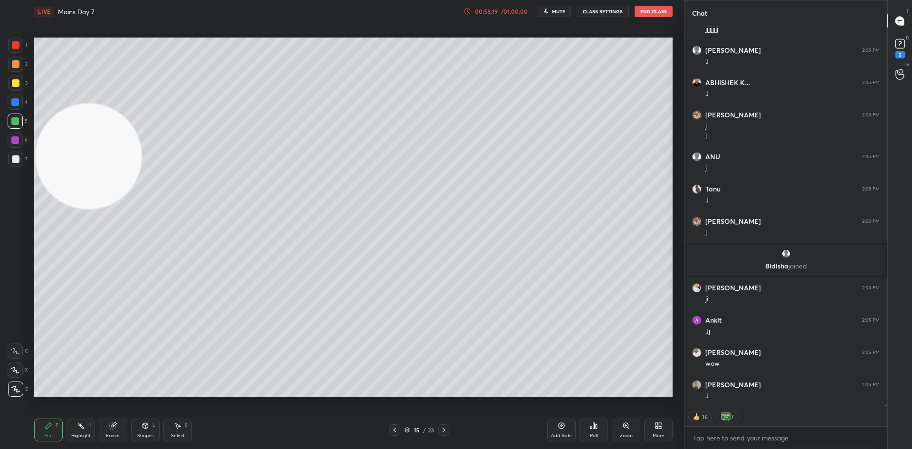
type textarea "x"
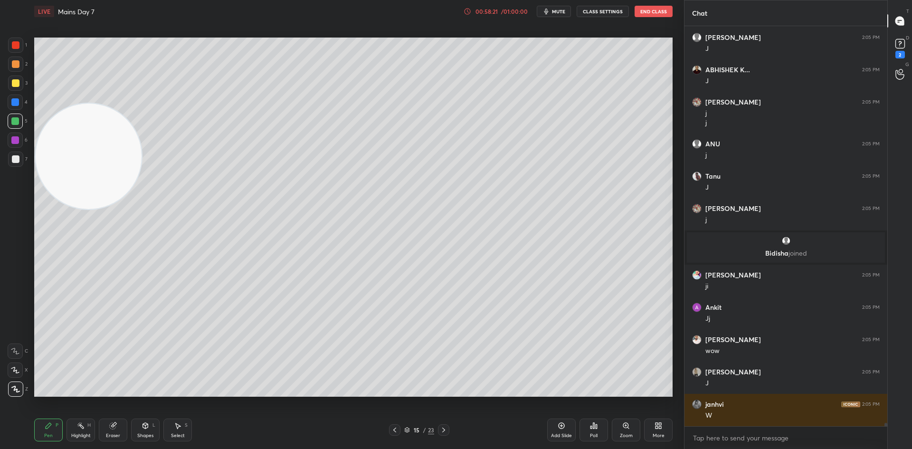
click at [18, 164] on div at bounding box center [15, 159] width 15 height 15
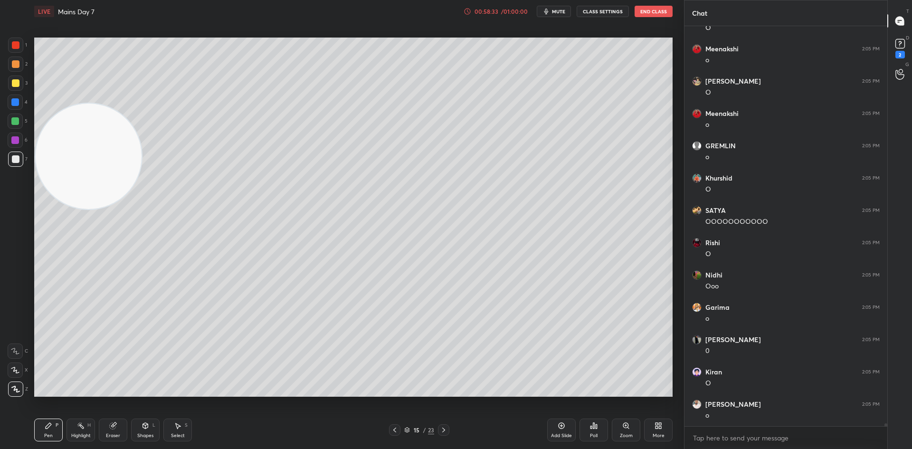
click at [18, 121] on div at bounding box center [15, 121] width 8 height 8
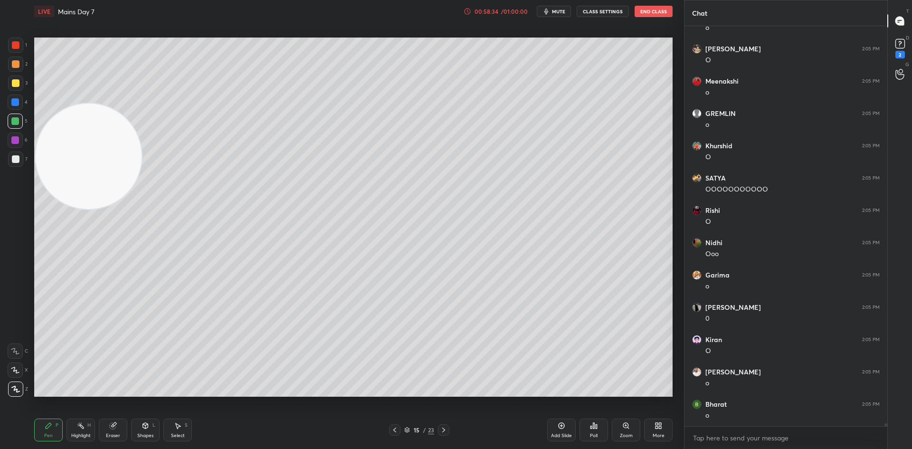
click at [587, 13] on button "CLASS SETTINGS" at bounding box center [603, 11] width 52 height 11
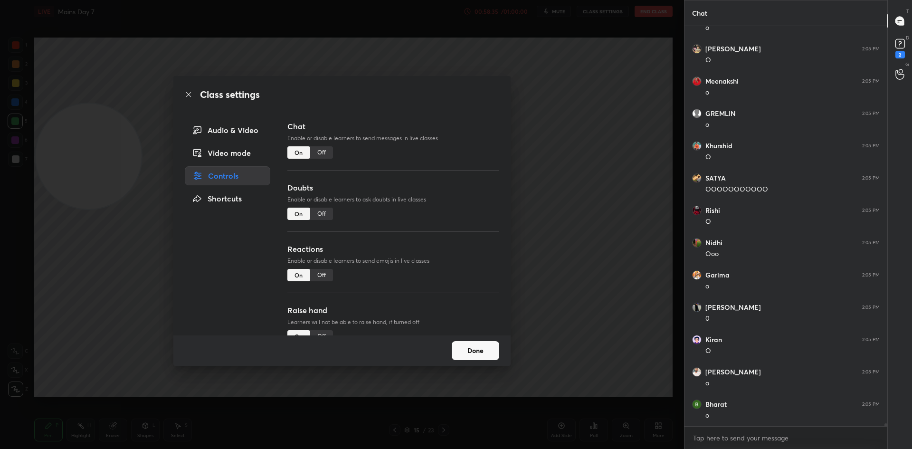
click at [328, 151] on div "Off" at bounding box center [321, 152] width 23 height 12
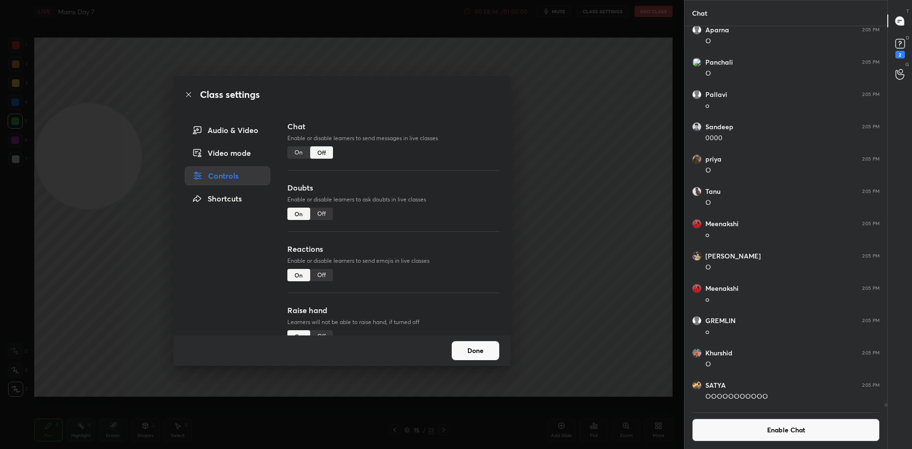
click at [589, 235] on div "Class settings Audio & Video Video mode Controls Shortcuts Chat Enable or disab…" at bounding box center [342, 224] width 684 height 449
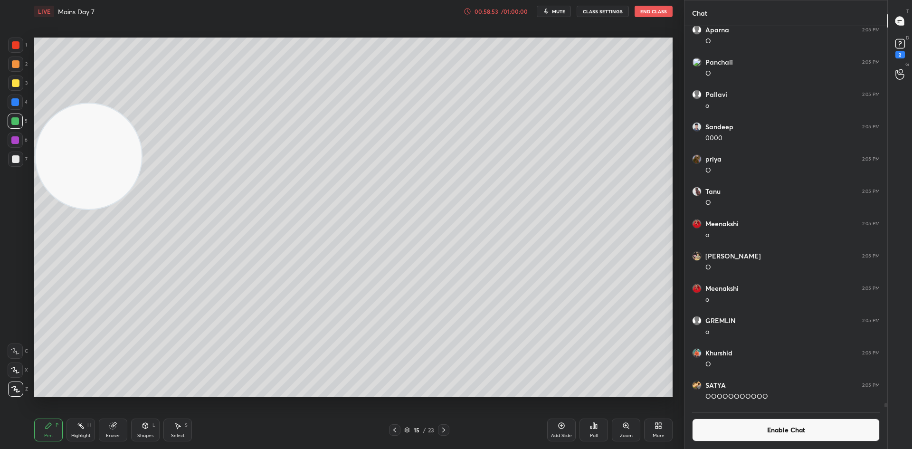
click at [728, 423] on button "Enable Chat" at bounding box center [786, 430] width 188 height 23
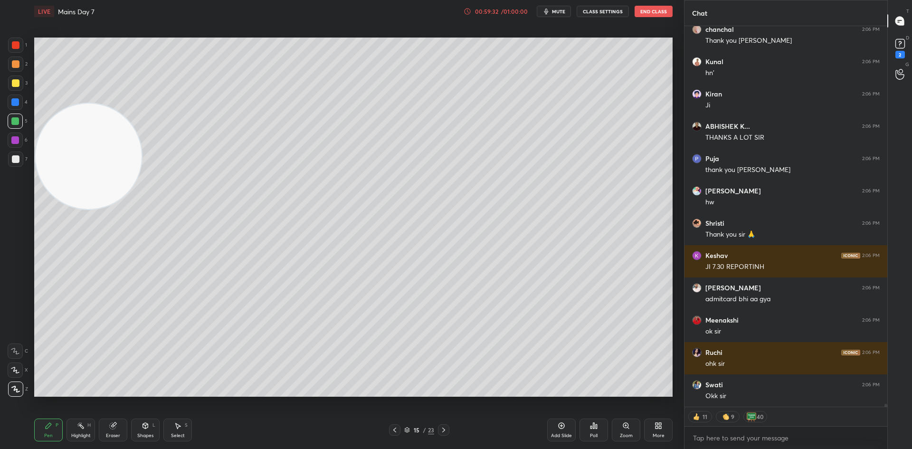
click at [393, 431] on icon at bounding box center [395, 430] width 8 height 8
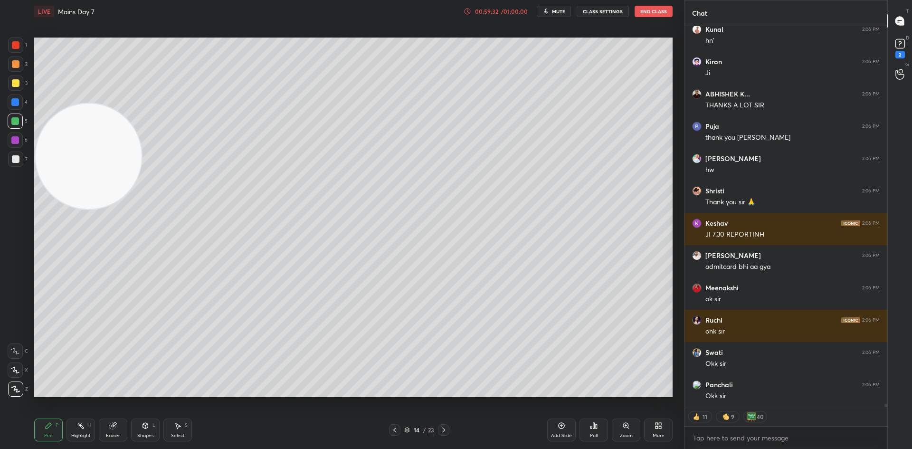
click at [393, 431] on icon at bounding box center [395, 430] width 8 height 8
click at [445, 431] on icon at bounding box center [444, 430] width 8 height 8
click at [446, 431] on icon at bounding box center [444, 430] width 8 height 8
click at [447, 431] on icon at bounding box center [444, 430] width 8 height 8
click at [447, 429] on icon at bounding box center [444, 430] width 8 height 8
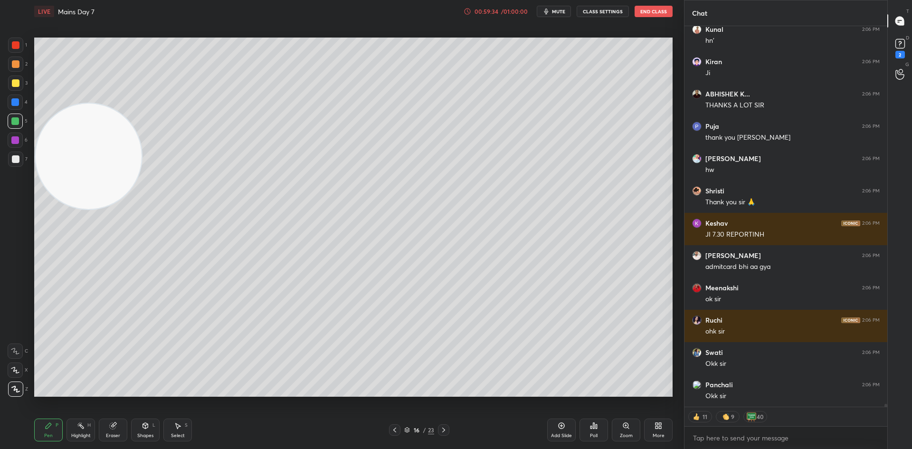
click at [447, 428] on icon at bounding box center [444, 430] width 8 height 8
click at [445, 430] on icon at bounding box center [444, 430] width 8 height 8
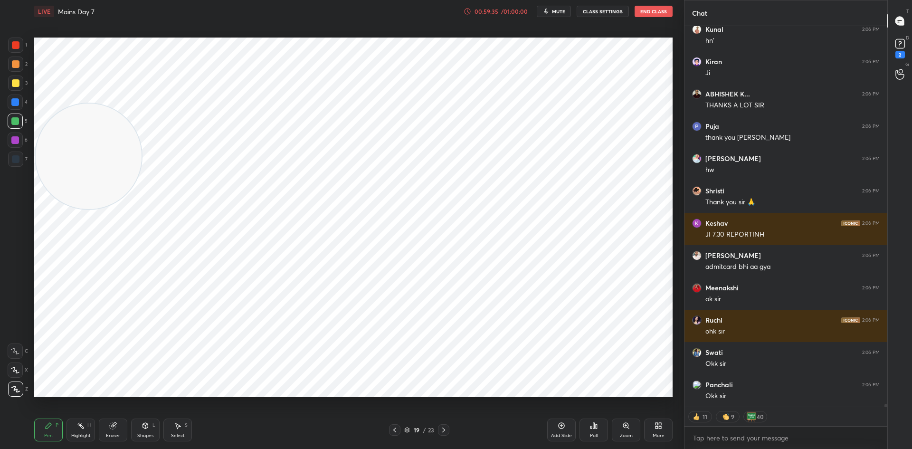
click at [445, 428] on icon at bounding box center [444, 430] width 8 height 8
click at [446, 428] on icon at bounding box center [444, 430] width 8 height 8
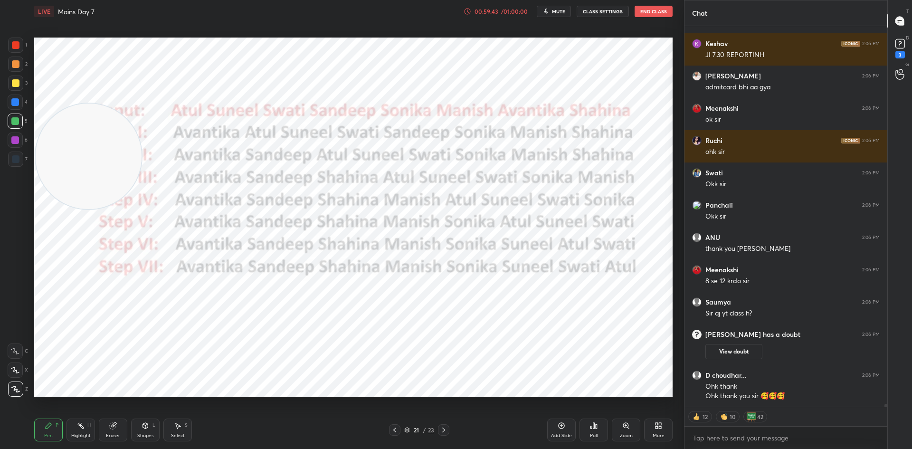
click at [408, 427] on icon at bounding box center [407, 430] width 6 height 6
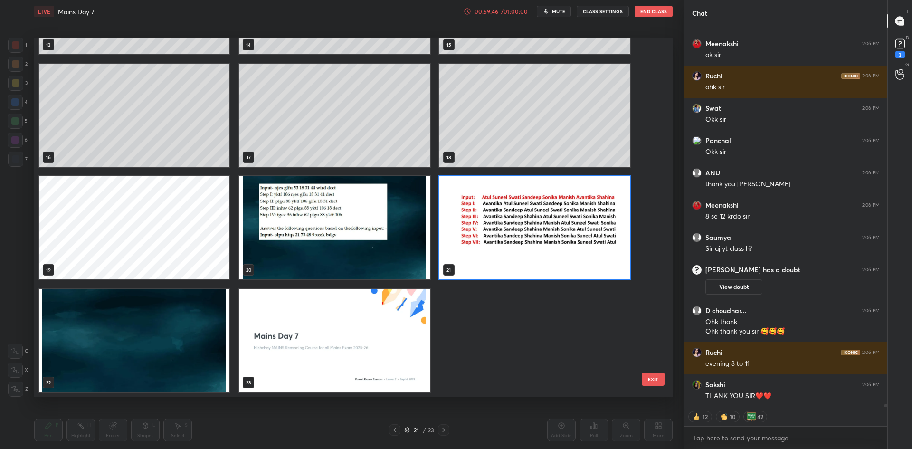
click at [354, 247] on img "grid" at bounding box center [334, 227] width 191 height 103
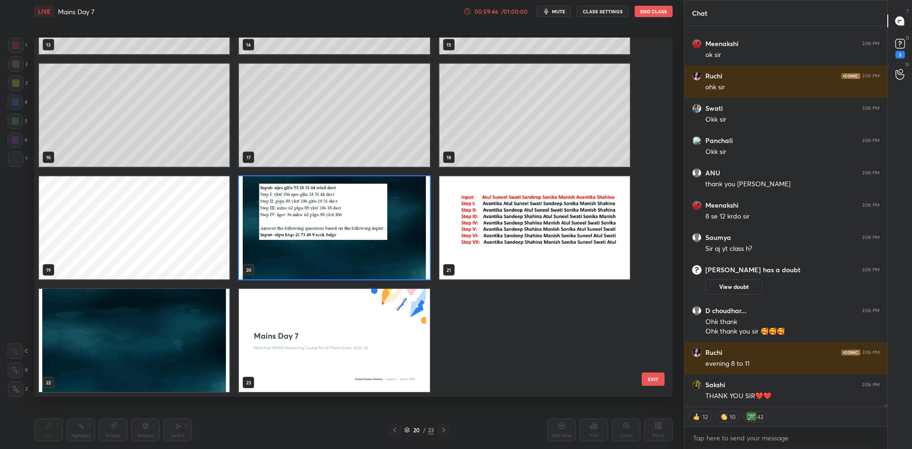
click at [354, 247] on img "grid" at bounding box center [334, 227] width 191 height 103
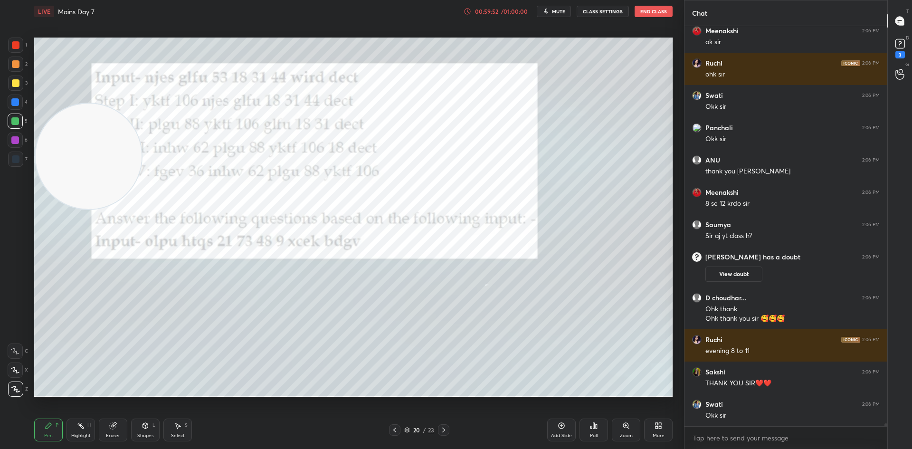
click at [651, 12] on button "End Class" at bounding box center [654, 11] width 38 height 11
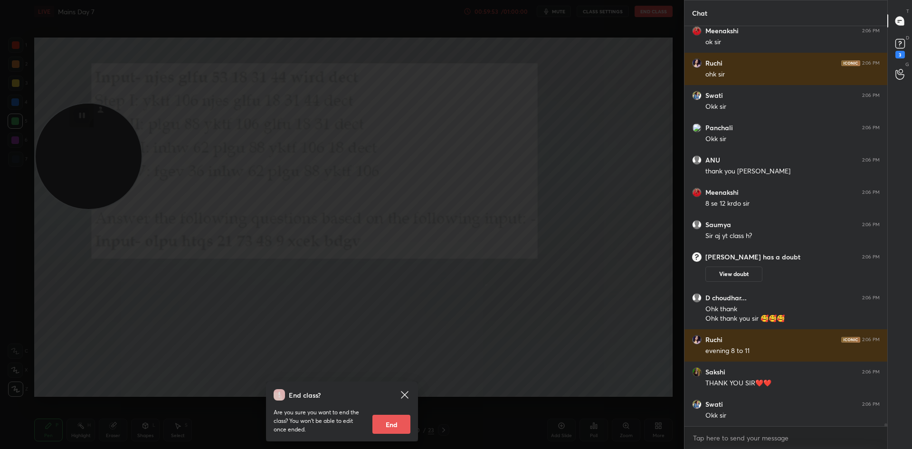
click at [402, 421] on button "End" at bounding box center [392, 424] width 38 height 19
type textarea "x"
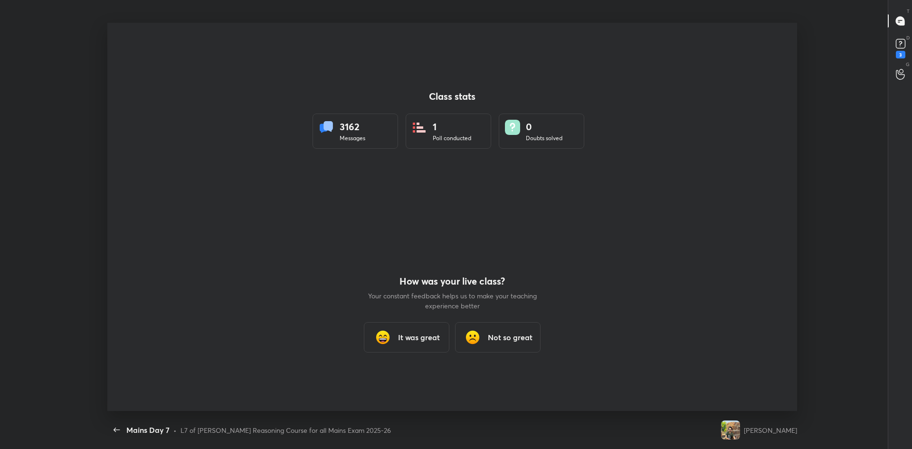
click at [428, 345] on div "It was great" at bounding box center [407, 337] width 86 height 30
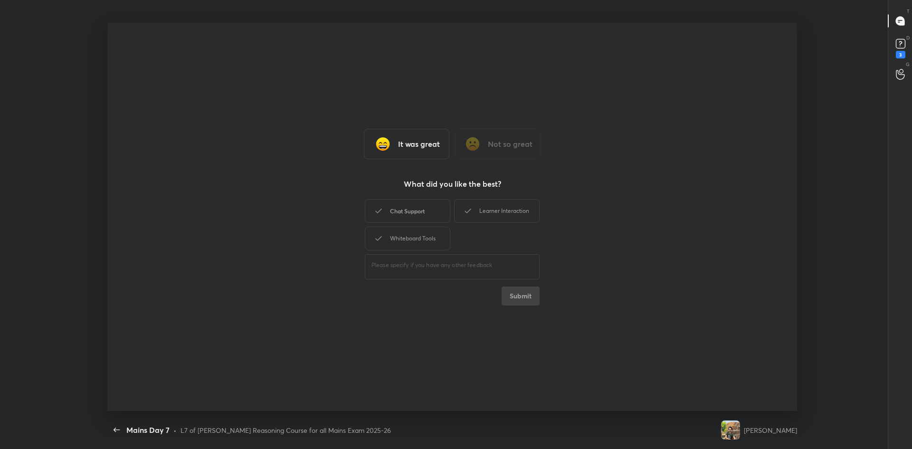
click at [392, 209] on div "Chat Support" at bounding box center [408, 211] width 86 height 24
click at [502, 206] on div "Learner Interaction" at bounding box center [497, 211] width 86 height 24
click at [430, 237] on div "Whiteboard Tools" at bounding box center [408, 239] width 86 height 24
click at [524, 300] on button "Submit" at bounding box center [521, 296] width 38 height 19
